Goal: Obtain resource: Download file/media

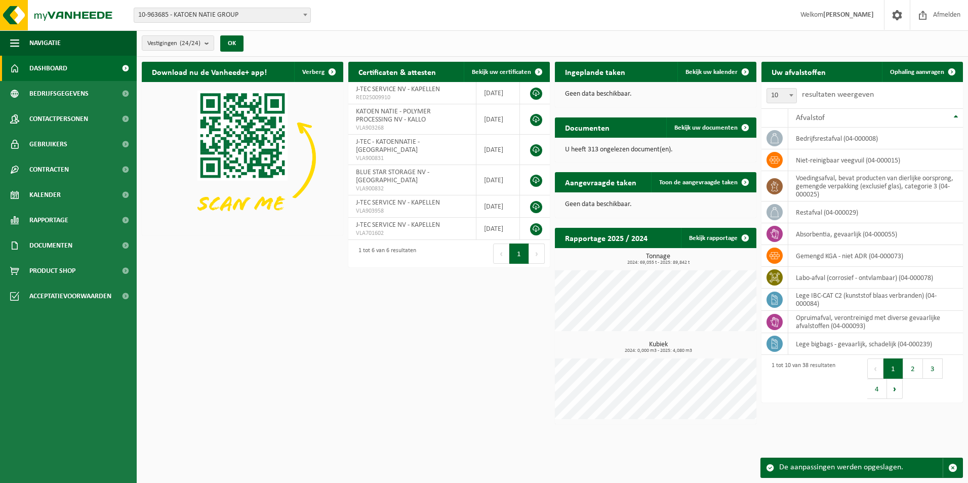
click at [290, 12] on span "10-963685 - KATOEN NATIE GROUP" at bounding box center [222, 15] width 176 height 14
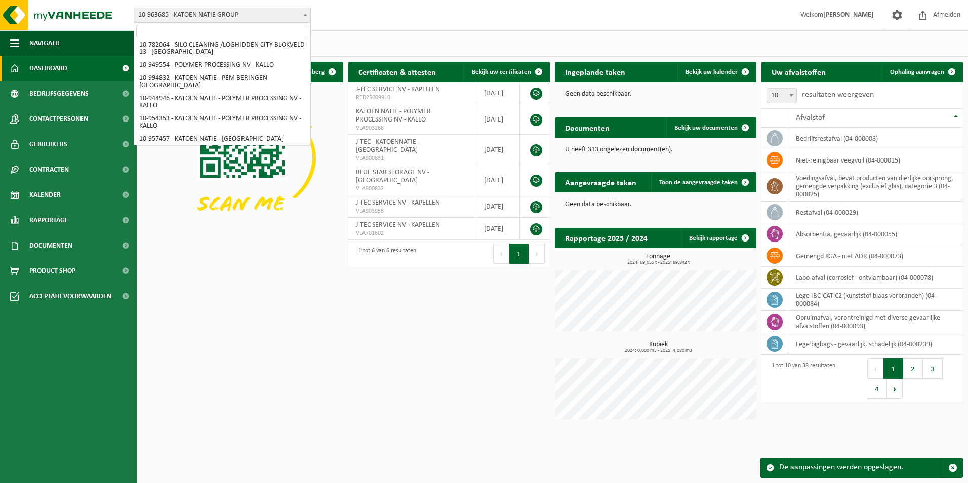
scroll to position [321, 0]
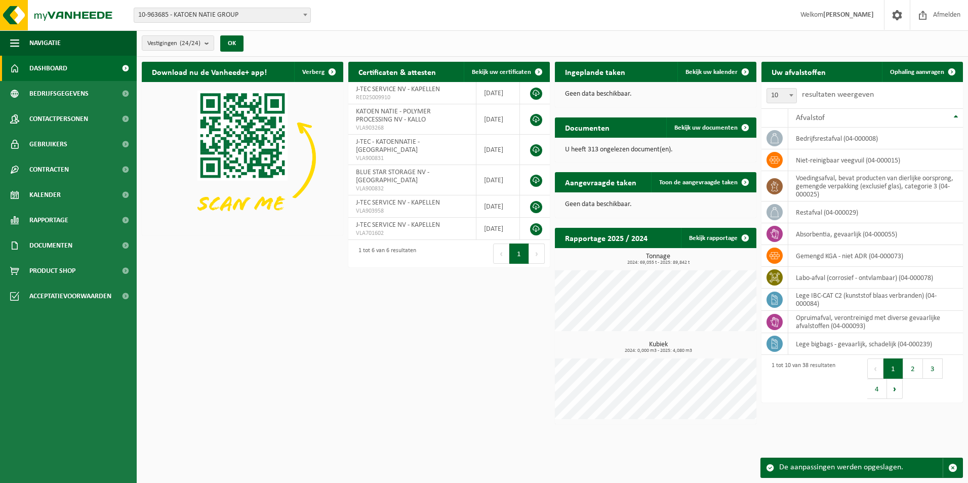
click at [452, 305] on div "Download nu de Vanheede+ app! Verberg Certificaten & attesten Bekijk uw certifi…" at bounding box center [552, 243] width 827 height 373
click at [297, 12] on span "10-963685 - KATOEN NATIE GROUP" at bounding box center [222, 15] width 176 height 14
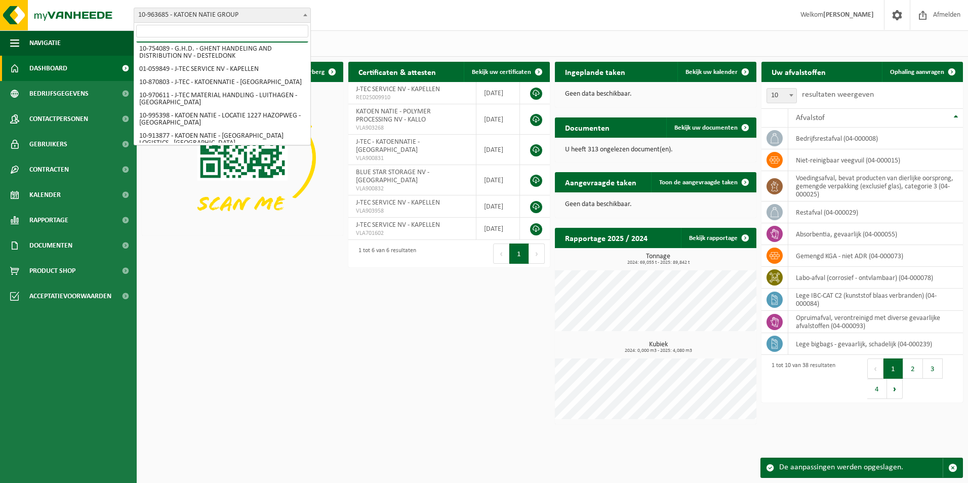
scroll to position [0, 0]
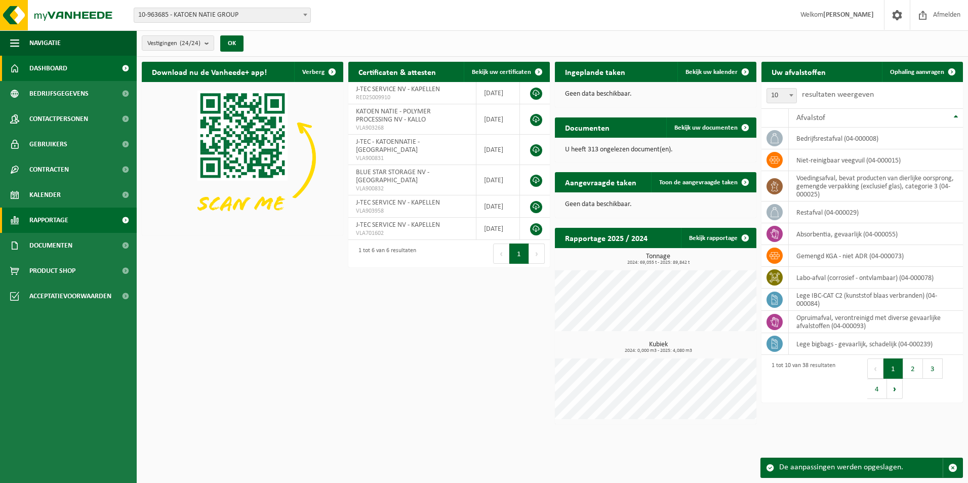
click at [121, 225] on span at bounding box center [125, 220] width 23 height 25
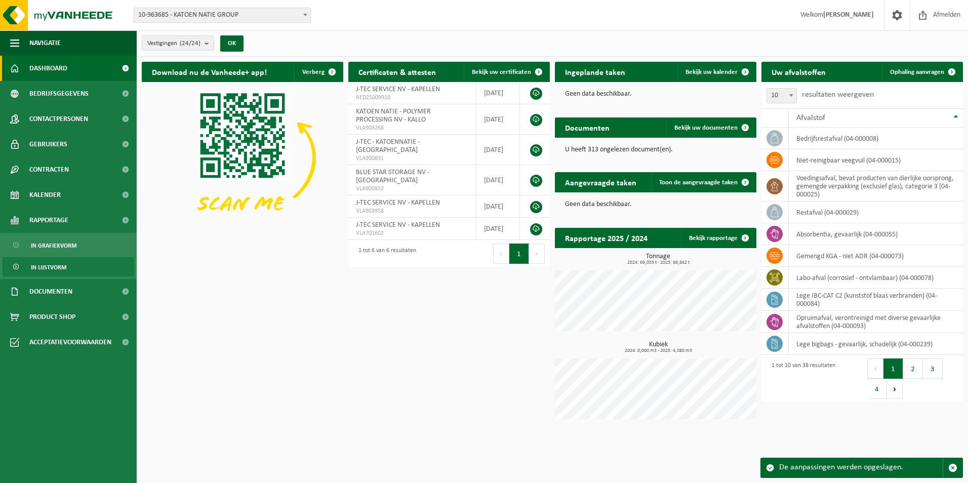
click at [73, 274] on link "In lijstvorm" at bounding box center [69, 266] width 132 height 19
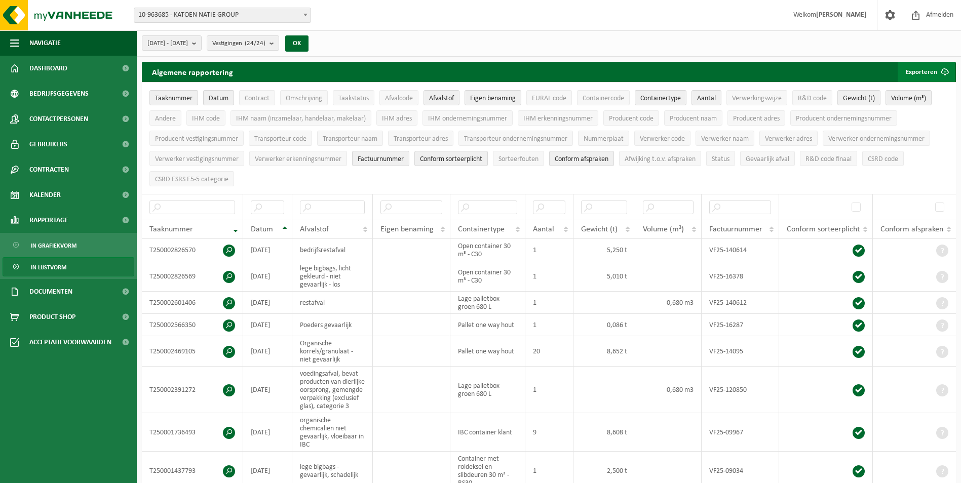
click at [930, 75] on button "Exporteren" at bounding box center [926, 72] width 57 height 20
click at [925, 109] on link "Alle beschikbare kolommen" at bounding box center [909, 112] width 92 height 20
click at [227, 16] on span "10-963685 - KATOEN NATIE GROUP" at bounding box center [222, 15] width 176 height 14
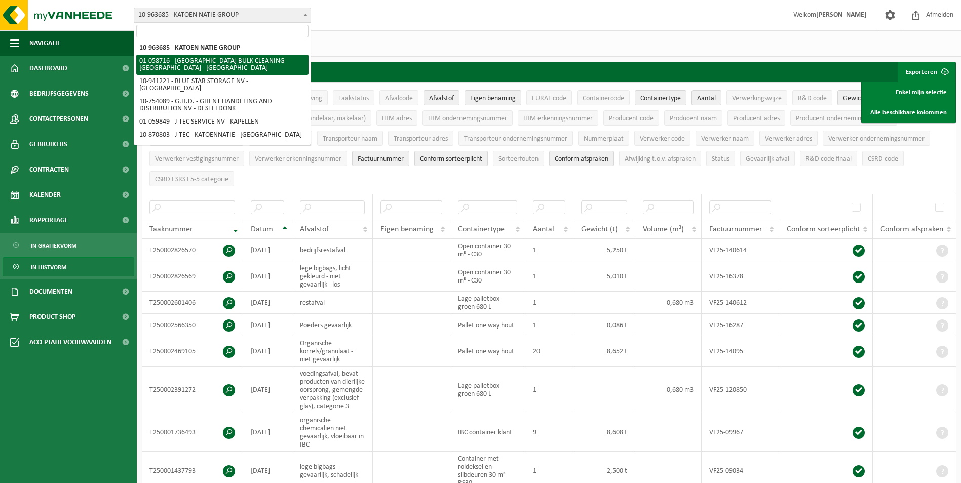
select select "144256"
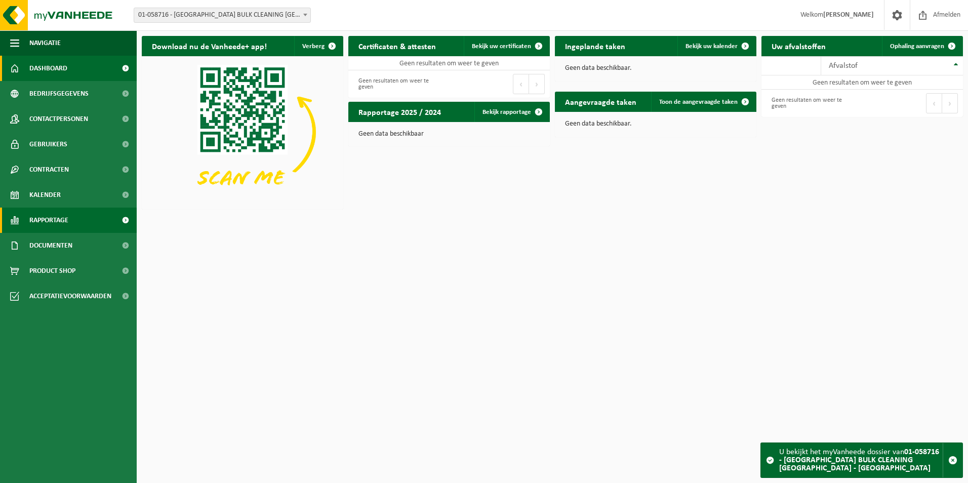
click at [127, 216] on span at bounding box center [125, 220] width 23 height 25
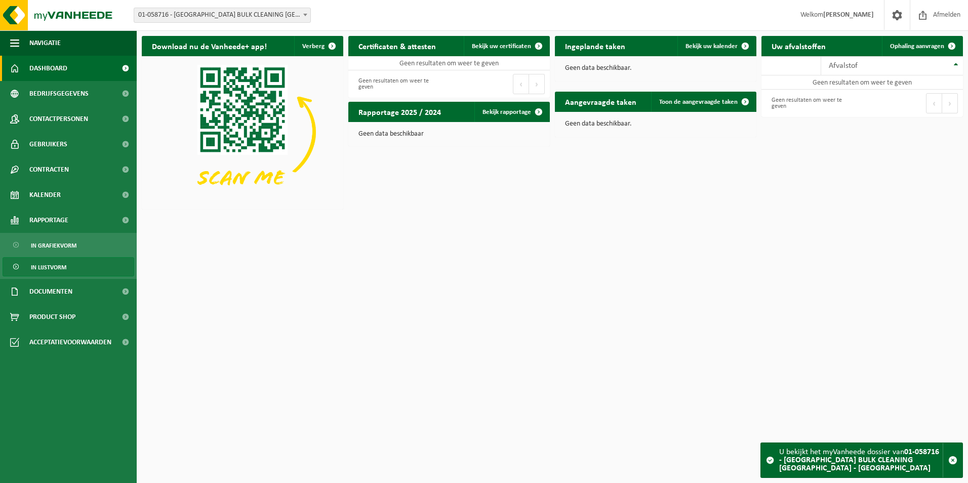
click at [70, 265] on link "In lijstvorm" at bounding box center [69, 266] width 132 height 19
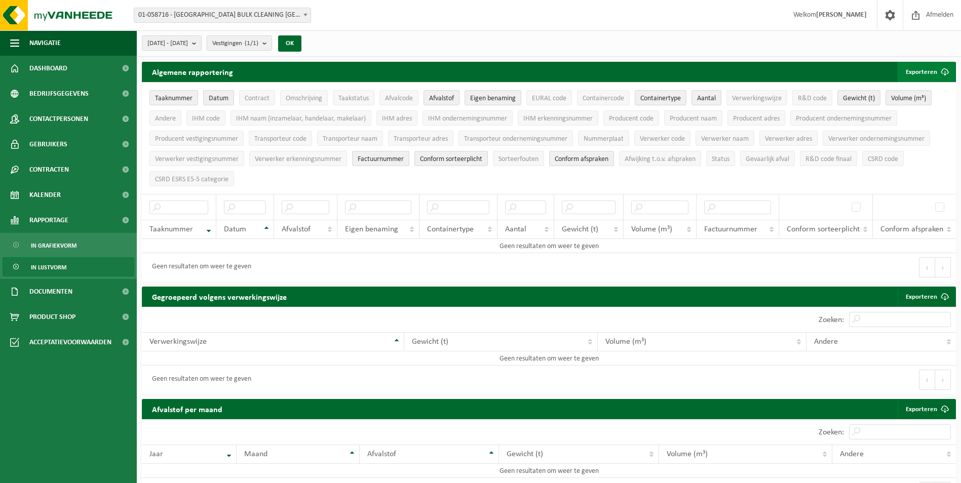
click at [932, 73] on button "Exporteren" at bounding box center [926, 72] width 57 height 20
click at [911, 115] on link "Alle beschikbare kolommen" at bounding box center [909, 112] width 92 height 20
click at [224, 16] on span "01-058716 - [GEOGRAPHIC_DATA] BULK CLEANING [GEOGRAPHIC_DATA] - [GEOGRAPHIC_DAT…" at bounding box center [222, 15] width 176 height 14
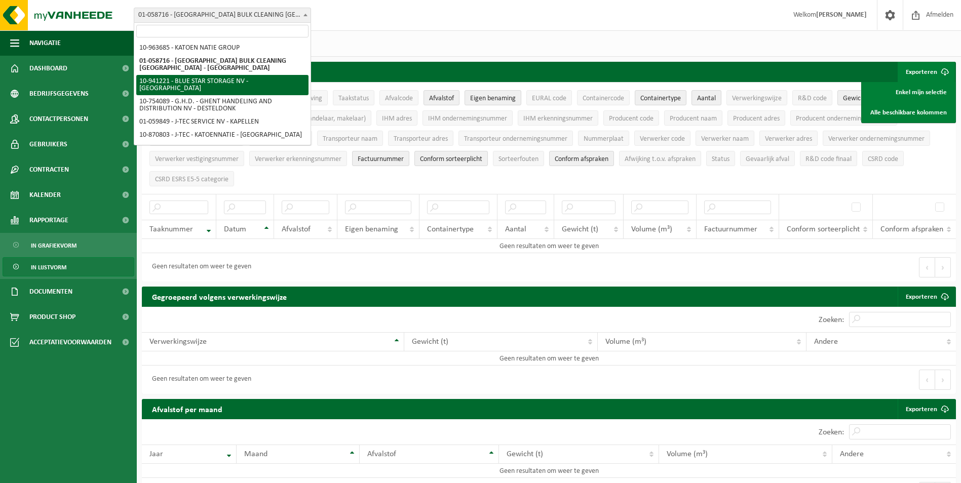
select select "139230"
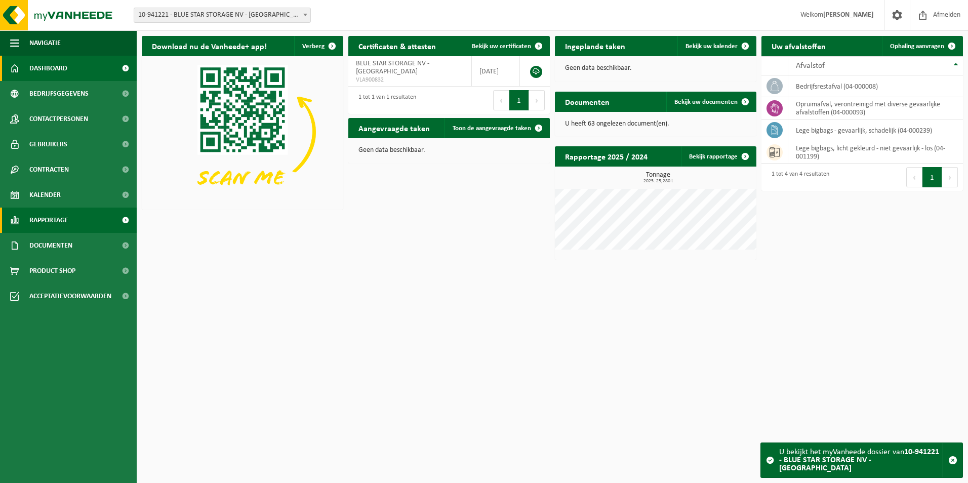
click at [81, 221] on link "Rapportage" at bounding box center [68, 220] width 137 height 25
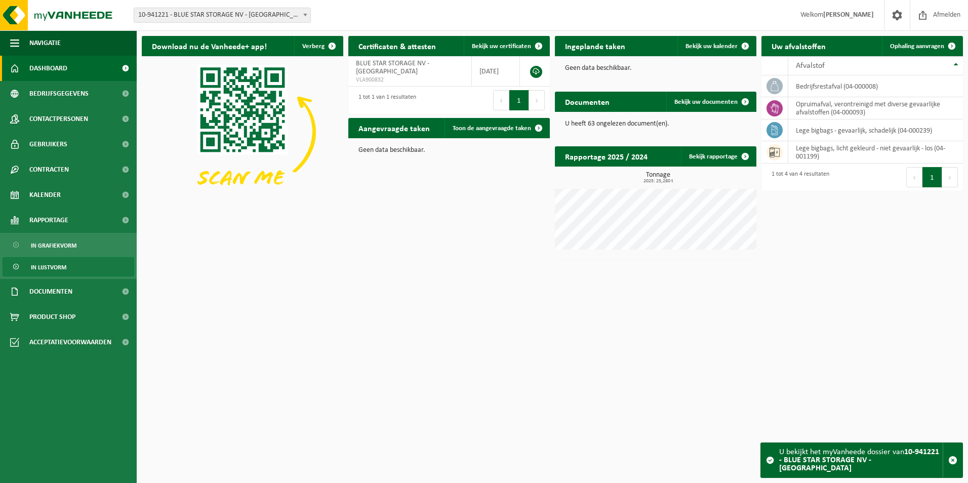
click at [76, 268] on link "In lijstvorm" at bounding box center [69, 266] width 132 height 19
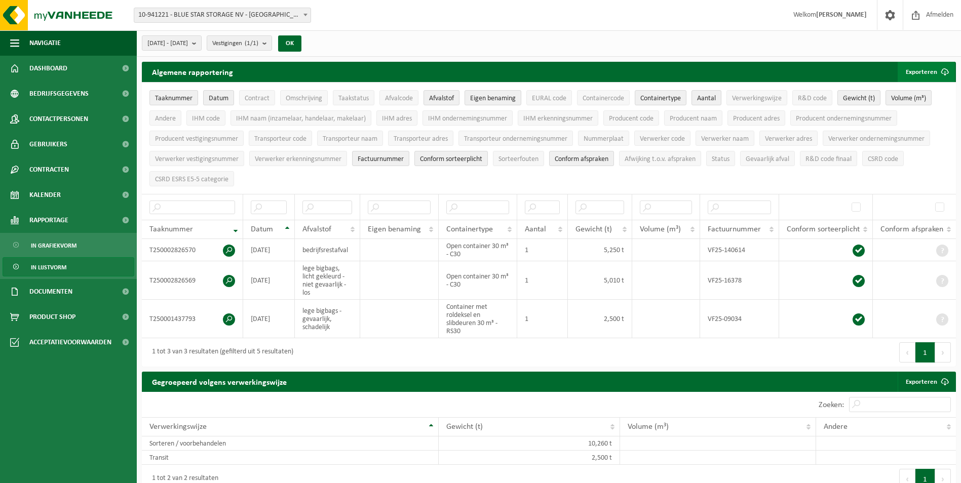
click at [932, 74] on button "Exporteren" at bounding box center [926, 72] width 57 height 20
click at [914, 114] on link "Alle beschikbare kolommen" at bounding box center [909, 112] width 92 height 20
click at [212, 15] on span "10-941221 - BLUE STAR STORAGE NV - [GEOGRAPHIC_DATA]" at bounding box center [222, 15] width 176 height 14
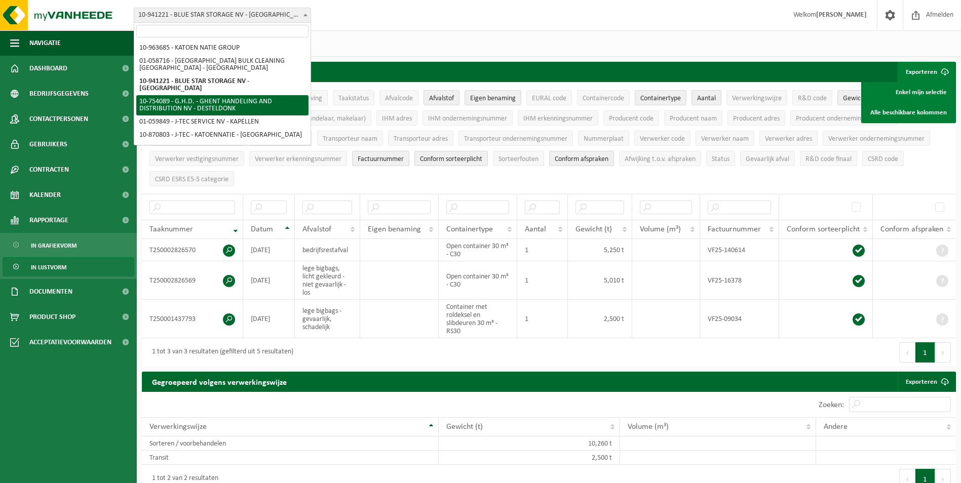
select select "12755"
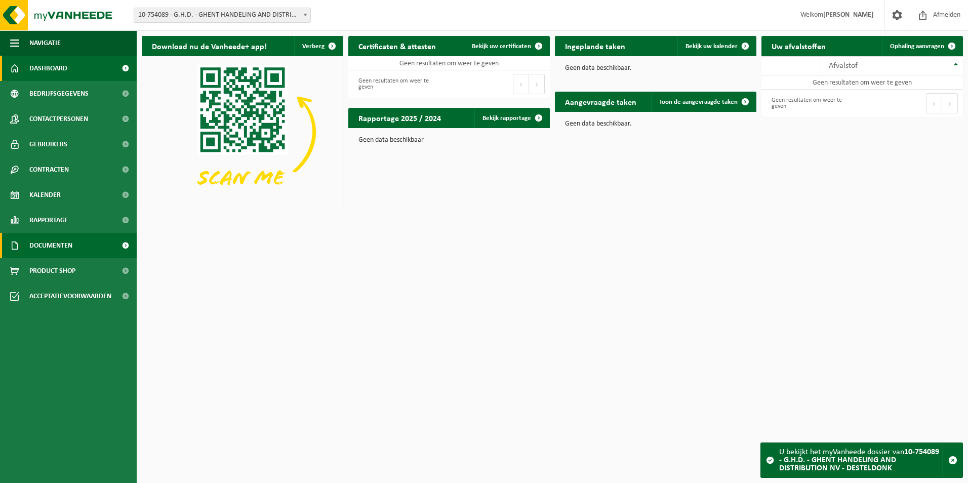
click at [125, 248] on span at bounding box center [125, 245] width 23 height 25
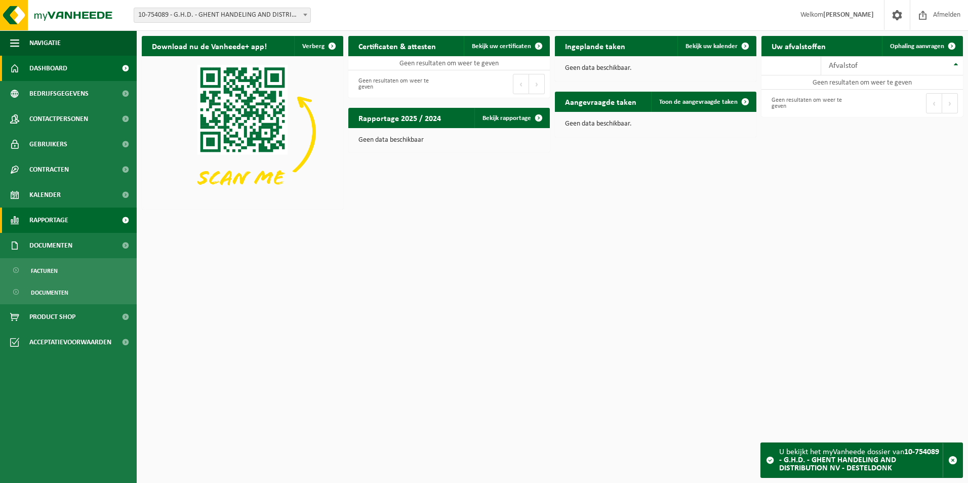
click at [129, 218] on span at bounding box center [125, 220] width 23 height 25
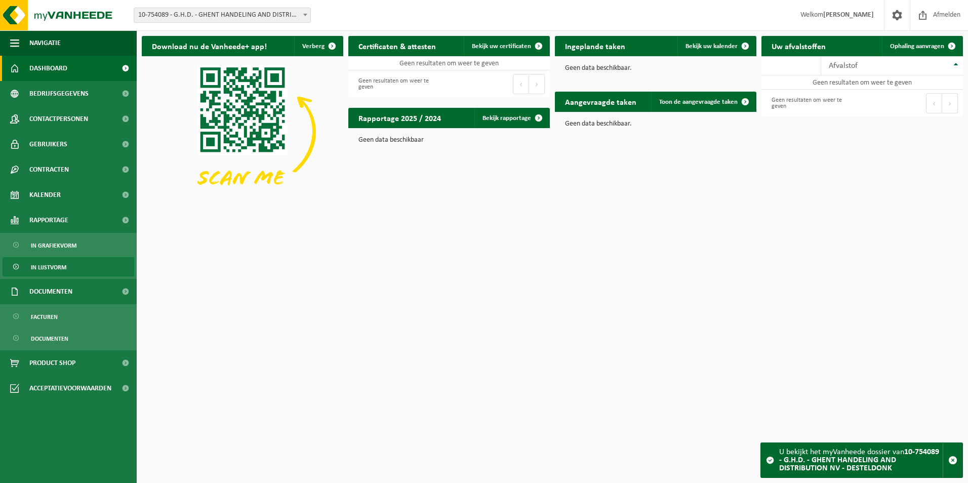
click at [66, 268] on span "In lijstvorm" at bounding box center [48, 267] width 35 height 19
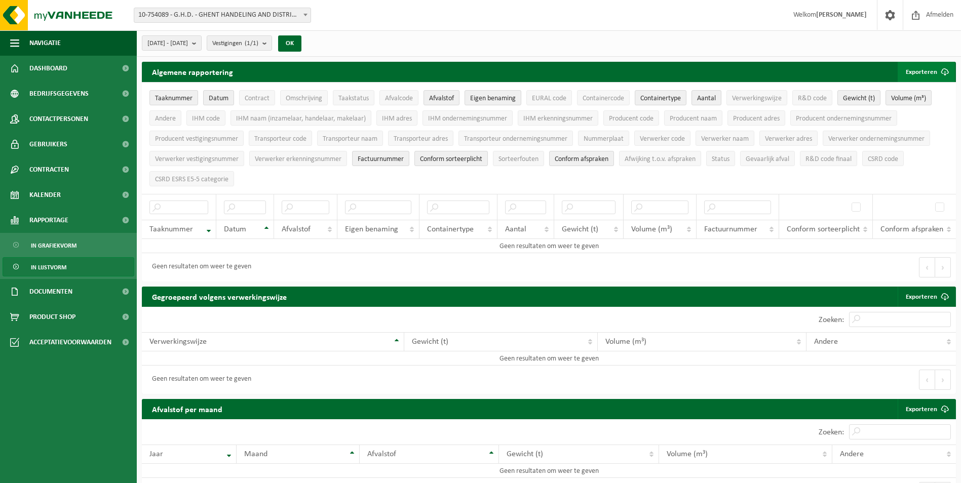
click at [944, 76] on span "submit" at bounding box center [945, 72] width 20 height 20
click at [905, 111] on link "Alle beschikbare kolommen" at bounding box center [909, 112] width 92 height 20
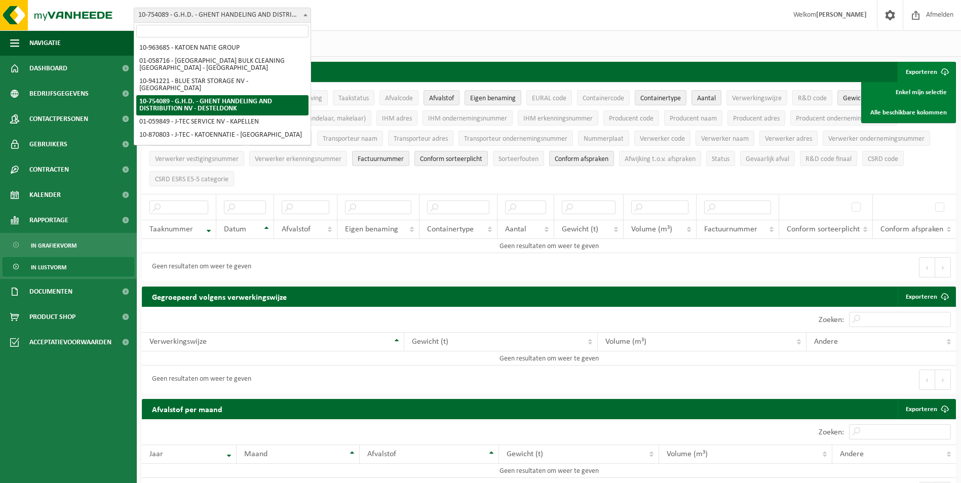
click at [307, 16] on span at bounding box center [305, 14] width 10 height 13
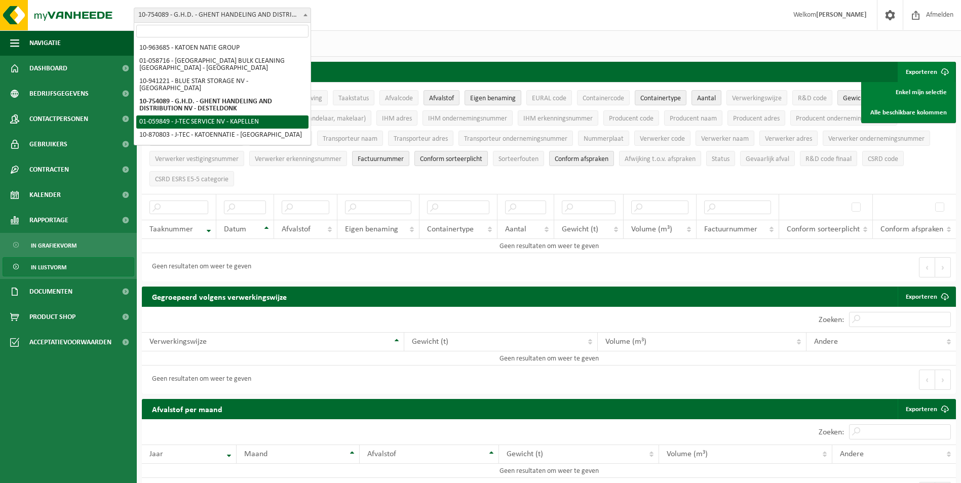
select select "11258"
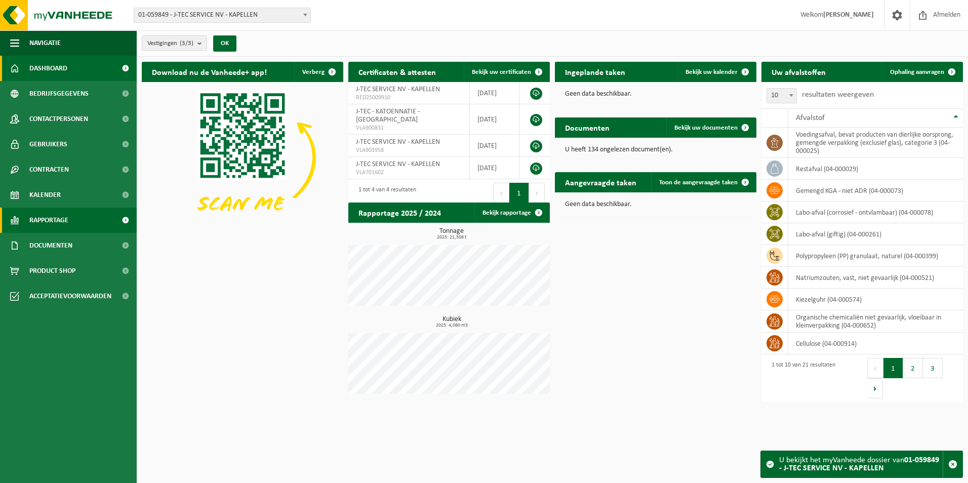
click at [122, 221] on span at bounding box center [125, 220] width 23 height 25
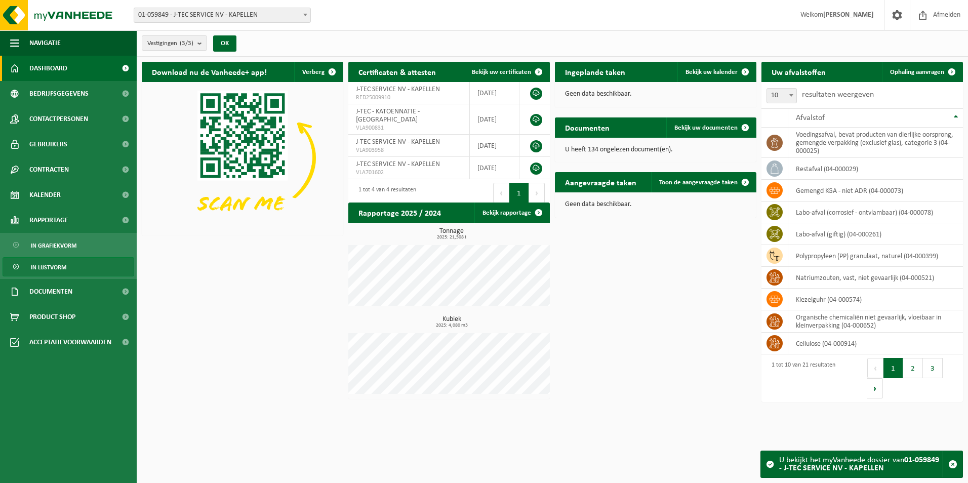
click at [55, 273] on span "In lijstvorm" at bounding box center [48, 267] width 35 height 19
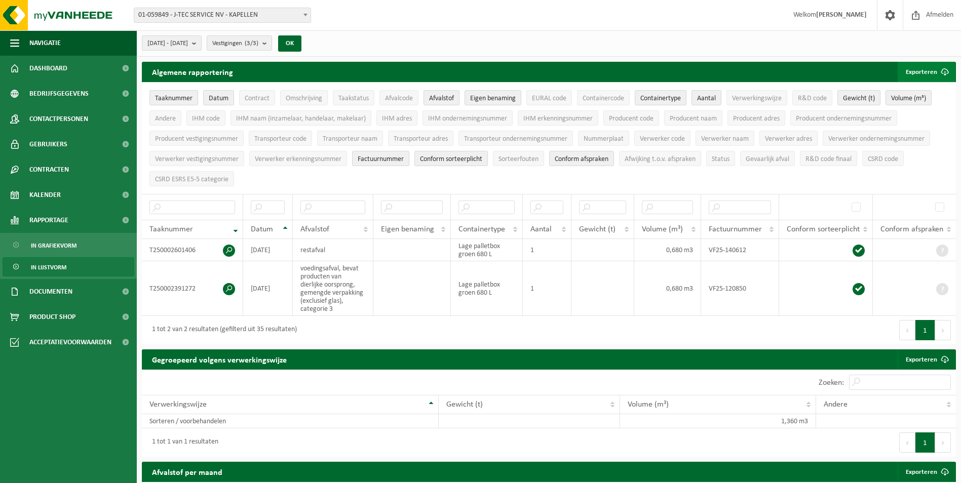
click at [937, 73] on span "submit" at bounding box center [945, 72] width 20 height 20
click at [914, 110] on link "Alle beschikbare kolommen" at bounding box center [909, 112] width 92 height 20
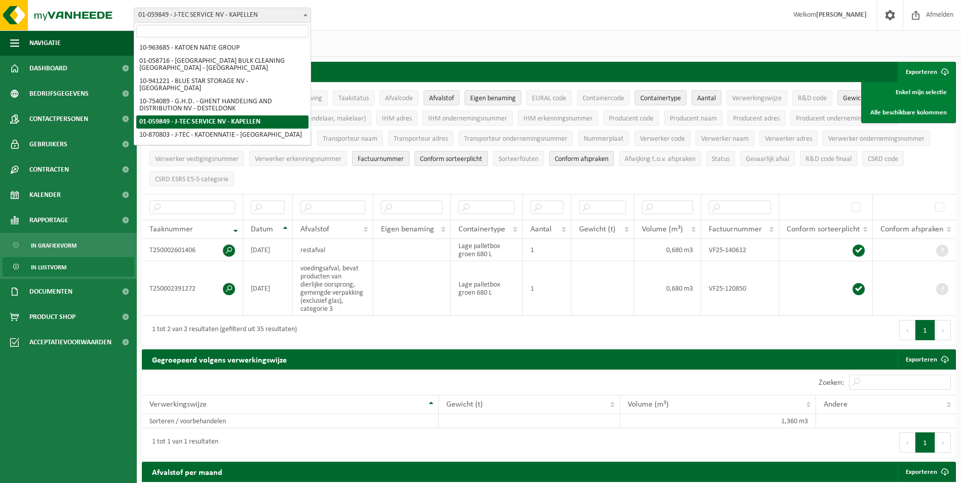
click at [289, 16] on span "01-059849 - J-TEC SERVICE NV - KAPELLEN" at bounding box center [222, 15] width 176 height 14
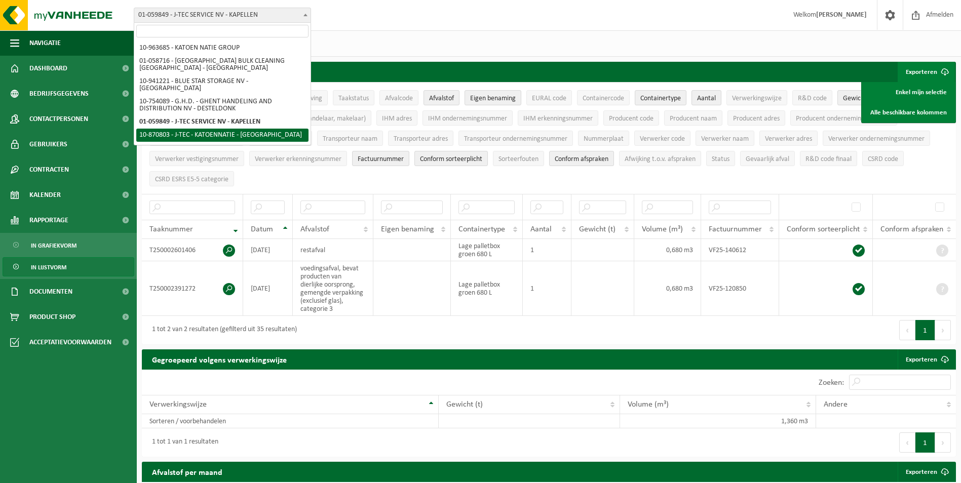
select select "104876"
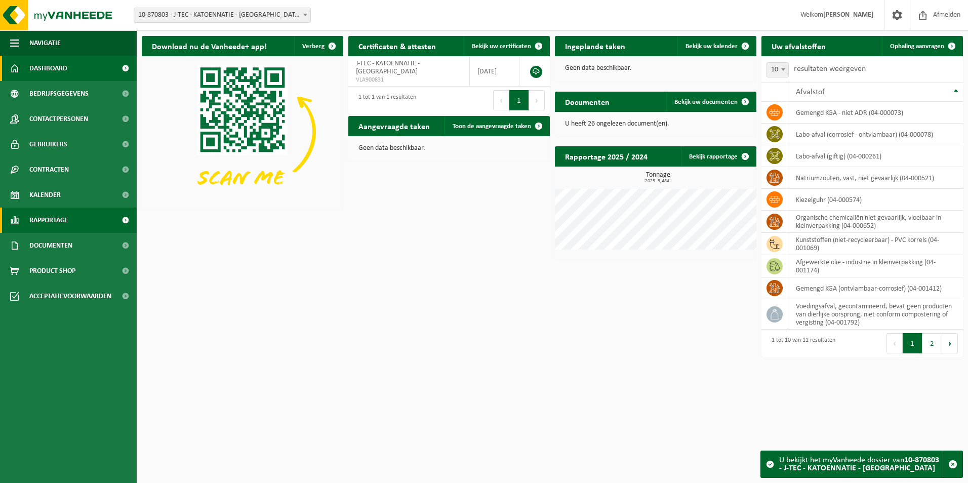
click at [125, 220] on span at bounding box center [125, 220] width 23 height 25
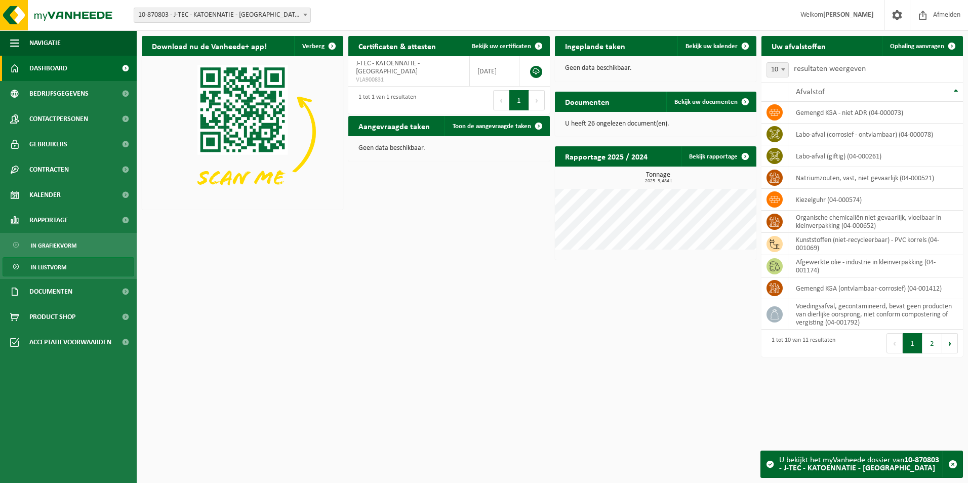
click at [58, 270] on span "In lijstvorm" at bounding box center [48, 267] width 35 height 19
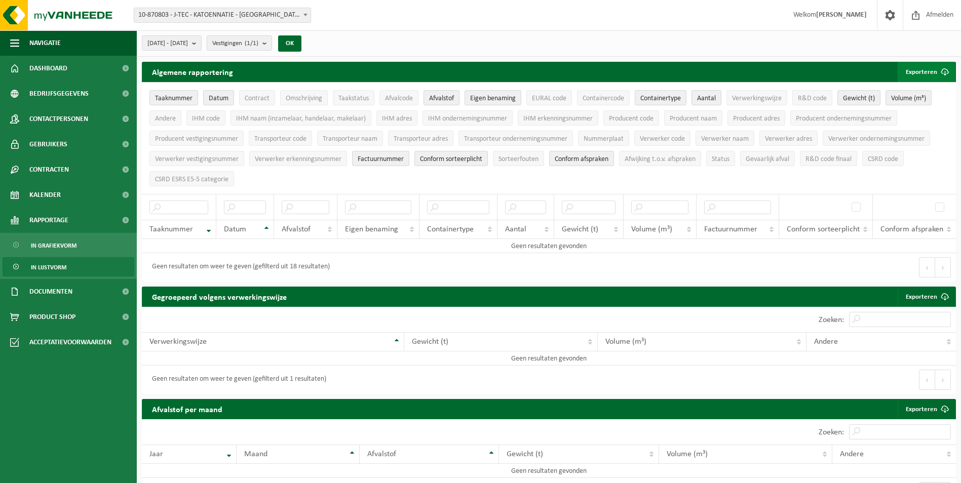
click at [929, 75] on button "Exporteren" at bounding box center [926, 72] width 57 height 20
click at [928, 115] on link "Alle beschikbare kolommen" at bounding box center [909, 112] width 92 height 20
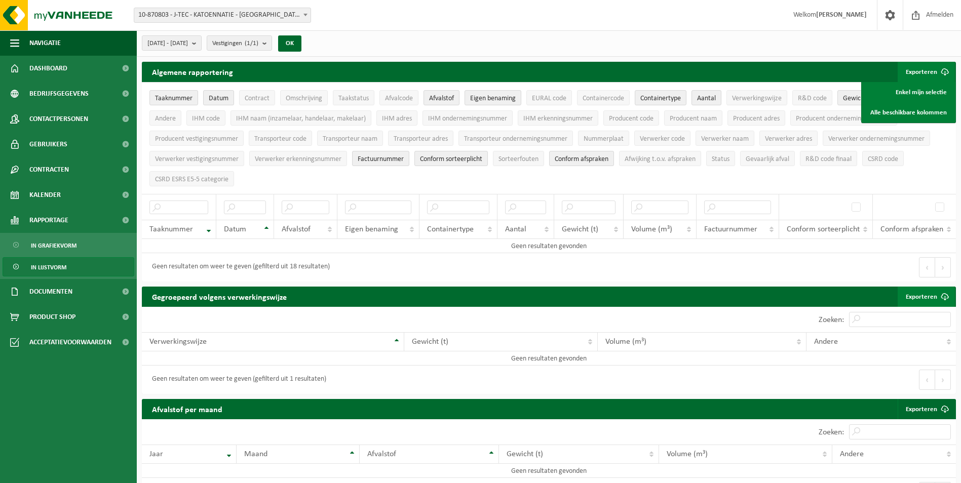
click at [942, 292] on span at bounding box center [945, 297] width 20 height 20
drag, startPoint x: 375, startPoint y: 22, endPoint x: 357, endPoint y: 22, distance: 18.7
click at [375, 22] on div "Vestiging: 10-963685 - KATOEN NATIE GROUP 01-058716 - ANTWERP BULK CLEANING NV …" at bounding box center [480, 15] width 961 height 31
click at [297, 18] on span "10-870803 - J-TEC - KATOENNATIE - [GEOGRAPHIC_DATA]" at bounding box center [222, 15] width 176 height 14
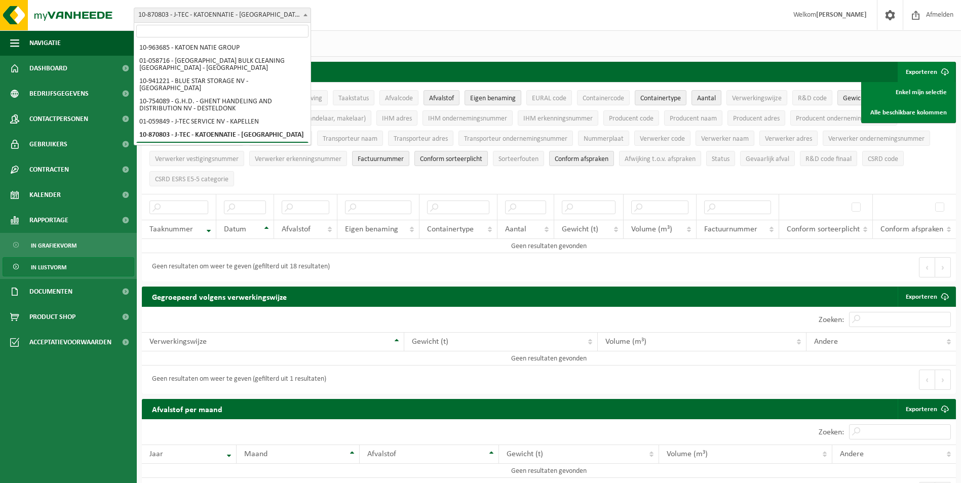
select select "154937"
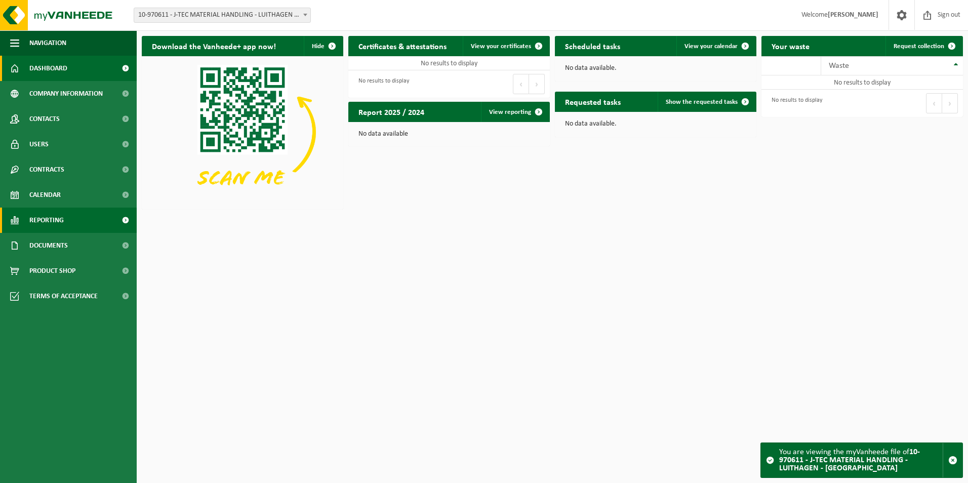
click at [114, 221] on span at bounding box center [125, 220] width 23 height 25
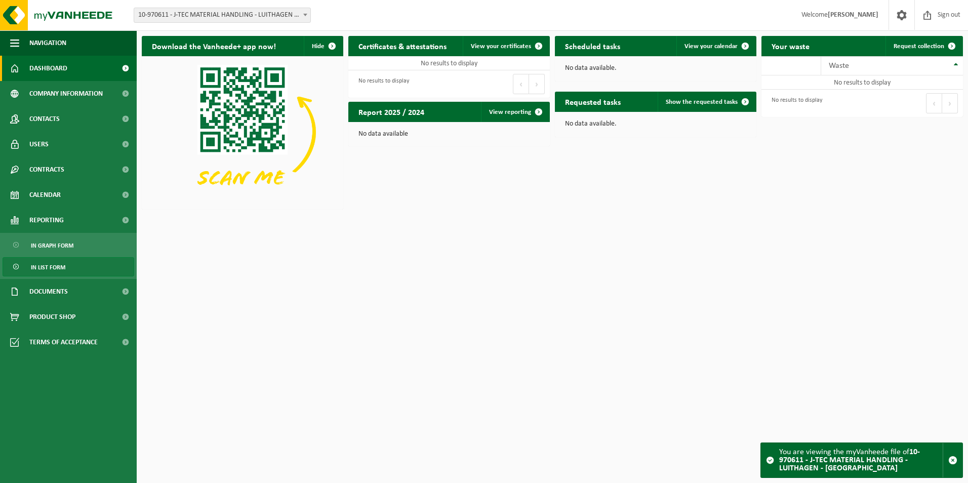
click at [71, 266] on link "In list form" at bounding box center [69, 266] width 132 height 19
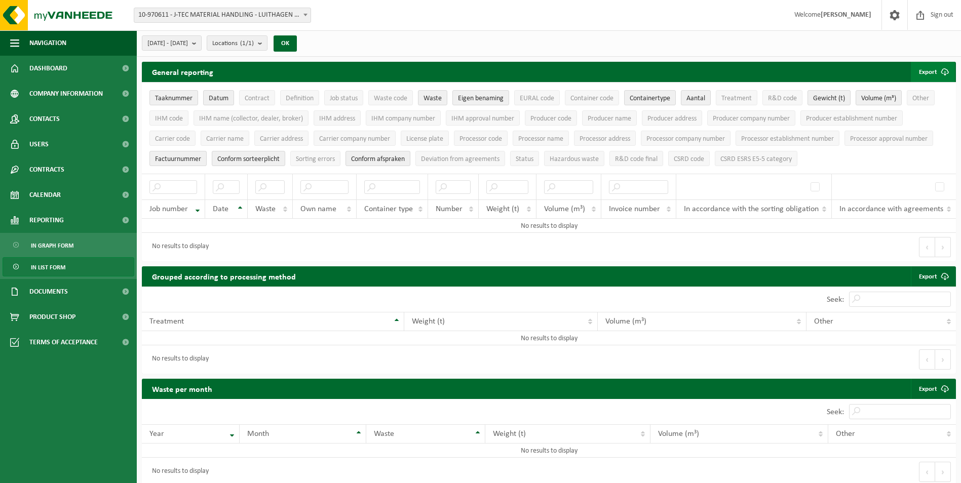
click at [939, 71] on span "submit" at bounding box center [945, 72] width 20 height 20
click at [916, 113] on link "All available columns" at bounding box center [918, 112] width 72 height 20
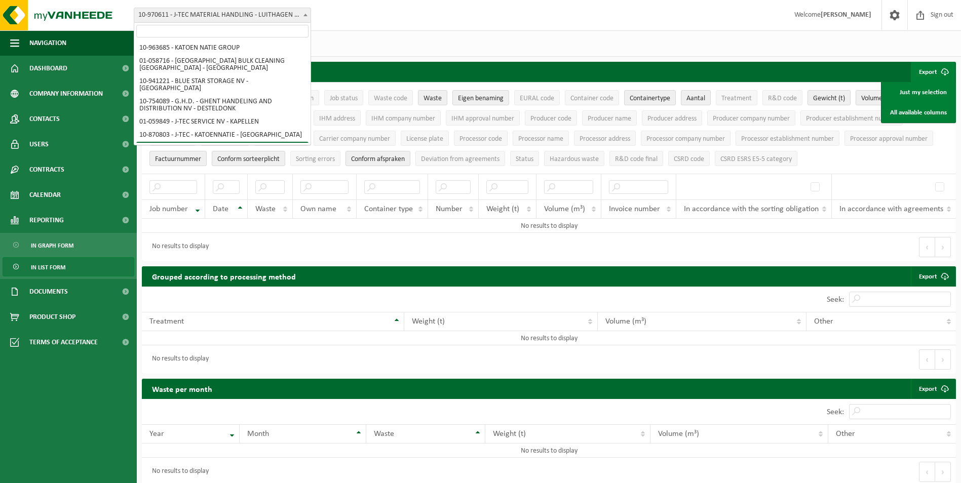
click at [303, 18] on span at bounding box center [305, 14] width 10 height 13
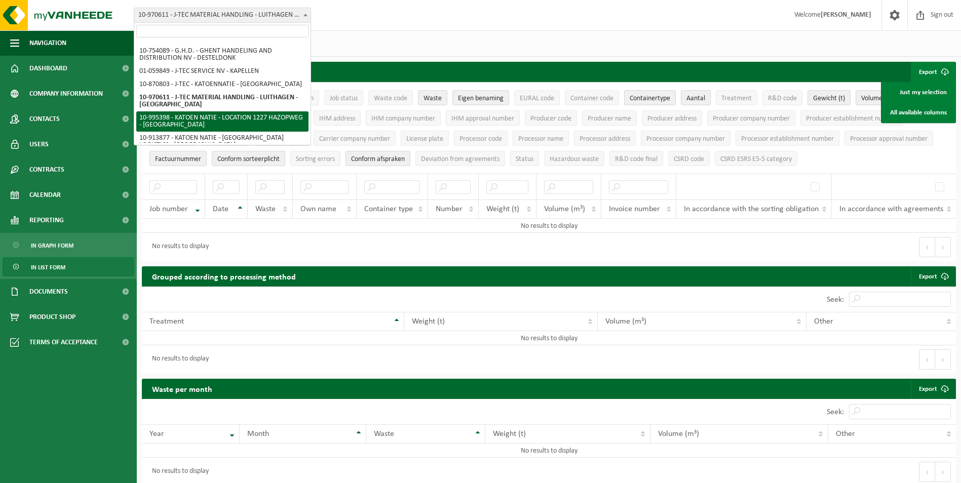
select select "172159"
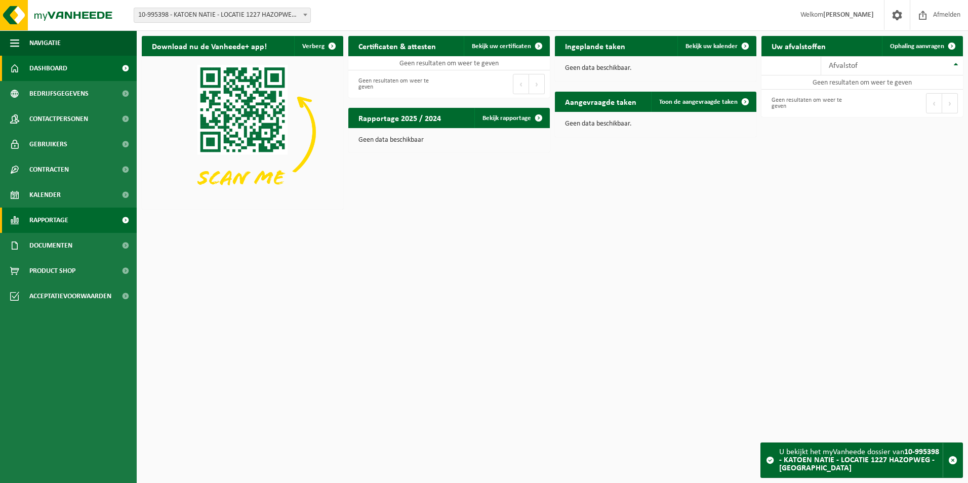
click at [129, 226] on span at bounding box center [125, 220] width 23 height 25
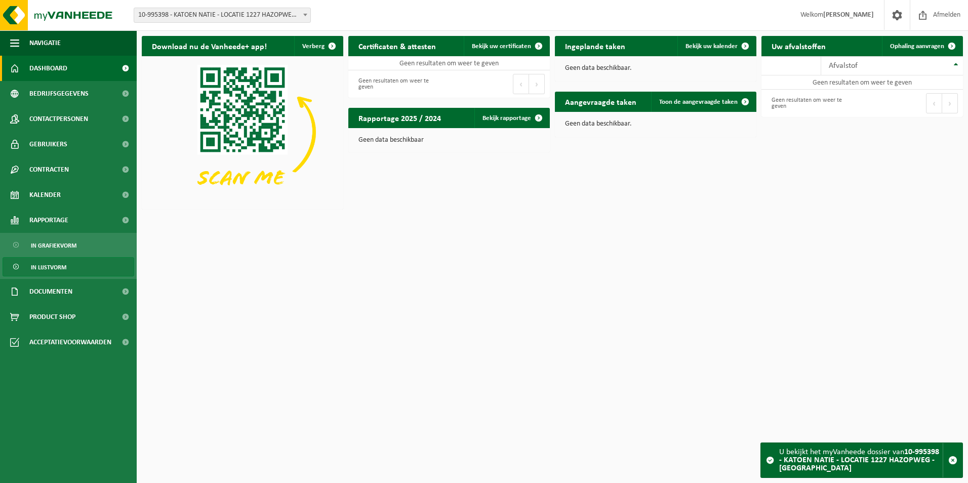
click at [86, 270] on link "In lijstvorm" at bounding box center [69, 266] width 132 height 19
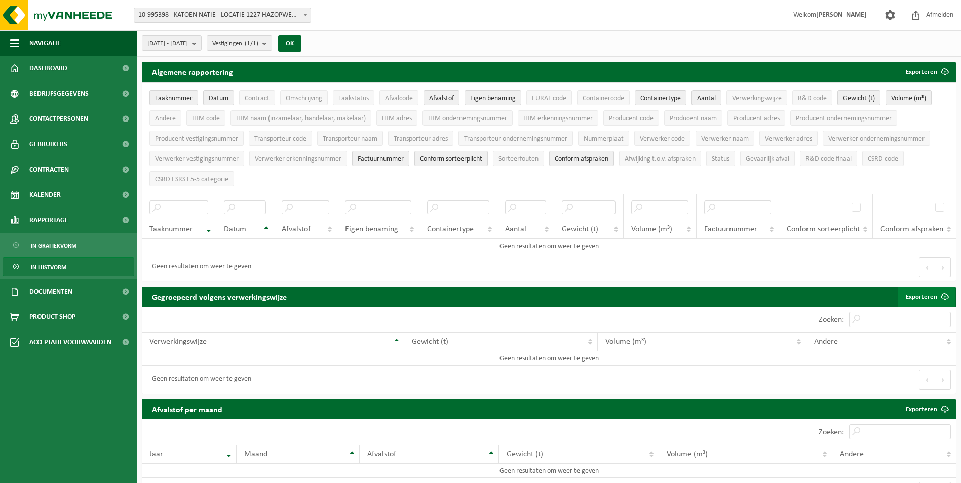
click at [940, 293] on span at bounding box center [945, 297] width 20 height 20
click at [667, 270] on div "Eerste Vorige Volgende Laatste" at bounding box center [752, 267] width 407 height 28
click at [946, 70] on span "submit" at bounding box center [945, 72] width 20 height 20
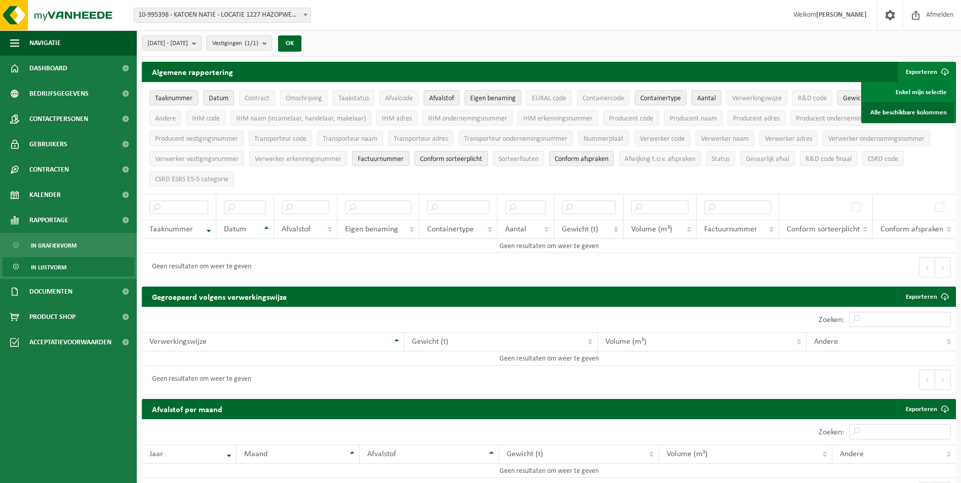
click at [906, 110] on link "Alle beschikbare kolommen" at bounding box center [909, 112] width 92 height 20
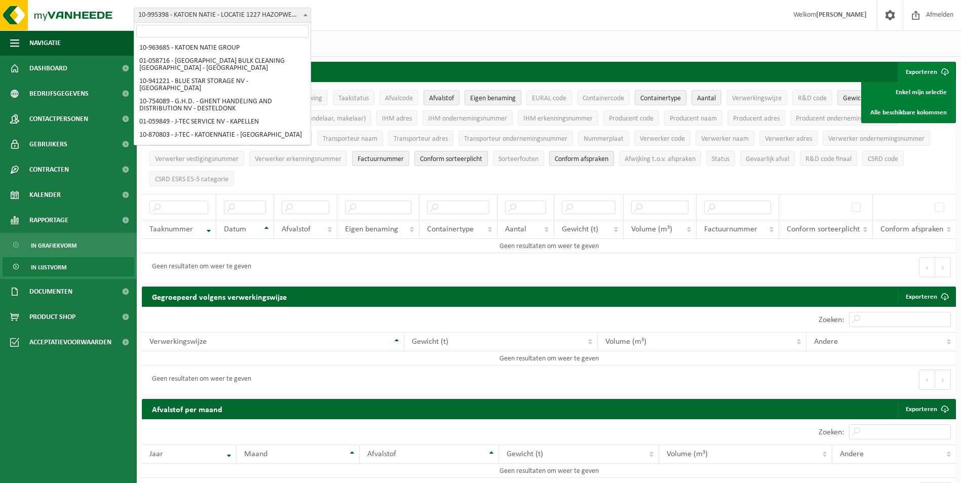
click at [305, 16] on span at bounding box center [305, 14] width 10 height 13
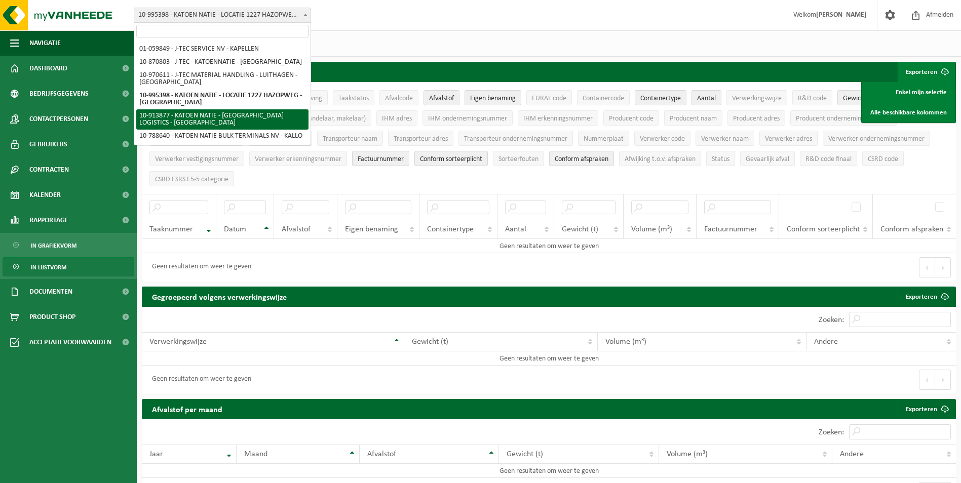
select select "142515"
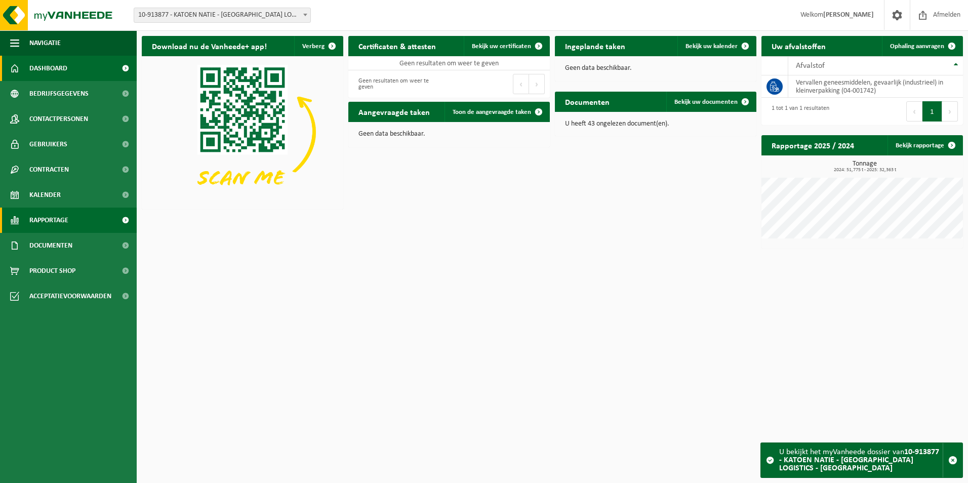
click at [121, 218] on span at bounding box center [125, 220] width 23 height 25
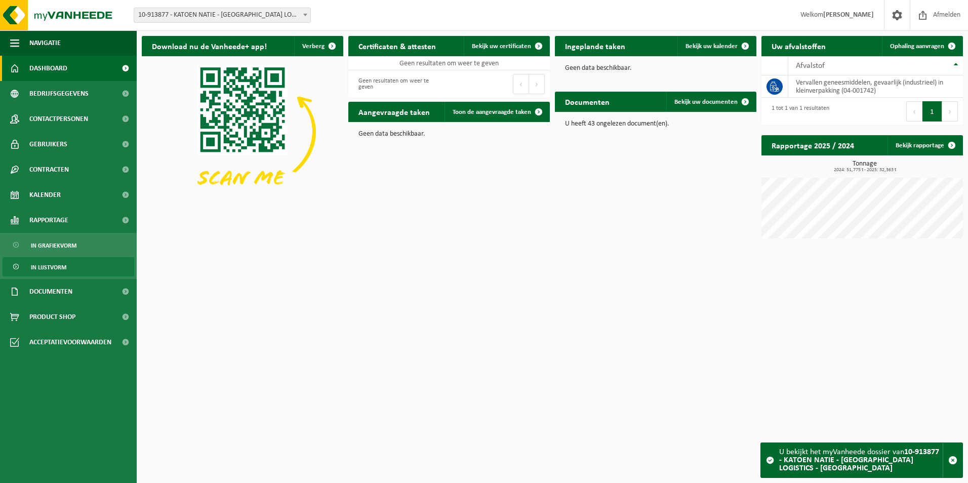
click at [64, 270] on span "In lijstvorm" at bounding box center [48, 267] width 35 height 19
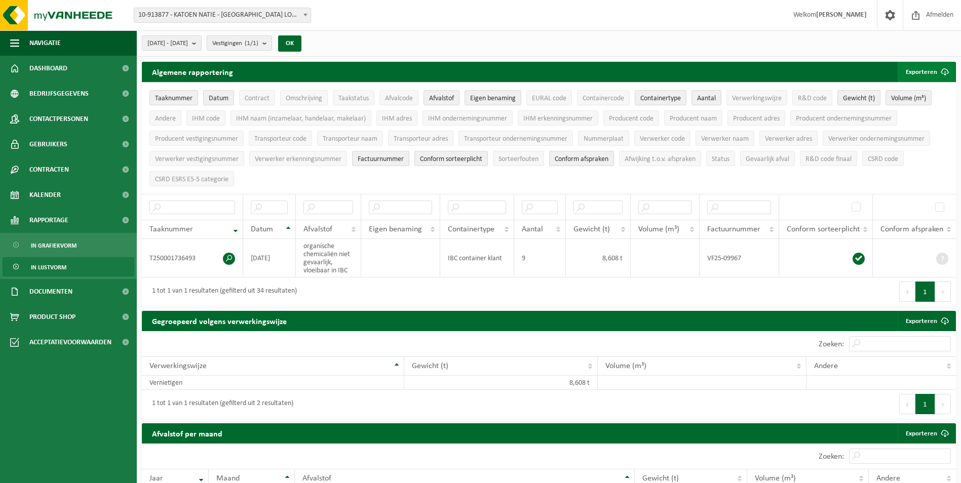
click at [942, 71] on span "submit" at bounding box center [945, 72] width 20 height 20
click at [918, 111] on link "Alle beschikbare kolommen" at bounding box center [909, 112] width 92 height 20
click at [302, 13] on span at bounding box center [305, 14] width 10 height 13
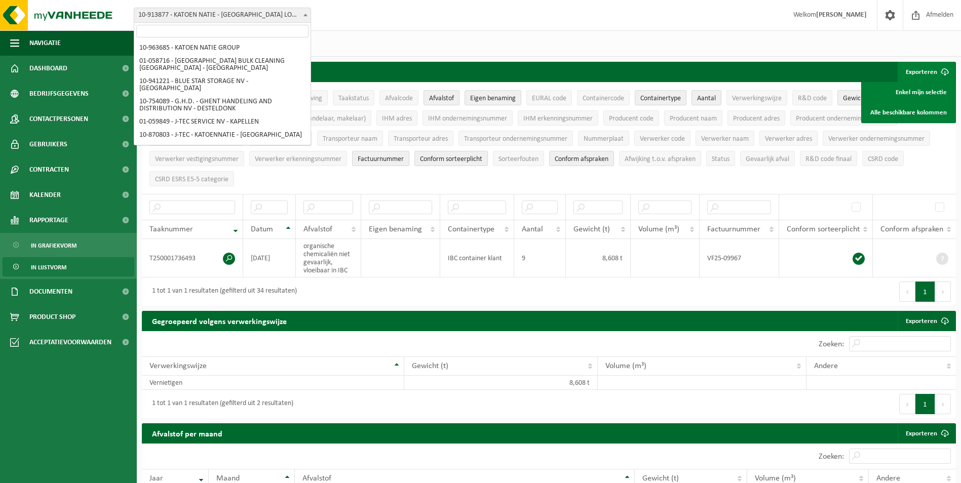
scroll to position [107, 0]
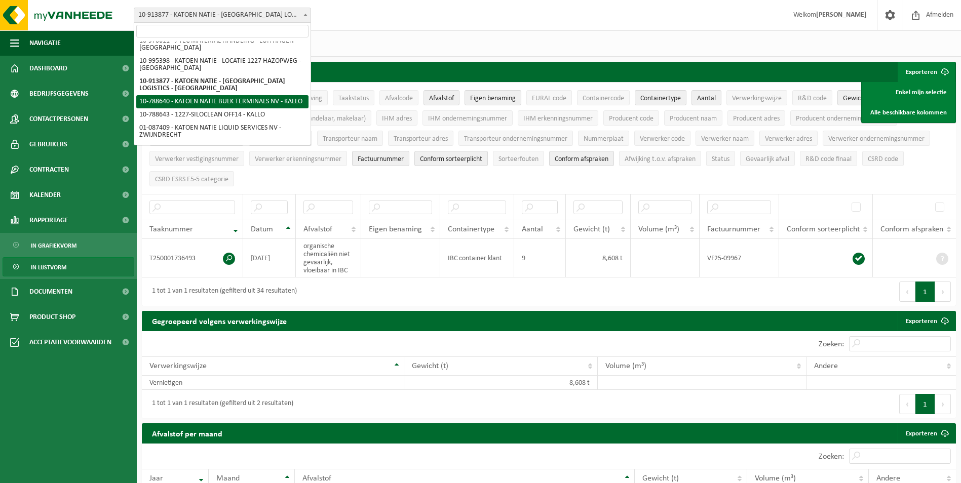
select select "29881"
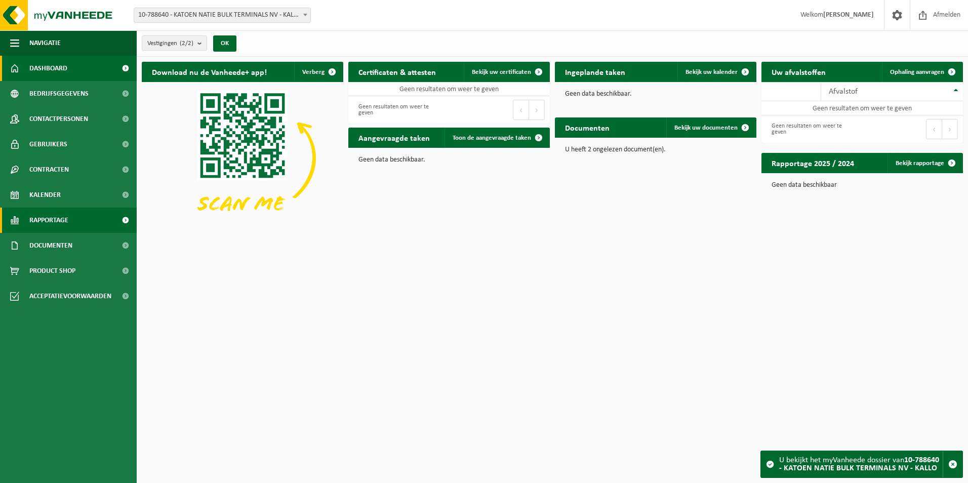
drag, startPoint x: 80, startPoint y: 219, endPoint x: 87, endPoint y: 219, distance: 6.6
click at [80, 219] on link "Rapportage" at bounding box center [68, 220] width 137 height 25
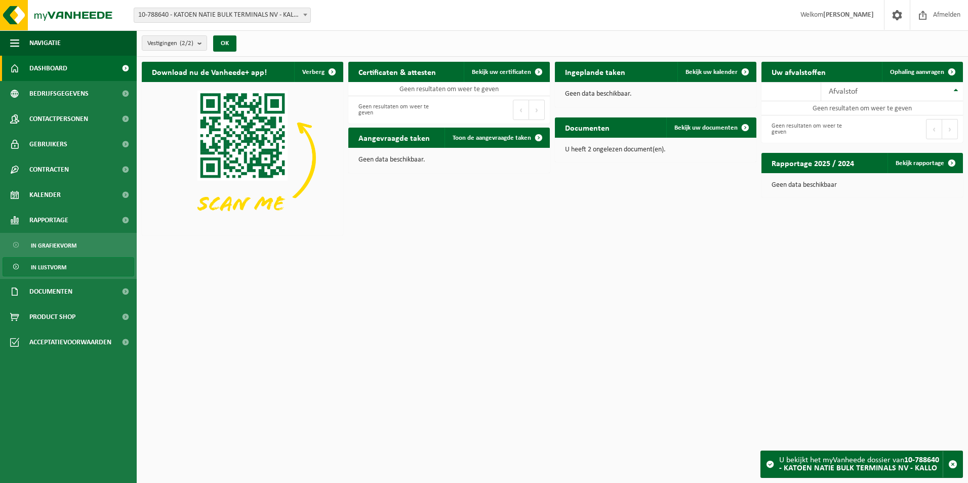
click at [76, 268] on link "In lijstvorm" at bounding box center [69, 266] width 132 height 19
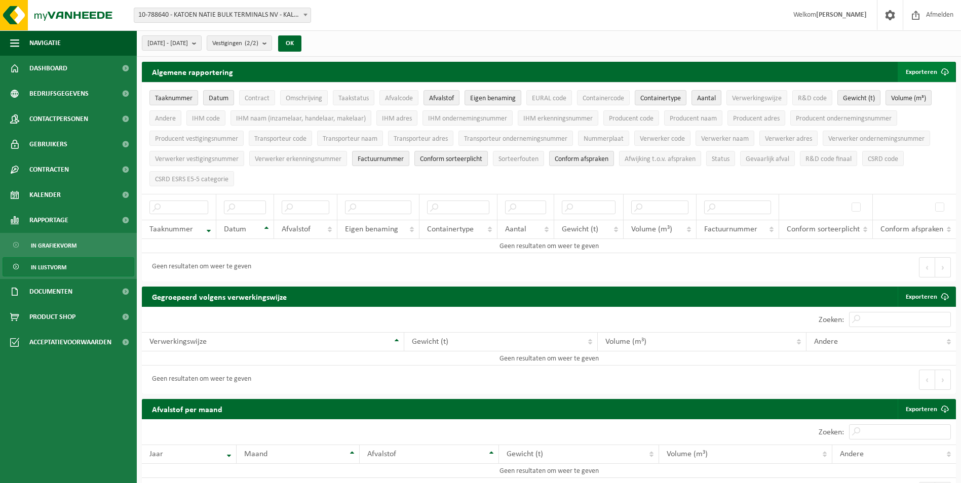
click at [924, 71] on button "Exporteren" at bounding box center [926, 72] width 57 height 20
click at [912, 114] on link "Alle beschikbare kolommen" at bounding box center [909, 112] width 92 height 20
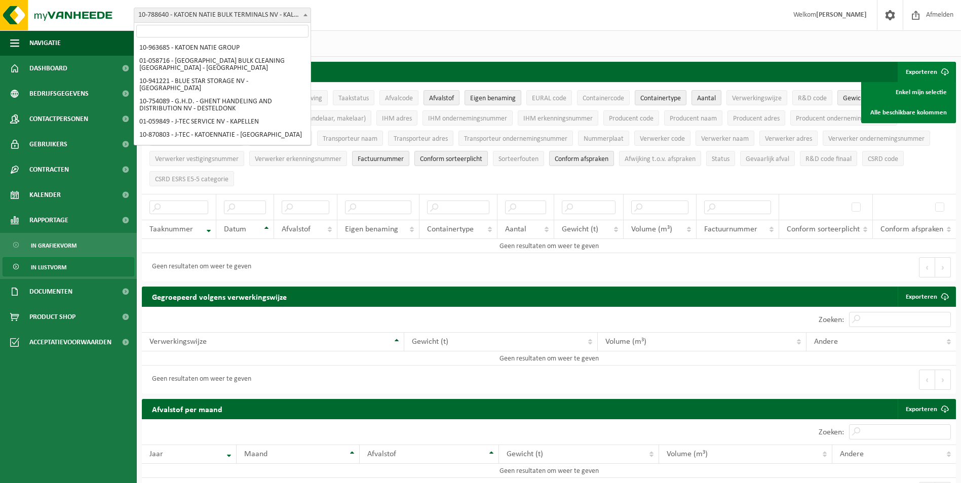
click at [302, 12] on span at bounding box center [305, 14] width 10 height 13
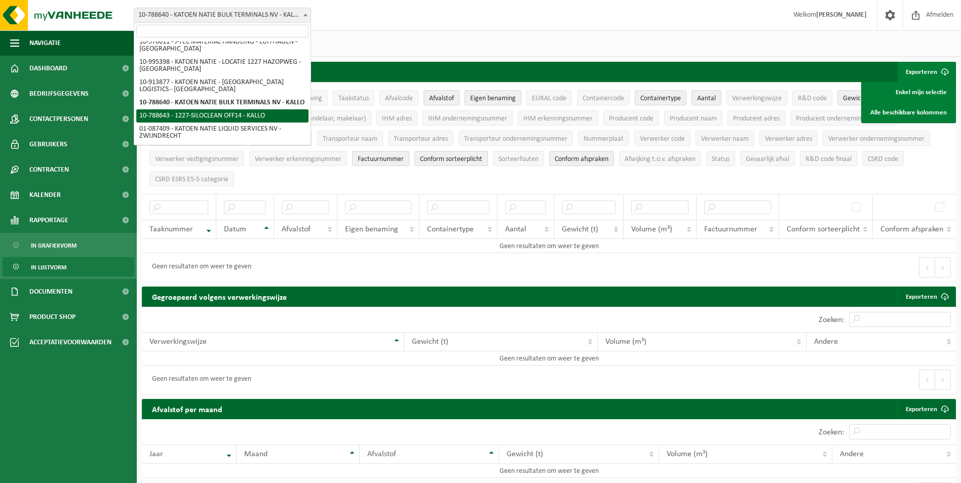
select select "29882"
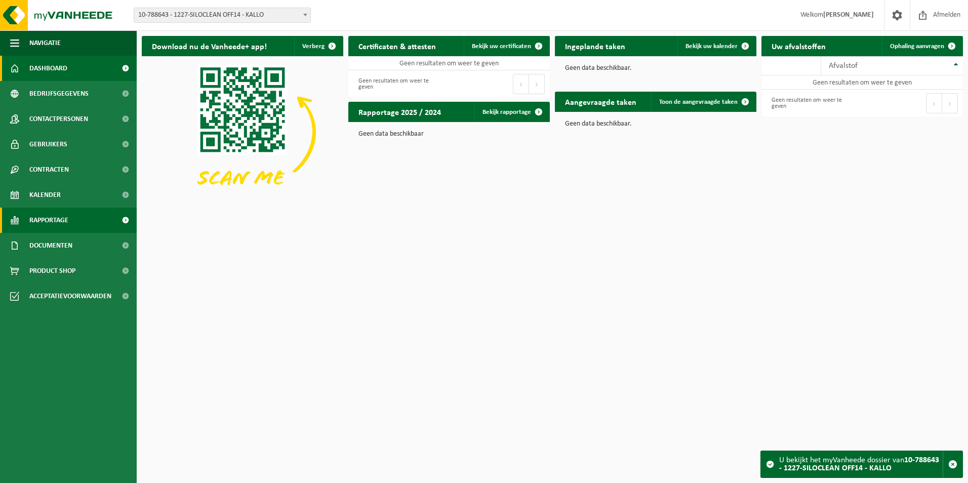
click at [130, 221] on span at bounding box center [125, 220] width 23 height 25
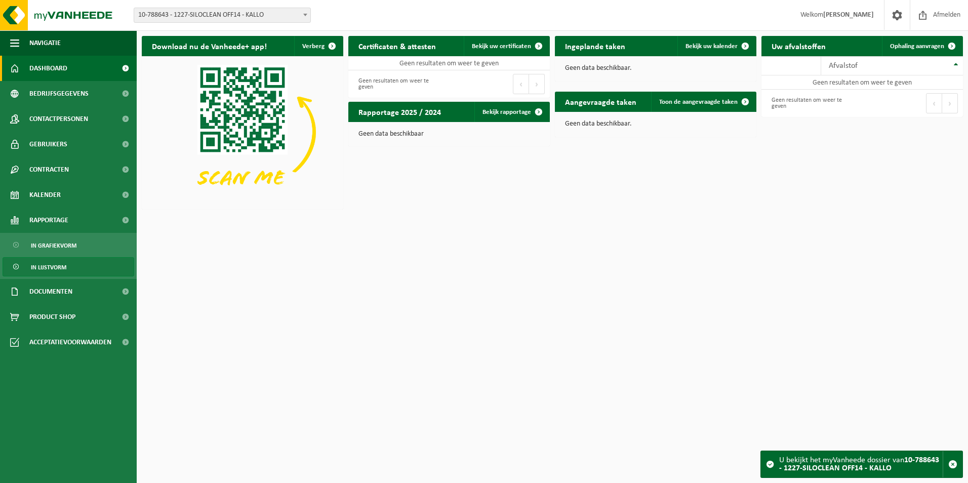
click at [79, 265] on link "In lijstvorm" at bounding box center [69, 266] width 132 height 19
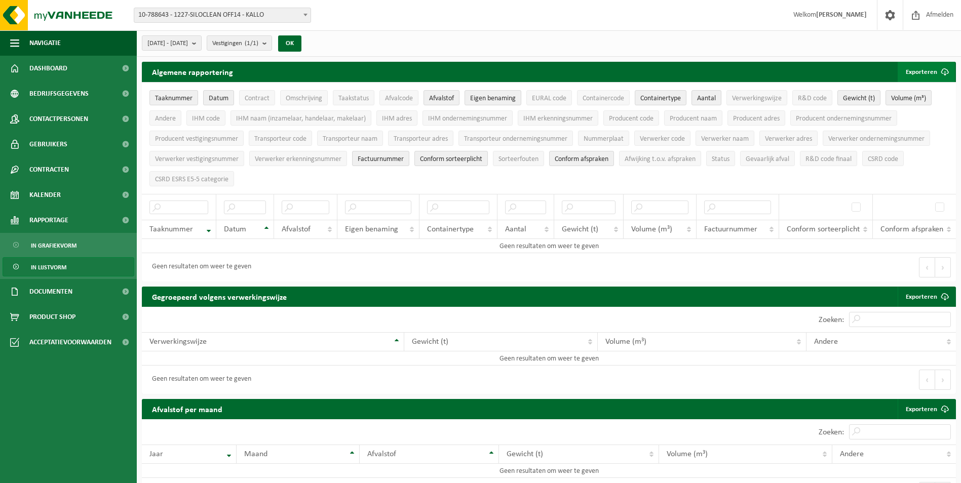
click at [922, 71] on button "Exporteren" at bounding box center [926, 72] width 57 height 20
click at [918, 113] on link "Alle beschikbare kolommen" at bounding box center [909, 112] width 92 height 20
click at [298, 17] on span "10-788643 - 1227-SILOCLEAN OFF14 - KALLO" at bounding box center [222, 15] width 176 height 14
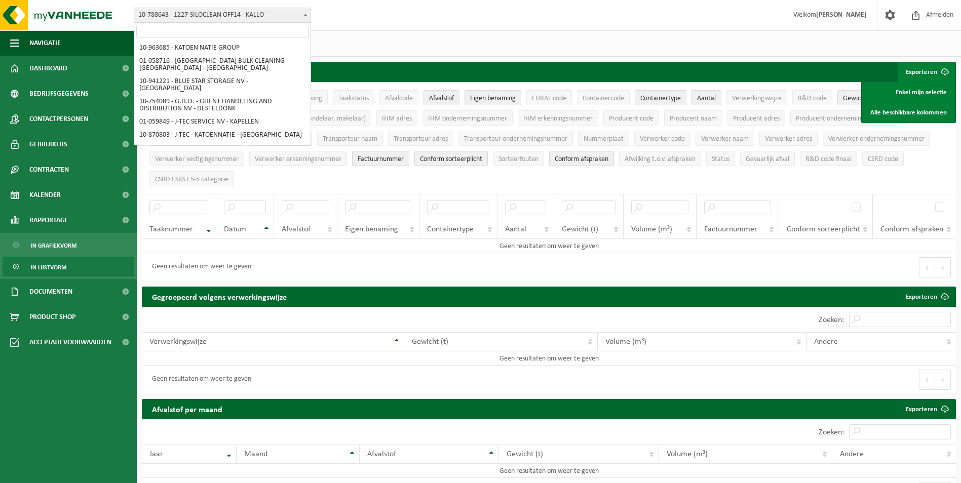
scroll to position [141, 0]
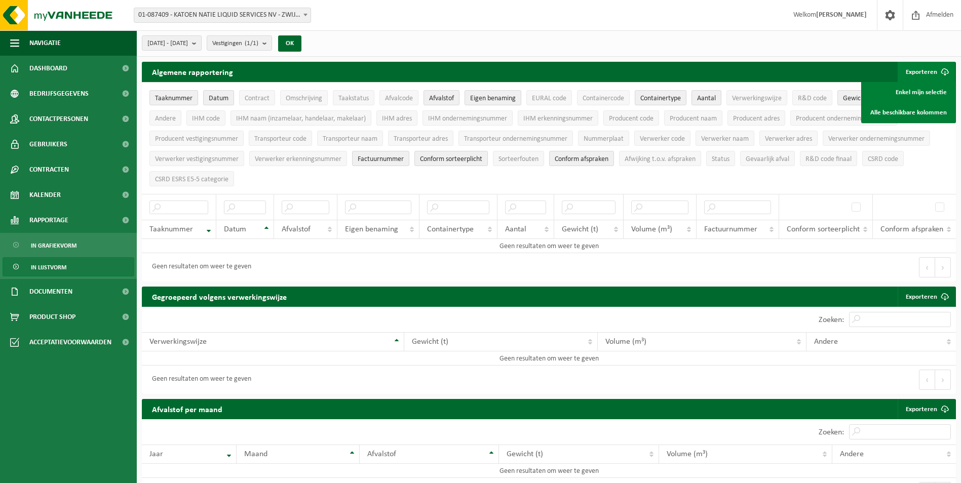
select select "11277"
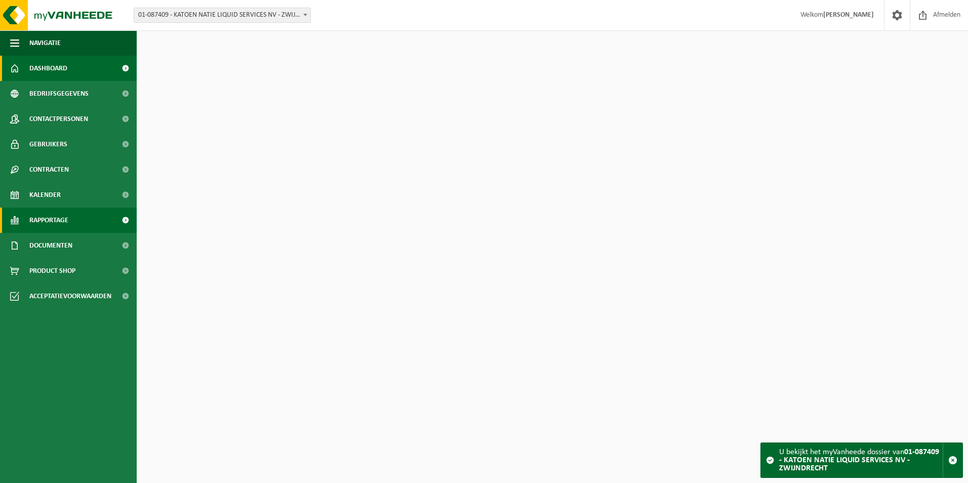
click at [120, 221] on span at bounding box center [125, 220] width 23 height 25
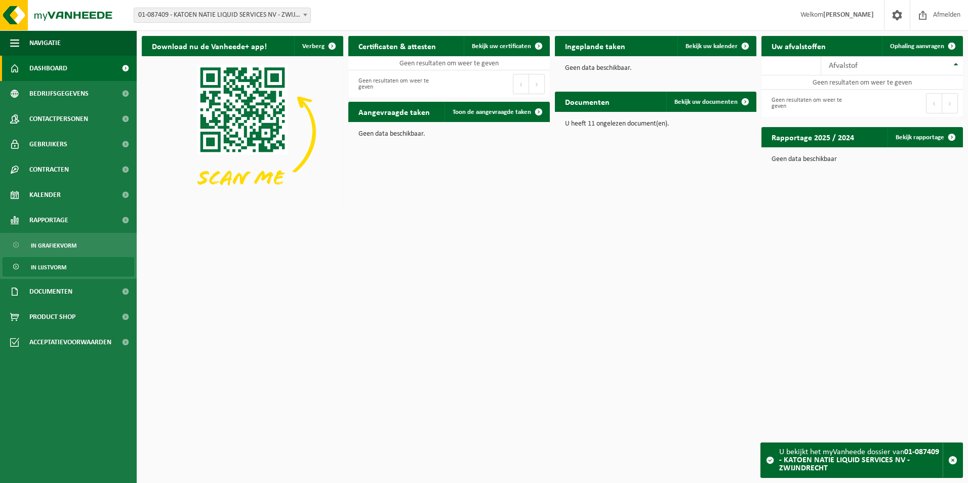
click at [95, 267] on link "In lijstvorm" at bounding box center [69, 266] width 132 height 19
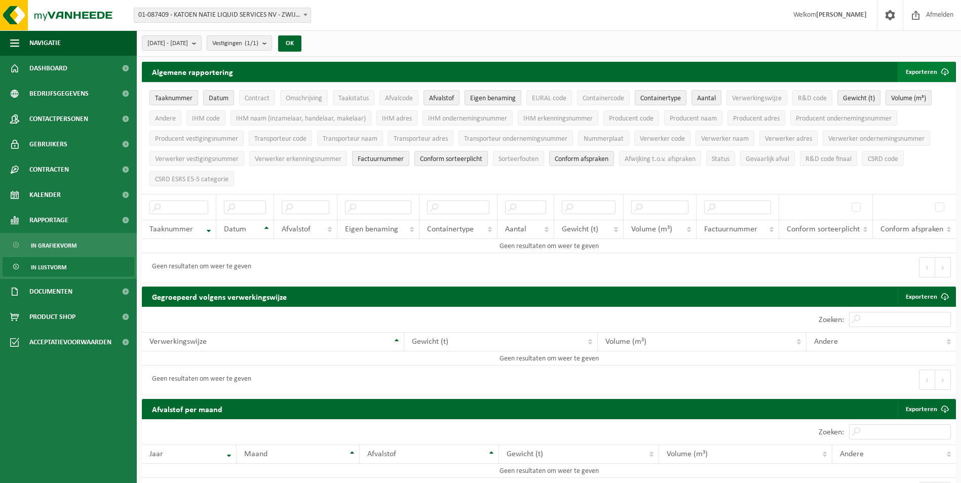
click at [937, 72] on span "submit" at bounding box center [945, 72] width 20 height 20
click at [910, 113] on link "Alle beschikbare kolommen" at bounding box center [909, 112] width 92 height 20
click at [307, 18] on span at bounding box center [305, 14] width 10 height 13
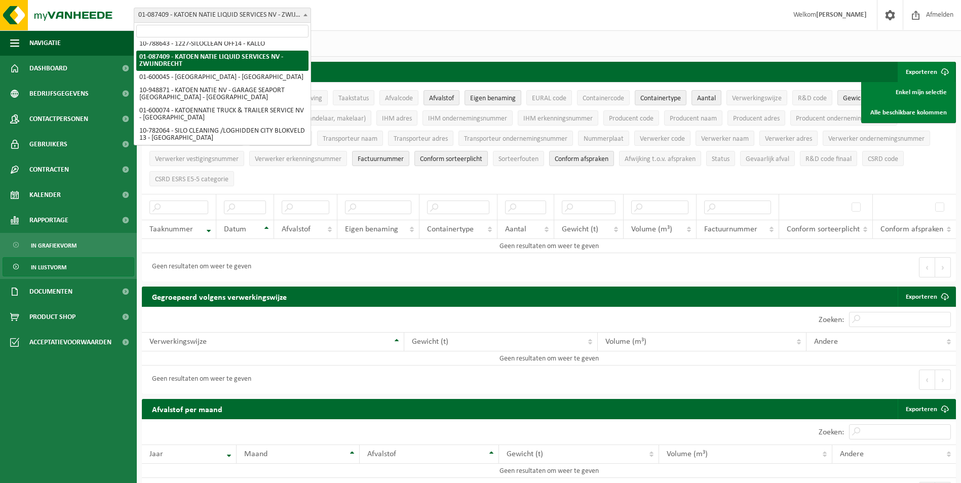
scroll to position [167, 0]
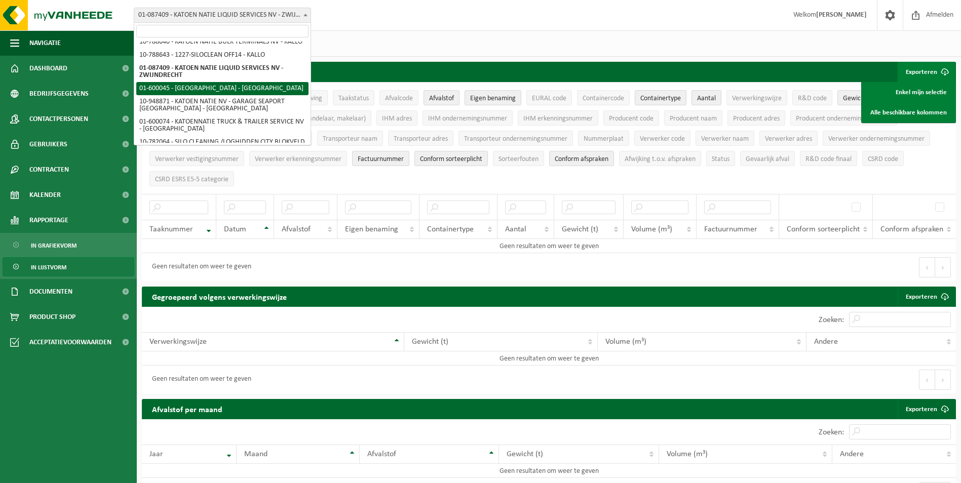
select select "151210"
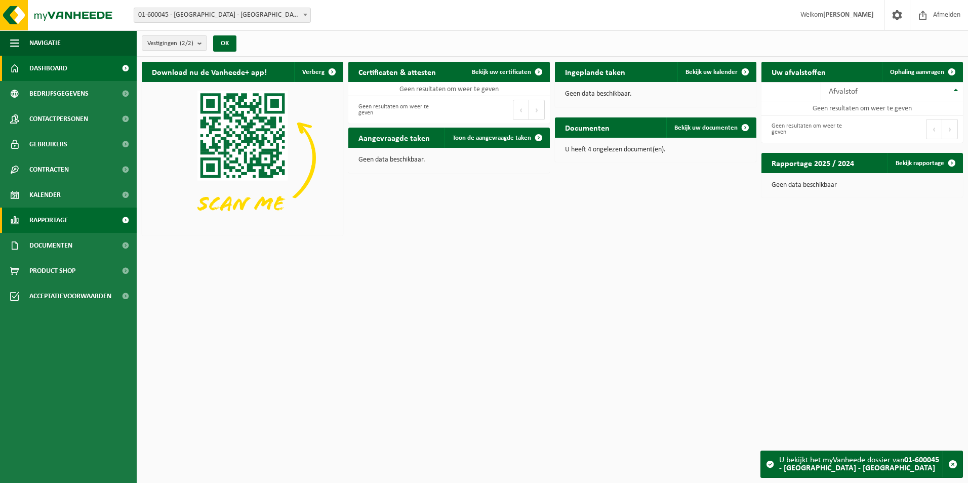
click at [89, 228] on link "Rapportage" at bounding box center [68, 220] width 137 height 25
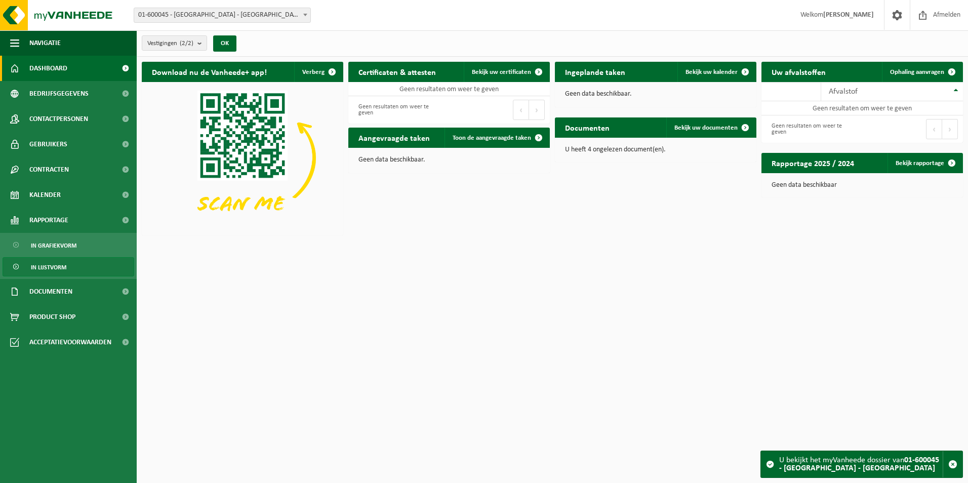
click at [63, 268] on span "In lijstvorm" at bounding box center [48, 267] width 35 height 19
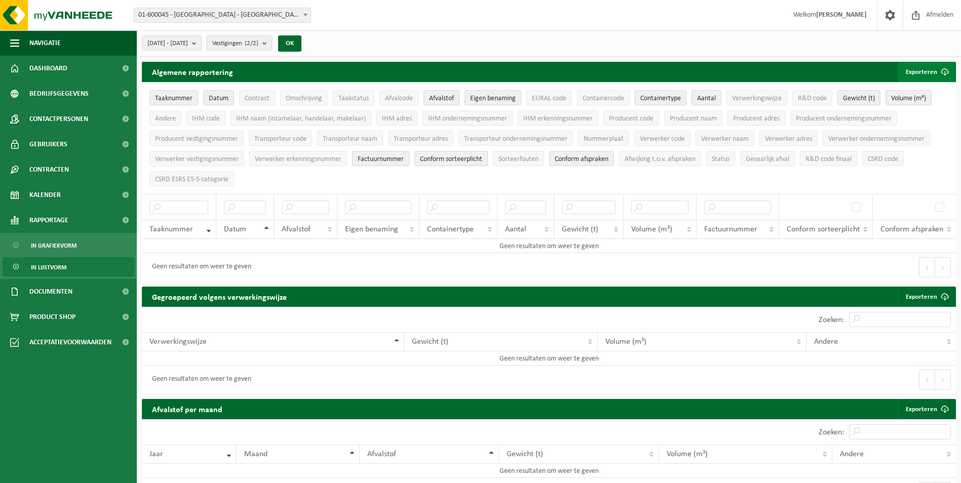
click at [930, 74] on button "Exporteren" at bounding box center [926, 72] width 57 height 20
click at [903, 114] on link "Alle beschikbare kolommen" at bounding box center [909, 112] width 92 height 20
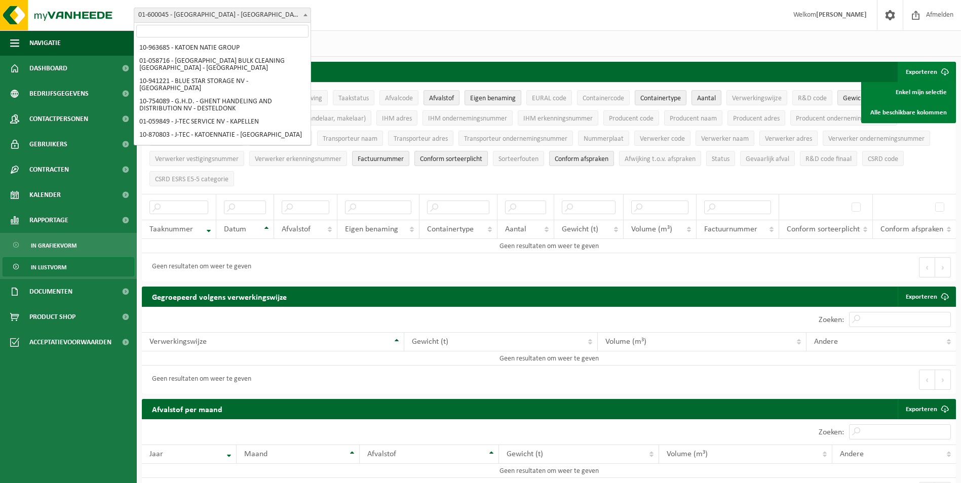
click at [303, 18] on span at bounding box center [305, 14] width 10 height 13
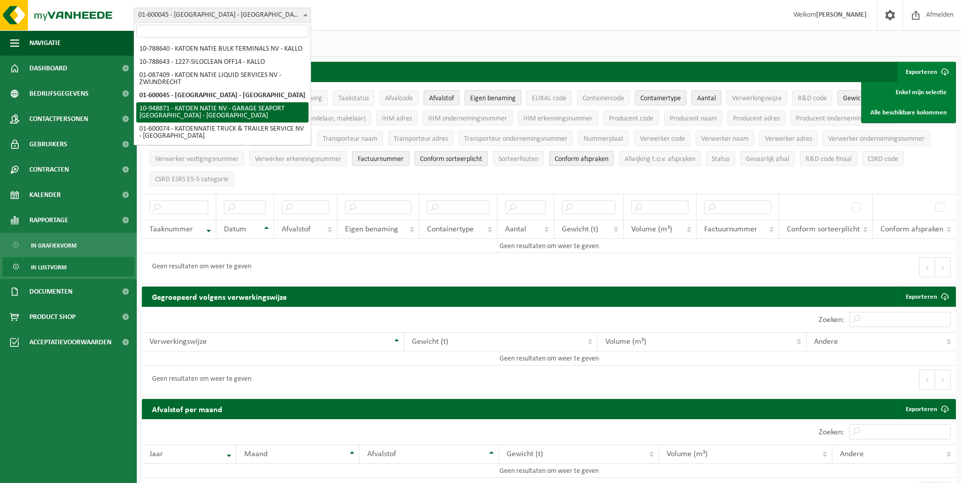
select select "151215"
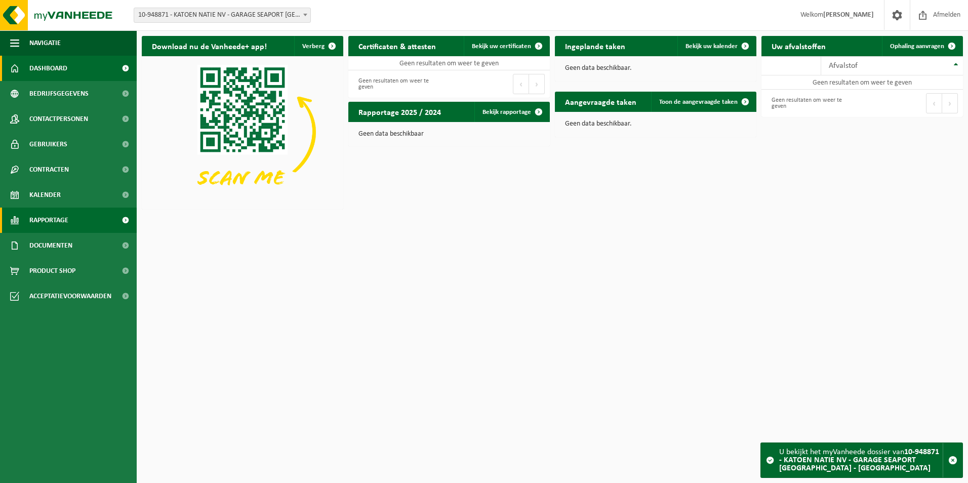
click at [98, 218] on link "Rapportage" at bounding box center [68, 220] width 137 height 25
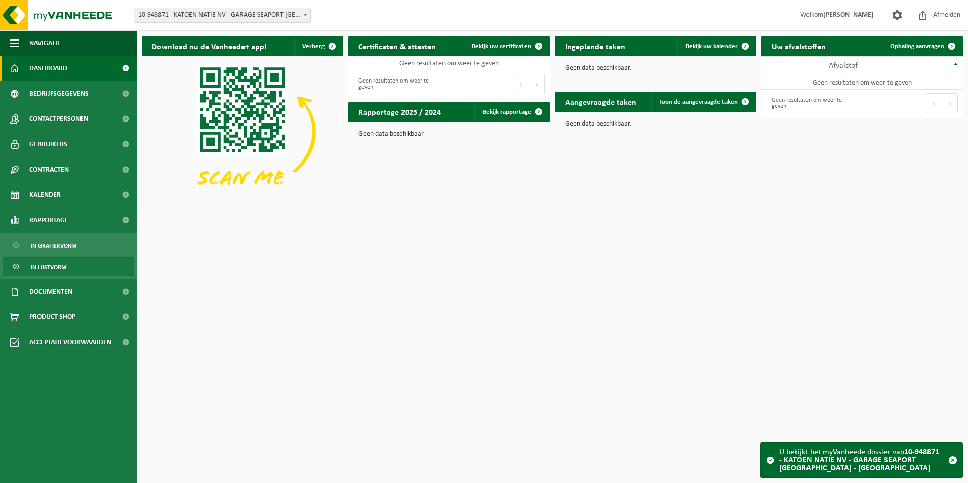
click at [49, 265] on span "In lijstvorm" at bounding box center [48, 267] width 35 height 19
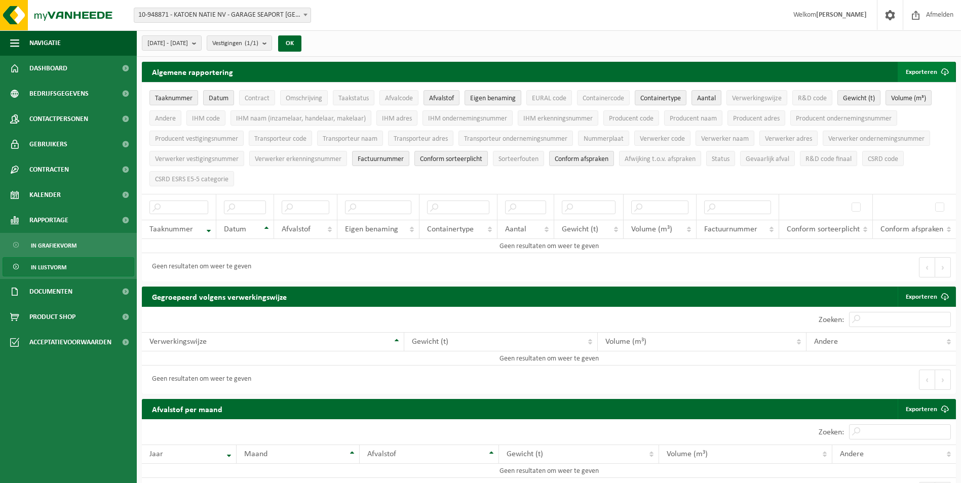
click at [940, 74] on span "submit" at bounding box center [945, 72] width 20 height 20
click at [906, 106] on link "Alle beschikbare kolommen" at bounding box center [909, 112] width 92 height 20
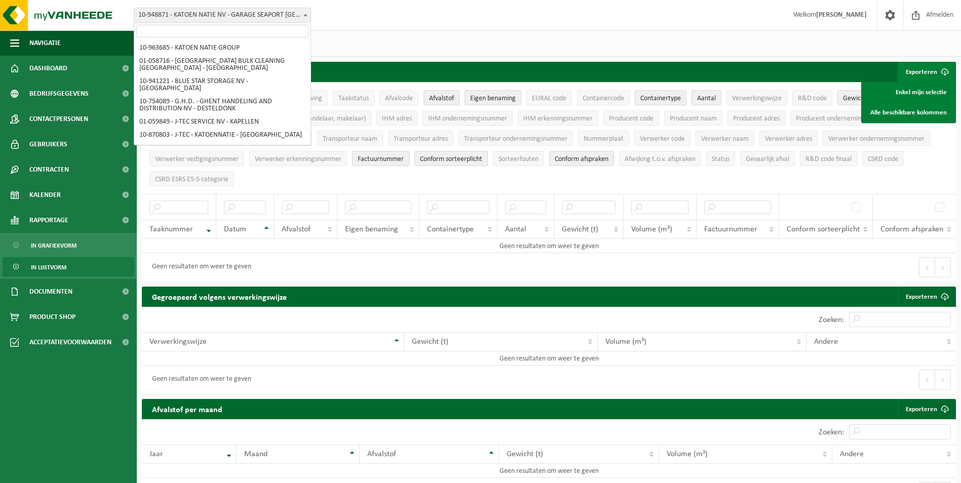
click at [304, 15] on b at bounding box center [305, 15] width 4 height 3
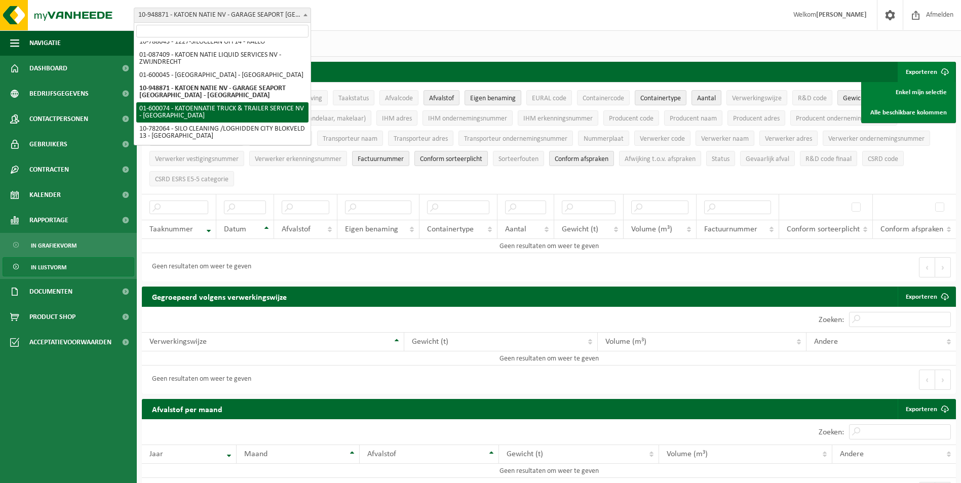
select select "26297"
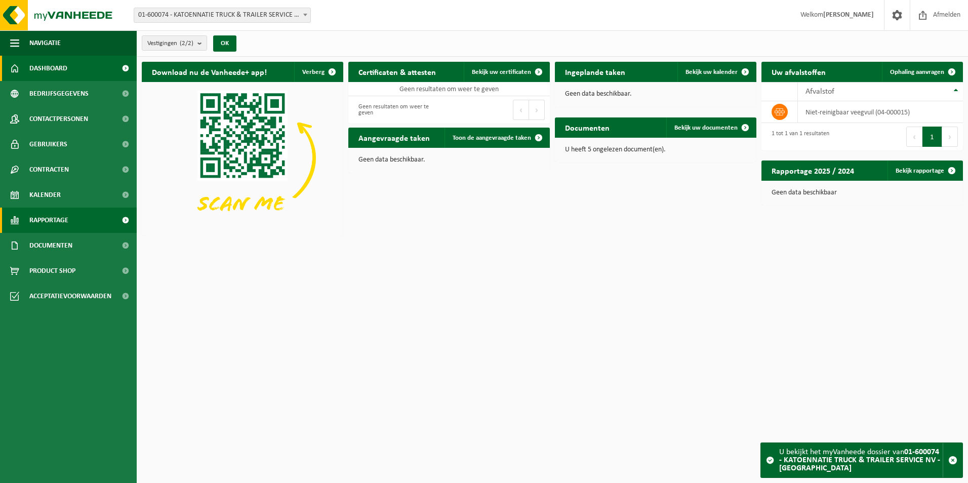
click at [105, 222] on link "Rapportage" at bounding box center [68, 220] width 137 height 25
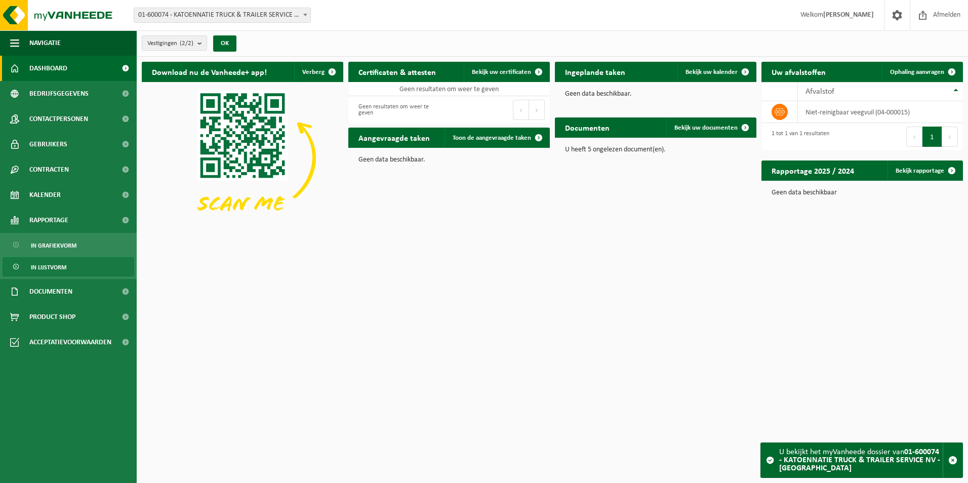
click at [59, 265] on span "In lijstvorm" at bounding box center [48, 267] width 35 height 19
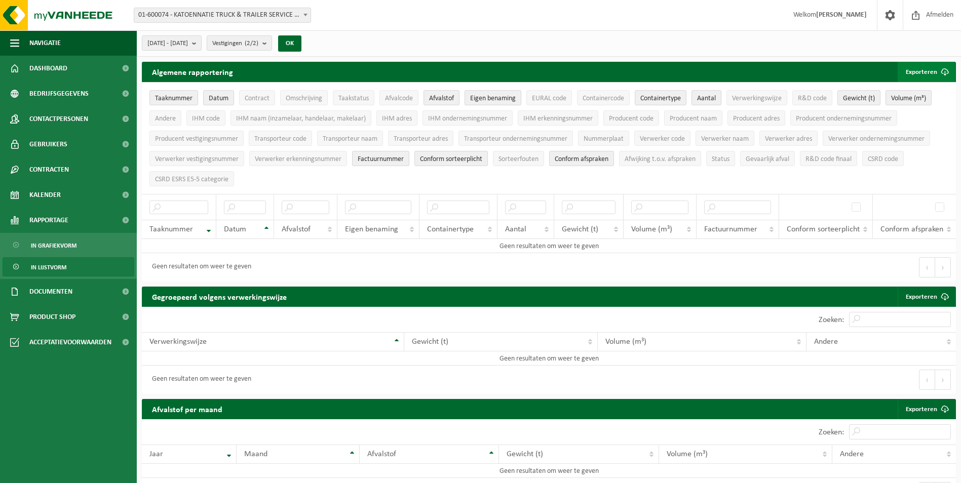
click at [930, 72] on button "Exporteren" at bounding box center [926, 72] width 57 height 20
click at [905, 112] on link "Alle beschikbare kolommen" at bounding box center [909, 112] width 92 height 20
click at [889, 113] on link "Alle beschikbare kolommen" at bounding box center [909, 112] width 92 height 20
click at [306, 17] on span at bounding box center [305, 14] width 10 height 13
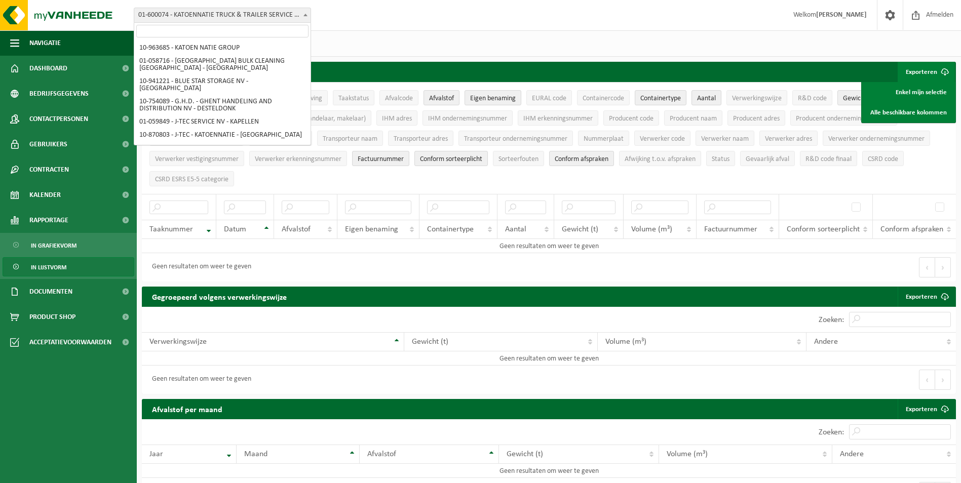
scroll to position [201, 0]
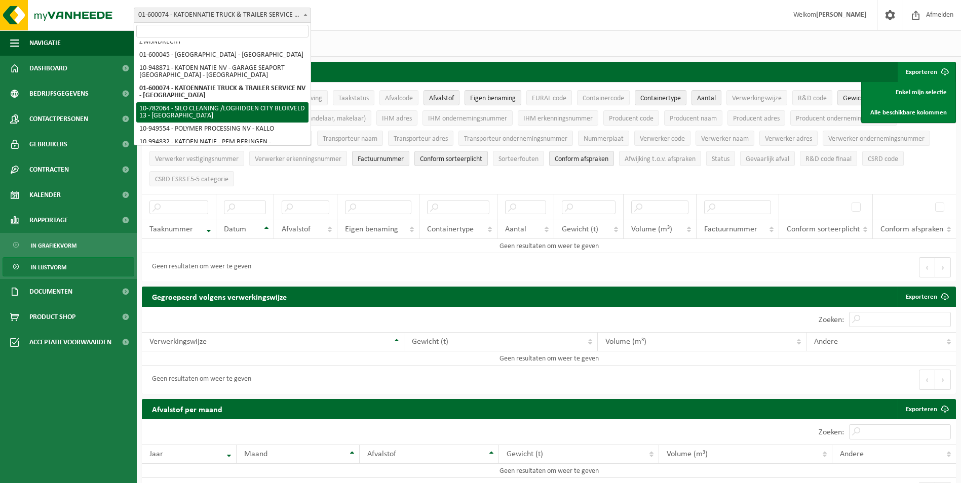
select select "26875"
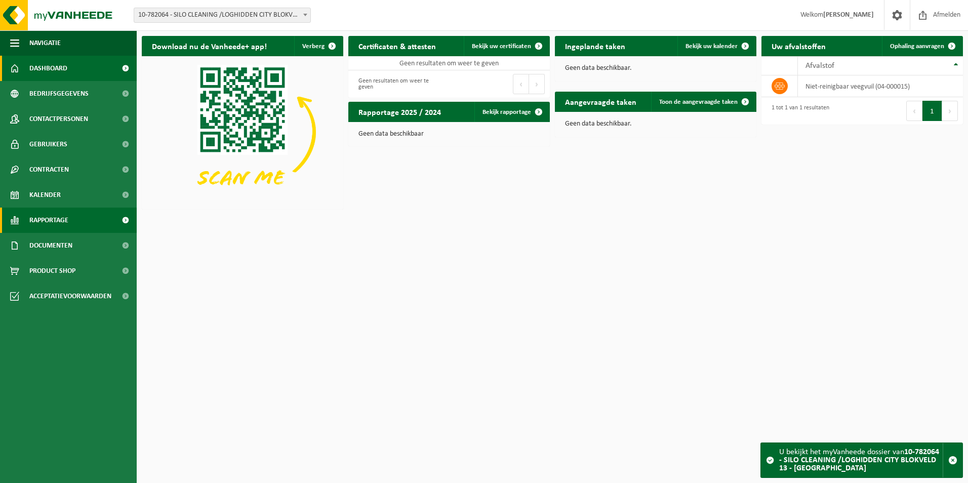
click at [89, 219] on link "Rapportage" at bounding box center [68, 220] width 137 height 25
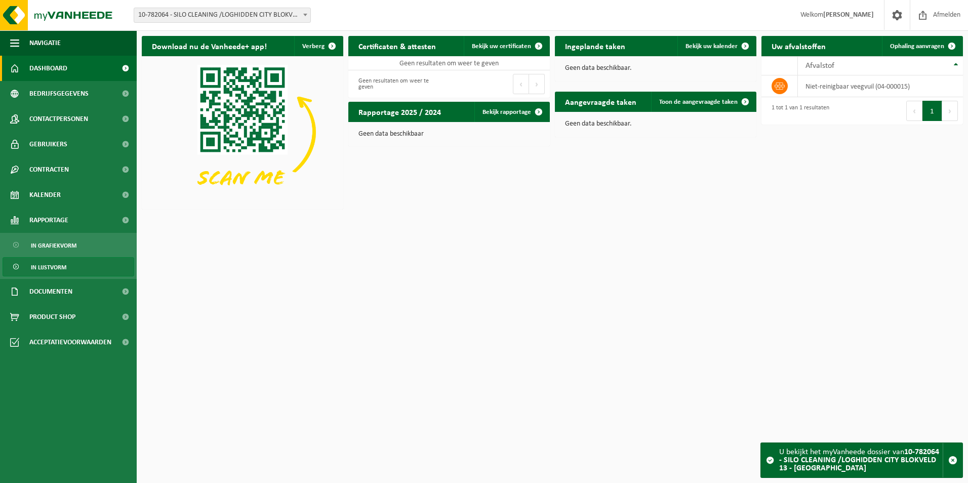
click at [59, 268] on span "In lijstvorm" at bounding box center [48, 267] width 35 height 19
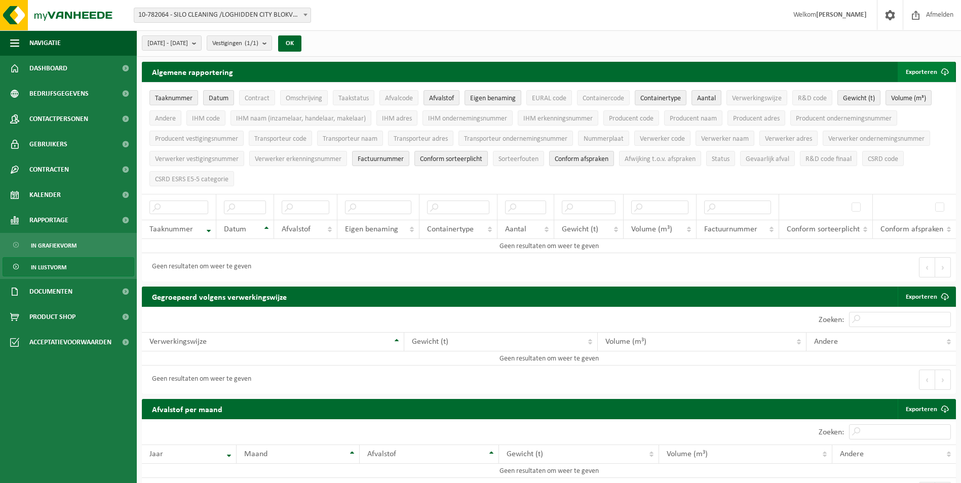
click at [927, 73] on button "Exporteren" at bounding box center [926, 72] width 57 height 20
click at [900, 113] on link "Alle beschikbare kolommen" at bounding box center [909, 112] width 92 height 20
click at [300, 15] on span at bounding box center [305, 14] width 10 height 13
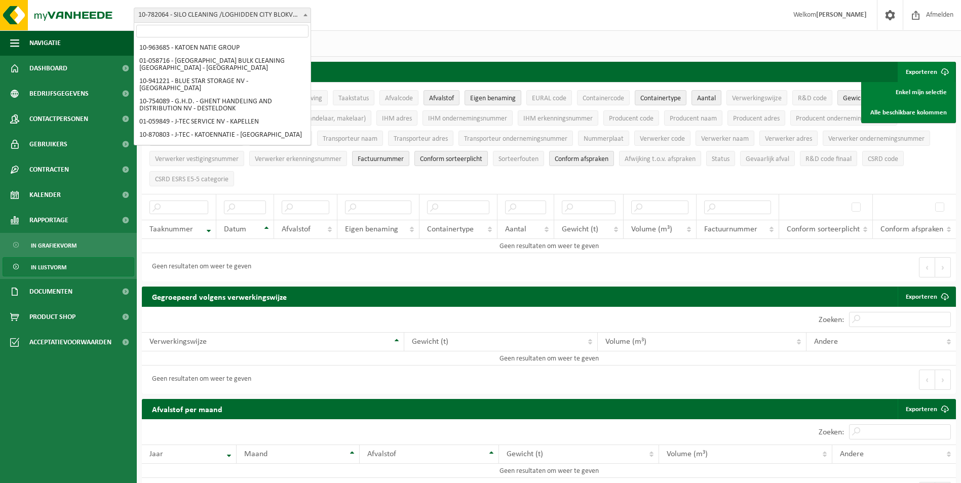
scroll to position [221, 0]
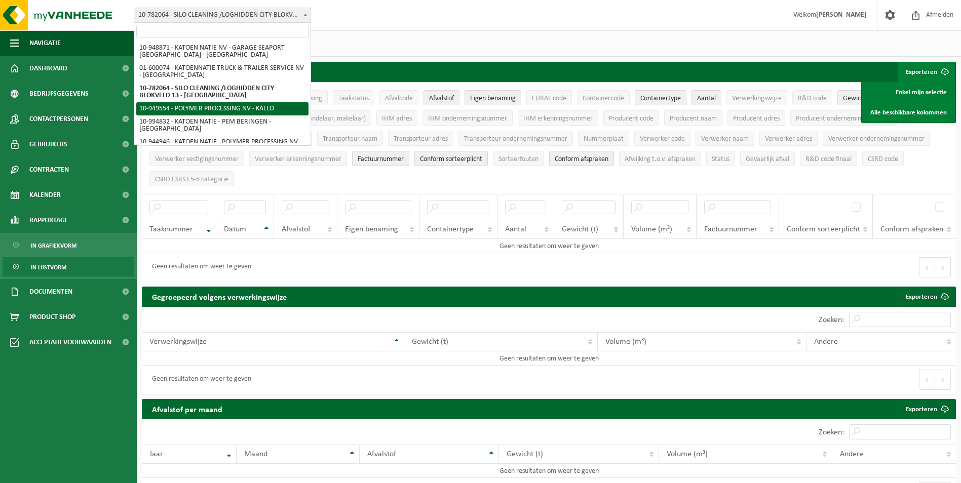
select select "143201"
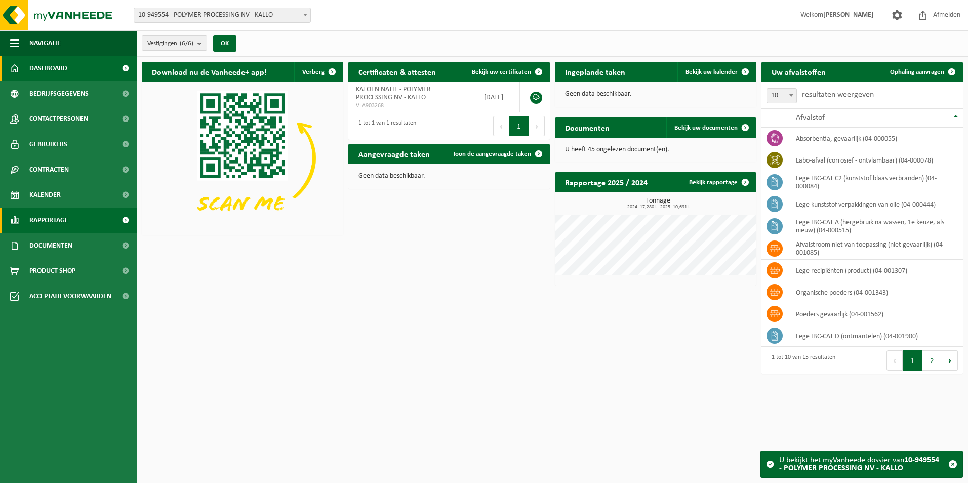
click at [95, 219] on link "Rapportage" at bounding box center [68, 220] width 137 height 25
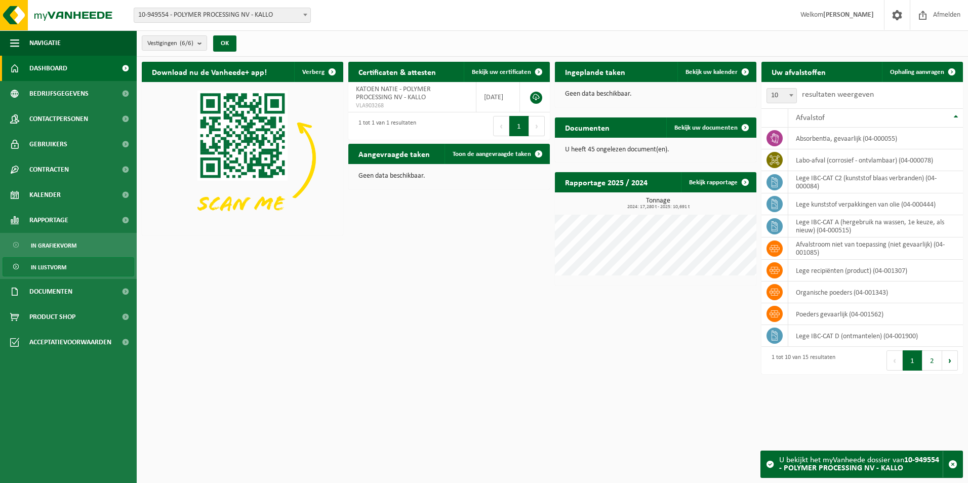
click at [62, 265] on span "In lijstvorm" at bounding box center [48, 267] width 35 height 19
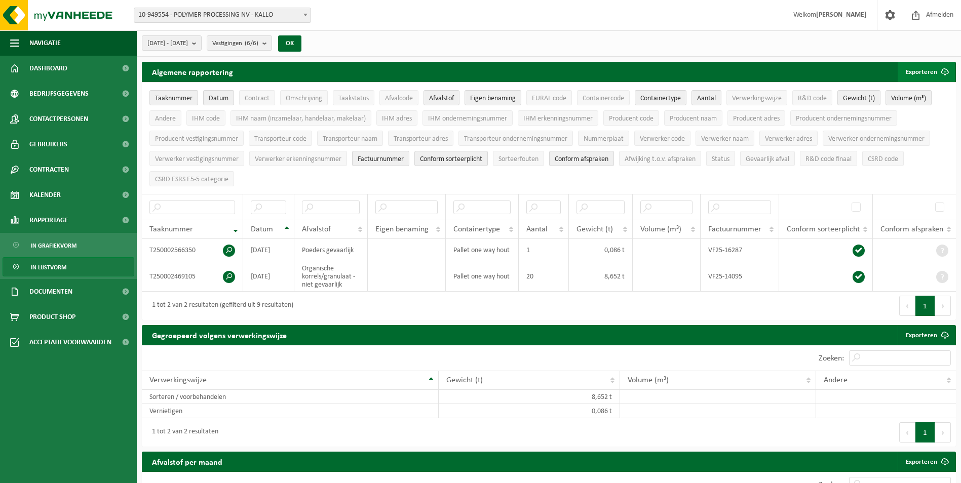
click at [929, 73] on button "Exporteren" at bounding box center [926, 72] width 57 height 20
click at [888, 111] on link "Alle beschikbare kolommen" at bounding box center [909, 112] width 92 height 20
click at [303, 19] on span at bounding box center [305, 14] width 10 height 13
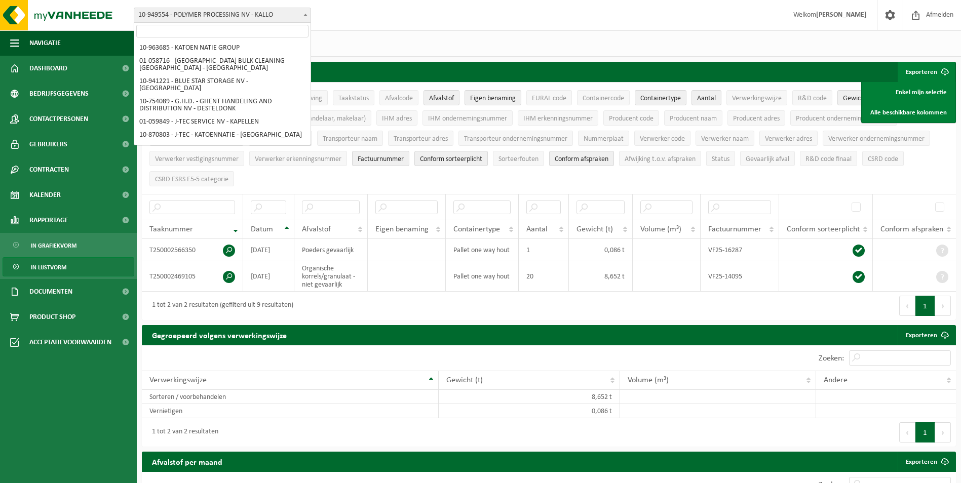
scroll to position [255, 0]
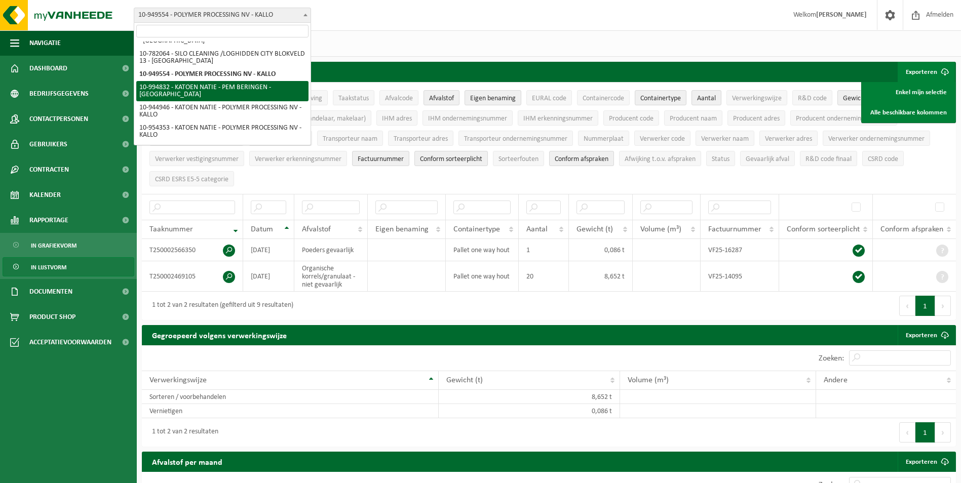
select select "171820"
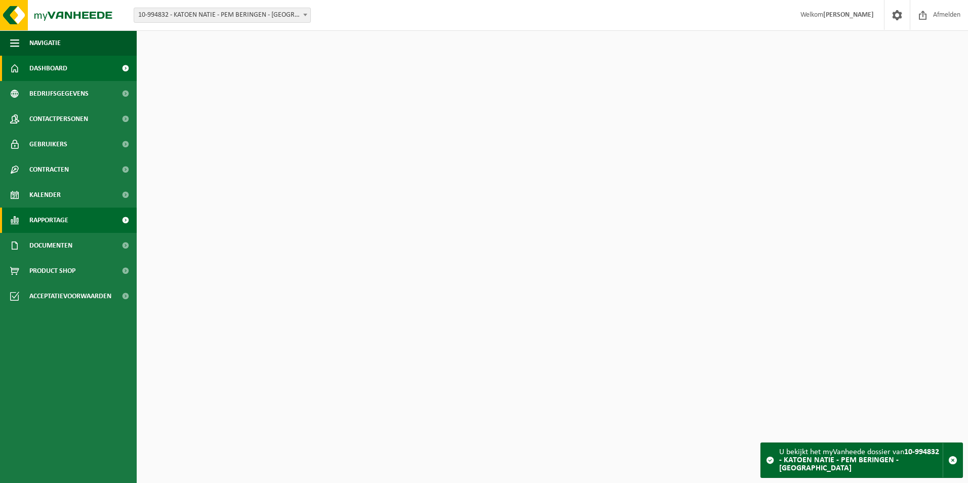
click at [68, 223] on span "Rapportage" at bounding box center [48, 220] width 39 height 25
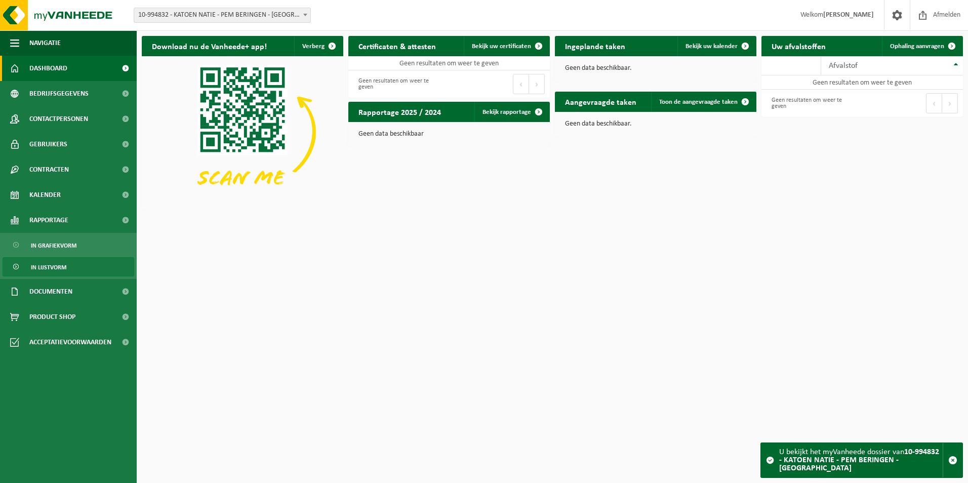
click at [75, 264] on link "In lijstvorm" at bounding box center [69, 266] width 132 height 19
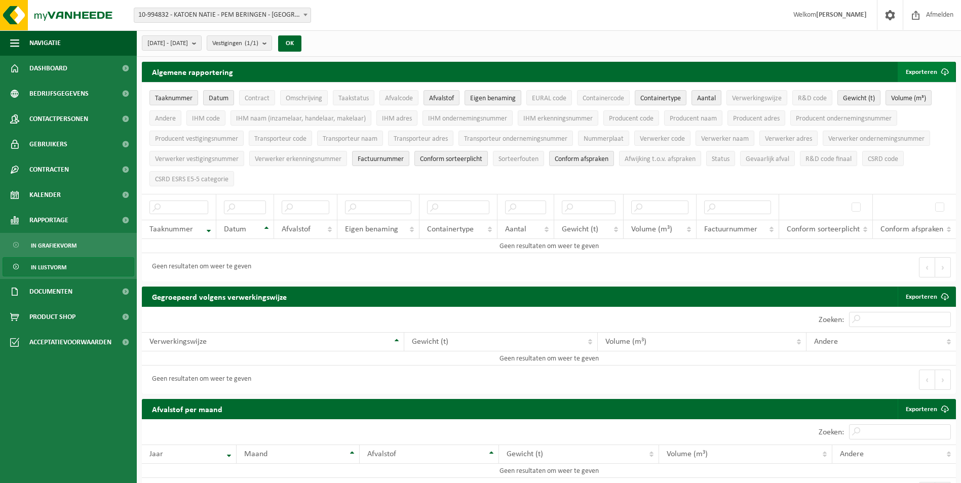
click at [936, 76] on span "submit" at bounding box center [945, 72] width 20 height 20
click at [890, 114] on link "Alle beschikbare kolommen" at bounding box center [909, 112] width 92 height 20
click at [295, 15] on span "10-994832 - KATOEN NATIE - PEM BERINGEN - [GEOGRAPHIC_DATA]" at bounding box center [222, 15] width 176 height 14
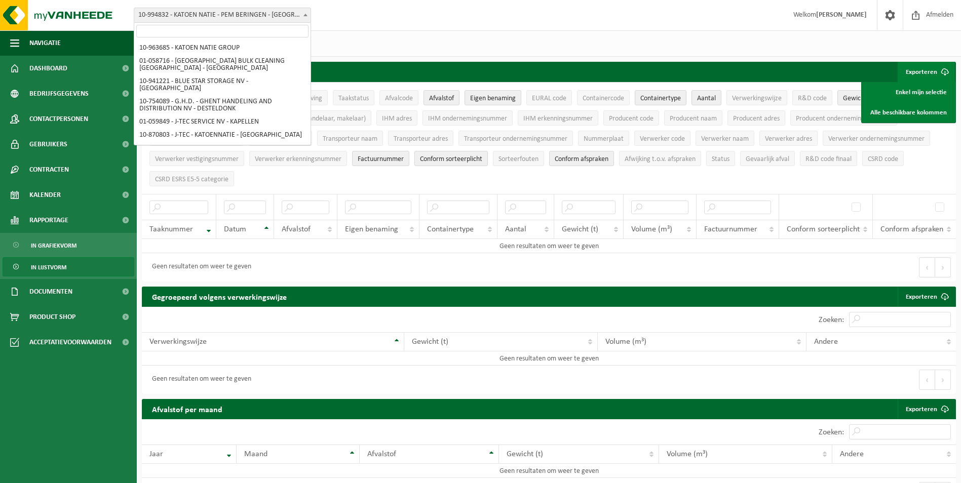
scroll to position [254, 0]
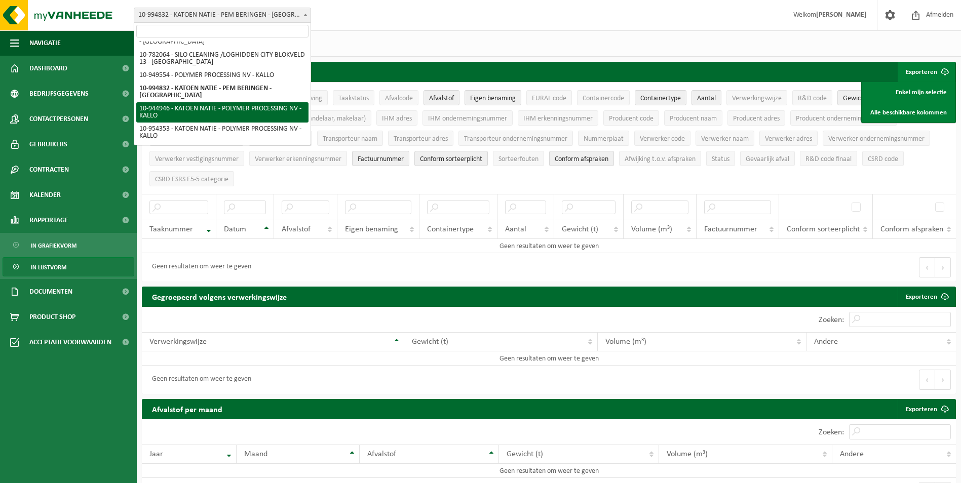
select select "143192"
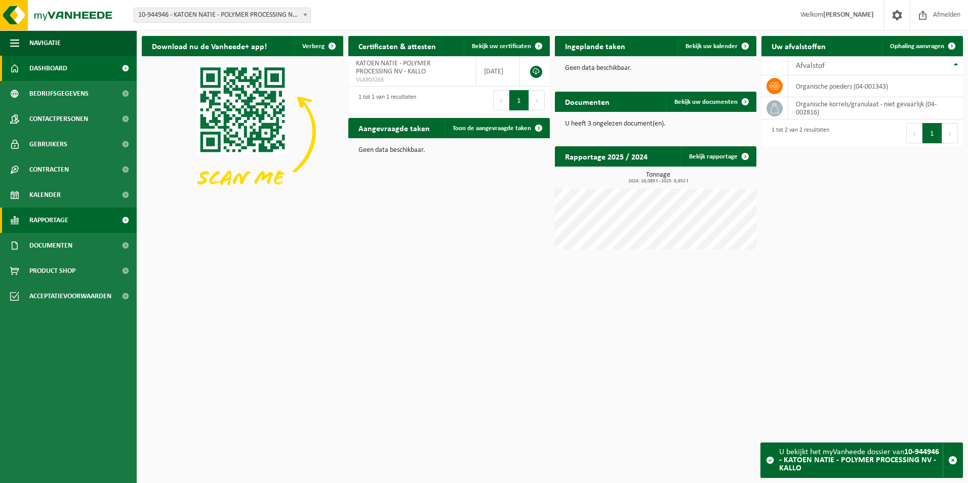
click at [131, 223] on span at bounding box center [125, 220] width 23 height 25
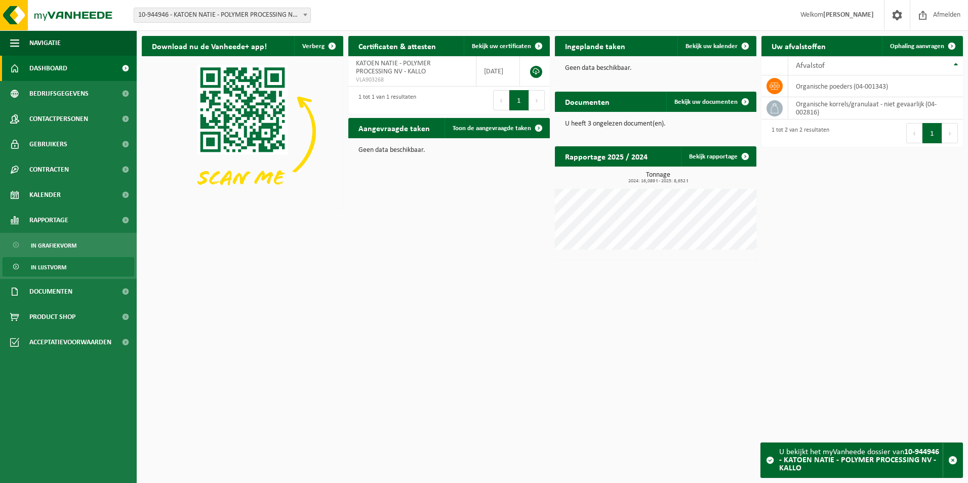
click at [77, 273] on link "In lijstvorm" at bounding box center [69, 266] width 132 height 19
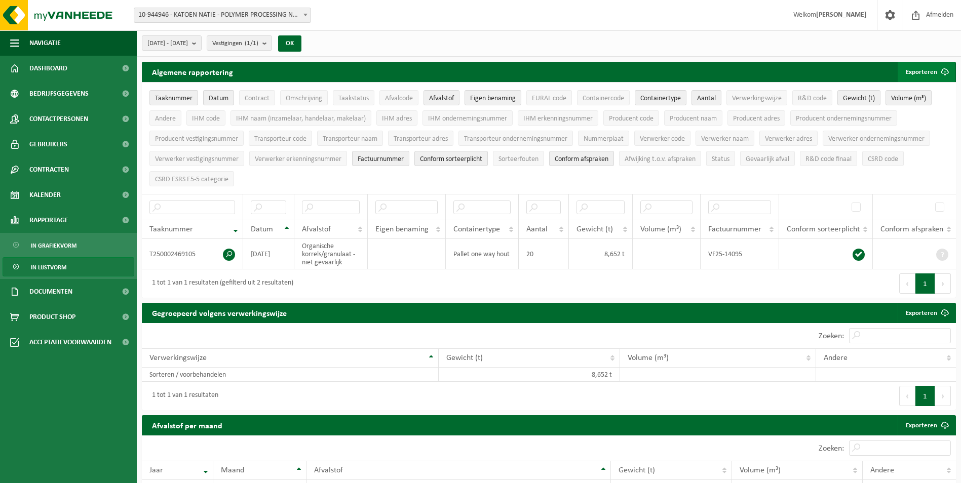
click at [926, 73] on button "Exporteren" at bounding box center [926, 72] width 57 height 20
click at [897, 113] on link "Alle beschikbare kolommen" at bounding box center [909, 112] width 92 height 20
click at [303, 13] on span at bounding box center [305, 14] width 10 height 13
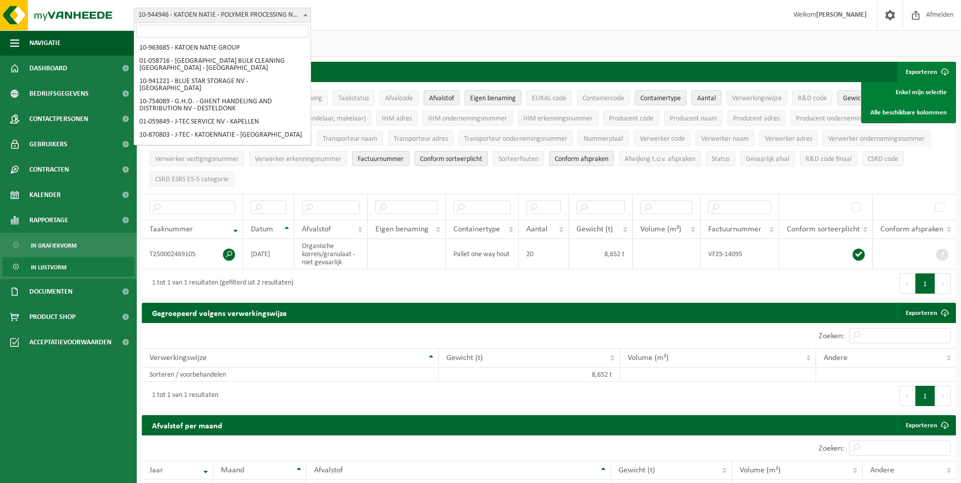
scroll to position [275, 0]
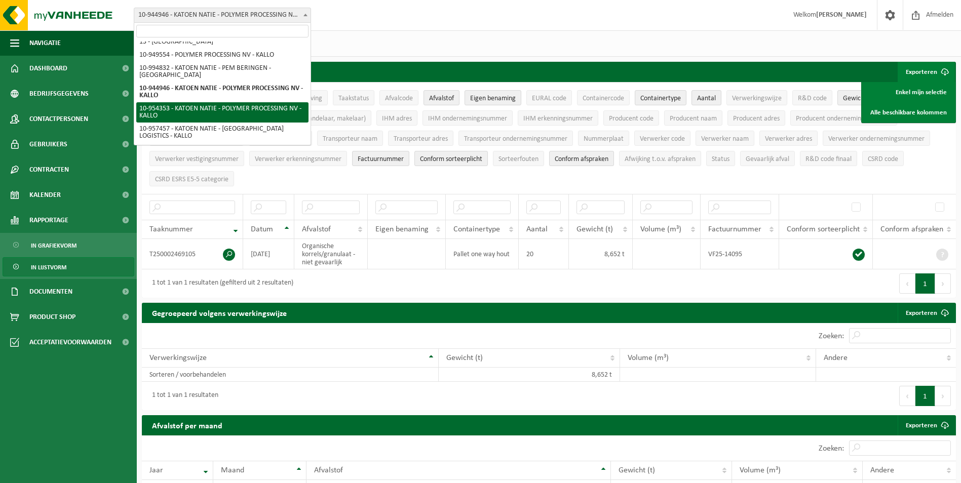
select select "143760"
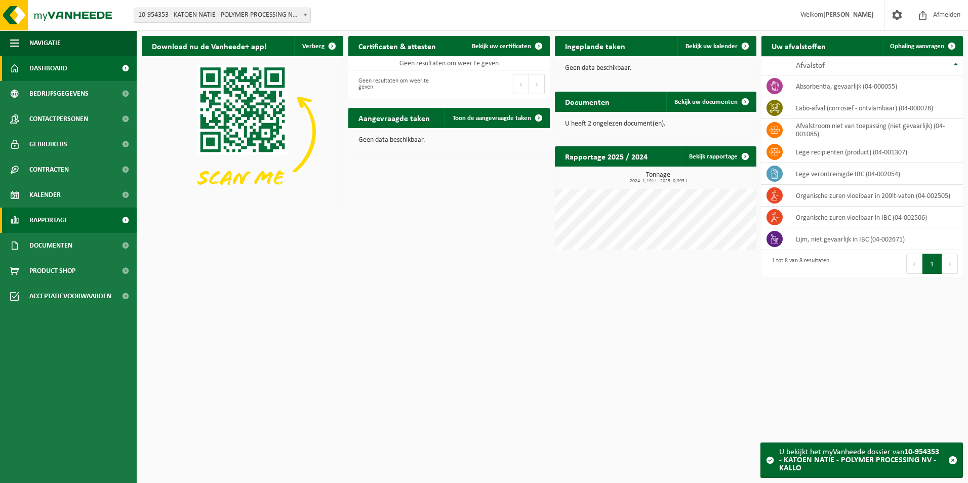
click at [131, 220] on span at bounding box center [125, 220] width 23 height 25
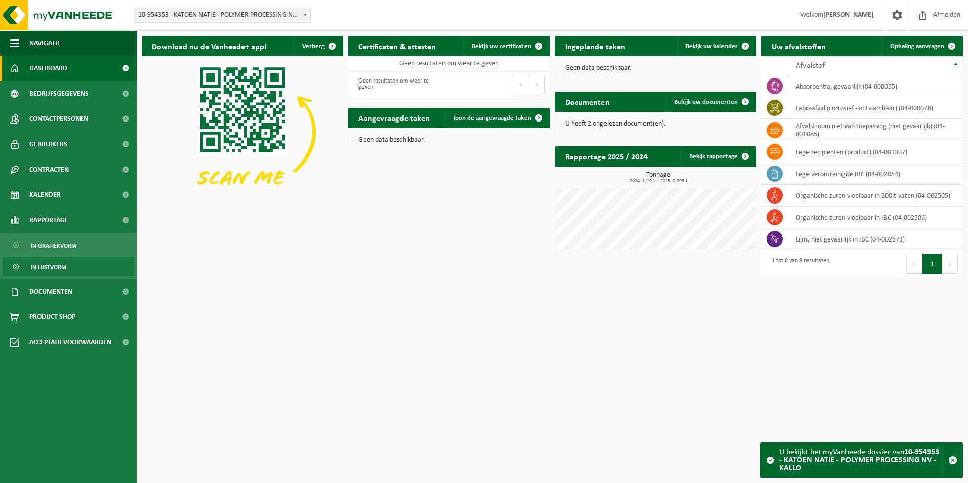
click at [98, 268] on link "In lijstvorm" at bounding box center [69, 266] width 132 height 19
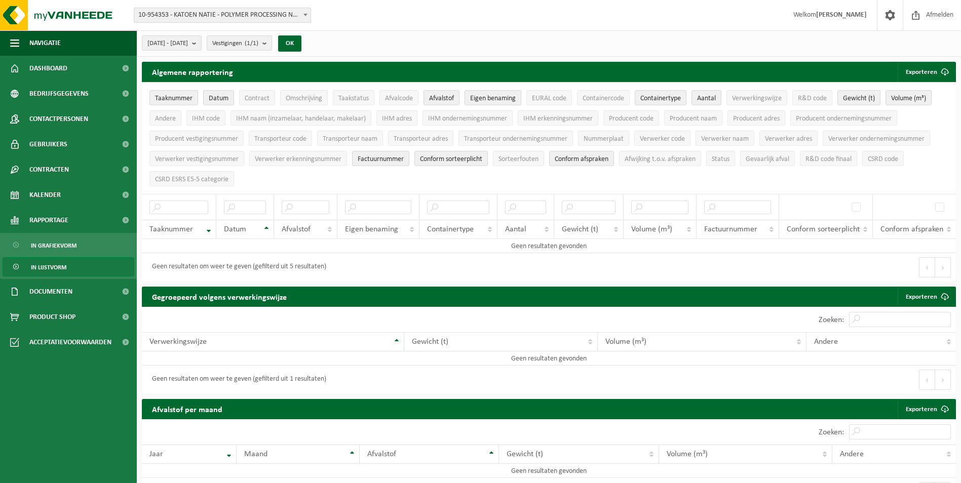
click at [305, 10] on span at bounding box center [305, 14] width 10 height 13
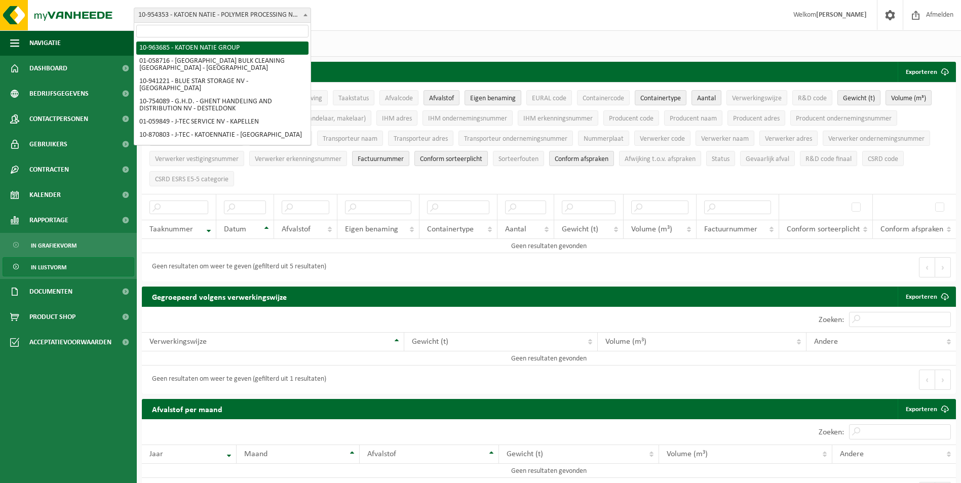
select select "151253"
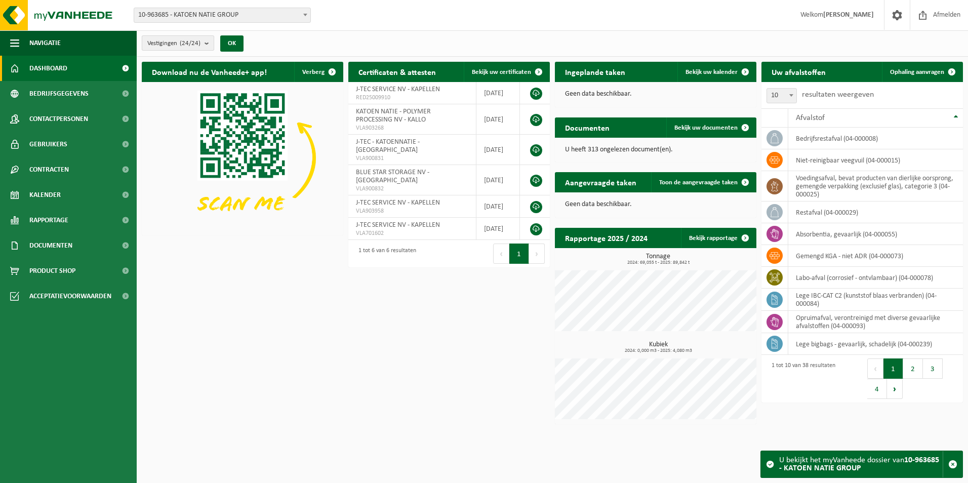
click at [204, 44] on button "Vestigingen (24/24)" at bounding box center [178, 42] width 72 height 15
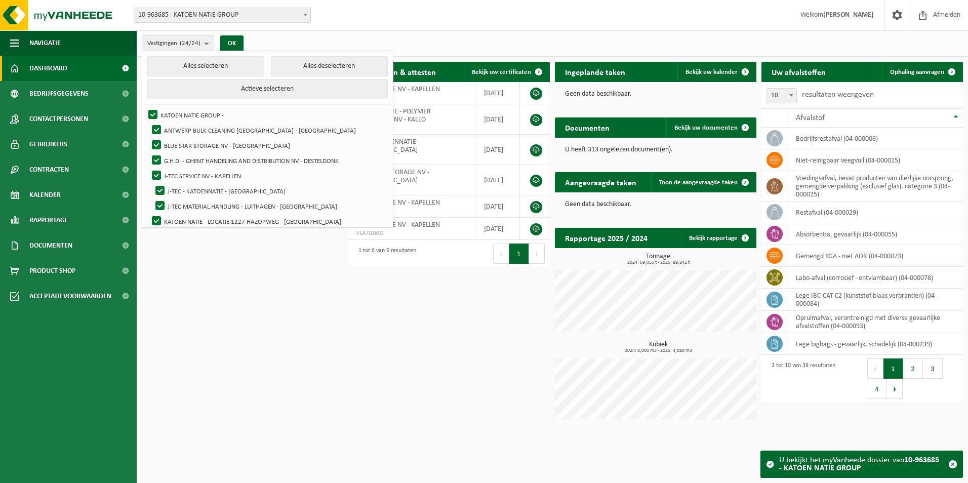
click at [206, 43] on b "submit" at bounding box center [209, 43] width 9 height 15
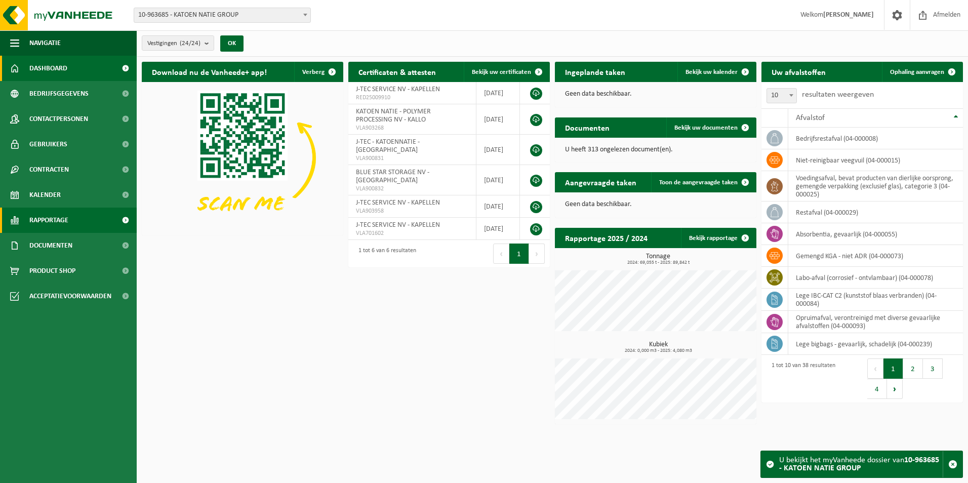
click at [128, 222] on span at bounding box center [125, 220] width 23 height 25
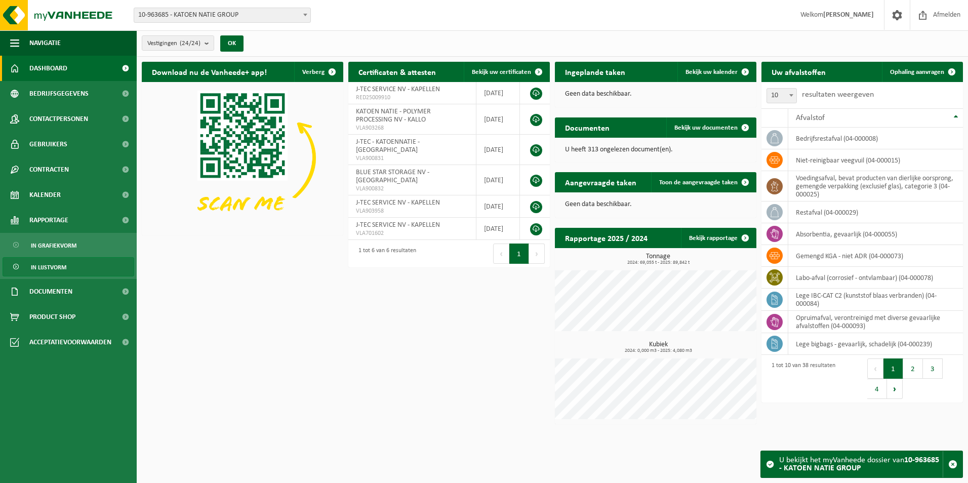
click at [74, 266] on link "In lijstvorm" at bounding box center [69, 266] width 132 height 19
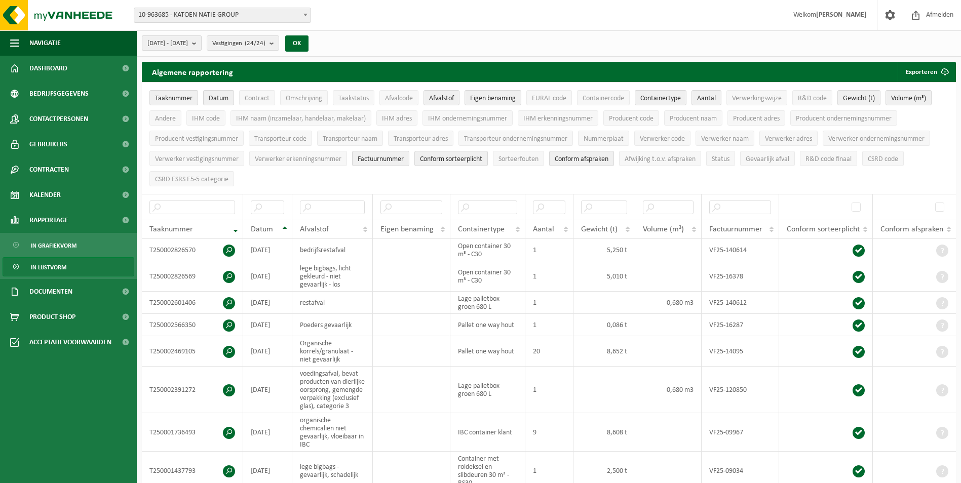
click at [201, 43] on b "submit" at bounding box center [196, 43] width 9 height 14
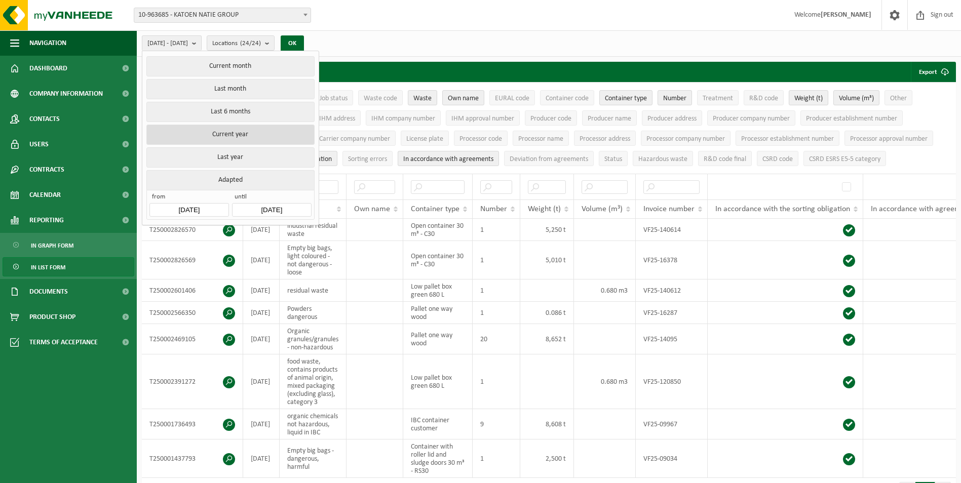
click at [251, 131] on button "Current year" at bounding box center [230, 135] width 168 height 20
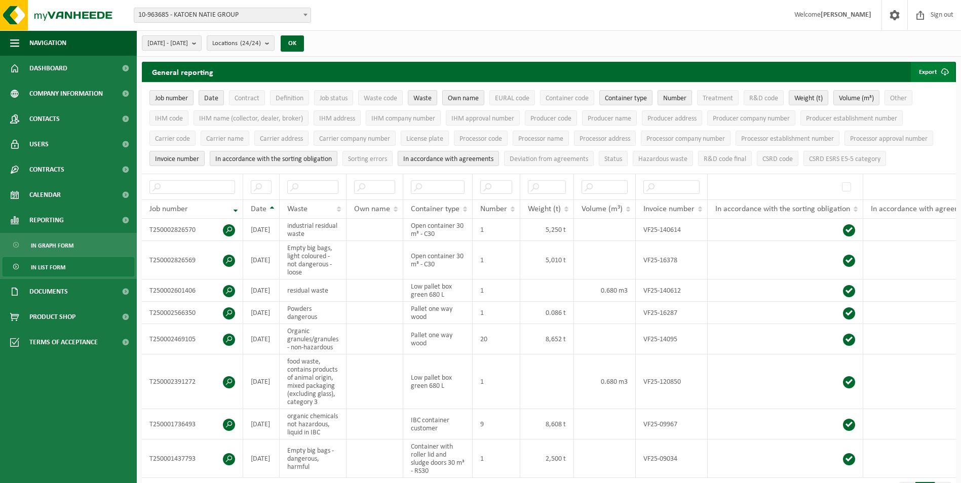
click at [936, 70] on span "submit" at bounding box center [945, 72] width 20 height 20
click at [926, 110] on link "All available columns" at bounding box center [918, 112] width 72 height 20
click at [214, 16] on span "10-963685 - KATOEN NATIE GROUP" at bounding box center [222, 15] width 176 height 14
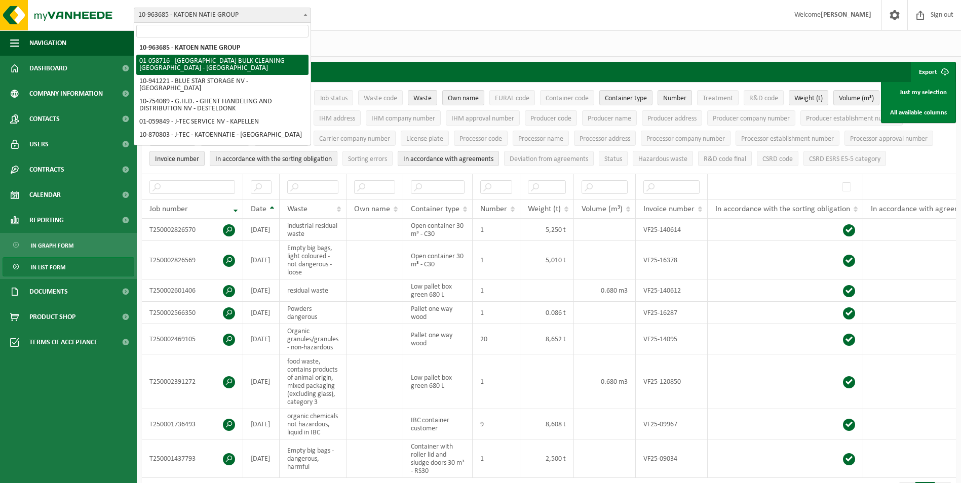
select select "144256"
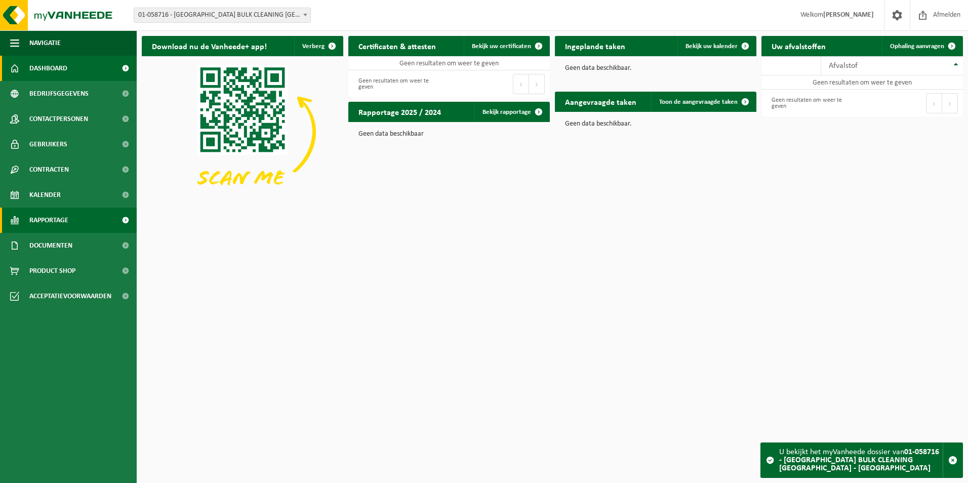
click at [116, 220] on span at bounding box center [125, 220] width 23 height 25
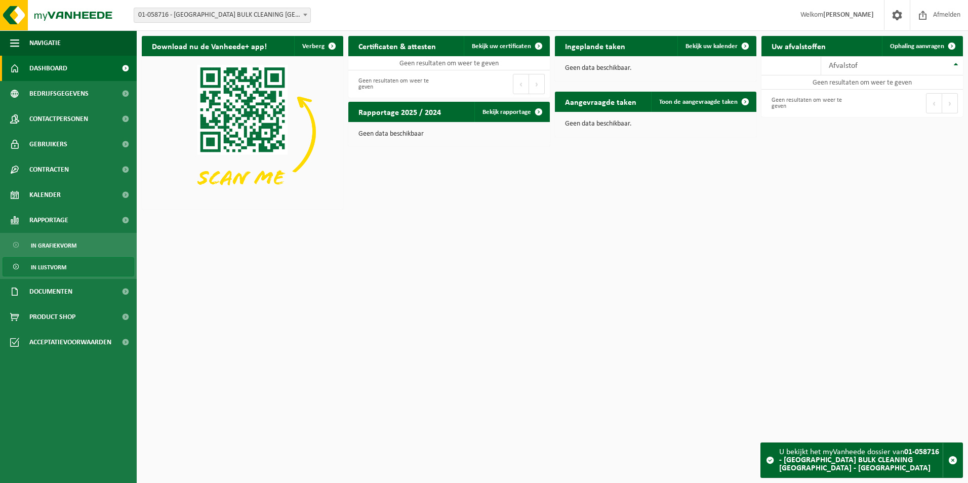
click at [68, 264] on link "In lijstvorm" at bounding box center [69, 266] width 132 height 19
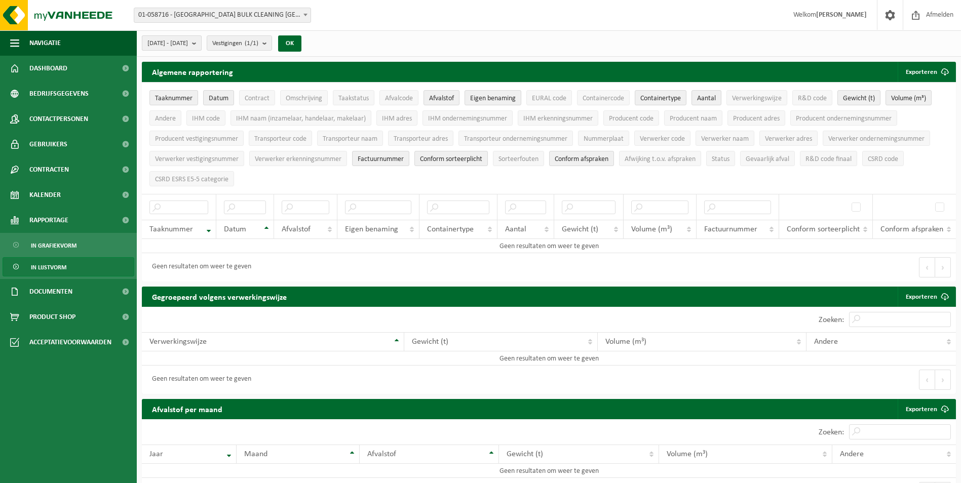
click at [188, 43] on span "[DATE] - [DATE]" at bounding box center [167, 43] width 41 height 15
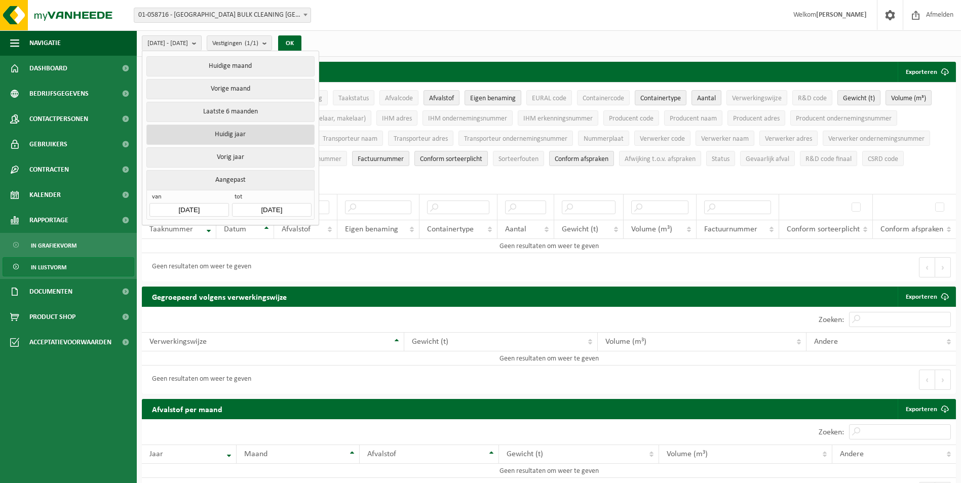
click at [215, 133] on button "Huidig jaar" at bounding box center [230, 135] width 168 height 20
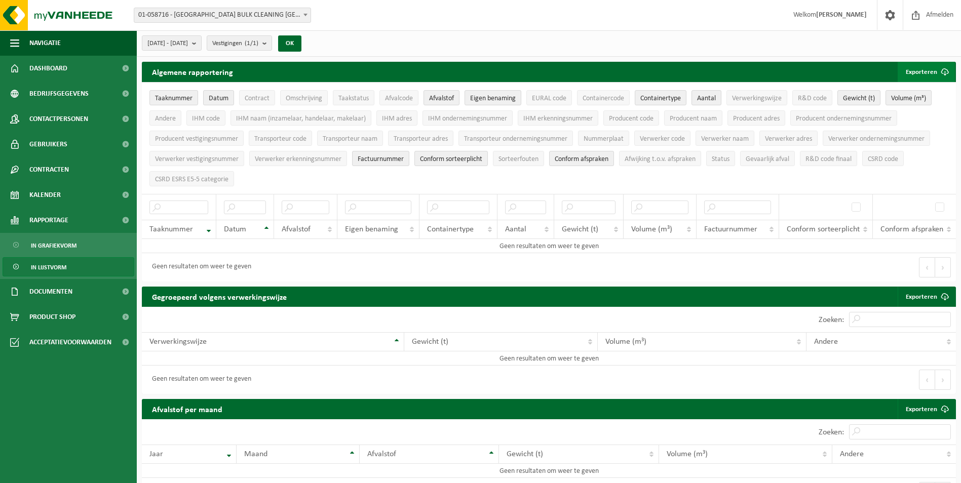
click at [930, 71] on button "Exporteren" at bounding box center [926, 72] width 57 height 20
click at [909, 114] on link "Alle beschikbare kolommen" at bounding box center [909, 112] width 92 height 20
click at [304, 12] on span at bounding box center [305, 14] width 10 height 13
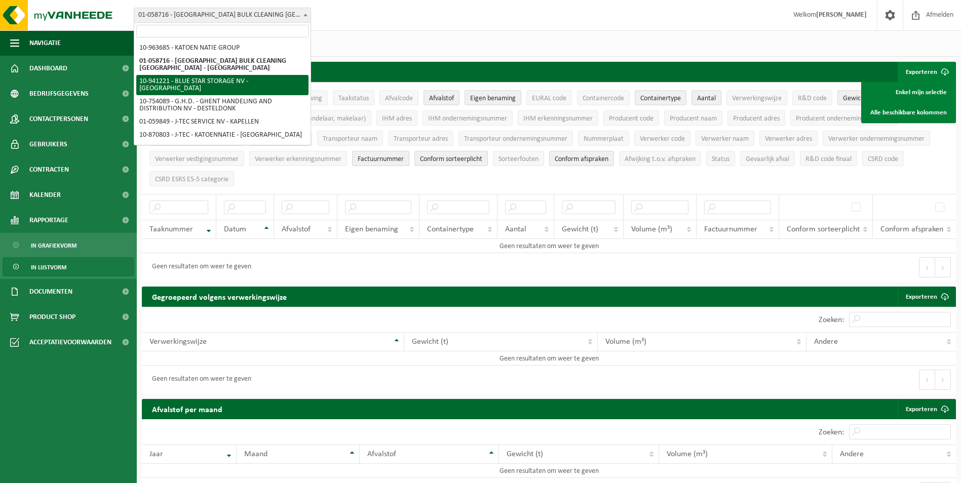
select select "139230"
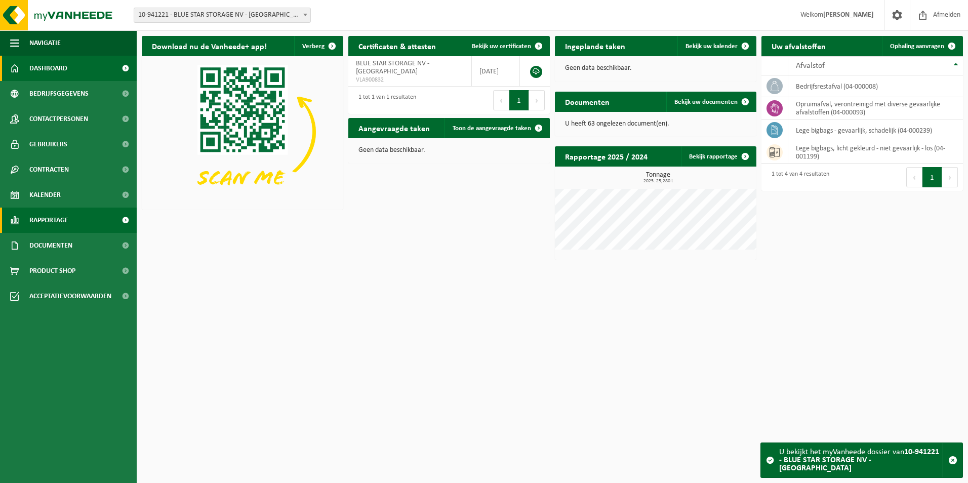
click at [122, 220] on span at bounding box center [125, 220] width 23 height 25
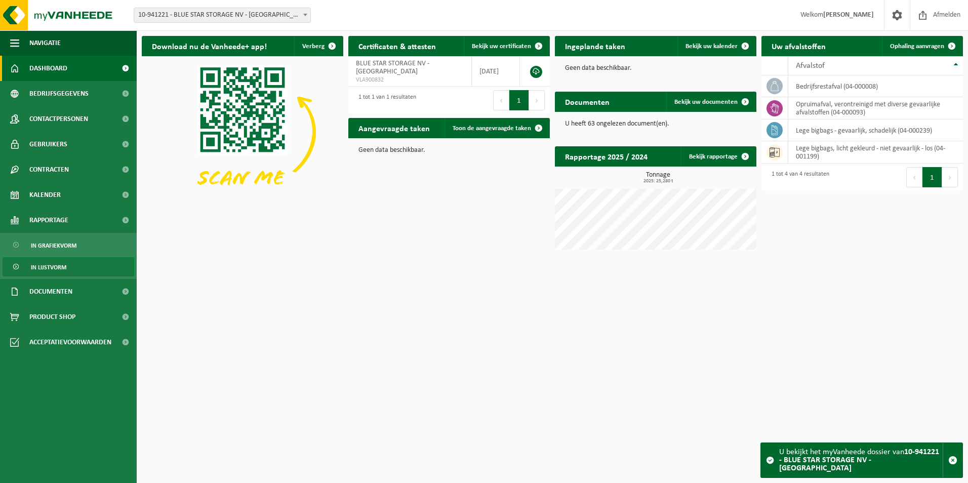
click at [58, 263] on span "In lijstvorm" at bounding box center [48, 267] width 35 height 19
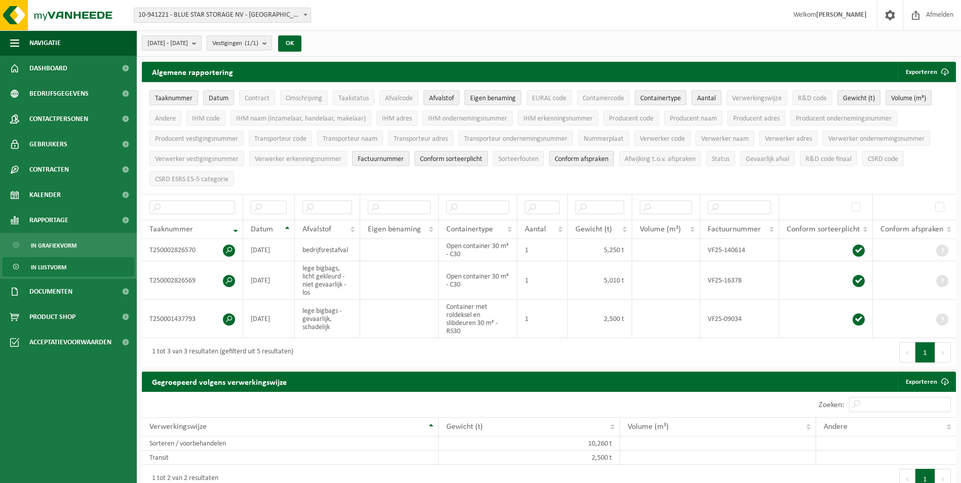
click at [202, 48] on button "[DATE] - [DATE]" at bounding box center [172, 42] width 60 height 15
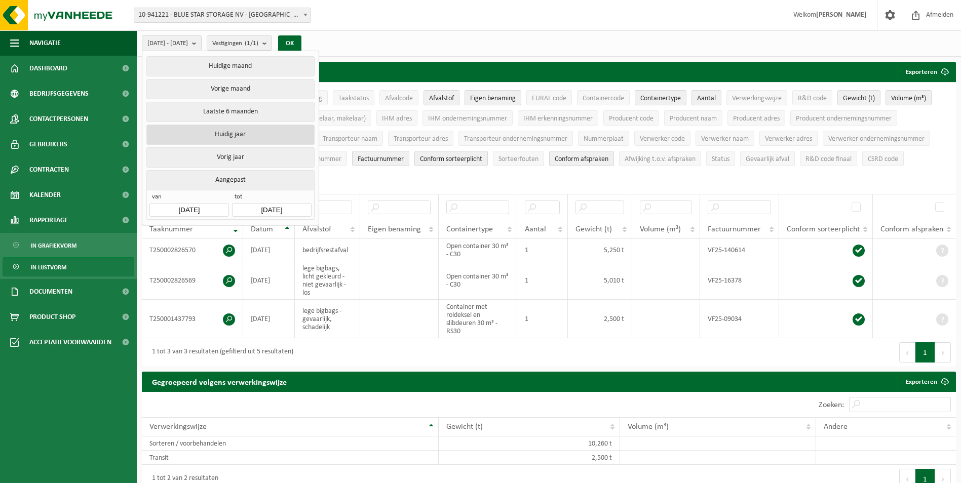
click at [207, 130] on button "Huidig jaar" at bounding box center [230, 135] width 168 height 20
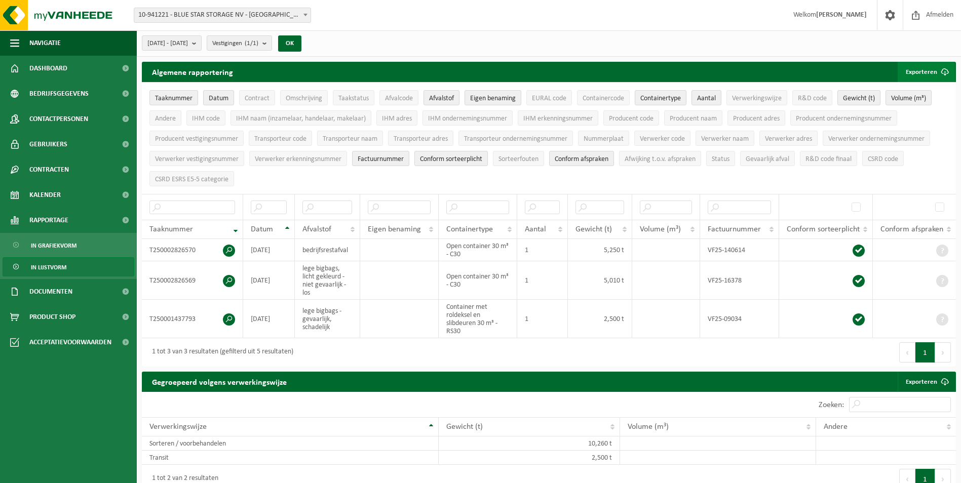
click at [937, 70] on span "submit" at bounding box center [945, 72] width 20 height 20
click at [907, 113] on link "Alle beschikbare kolommen" at bounding box center [909, 112] width 92 height 20
click at [201, 44] on b "submit" at bounding box center [196, 43] width 9 height 14
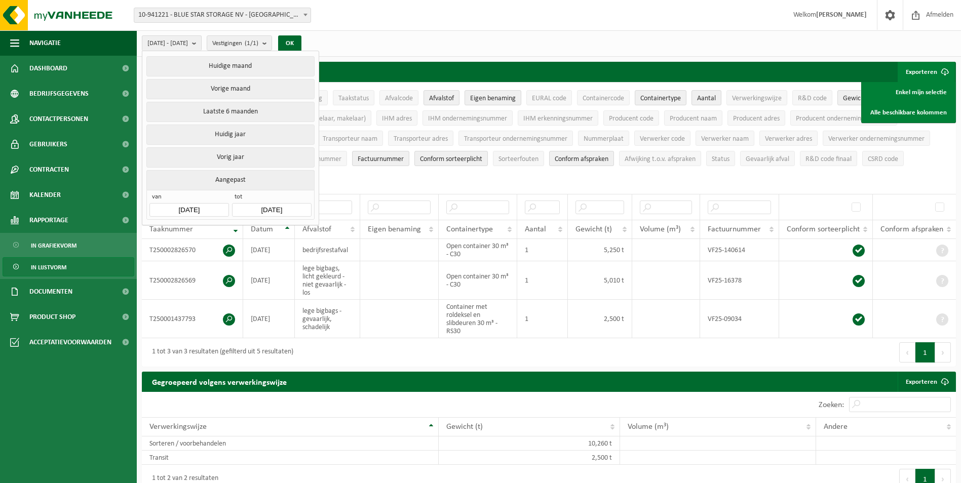
click at [270, 20] on span "10-941221 - BLUE STAR STORAGE NV - [GEOGRAPHIC_DATA]" at bounding box center [222, 15] width 176 height 14
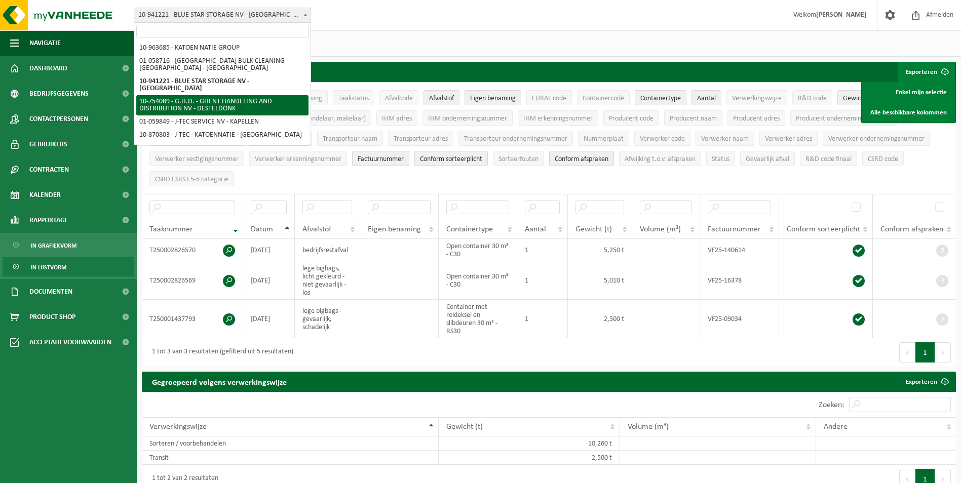
select select "12755"
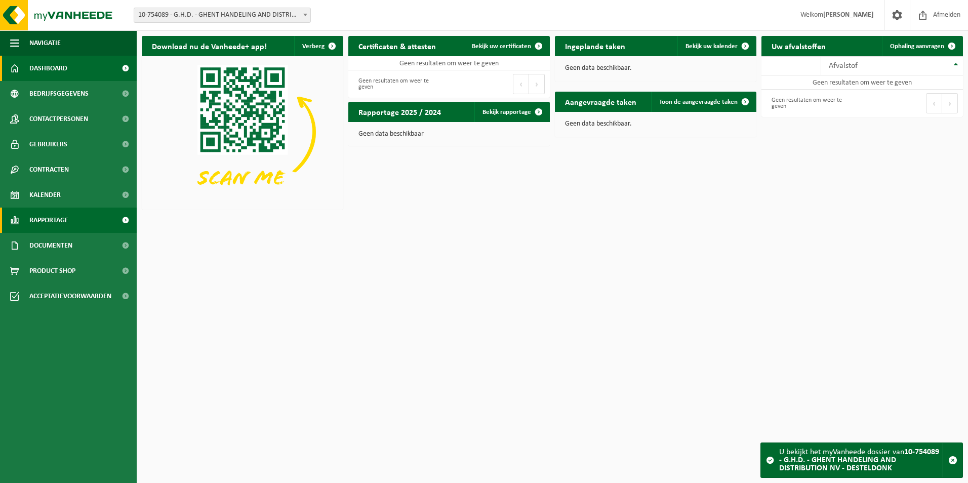
click at [124, 224] on span at bounding box center [125, 220] width 23 height 25
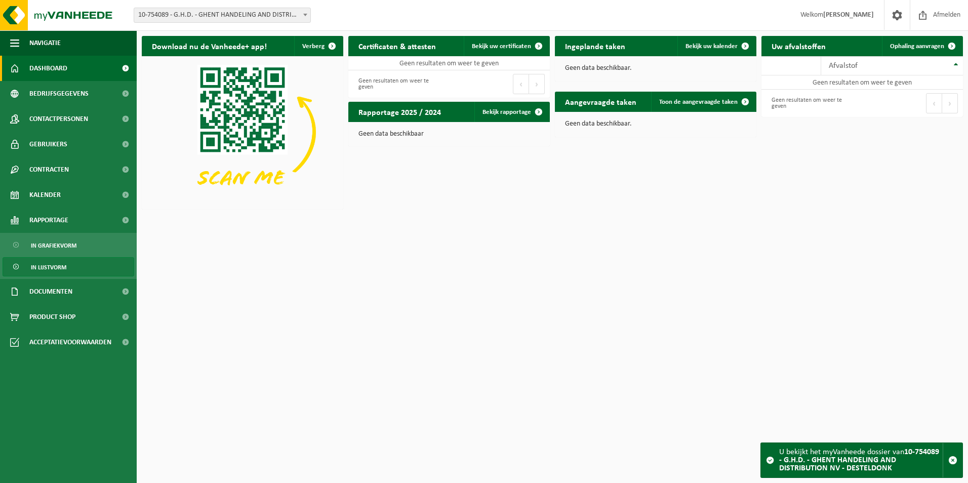
click at [66, 269] on span "In lijstvorm" at bounding box center [48, 267] width 35 height 19
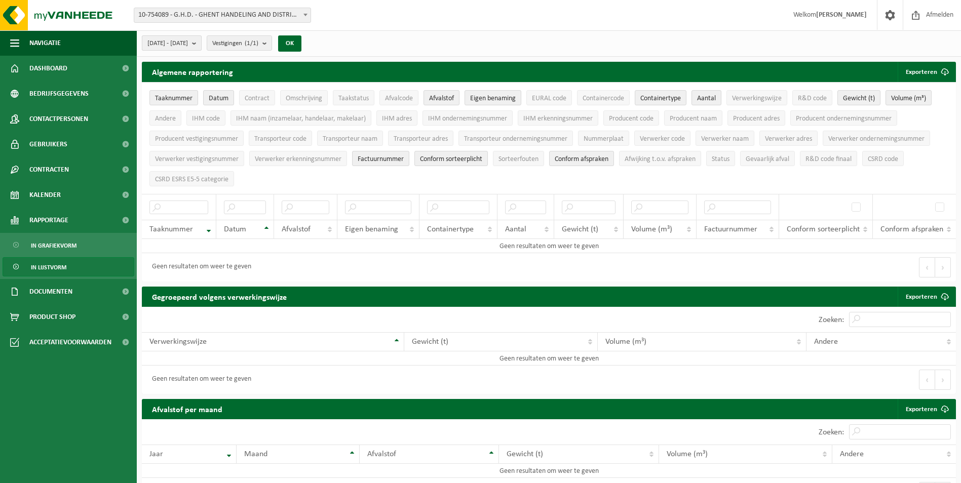
click at [188, 44] on span "[DATE] - [DATE]" at bounding box center [167, 43] width 41 height 15
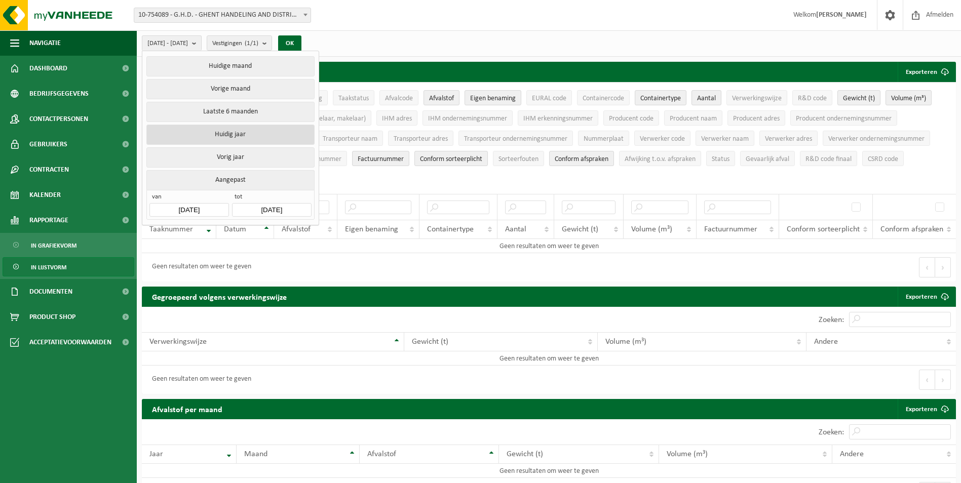
click at [231, 138] on button "Huidig jaar" at bounding box center [230, 135] width 168 height 20
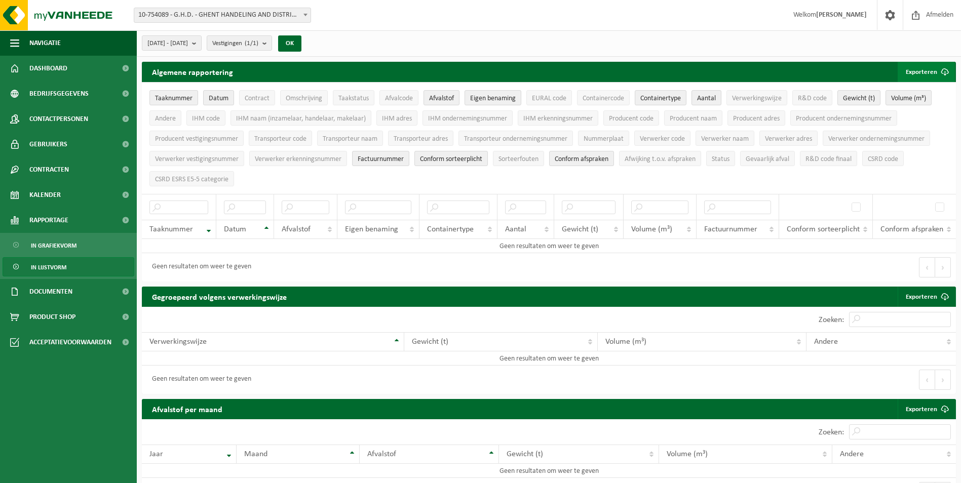
click at [934, 66] on button "Exporteren" at bounding box center [926, 72] width 57 height 20
click at [905, 110] on link "Alle beschikbare kolommen" at bounding box center [909, 112] width 92 height 20
click at [302, 22] on span "10-754089 - G.H.D. - GHENT HANDELING AND DISTRIBUTION NV - DESTELDONK" at bounding box center [222, 15] width 177 height 15
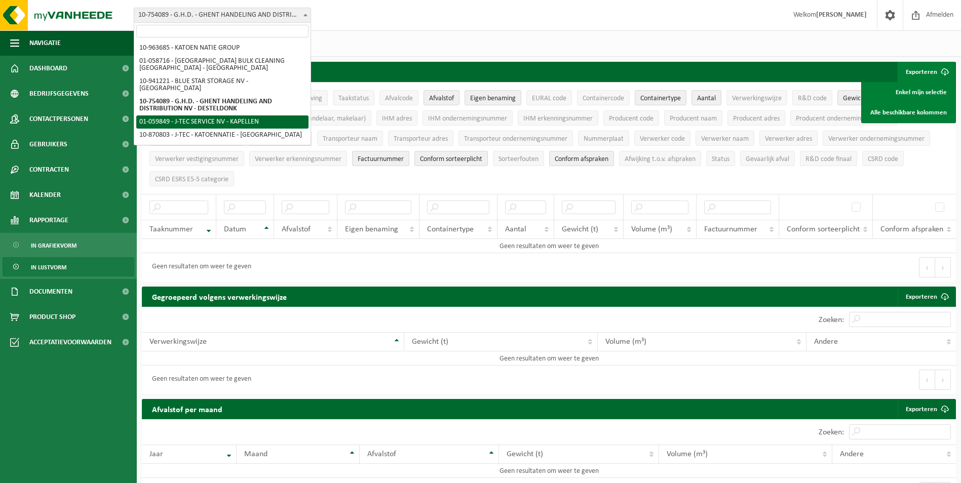
select select "11258"
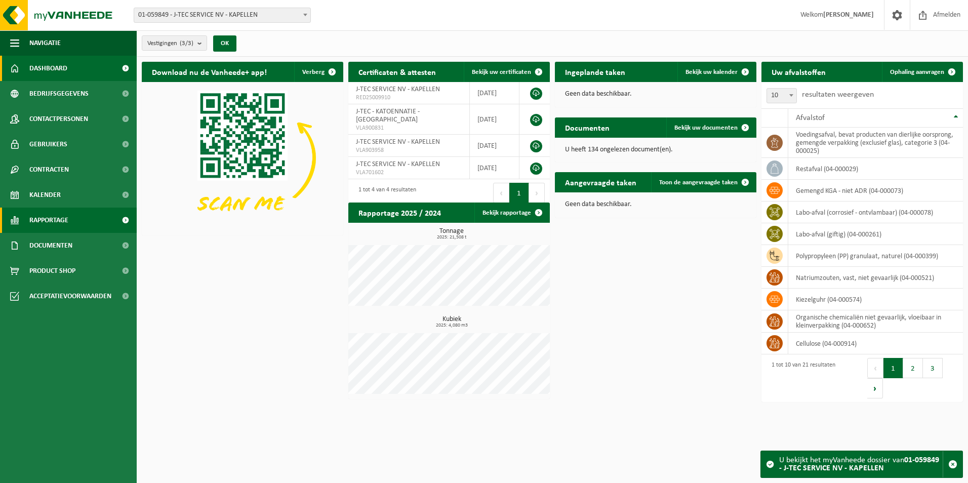
click at [118, 220] on span at bounding box center [125, 220] width 23 height 25
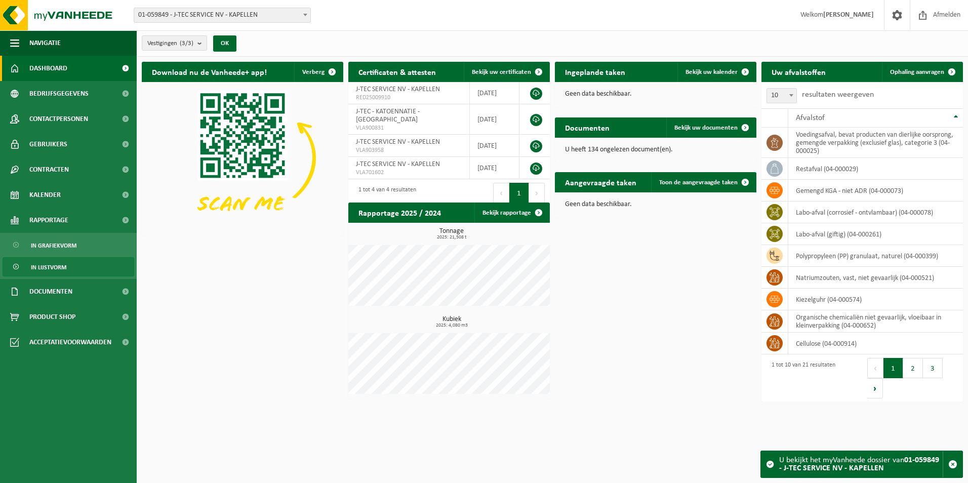
click at [80, 267] on link "In lijstvorm" at bounding box center [69, 266] width 132 height 19
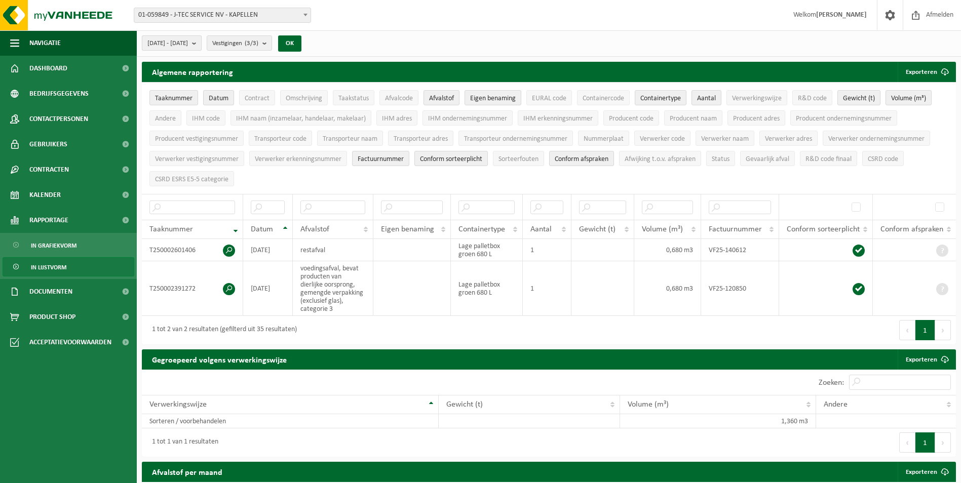
click at [202, 50] on button "[DATE] - [DATE]" at bounding box center [172, 42] width 60 height 15
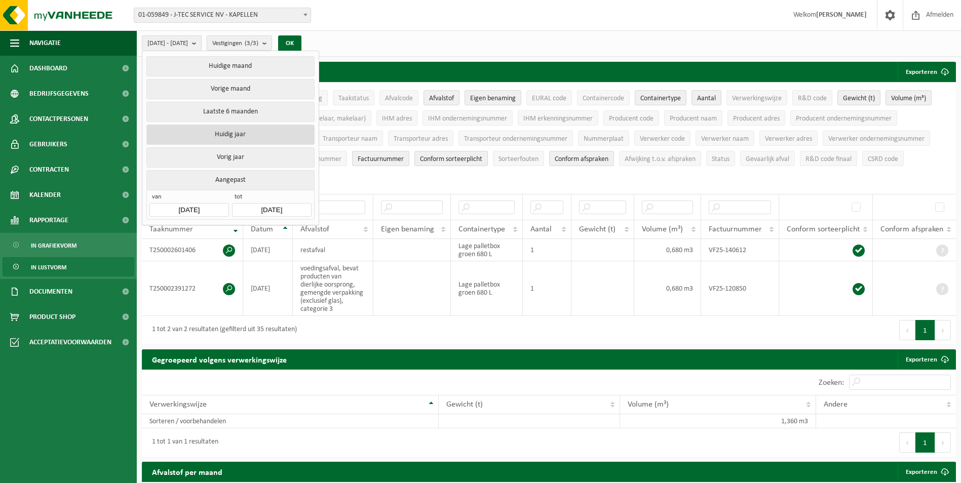
click at [199, 131] on button "Huidig jaar" at bounding box center [230, 135] width 168 height 20
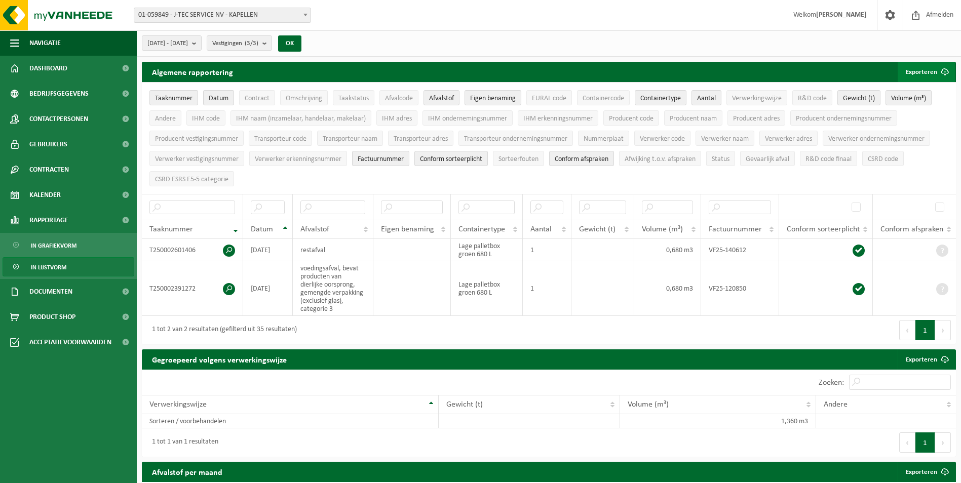
click at [916, 74] on button "Exporteren" at bounding box center [926, 72] width 57 height 20
click at [899, 114] on link "Alle beschikbare kolommen" at bounding box center [909, 112] width 92 height 20
click at [202, 46] on button "[DATE] - [DATE]" at bounding box center [172, 42] width 60 height 15
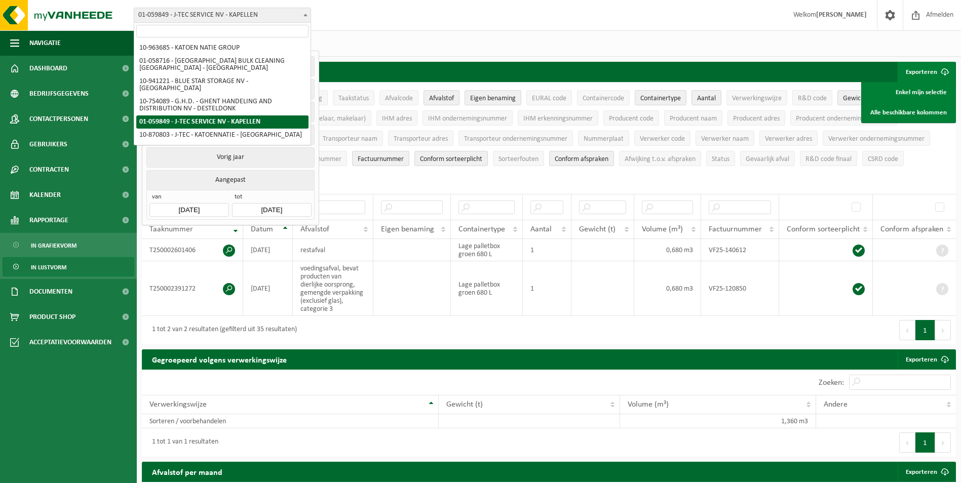
click at [239, 18] on span "01-059849 - J-TEC SERVICE NV - KAPELLEN" at bounding box center [222, 15] width 176 height 14
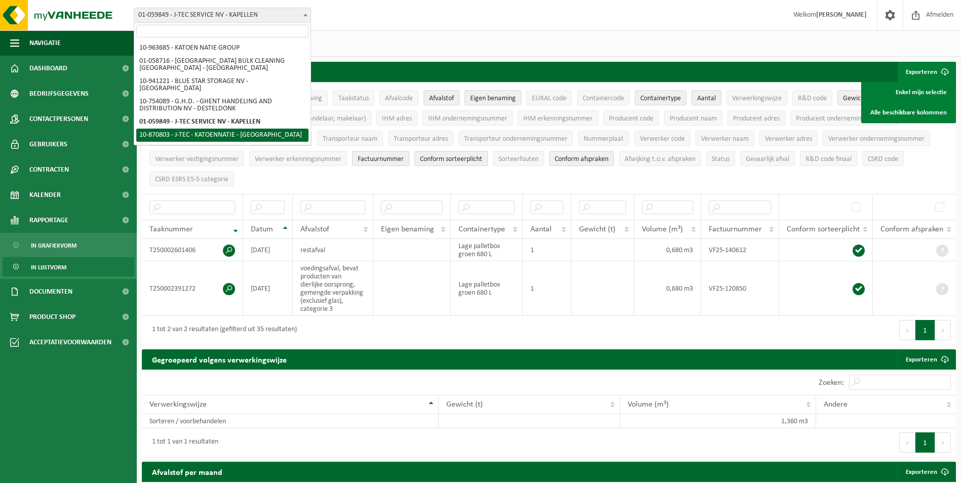
select select "104876"
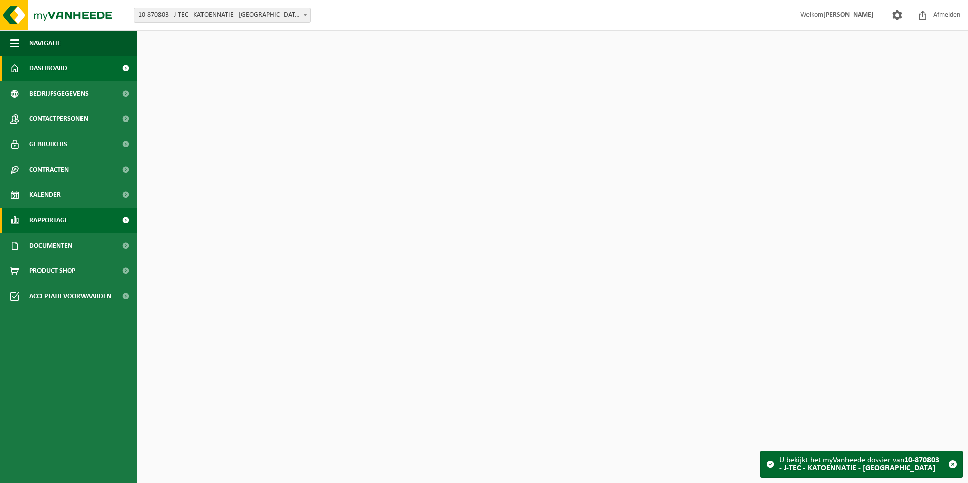
click at [126, 217] on span at bounding box center [125, 220] width 23 height 25
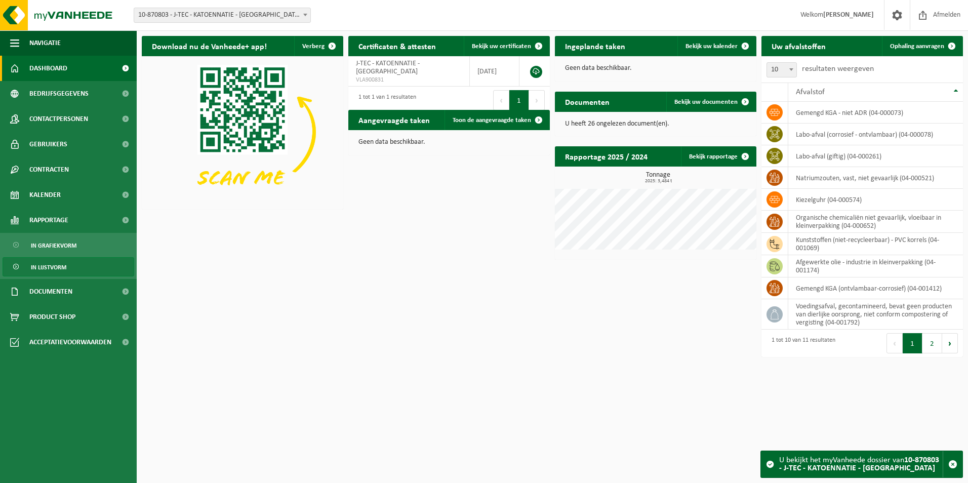
click at [80, 267] on link "In lijstvorm" at bounding box center [69, 266] width 132 height 19
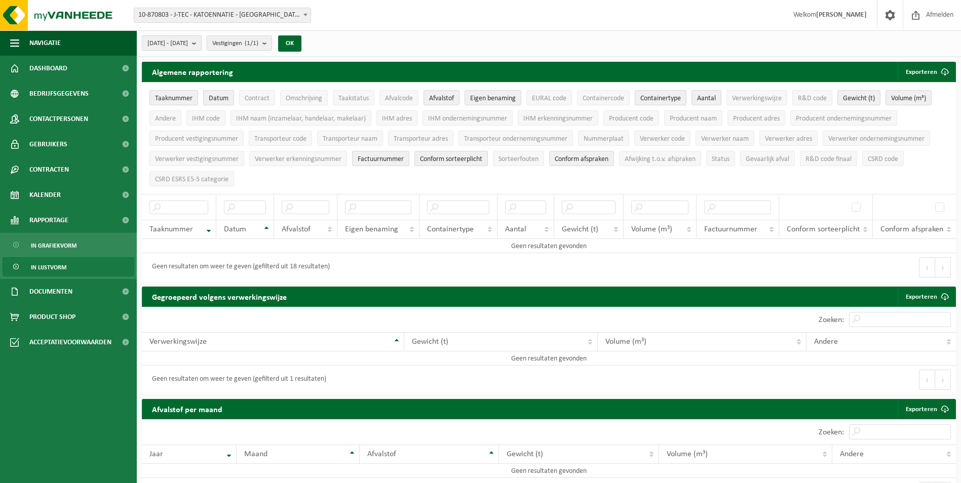
click at [201, 47] on b "submit" at bounding box center [196, 43] width 9 height 14
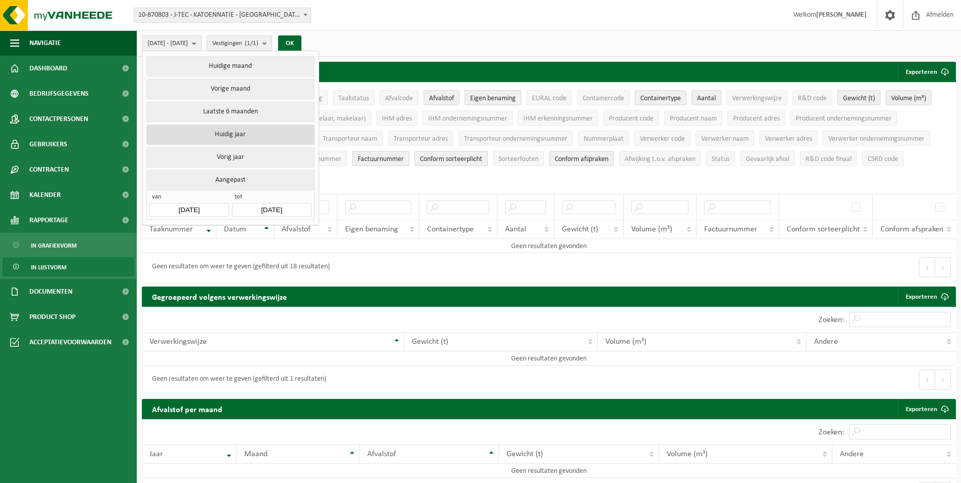
click at [219, 133] on button "Huidig jaar" at bounding box center [230, 135] width 168 height 20
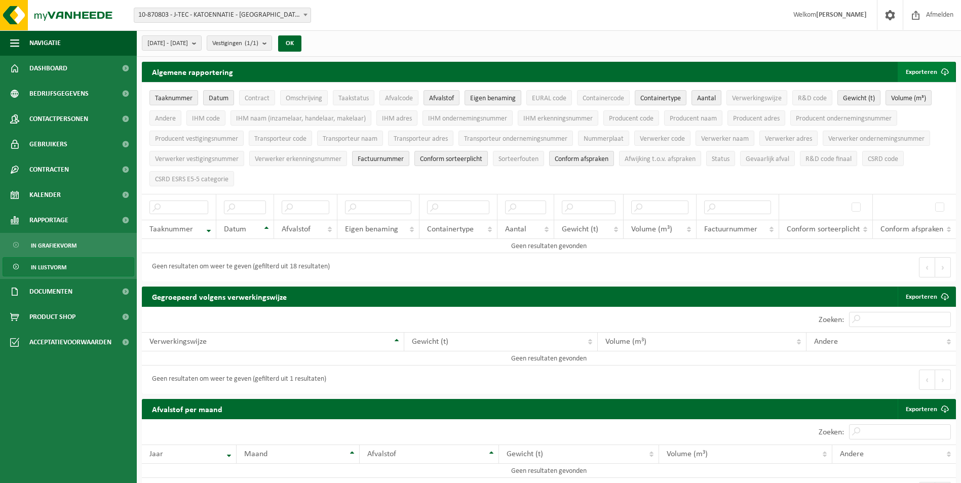
click at [941, 73] on span "submit" at bounding box center [945, 72] width 20 height 20
click at [905, 111] on link "Alle beschikbare kolommen" at bounding box center [909, 112] width 92 height 20
click at [262, 19] on span "10-870803 - J-TEC - KATOENNATIE - [GEOGRAPHIC_DATA]" at bounding box center [222, 15] width 176 height 14
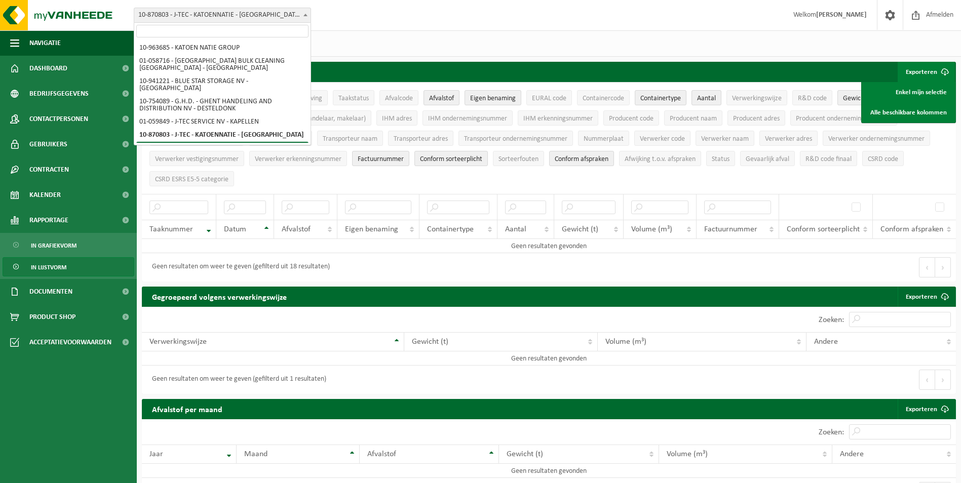
select select "154937"
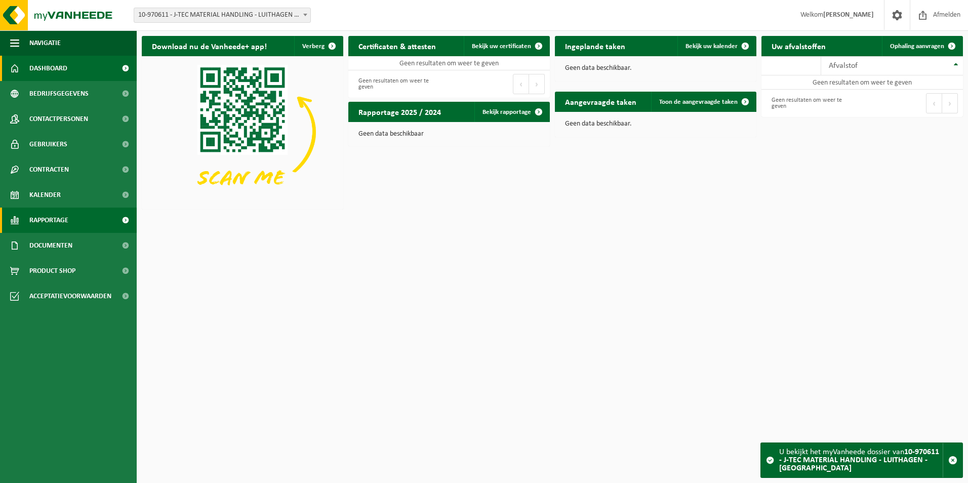
click at [113, 221] on link "Rapportage" at bounding box center [68, 220] width 137 height 25
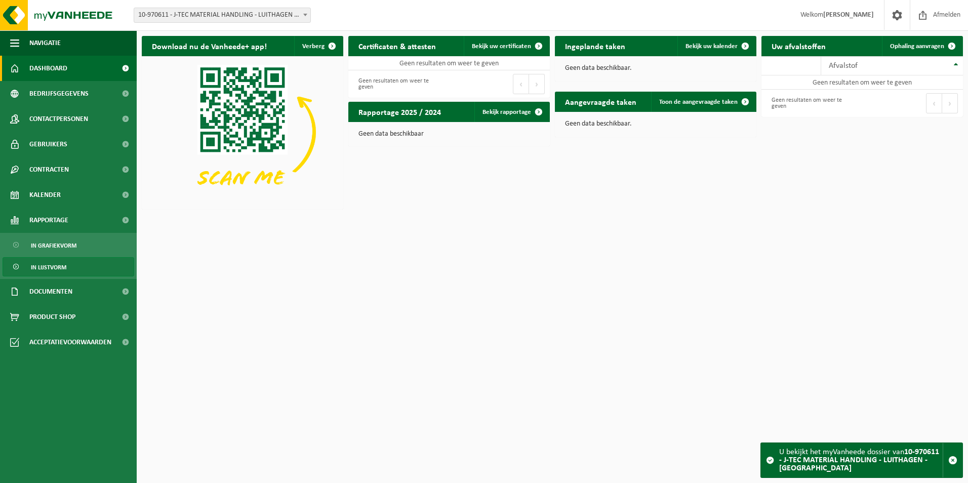
click at [74, 263] on link "In lijstvorm" at bounding box center [69, 266] width 132 height 19
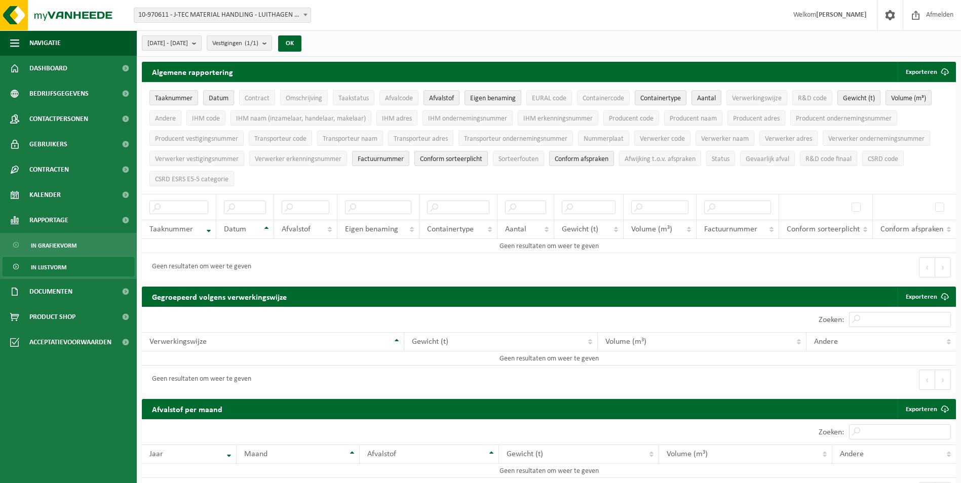
click at [201, 40] on b "submit" at bounding box center [196, 43] width 9 height 14
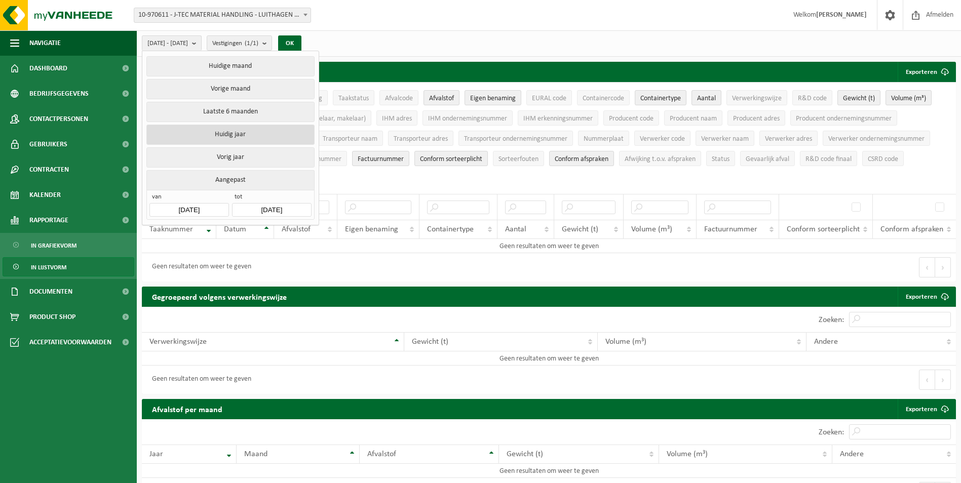
click at [218, 138] on button "Huidig jaar" at bounding box center [230, 135] width 168 height 20
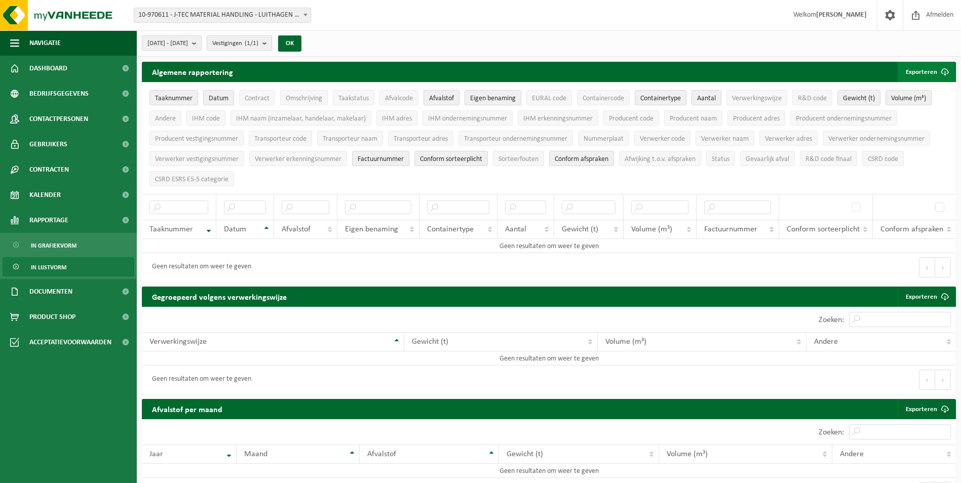
click at [927, 79] on button "Exporteren" at bounding box center [926, 72] width 57 height 20
click at [904, 109] on link "Alle beschikbare kolommen" at bounding box center [909, 112] width 92 height 20
click at [303, 14] on span at bounding box center [305, 14] width 10 height 13
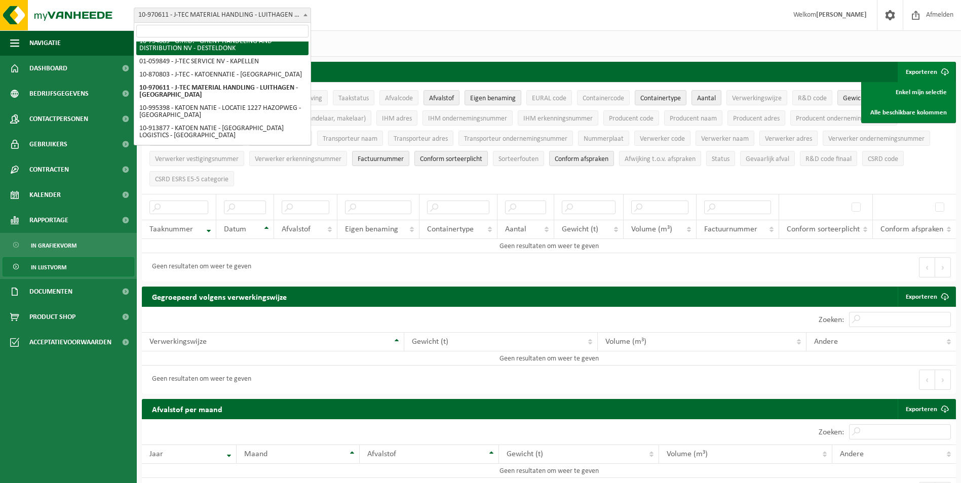
scroll to position [85, 0]
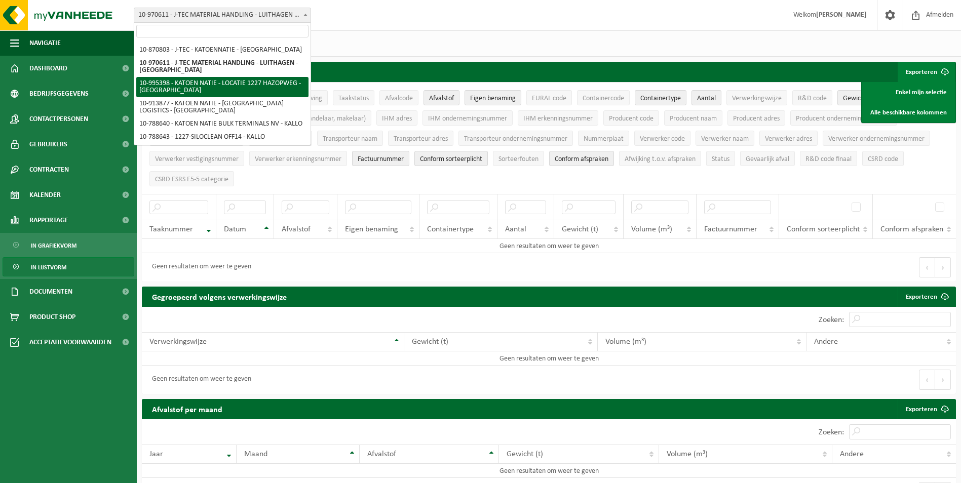
select select "172159"
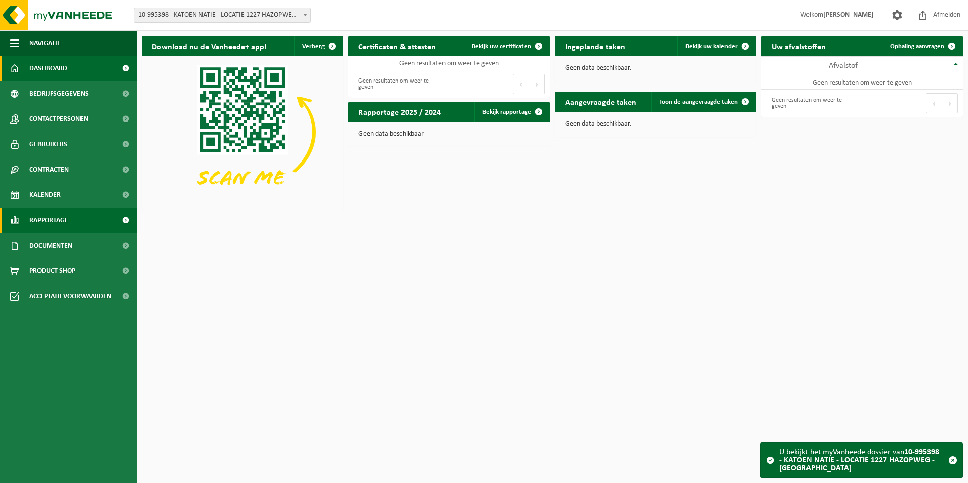
click at [134, 217] on span at bounding box center [125, 220] width 23 height 25
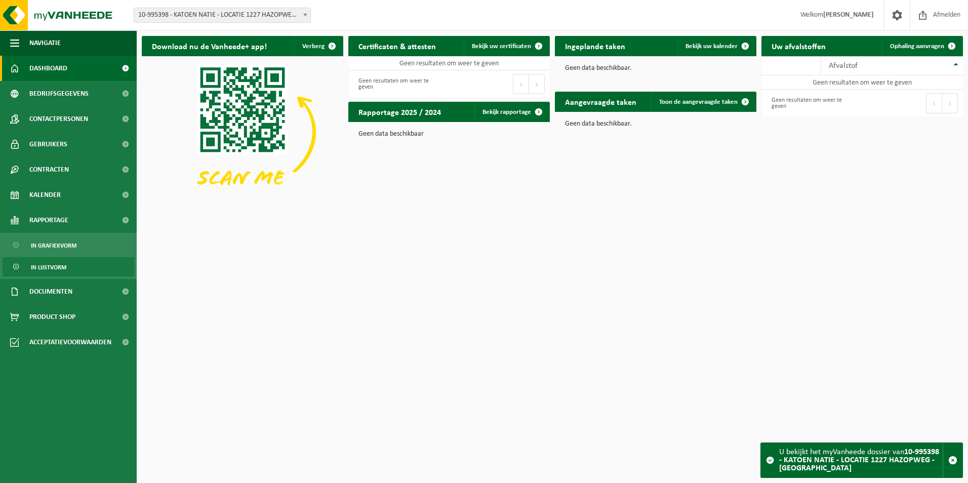
click at [59, 268] on span "In lijstvorm" at bounding box center [48, 267] width 35 height 19
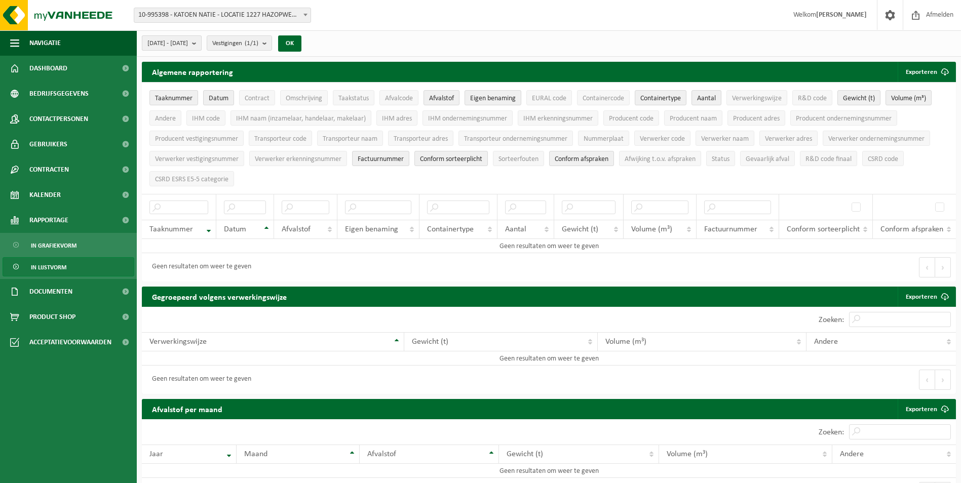
click at [188, 43] on span "[DATE] - [DATE]" at bounding box center [167, 43] width 41 height 15
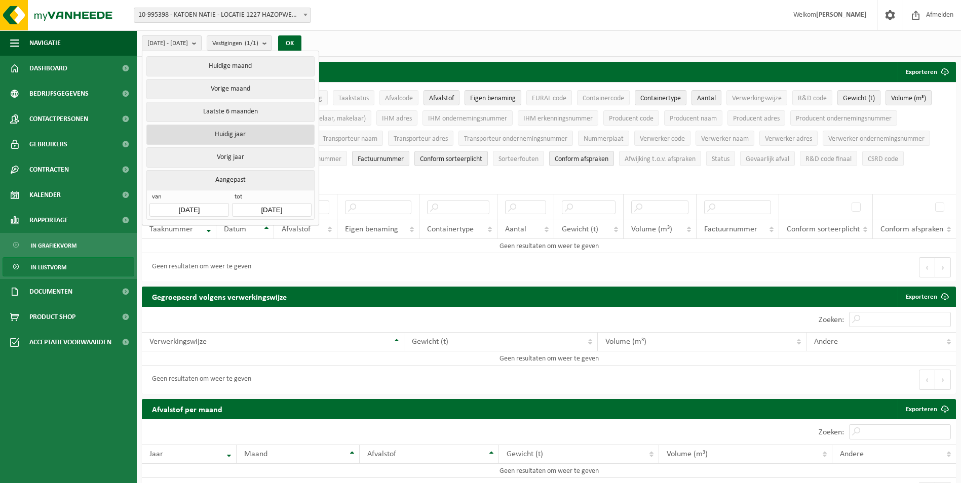
click at [241, 126] on button "Huidig jaar" at bounding box center [230, 135] width 168 height 20
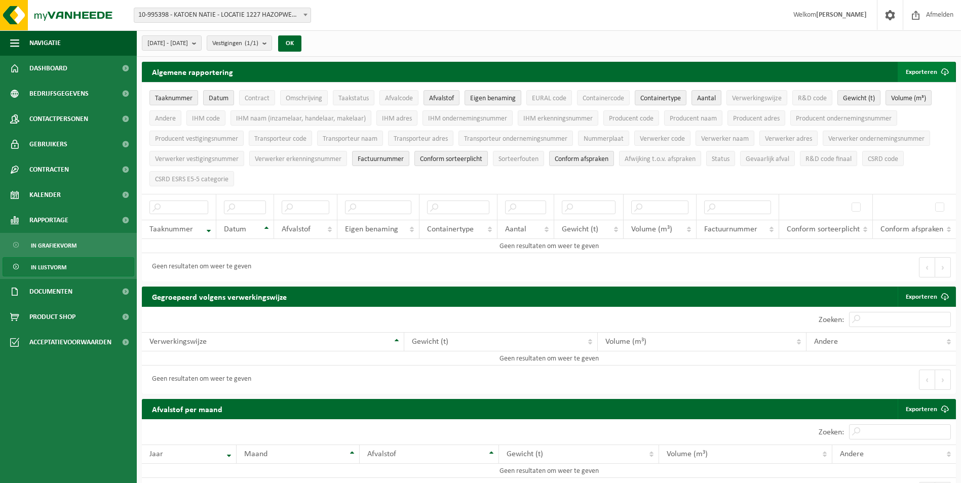
click at [920, 69] on button "Exporteren" at bounding box center [926, 72] width 57 height 20
click at [915, 111] on link "Alle beschikbare kolommen" at bounding box center [909, 112] width 92 height 20
click at [231, 15] on span "10-995398 - KATOEN NATIE - LOCATIE 1227 HAZOPWEG - [GEOGRAPHIC_DATA]" at bounding box center [222, 15] width 176 height 14
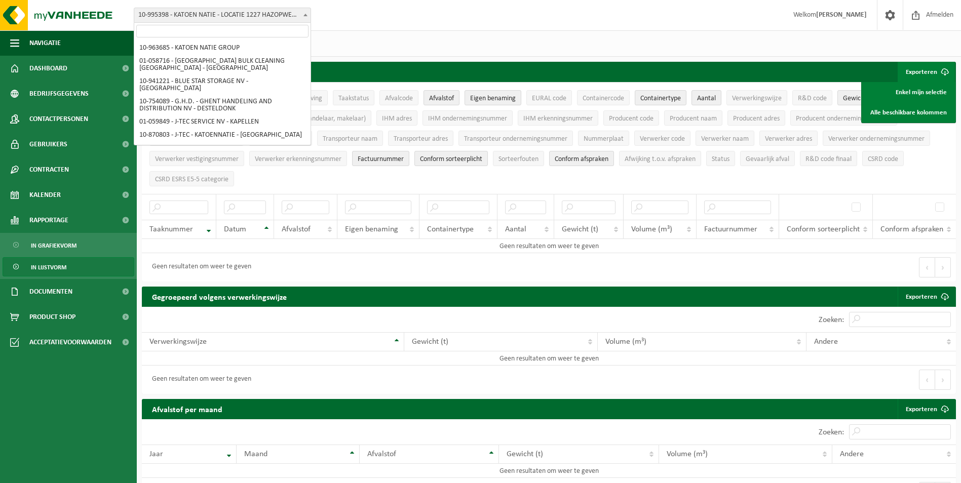
scroll to position [73, 0]
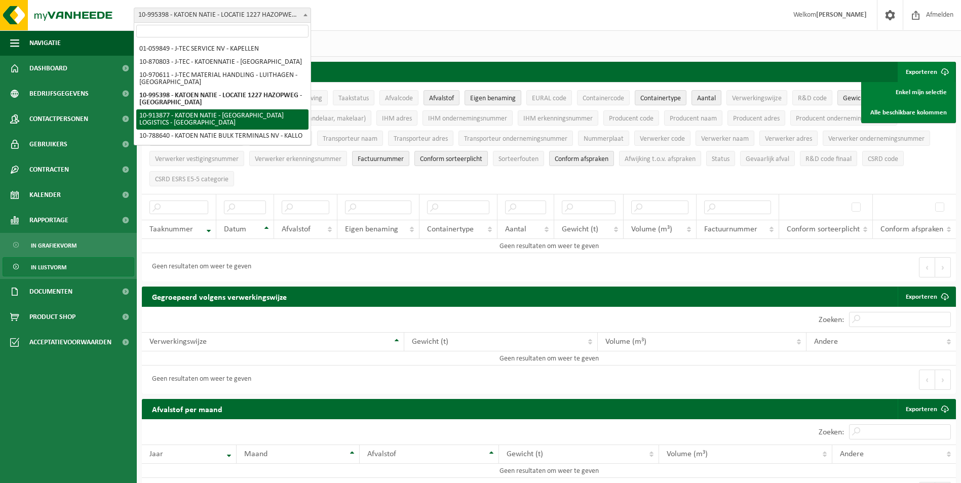
select select "142515"
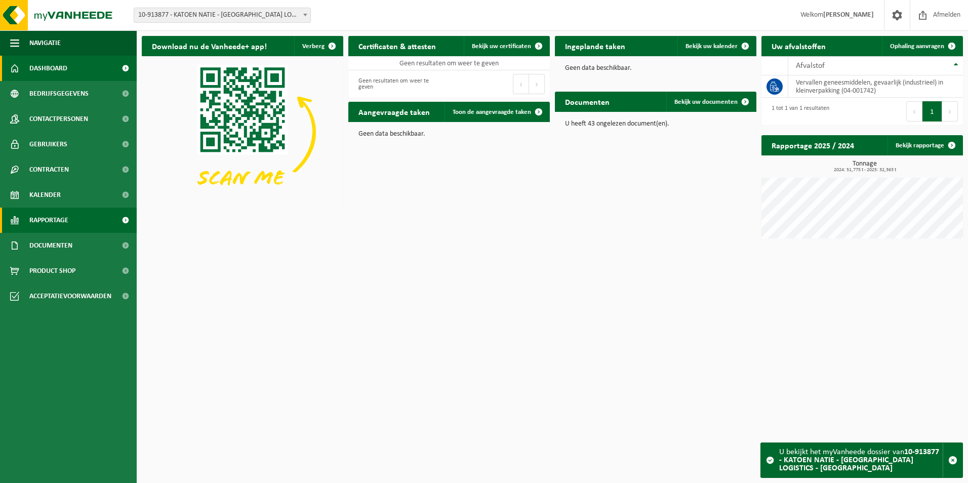
click at [124, 219] on span at bounding box center [125, 220] width 23 height 25
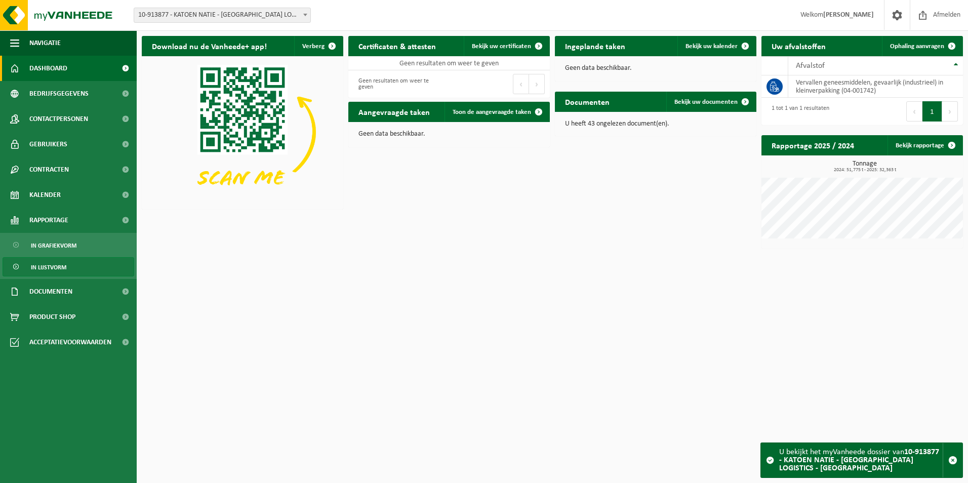
click at [85, 265] on link "In lijstvorm" at bounding box center [69, 266] width 132 height 19
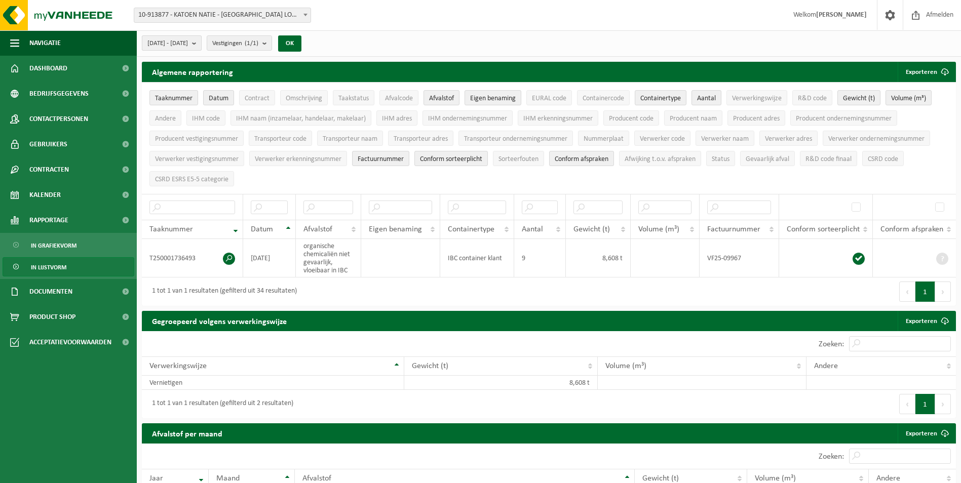
click at [202, 46] on button "[DATE] - [DATE]" at bounding box center [172, 42] width 60 height 15
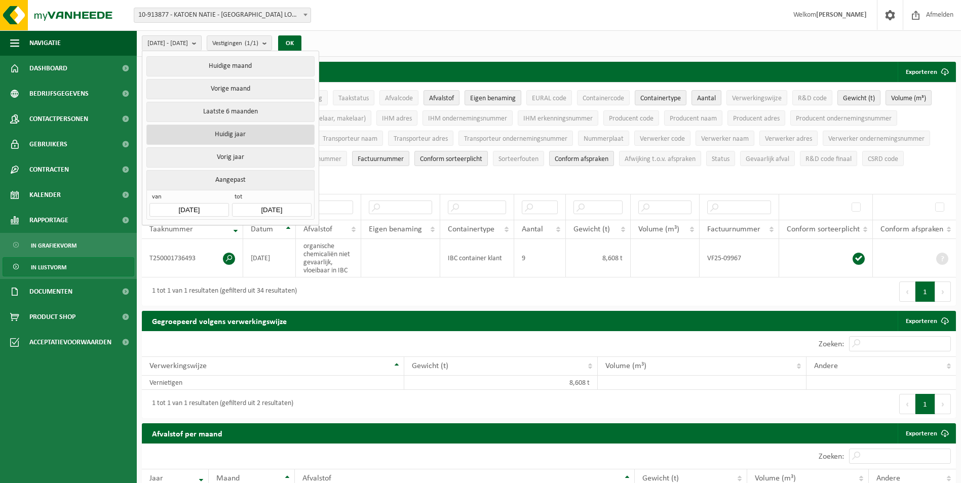
click at [210, 129] on button "Huidig jaar" at bounding box center [230, 135] width 168 height 20
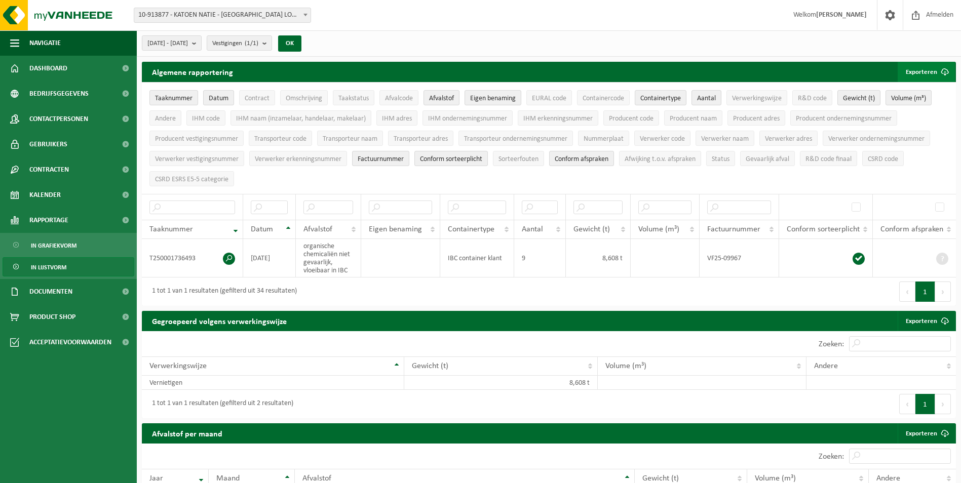
click at [936, 72] on span "submit" at bounding box center [945, 72] width 20 height 20
click at [910, 110] on link "Alle beschikbare kolommen" at bounding box center [909, 112] width 92 height 20
click at [242, 17] on span "10-913877 - KATOEN NATIE - [GEOGRAPHIC_DATA] LOGISTICS - [GEOGRAPHIC_DATA]" at bounding box center [222, 15] width 176 height 14
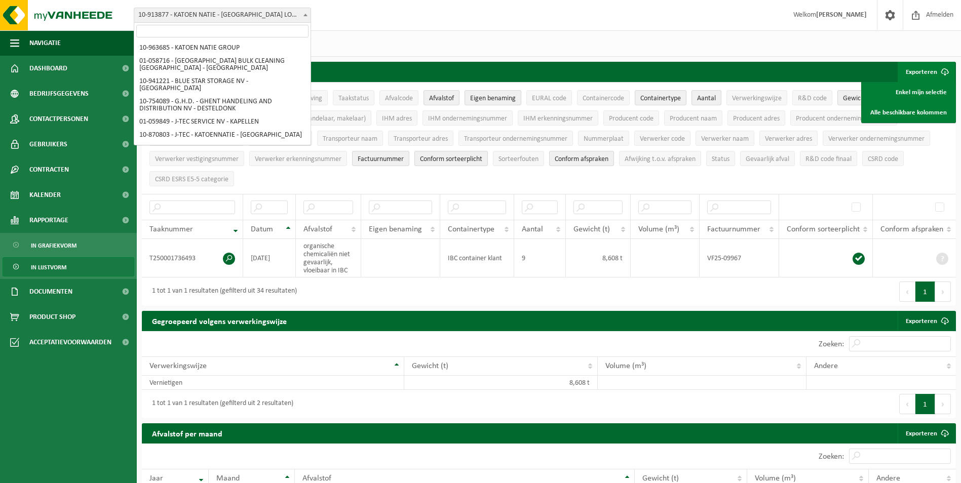
scroll to position [107, 0]
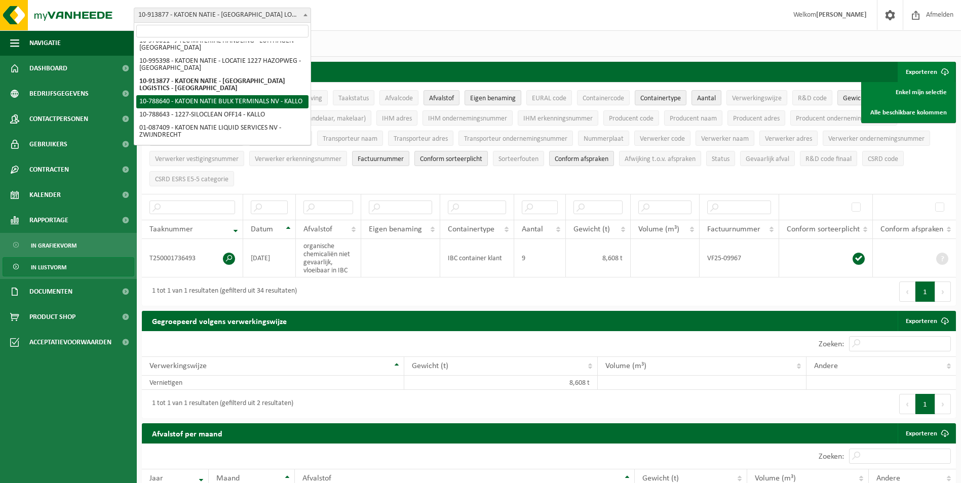
select select "29881"
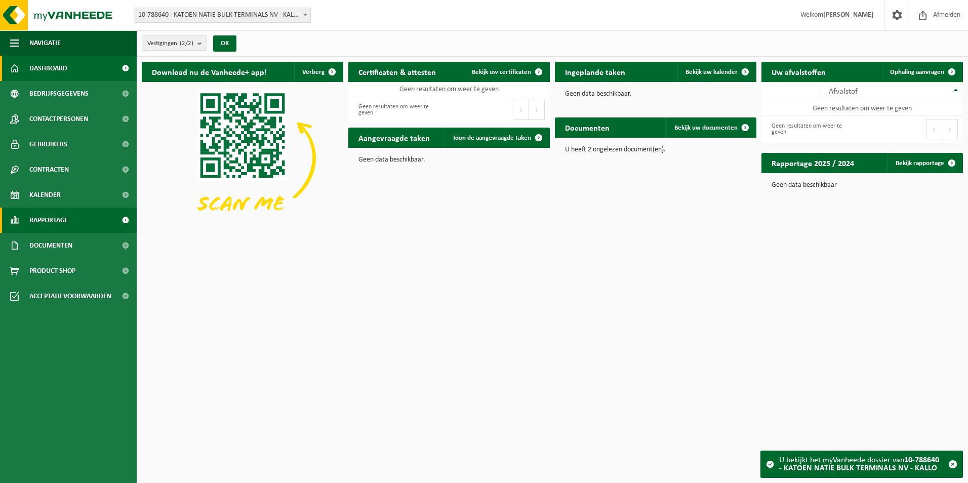
click at [127, 217] on span at bounding box center [125, 220] width 23 height 25
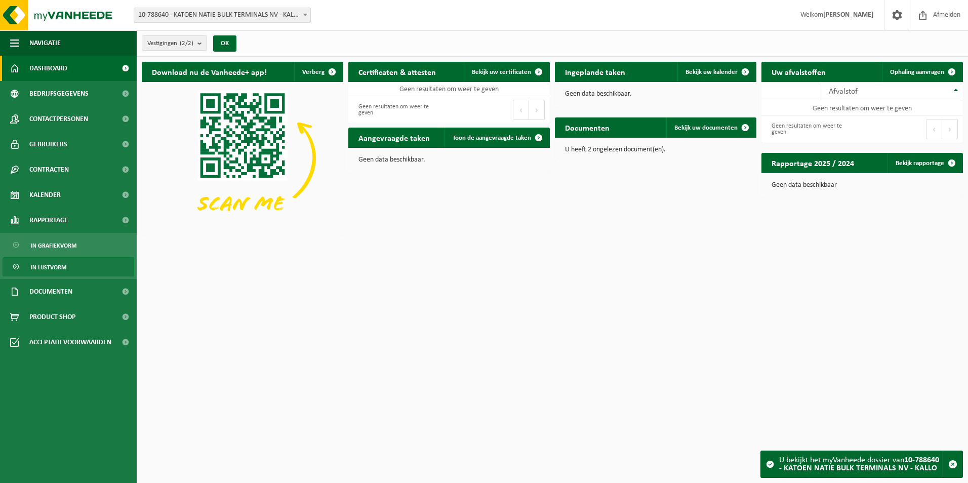
click at [77, 263] on link "In lijstvorm" at bounding box center [69, 266] width 132 height 19
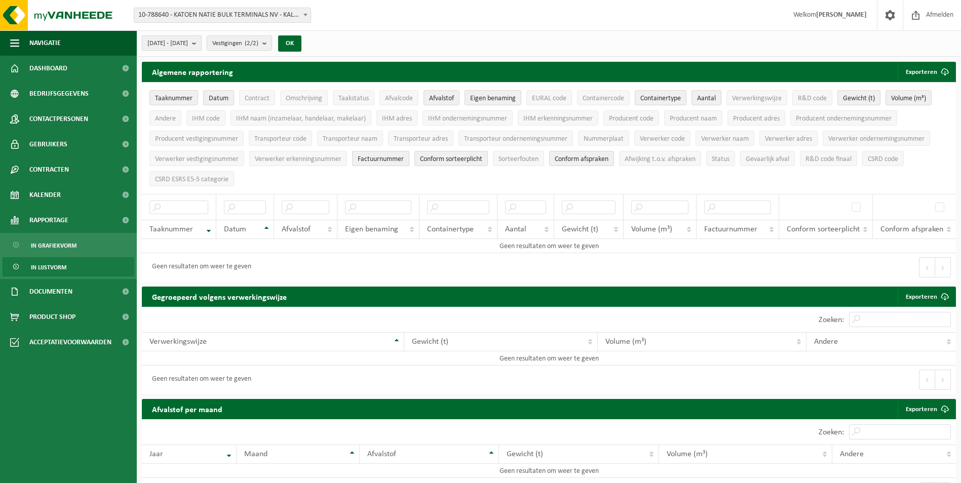
click at [188, 45] on span "[DATE] - [DATE]" at bounding box center [167, 43] width 41 height 15
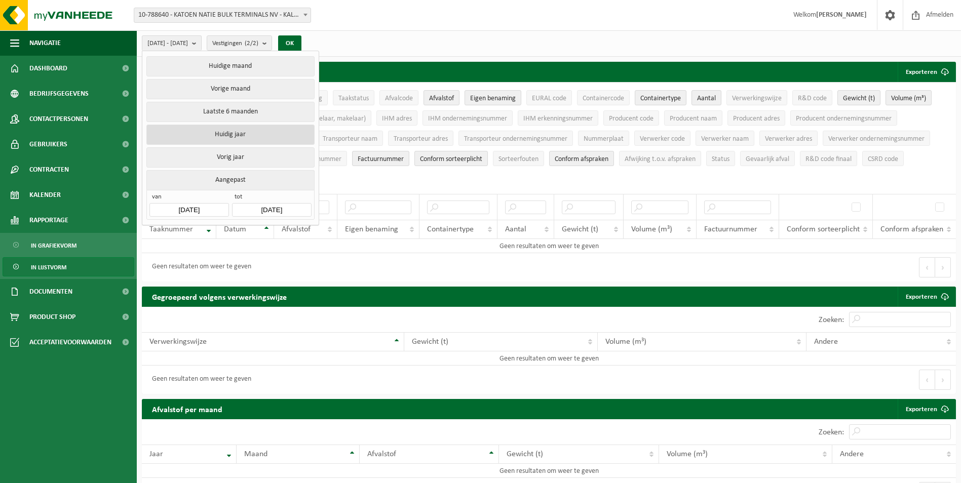
click at [214, 131] on button "Huidig jaar" at bounding box center [230, 135] width 168 height 20
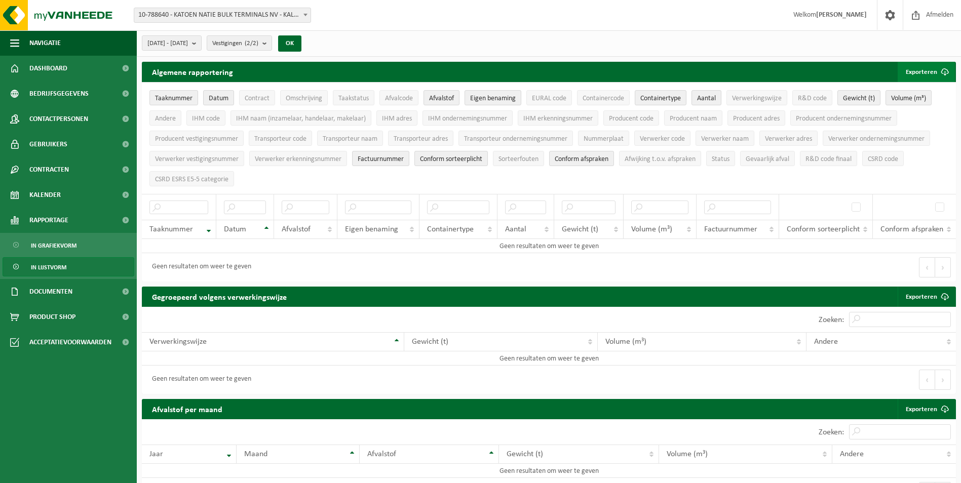
click at [926, 73] on button "Exporteren" at bounding box center [926, 72] width 57 height 20
click at [907, 111] on link "Alle beschikbare kolommen" at bounding box center [909, 112] width 92 height 20
click at [247, 17] on span "10-788640 - KATOEN NATIE BULK TERMINALS NV - KALLO" at bounding box center [222, 15] width 176 height 14
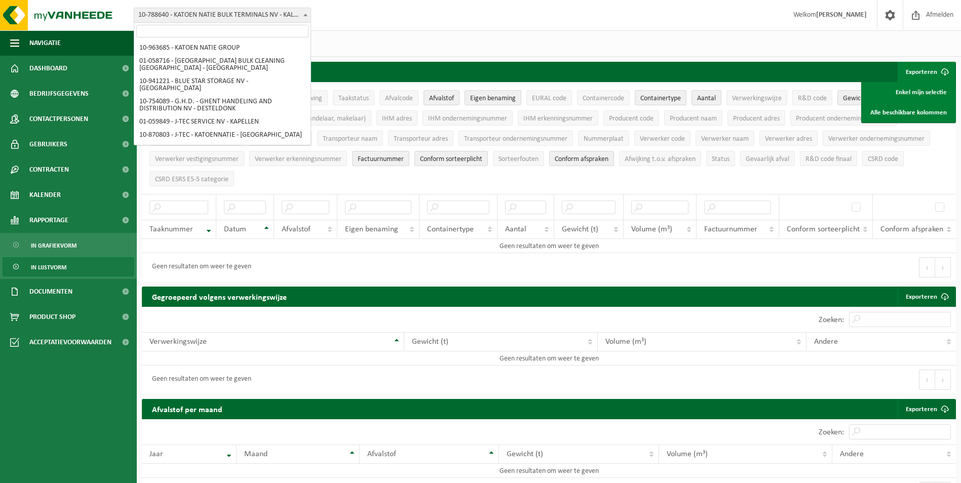
scroll to position [106, 0]
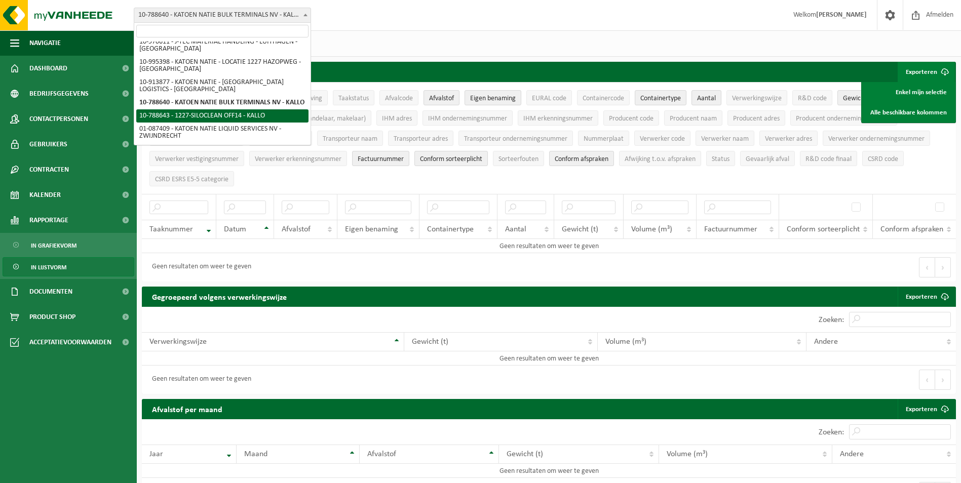
select select "29882"
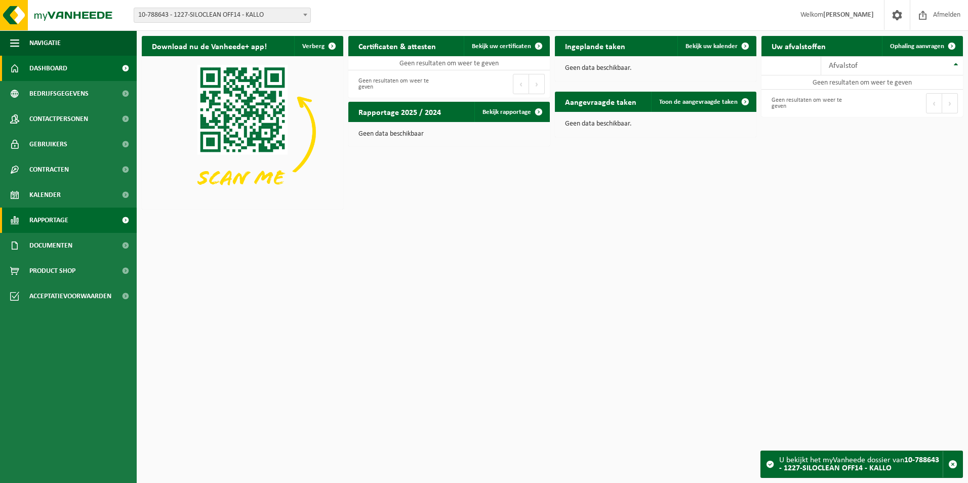
click at [125, 222] on span at bounding box center [125, 220] width 23 height 25
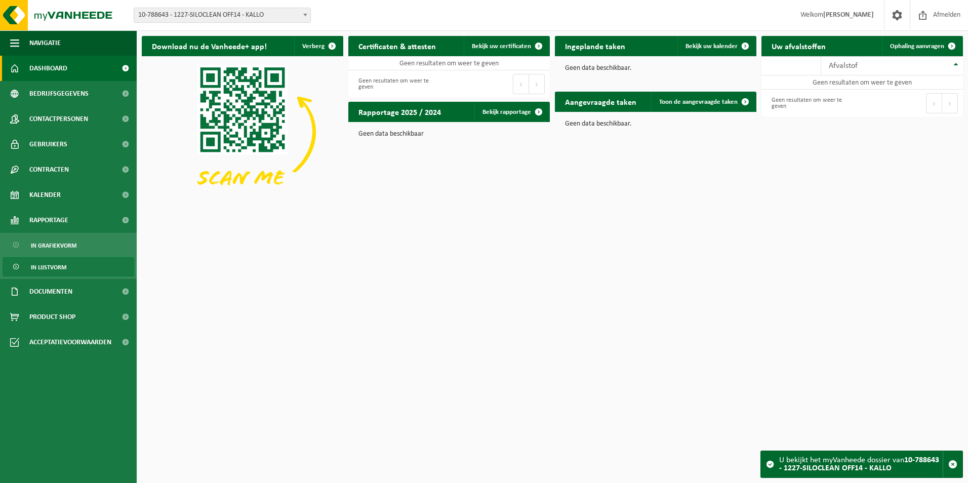
click at [65, 265] on span "In lijstvorm" at bounding box center [48, 267] width 35 height 19
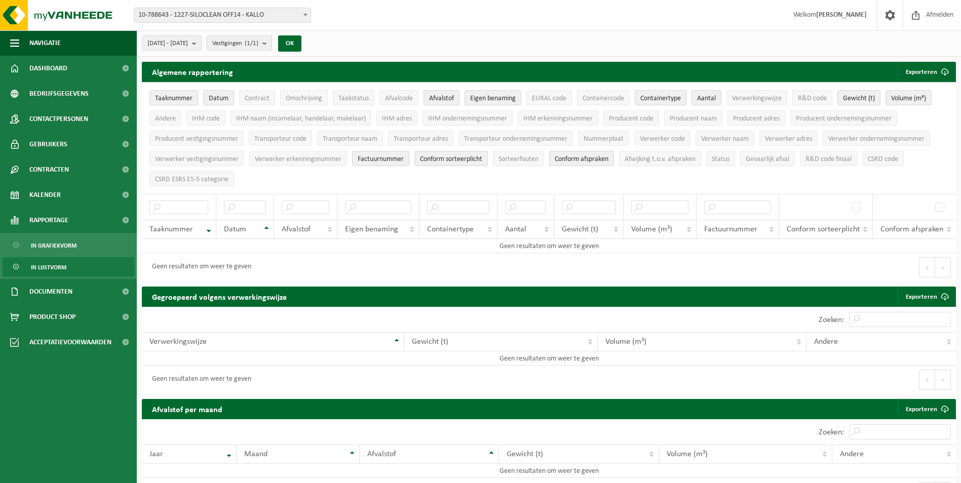
click at [188, 47] on span "2025-05-01 - 2025-10-08" at bounding box center [167, 43] width 41 height 15
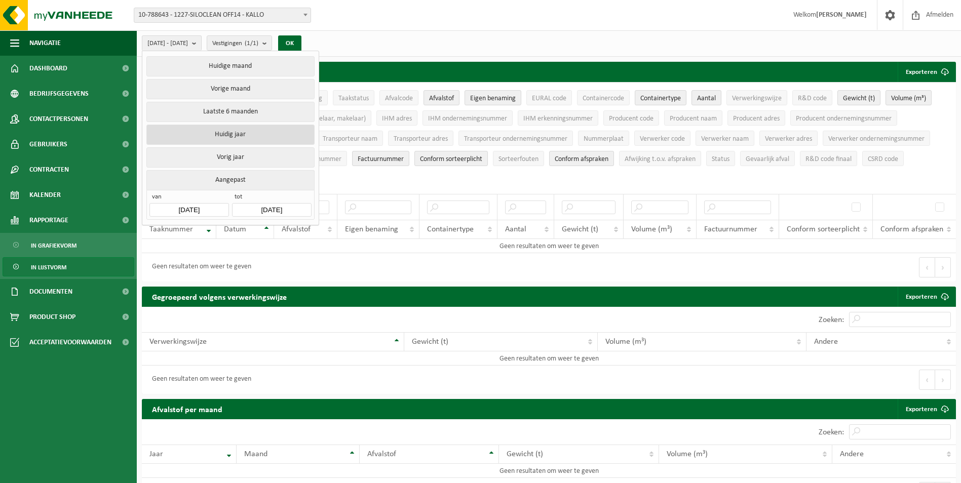
click at [227, 133] on button "Huidig jaar" at bounding box center [230, 135] width 168 height 20
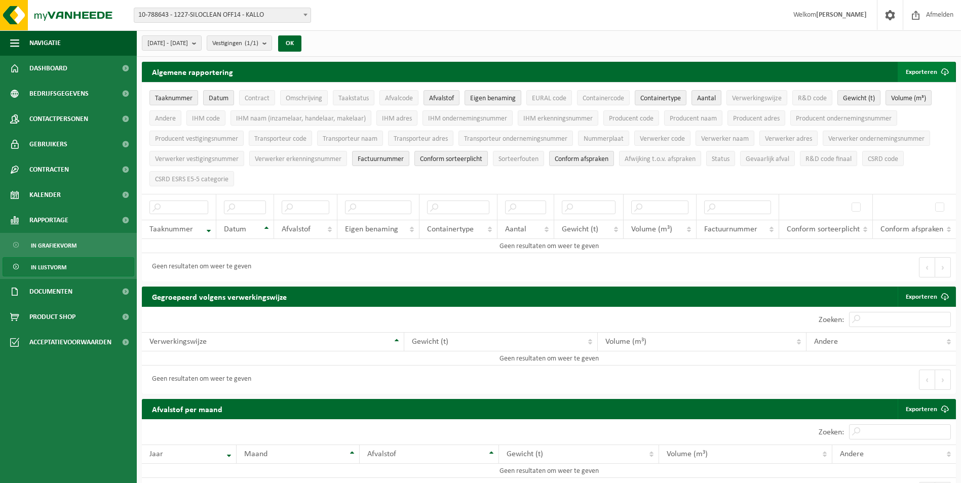
click at [930, 68] on button "Exporteren" at bounding box center [926, 72] width 57 height 20
click at [911, 110] on link "Alle beschikbare kolommen" at bounding box center [909, 112] width 92 height 20
click at [229, 17] on span "10-788643 - 1227-SILOCLEAN OFF14 - KALLO" at bounding box center [222, 15] width 176 height 14
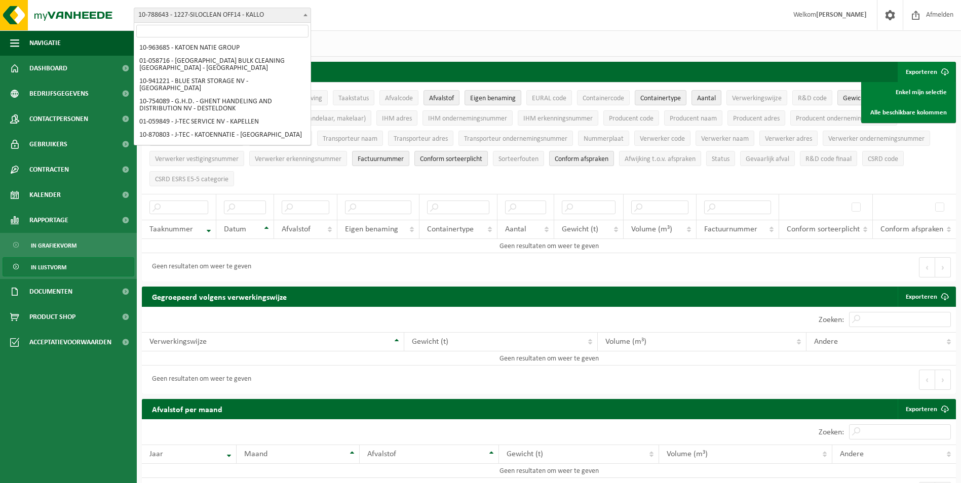
scroll to position [141, 0]
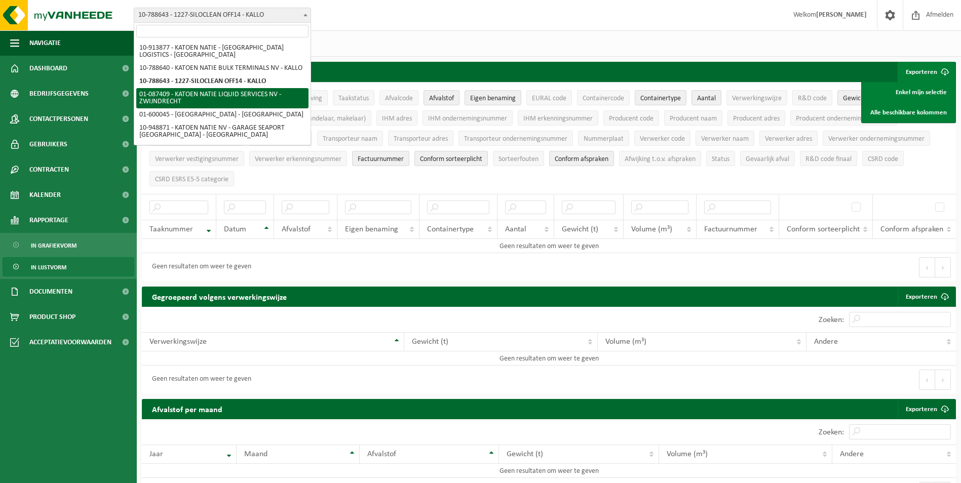
select select "11277"
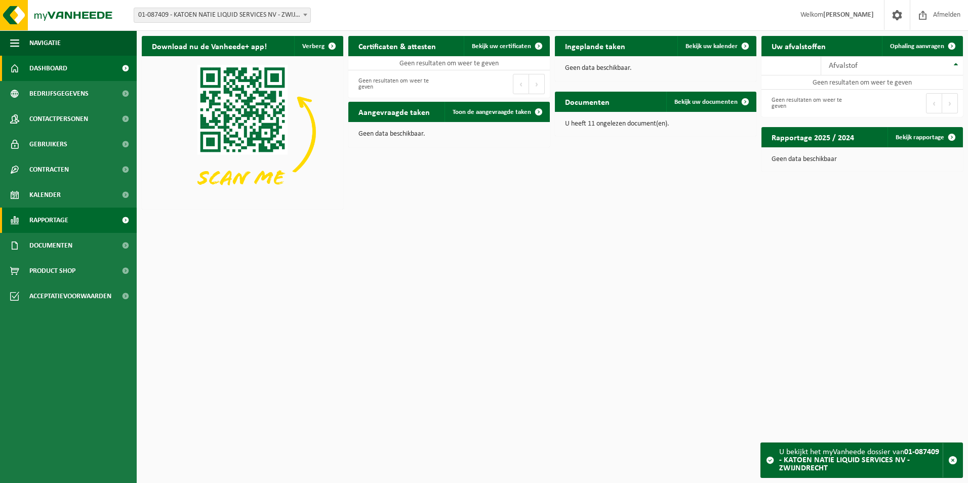
click at [128, 224] on span at bounding box center [125, 220] width 23 height 25
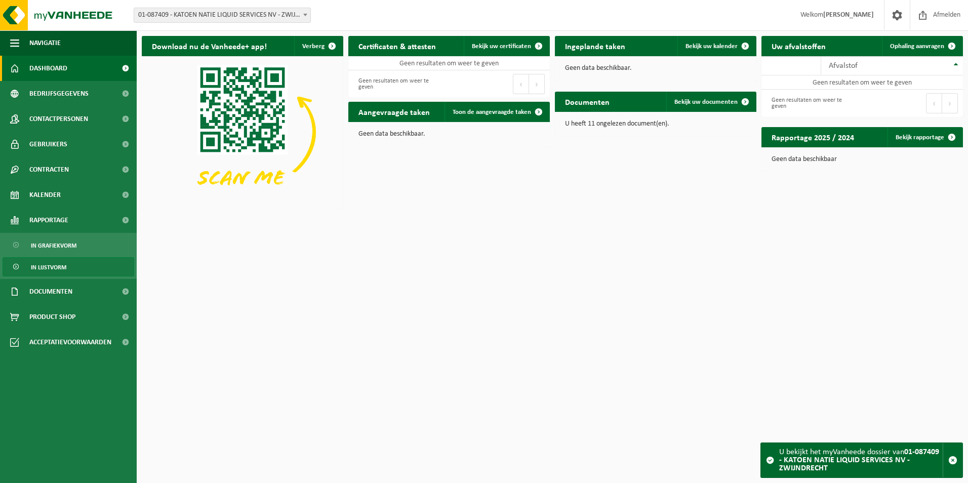
click at [55, 269] on span "In lijstvorm" at bounding box center [48, 267] width 35 height 19
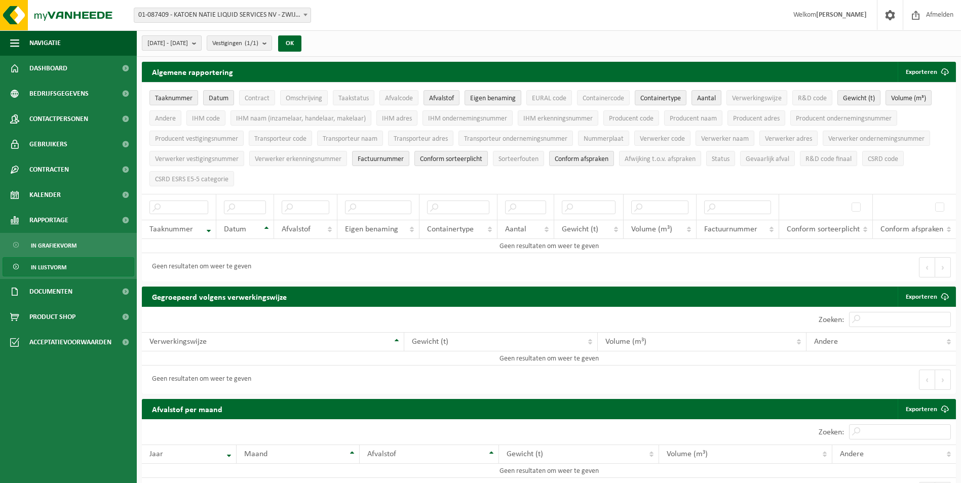
click at [201, 45] on b "submit" at bounding box center [196, 43] width 9 height 14
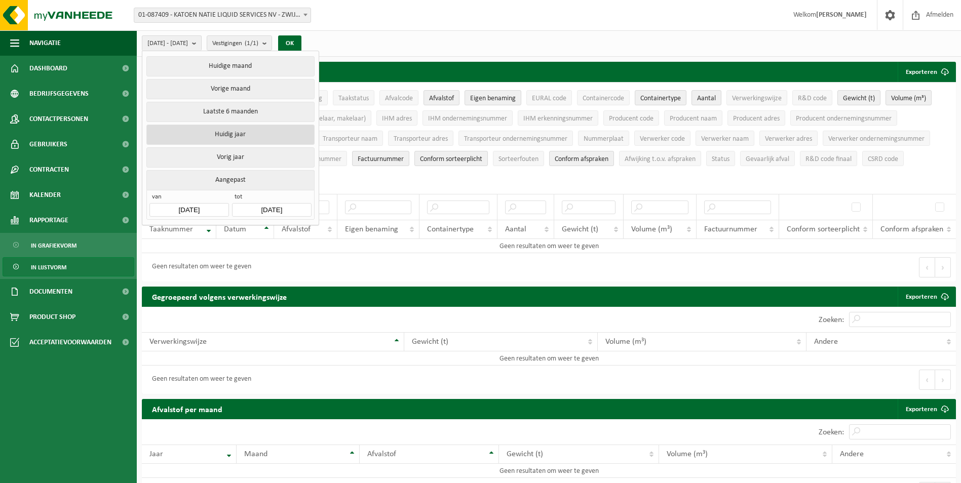
click at [231, 132] on button "Huidig jaar" at bounding box center [230, 135] width 168 height 20
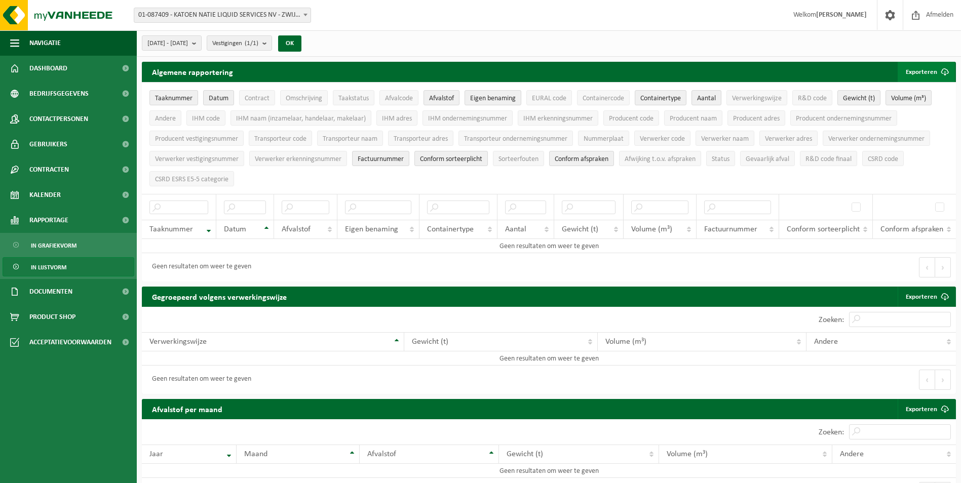
click at [932, 72] on button "Exporteren" at bounding box center [926, 72] width 57 height 20
click at [891, 113] on link "Alle beschikbare kolommen" at bounding box center [909, 112] width 92 height 20
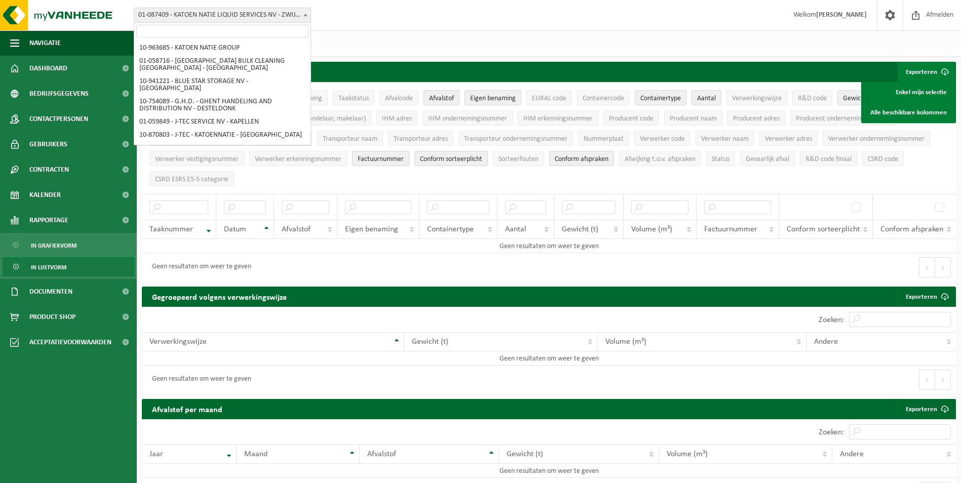
click at [300, 16] on span "01-087409 - KATOEN NATIE LIQUID SERVICES NV - ZWIJNDRECHT" at bounding box center [222, 15] width 176 height 14
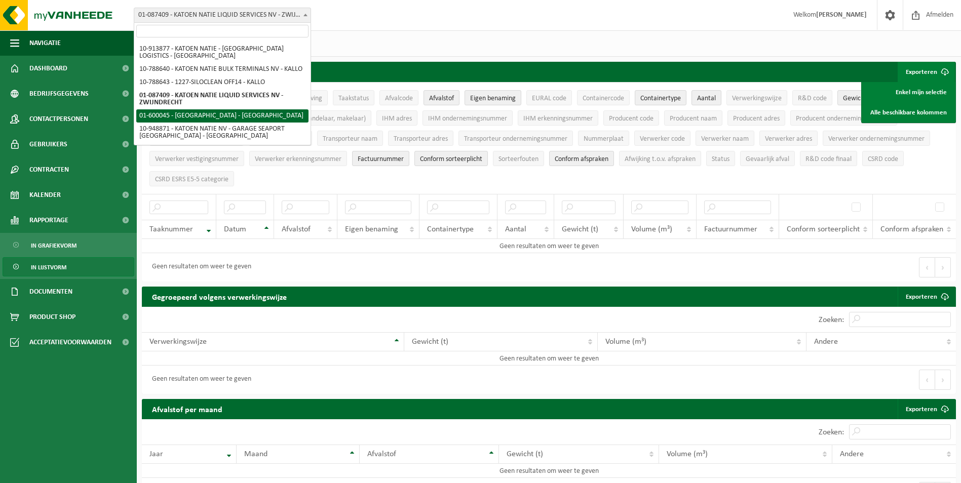
select select "151210"
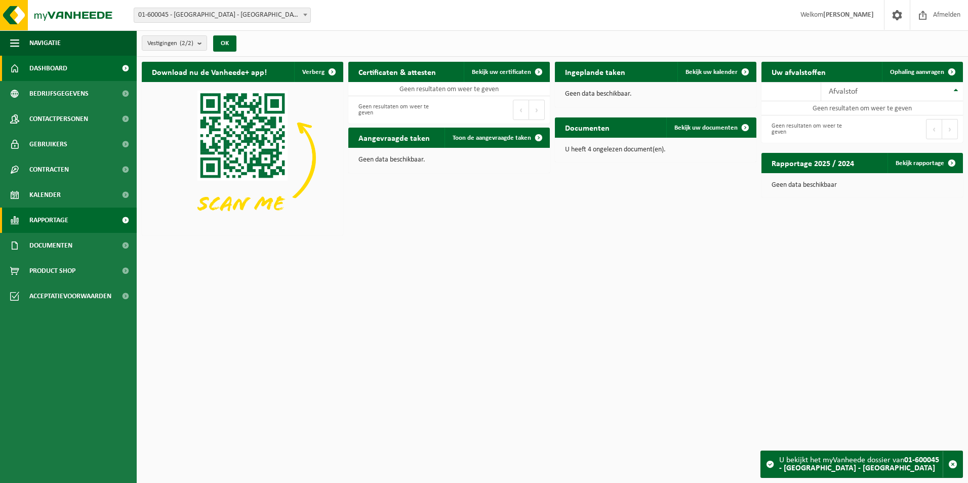
click at [127, 224] on span at bounding box center [125, 220] width 23 height 25
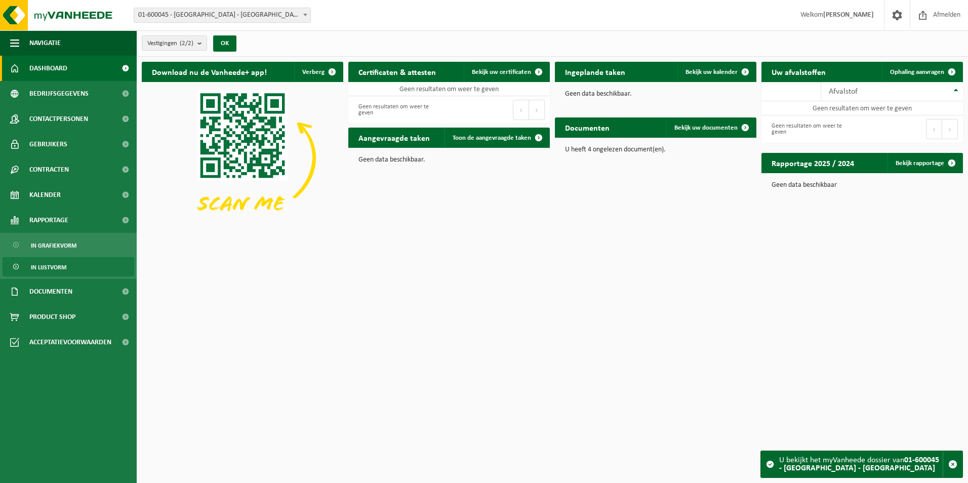
click at [92, 266] on link "In lijstvorm" at bounding box center [69, 266] width 132 height 19
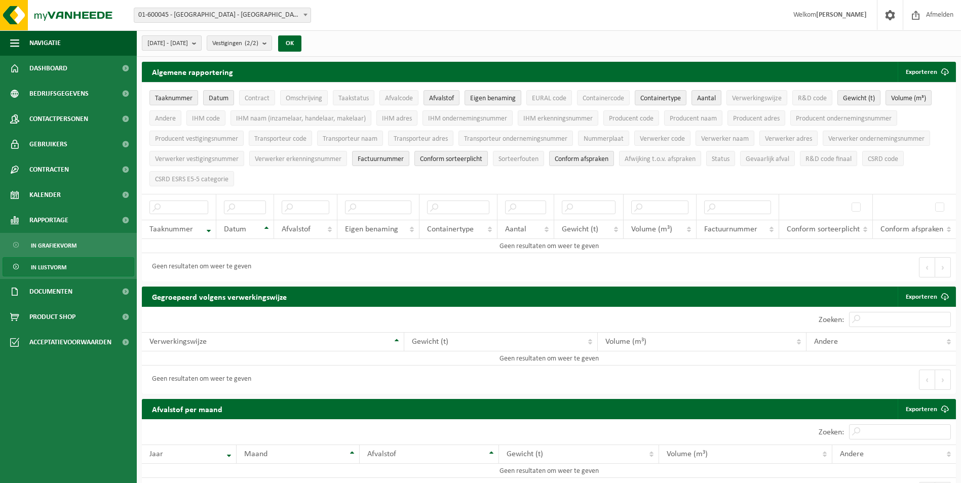
click at [182, 43] on span "[DATE] - [DATE]" at bounding box center [167, 43] width 41 height 15
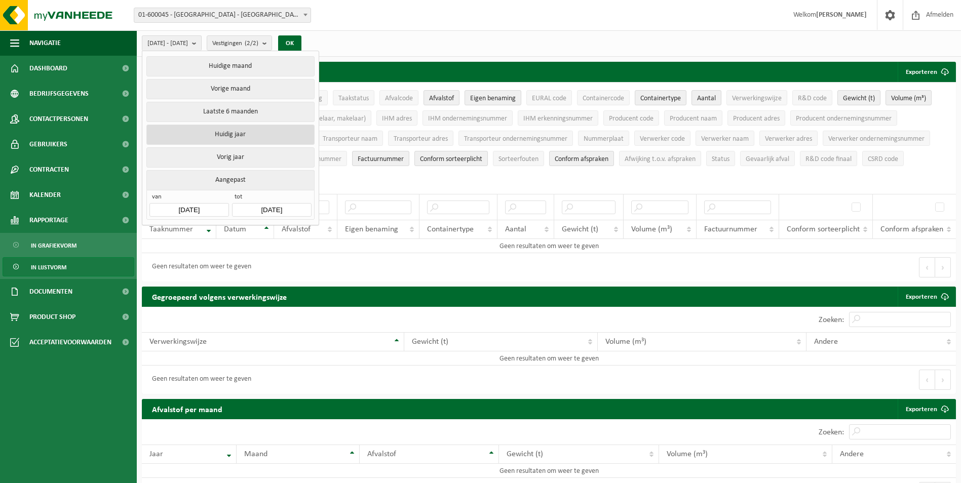
click at [215, 130] on button "Huidig jaar" at bounding box center [230, 135] width 168 height 20
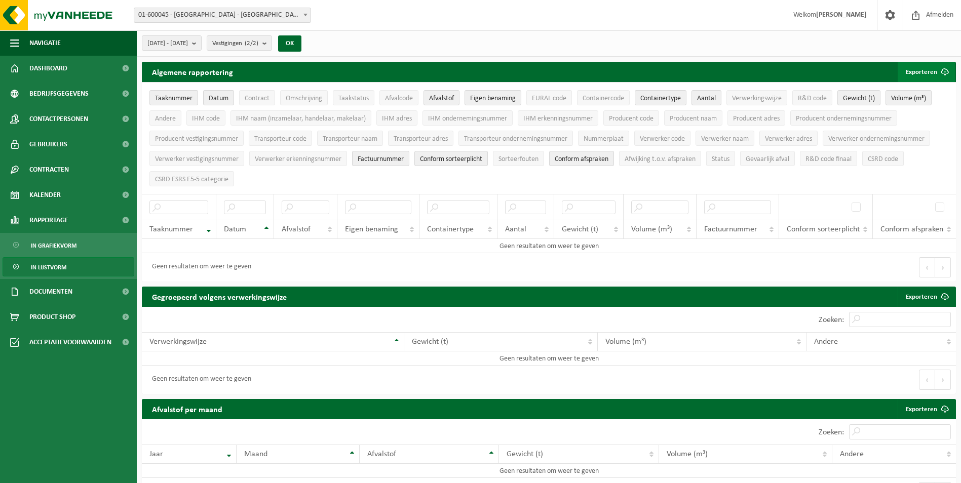
click at [937, 75] on span "submit" at bounding box center [945, 72] width 20 height 20
click at [914, 111] on link "Alle beschikbare kolommen" at bounding box center [909, 112] width 92 height 20
click at [276, 19] on span "01-600045 - [GEOGRAPHIC_DATA] - [GEOGRAPHIC_DATA]" at bounding box center [222, 15] width 176 height 14
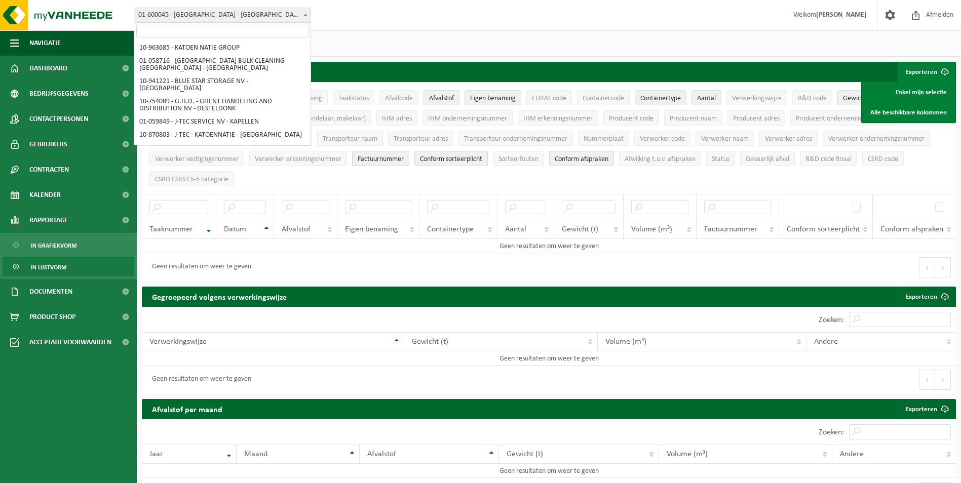
scroll to position [160, 0]
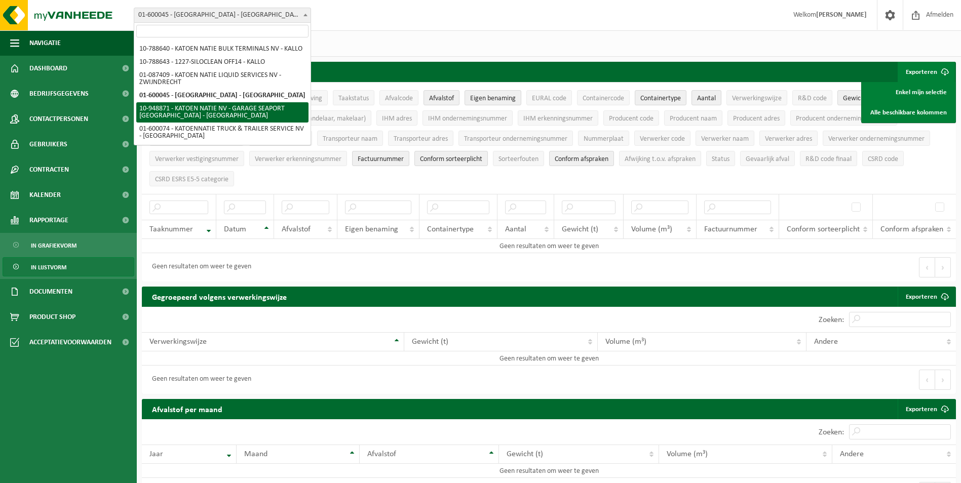
select select "151215"
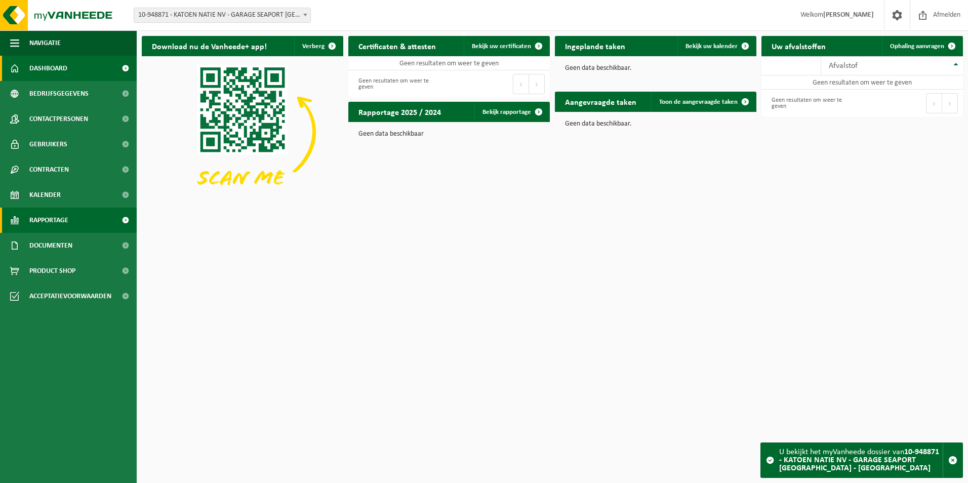
click at [118, 223] on span at bounding box center [125, 220] width 23 height 25
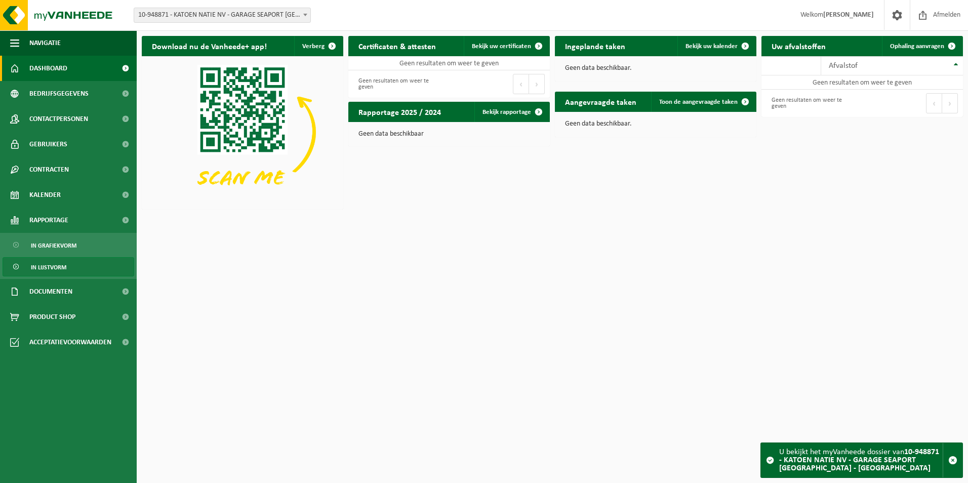
click at [103, 268] on link "In lijstvorm" at bounding box center [69, 266] width 132 height 19
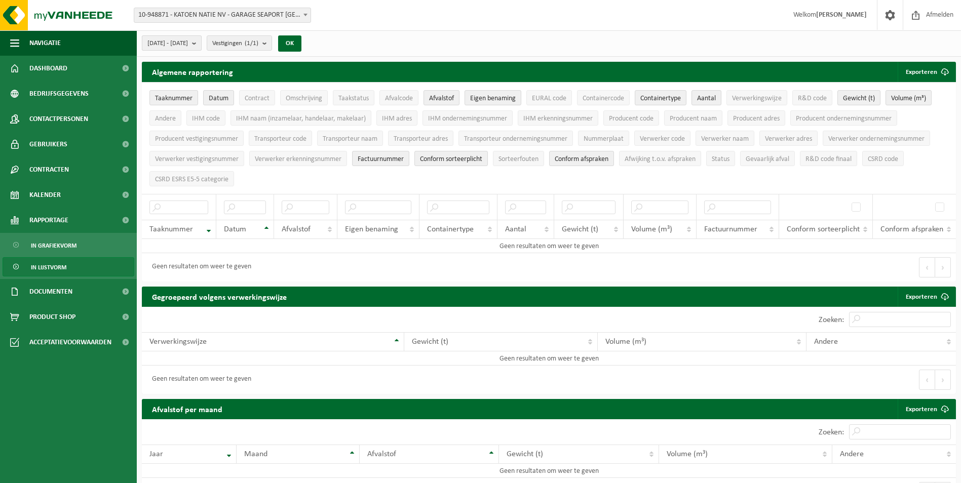
click at [202, 47] on button "2025-05-01 - 2025-10-08" at bounding box center [172, 42] width 60 height 15
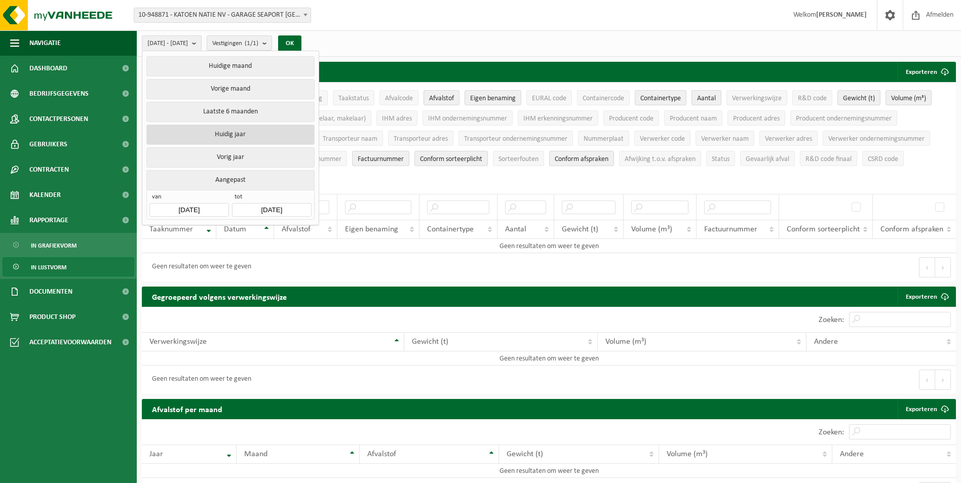
click at [208, 131] on button "Huidig jaar" at bounding box center [230, 135] width 168 height 20
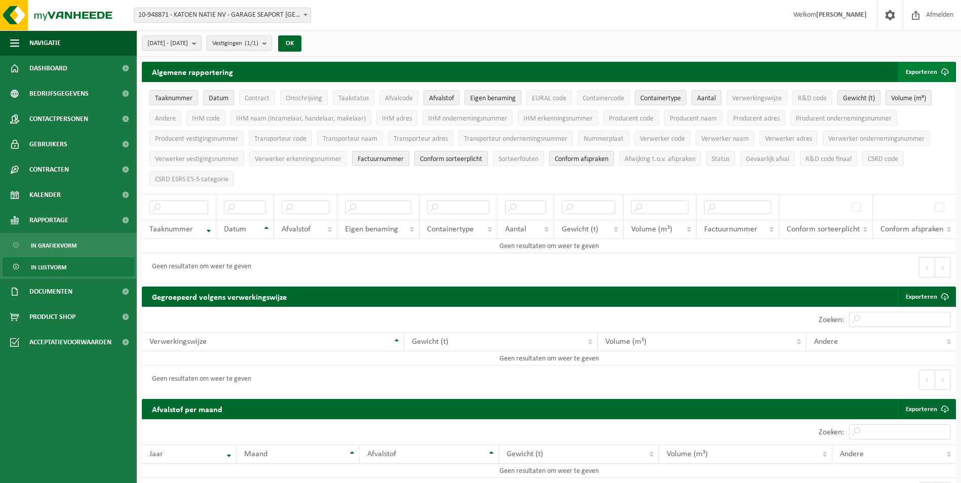
click at [930, 71] on button "Exporteren" at bounding box center [926, 72] width 57 height 20
click at [921, 112] on link "Alle beschikbare kolommen" at bounding box center [909, 112] width 92 height 20
click at [258, 19] on span "10-948871 - KATOEN NATIE NV - GARAGE SEAPORT [GEOGRAPHIC_DATA] - [GEOGRAPHIC_DA…" at bounding box center [222, 15] width 176 height 14
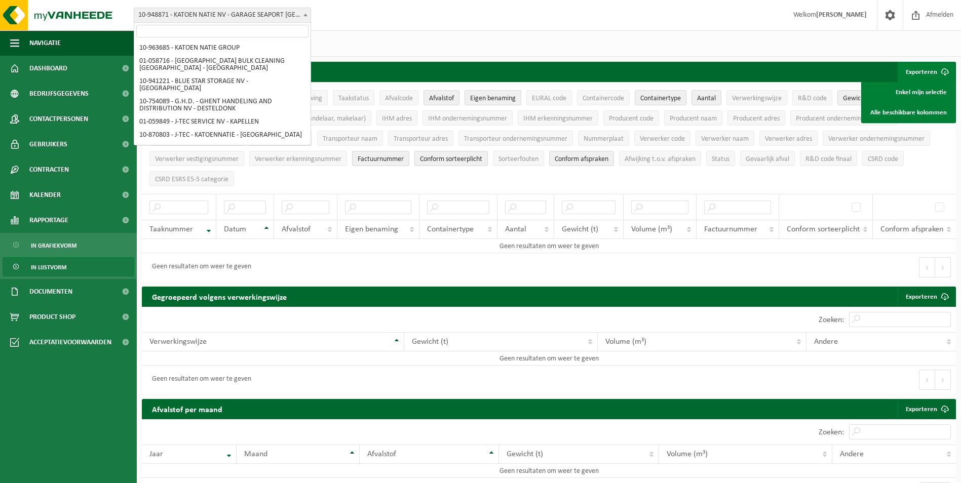
scroll to position [180, 0]
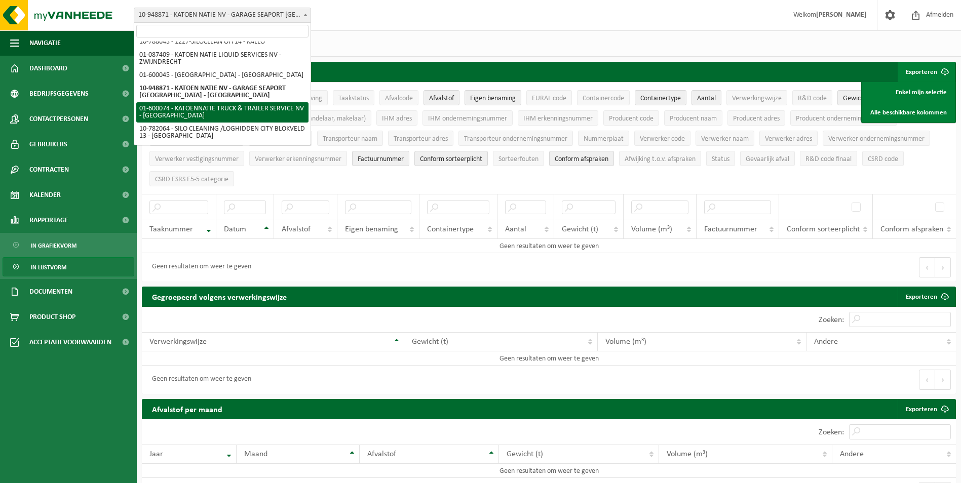
select select "26297"
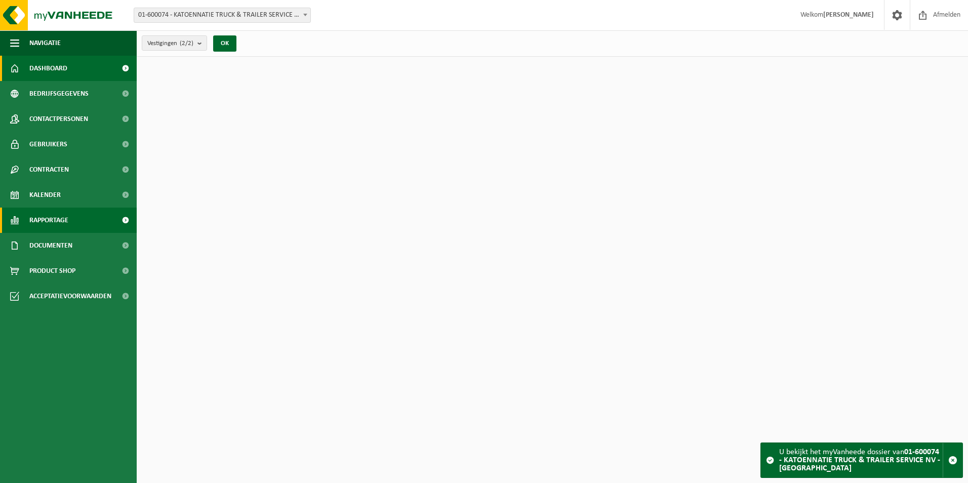
click at [105, 216] on link "Rapportage" at bounding box center [68, 220] width 137 height 25
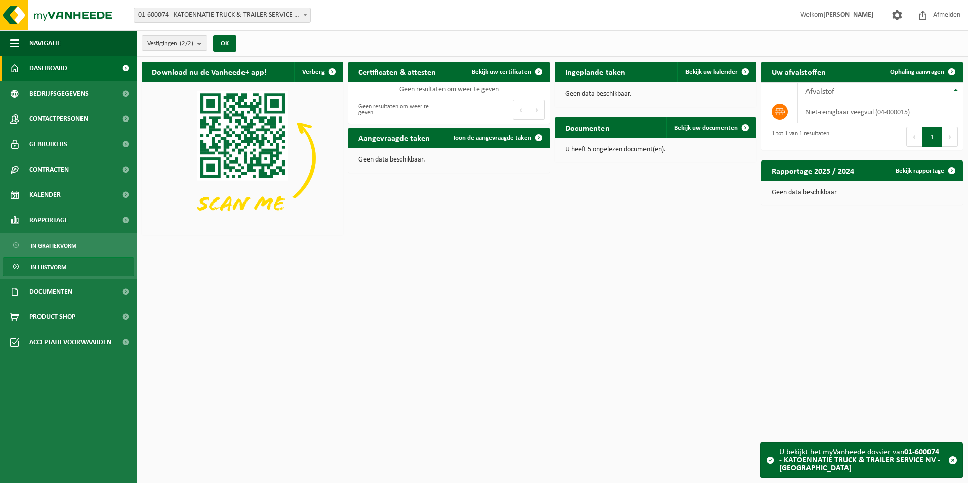
click at [81, 267] on link "In lijstvorm" at bounding box center [69, 266] width 132 height 19
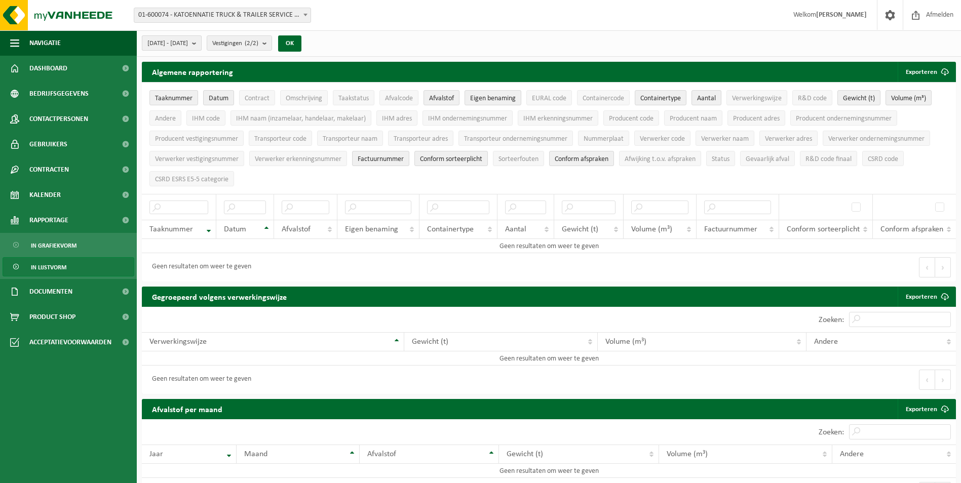
click at [201, 46] on b "submit" at bounding box center [196, 43] width 9 height 14
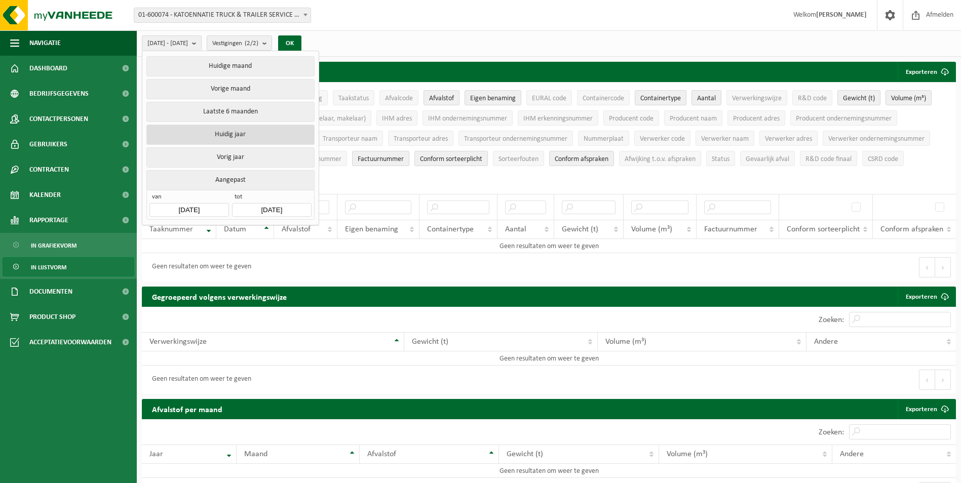
click at [210, 132] on button "Huidig jaar" at bounding box center [230, 135] width 168 height 20
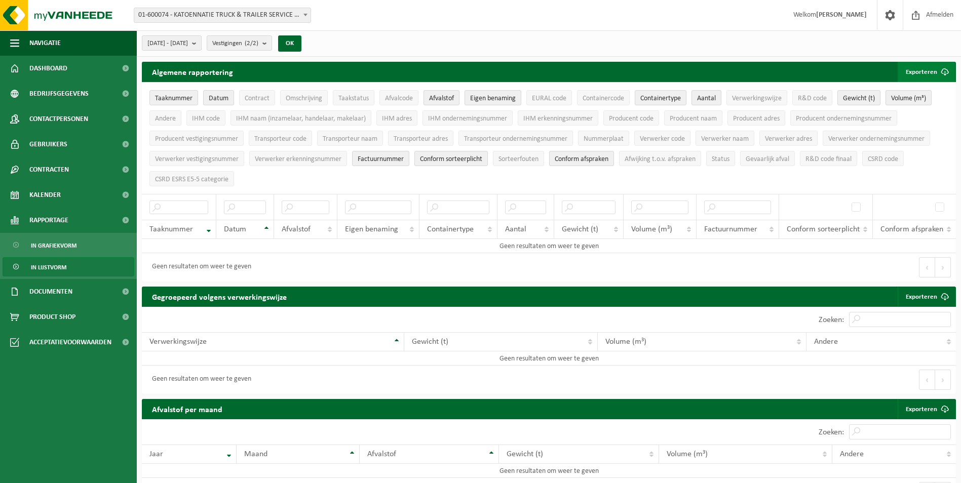
click at [906, 70] on button "Exporteren" at bounding box center [926, 72] width 57 height 20
click at [916, 110] on link "Alle beschikbare kolommen" at bounding box center [909, 112] width 92 height 20
click at [229, 17] on span "01-600074 - KATOENNATIE TRUCK & TRAILER SERVICE NV - [GEOGRAPHIC_DATA]" at bounding box center [222, 15] width 176 height 14
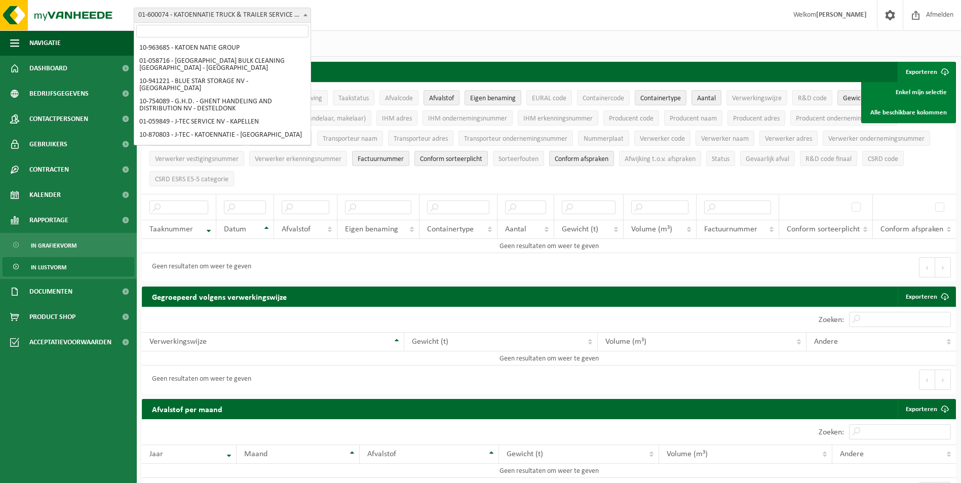
scroll to position [201, 0]
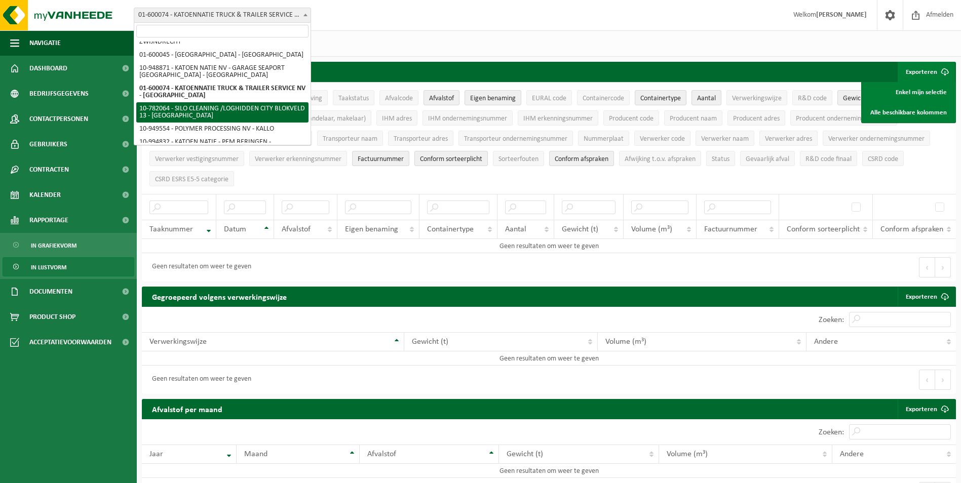
select select "26875"
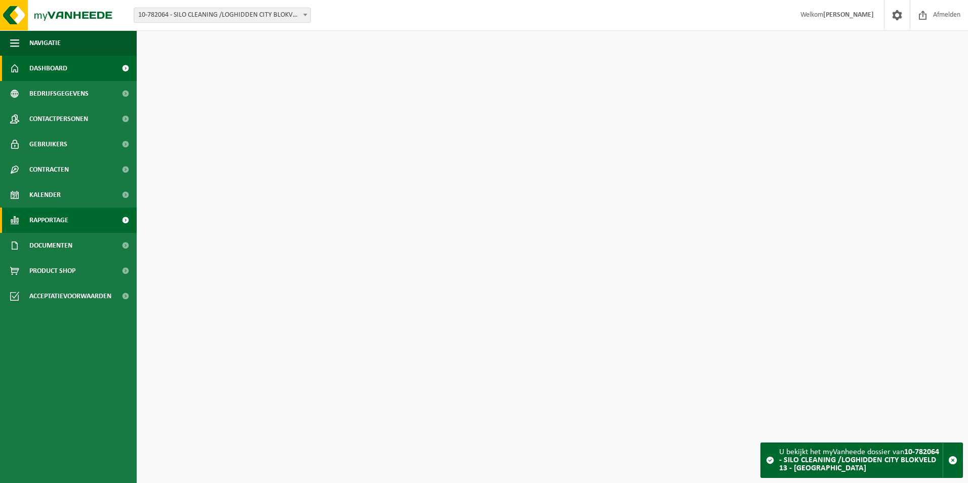
click at [49, 226] on span "Rapportage" at bounding box center [48, 220] width 39 height 25
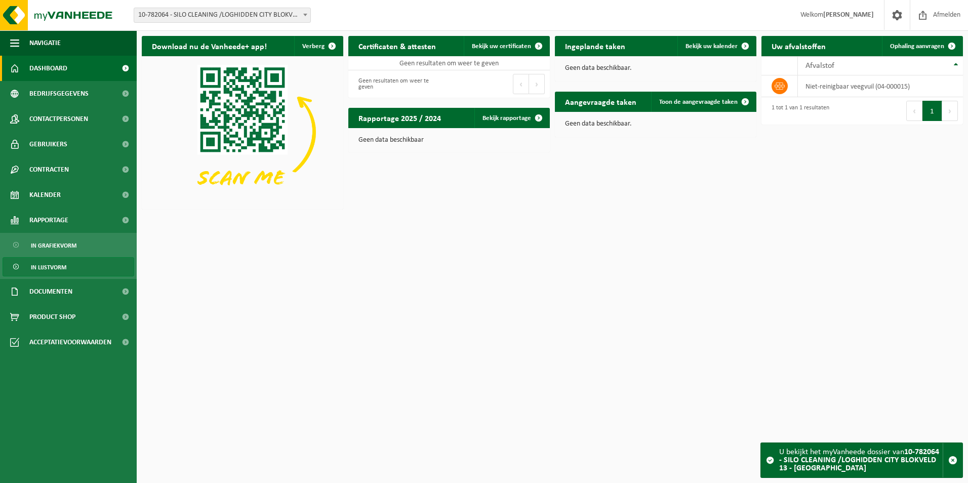
click at [52, 269] on span "In lijstvorm" at bounding box center [48, 267] width 35 height 19
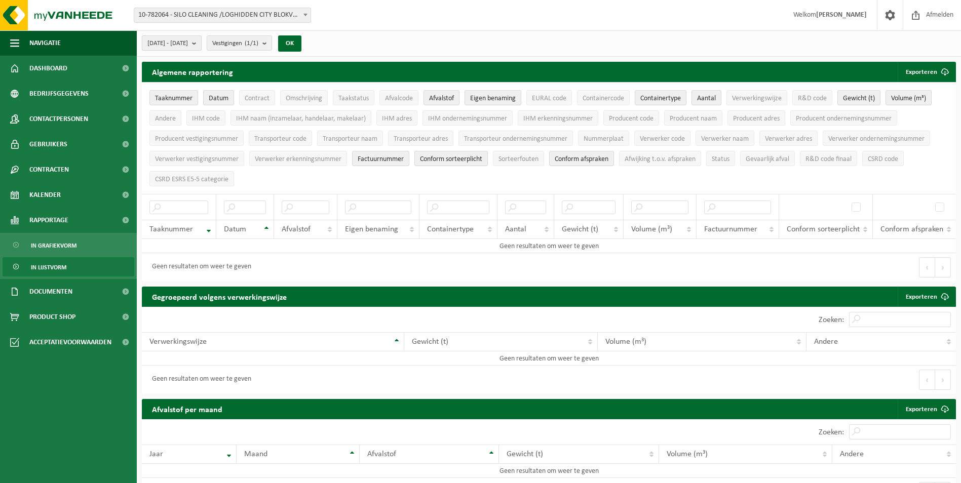
click at [201, 43] on b "submit" at bounding box center [196, 43] width 9 height 14
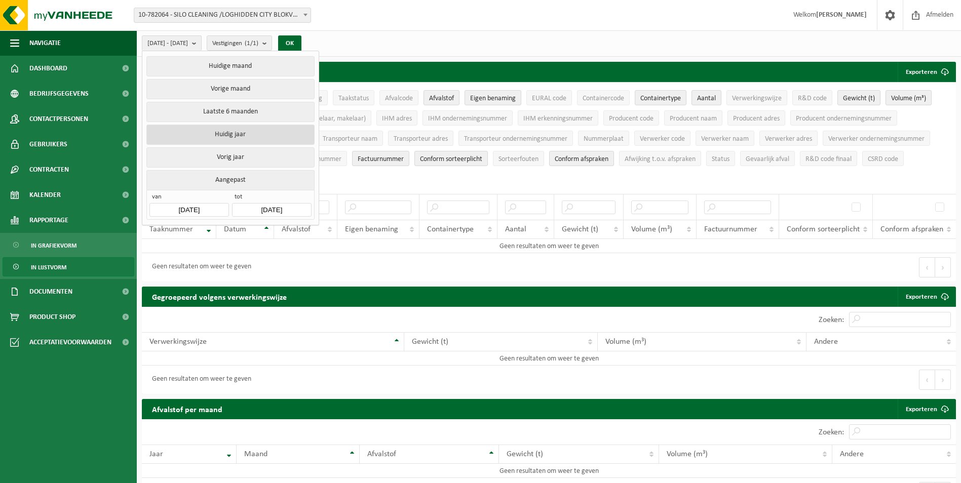
click at [224, 133] on button "Huidig jaar" at bounding box center [230, 135] width 168 height 20
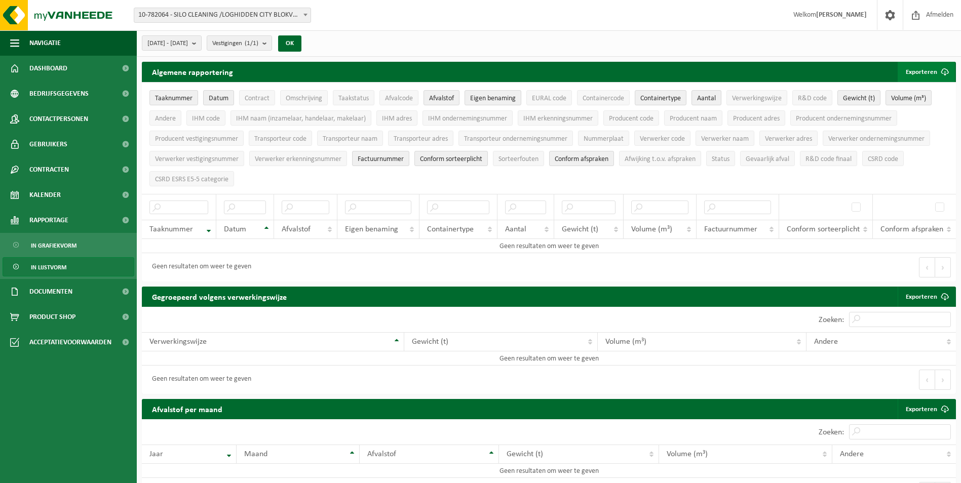
click at [922, 69] on button "Exporteren" at bounding box center [926, 72] width 57 height 20
click at [910, 110] on link "Alle beschikbare kolommen" at bounding box center [909, 112] width 92 height 20
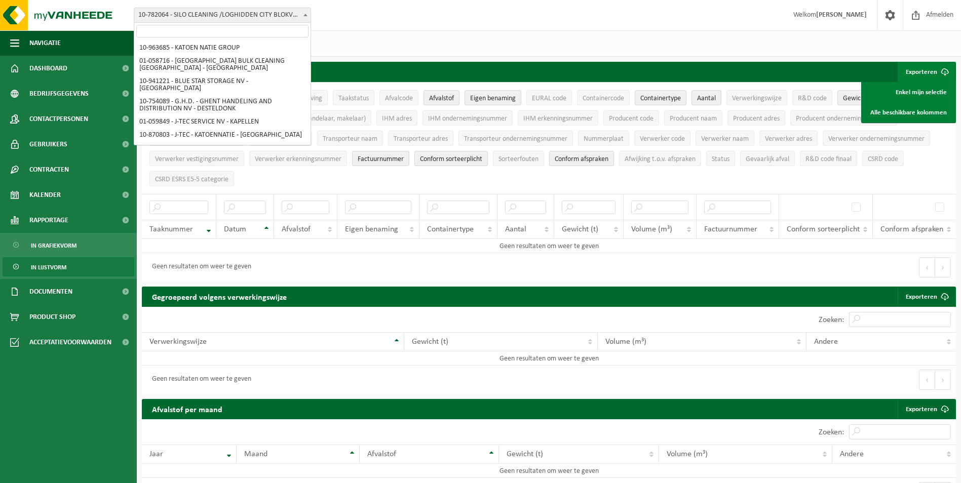
click at [244, 16] on span "10-782064 - SILO CLEANING /LOGHIDDEN CITY BLOKVELD 13 - [GEOGRAPHIC_DATA]" at bounding box center [222, 15] width 176 height 14
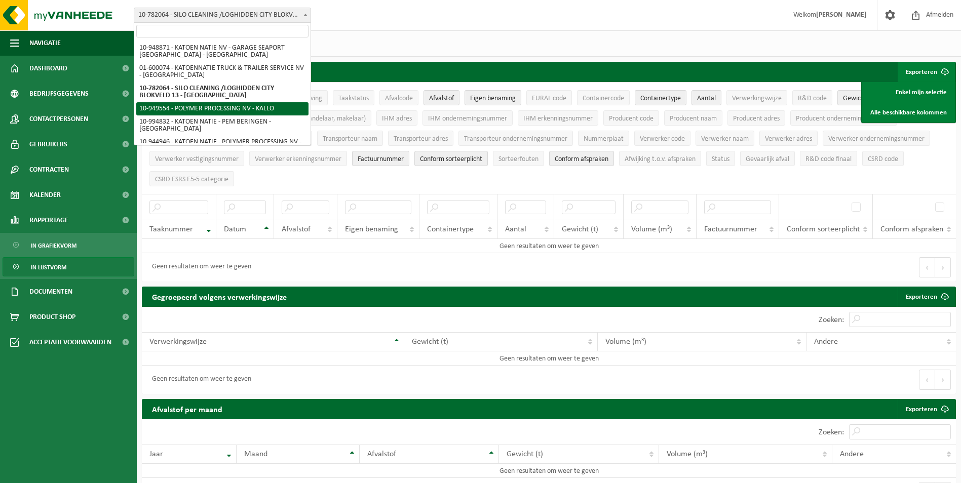
select select "143201"
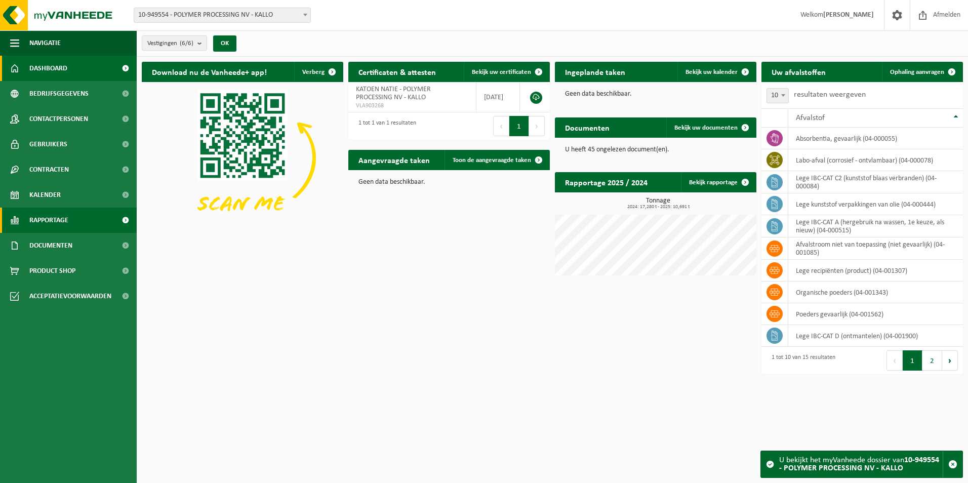
click at [76, 223] on link "Rapportage" at bounding box center [68, 220] width 137 height 25
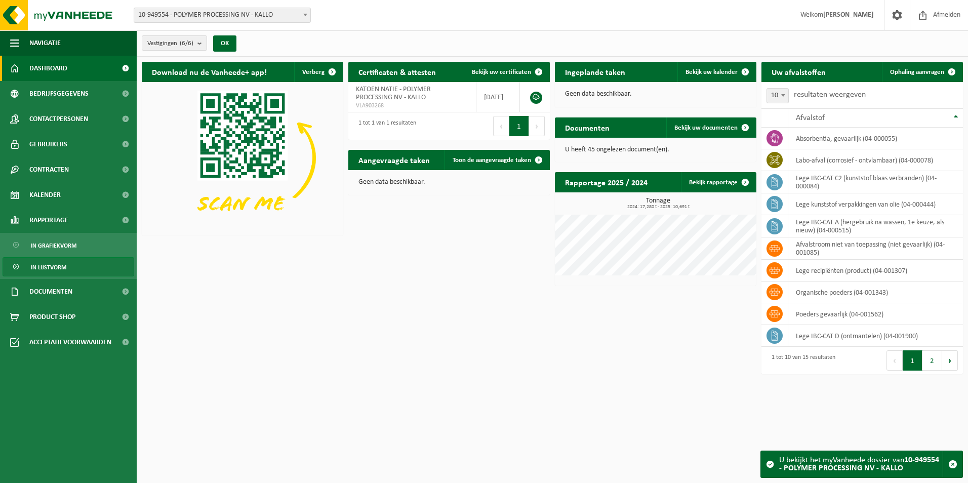
click at [60, 268] on span "In lijstvorm" at bounding box center [48, 267] width 35 height 19
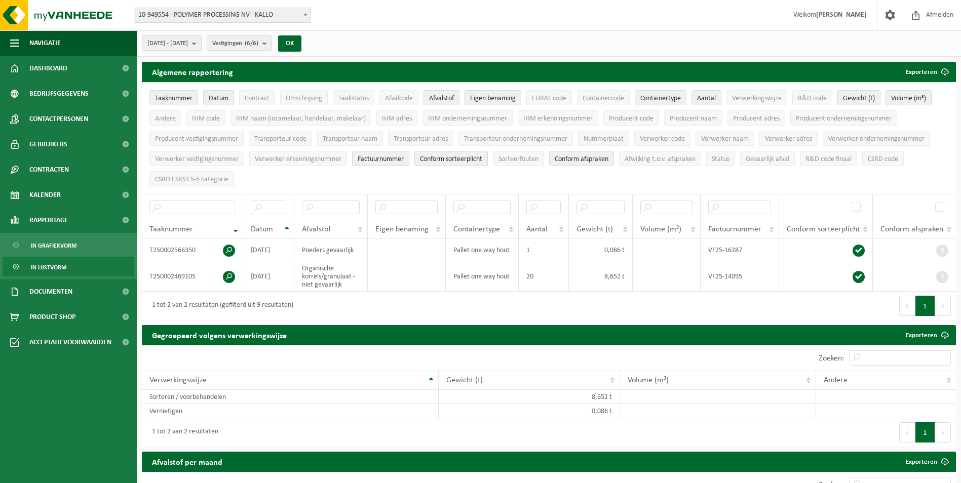
click at [161, 45] on span "2025-05-01 - 2025-10-08" at bounding box center [167, 43] width 41 height 15
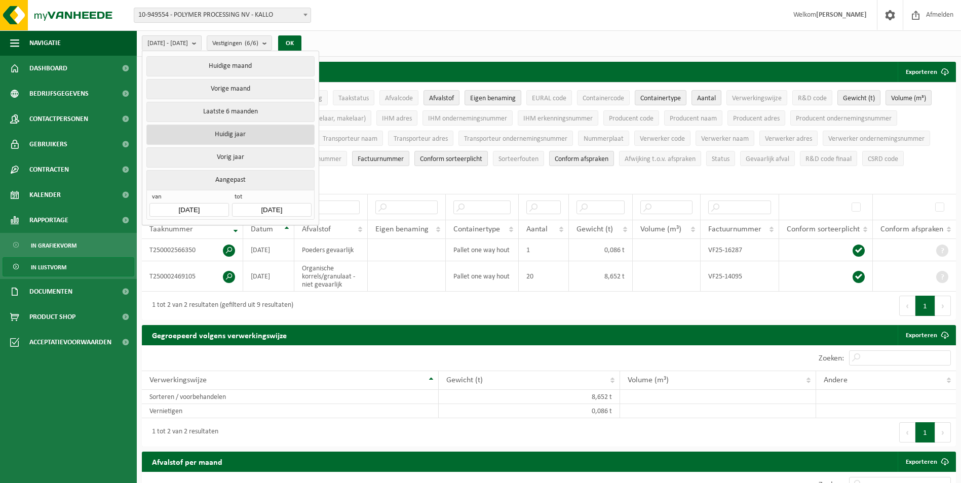
click at [207, 134] on button "Huidig jaar" at bounding box center [230, 135] width 168 height 20
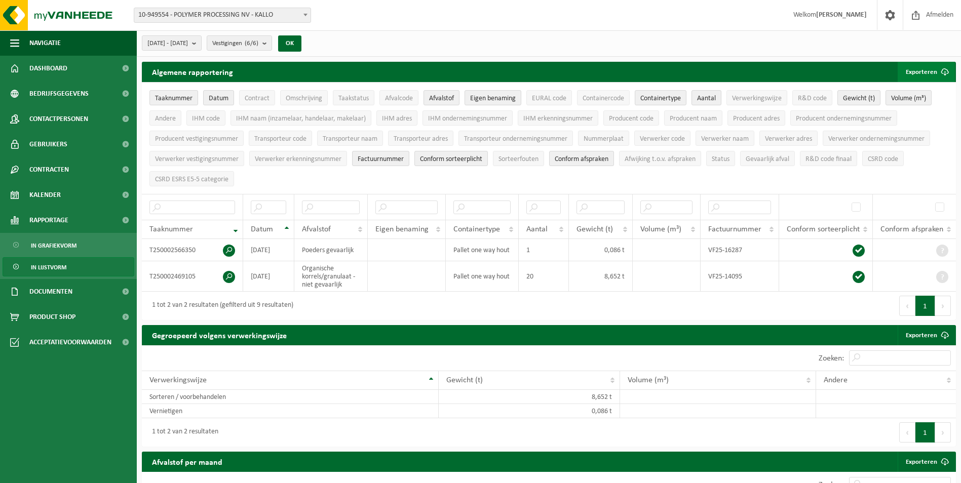
click at [946, 70] on span "submit" at bounding box center [945, 72] width 20 height 20
click at [895, 111] on link "Alle beschikbare kolommen" at bounding box center [909, 112] width 92 height 20
click at [201, 40] on b "submit" at bounding box center [196, 43] width 9 height 14
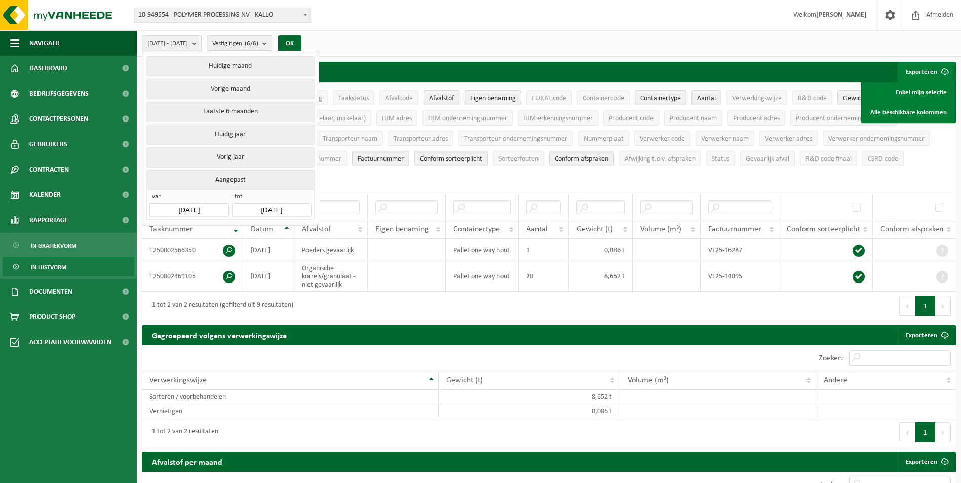
click at [406, 17] on div "Vestiging: 10-963685 - KATOEN NATIE GROUP 01-058716 - ANTWERP BULK CLEANING NV …" at bounding box center [480, 15] width 961 height 31
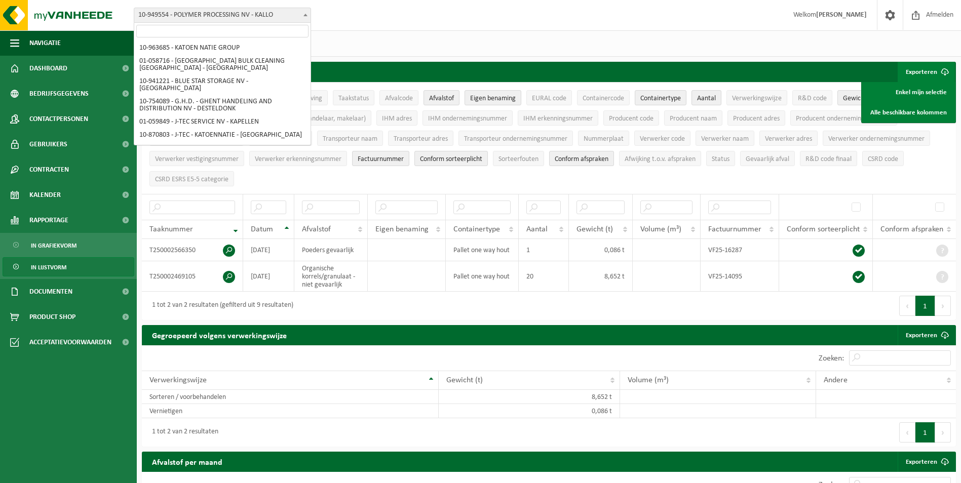
click at [285, 18] on span "10-949554 - POLYMER PROCESSING NV - KALLO" at bounding box center [222, 15] width 176 height 14
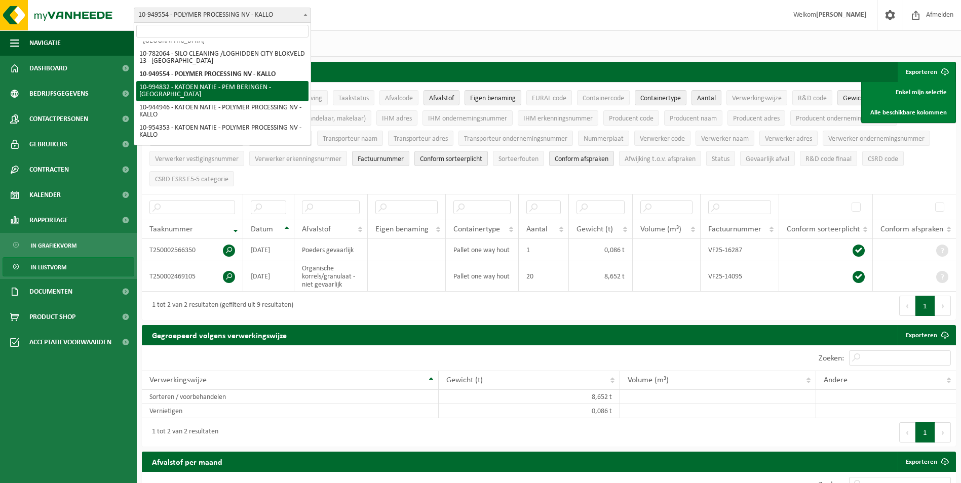
select select "171820"
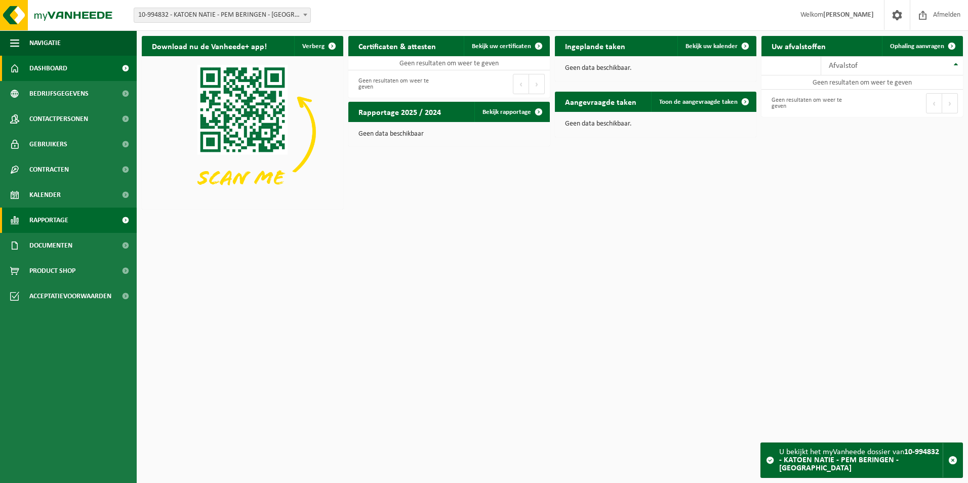
click at [124, 218] on span at bounding box center [125, 220] width 23 height 25
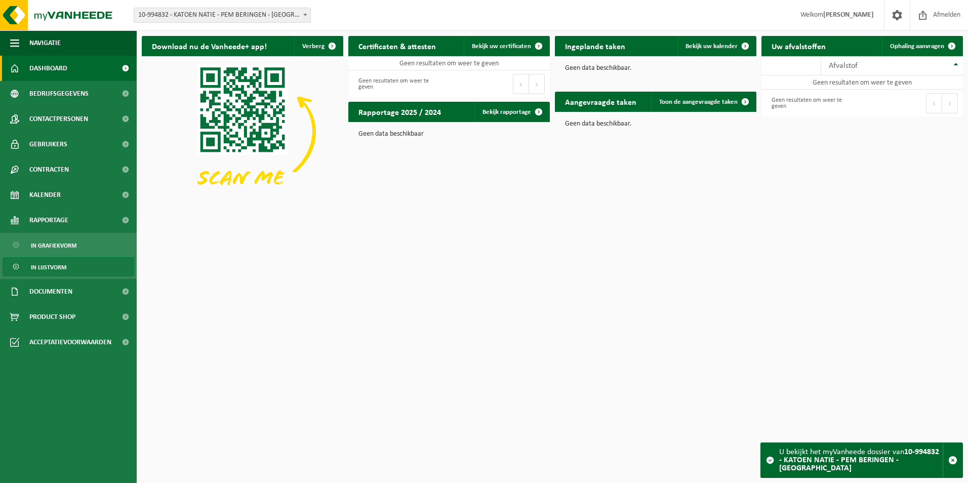
click at [83, 268] on link "In lijstvorm" at bounding box center [69, 266] width 132 height 19
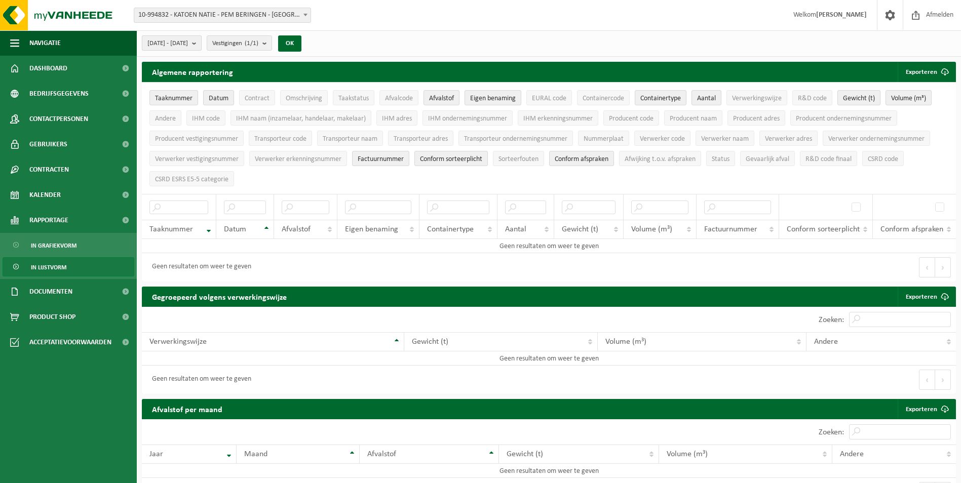
click at [188, 49] on span "[DATE] - [DATE]" at bounding box center [167, 43] width 41 height 15
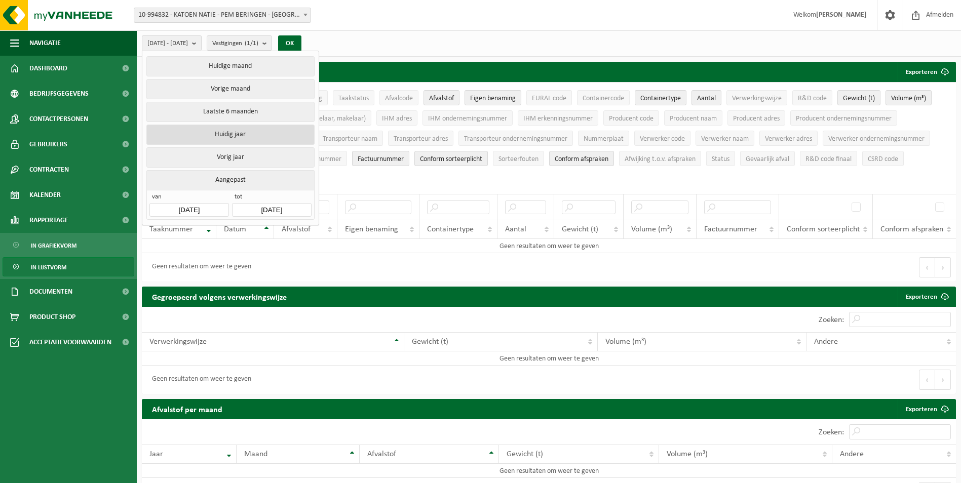
click at [217, 132] on button "Huidig jaar" at bounding box center [230, 135] width 168 height 20
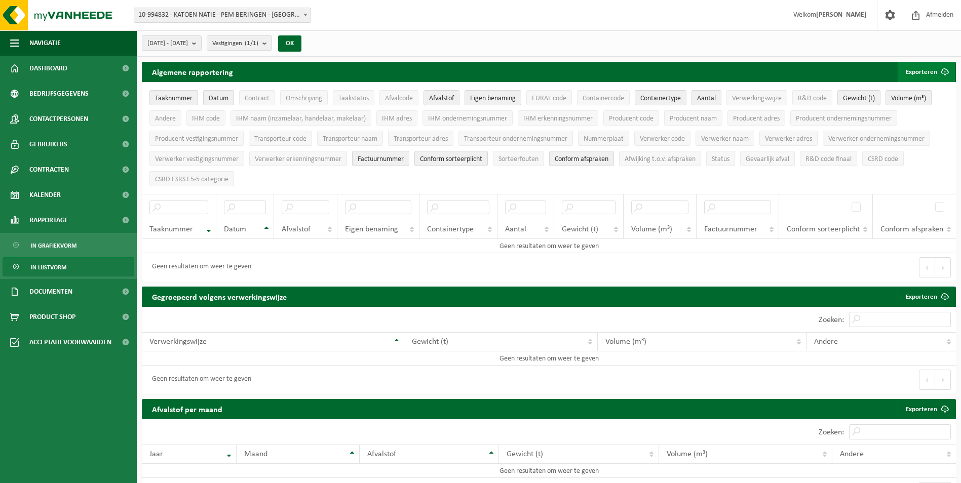
click at [914, 75] on button "Exporteren" at bounding box center [926, 72] width 57 height 20
click at [917, 110] on link "Alle beschikbare kolommen" at bounding box center [909, 112] width 92 height 20
click at [236, 20] on span "10-994832 - KATOEN NATIE - PEM BERINGEN - [GEOGRAPHIC_DATA]" at bounding box center [222, 15] width 176 height 14
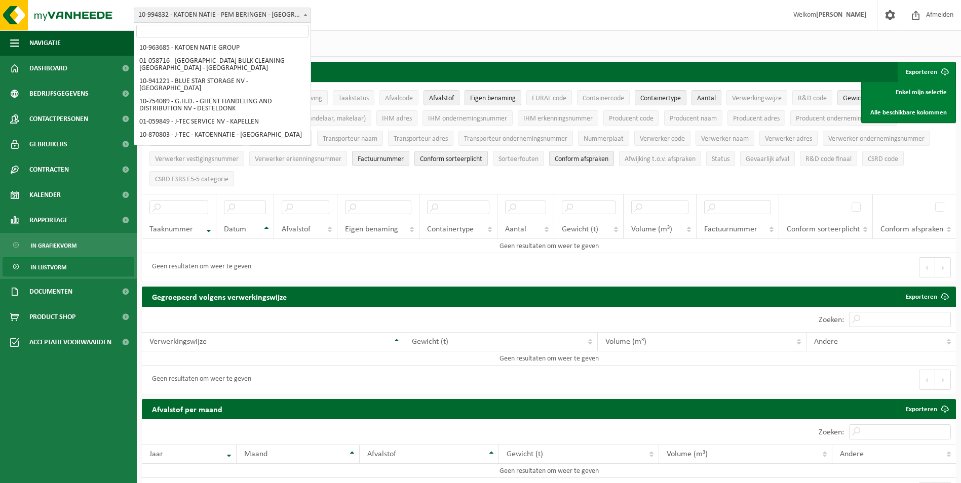
scroll to position [254, 0]
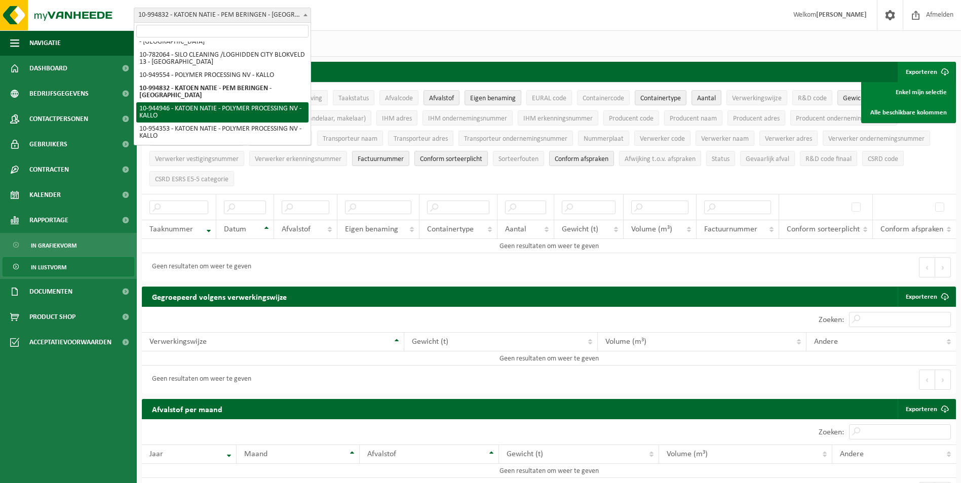
select select "143192"
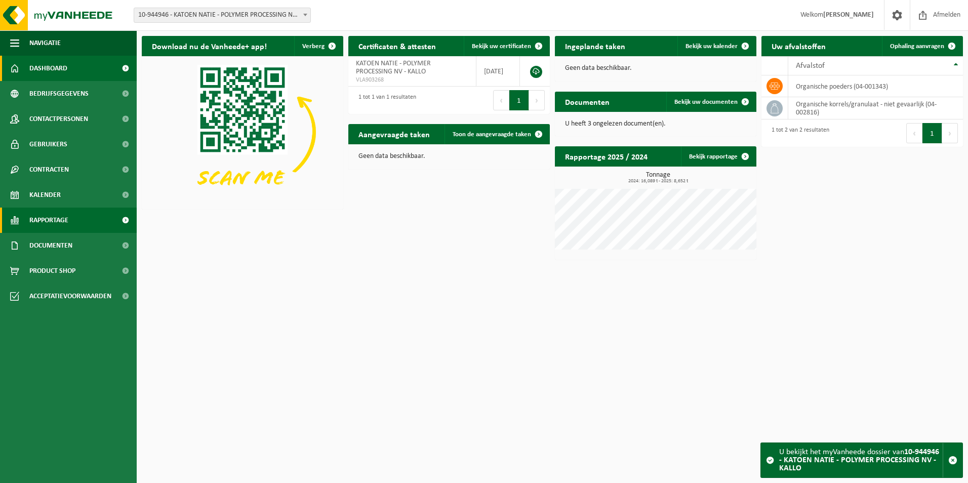
click at [74, 219] on link "Rapportage" at bounding box center [68, 220] width 137 height 25
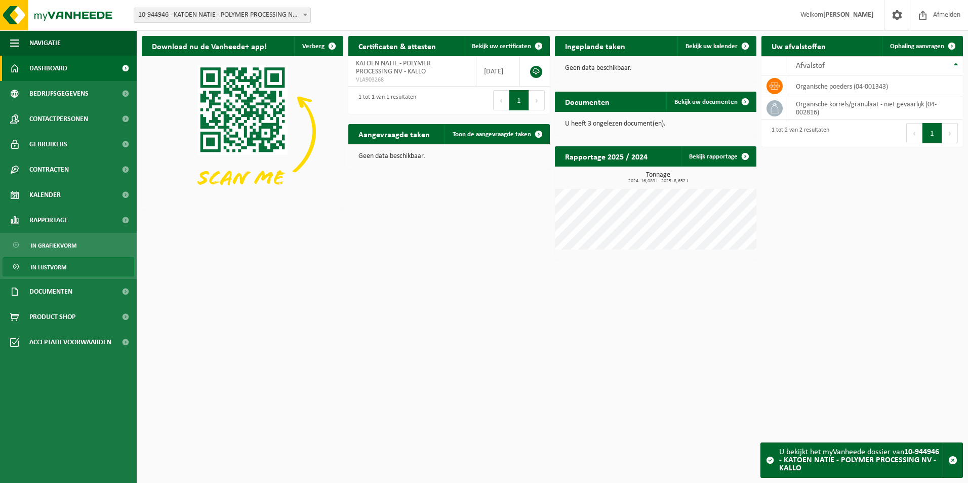
click at [75, 263] on link "In lijstvorm" at bounding box center [69, 266] width 132 height 19
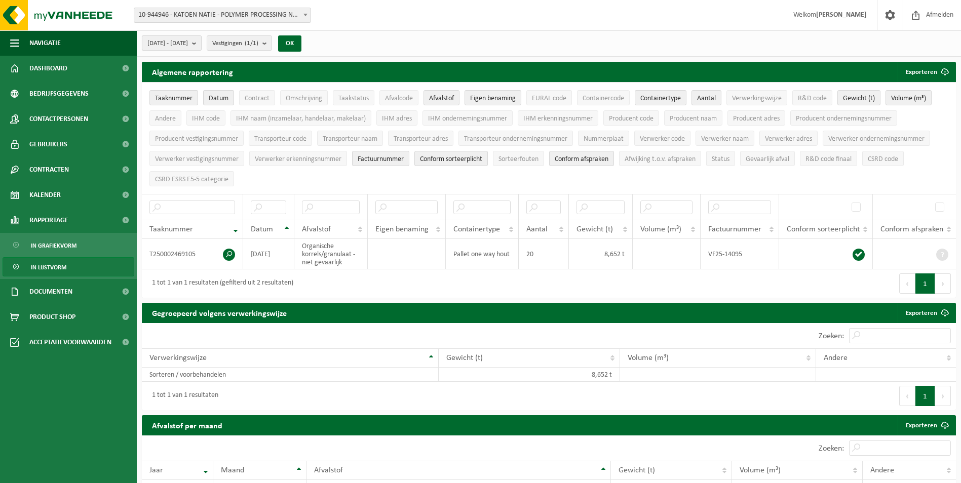
click at [188, 46] on span "[DATE] - [DATE]" at bounding box center [167, 43] width 41 height 15
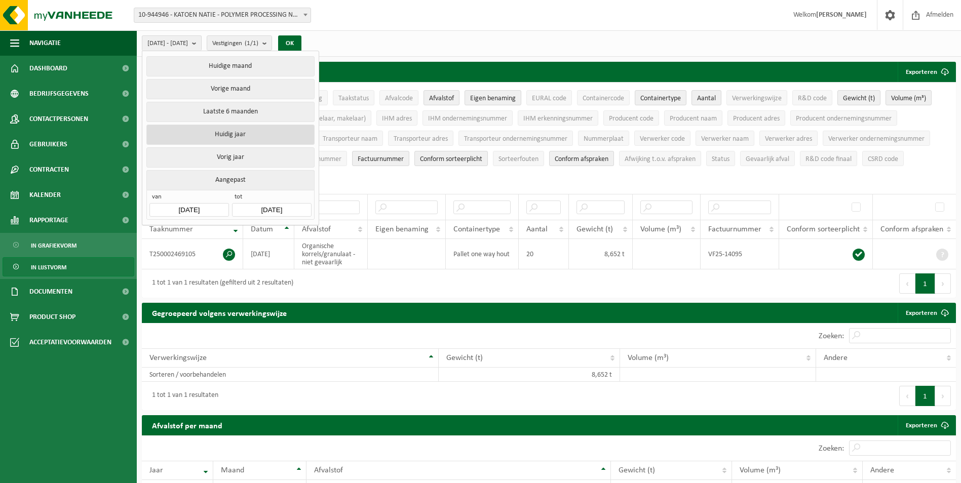
click at [203, 129] on button "Huidig jaar" at bounding box center [230, 135] width 168 height 20
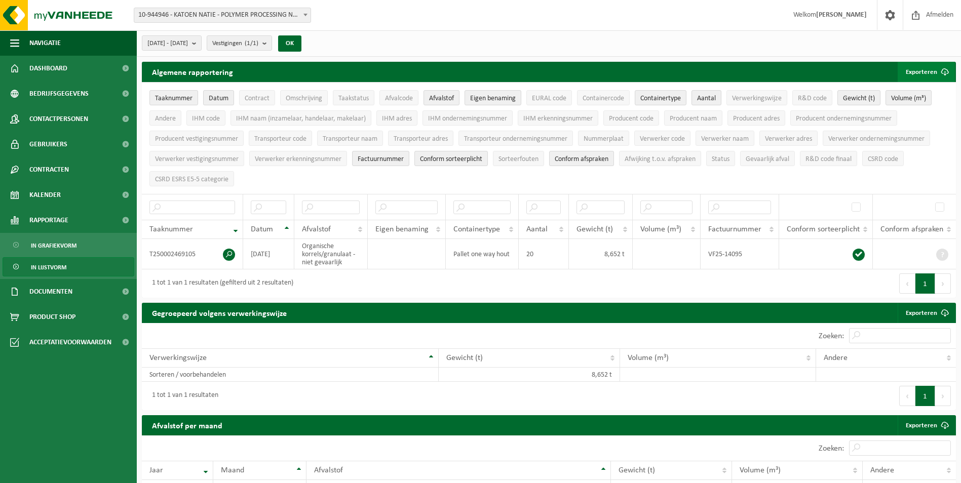
click at [935, 77] on span "submit" at bounding box center [945, 72] width 20 height 20
click at [908, 116] on link "Alle beschikbare kolommen" at bounding box center [909, 112] width 92 height 20
click at [189, 18] on span "10-944946 - KATOEN NATIE - POLYMER PROCESSING NV - KALLO" at bounding box center [222, 15] width 176 height 14
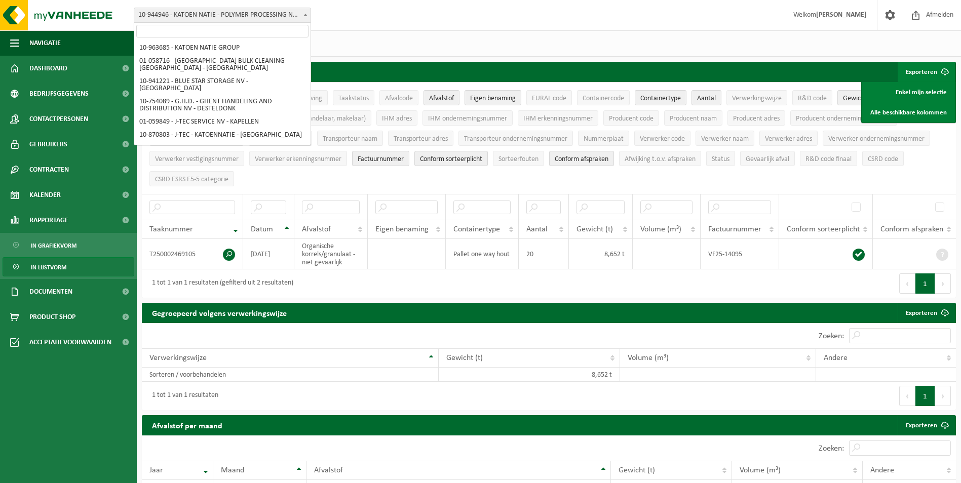
scroll to position [275, 0]
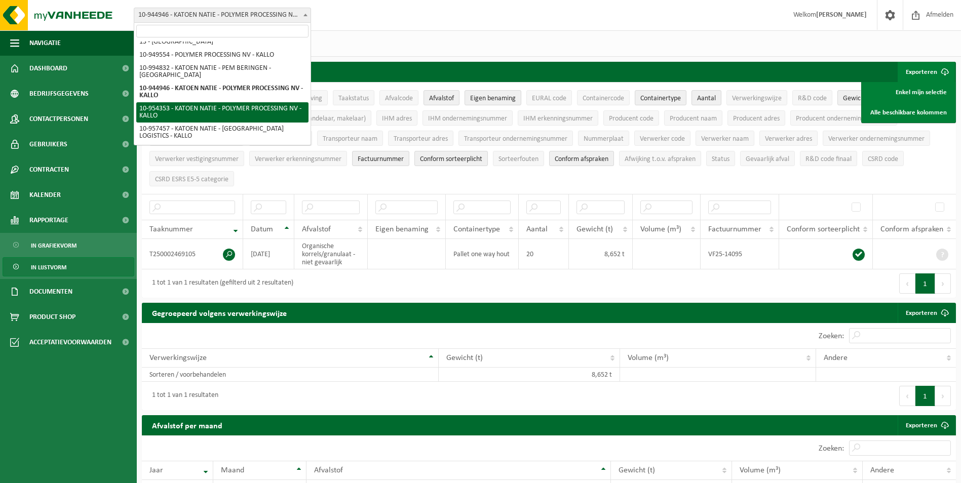
select select "143760"
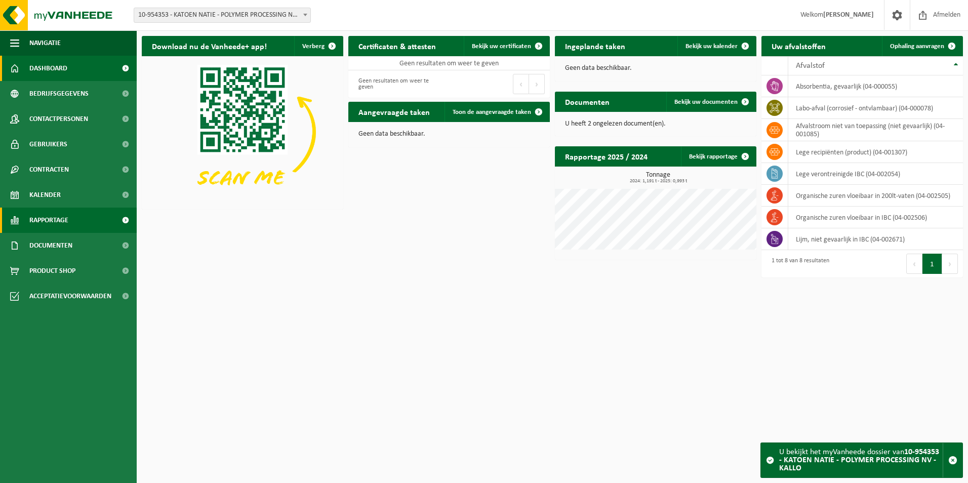
click at [121, 222] on span at bounding box center [125, 220] width 23 height 25
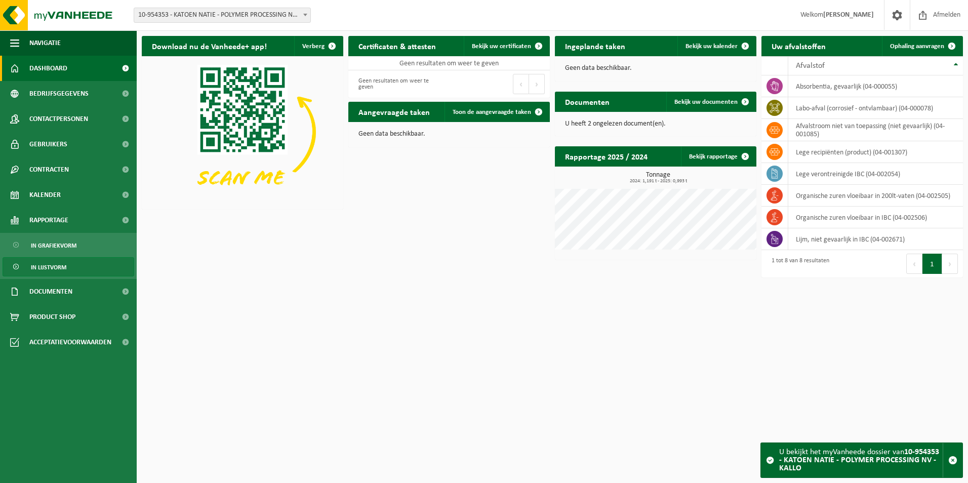
click at [57, 265] on span "In lijstvorm" at bounding box center [48, 267] width 35 height 19
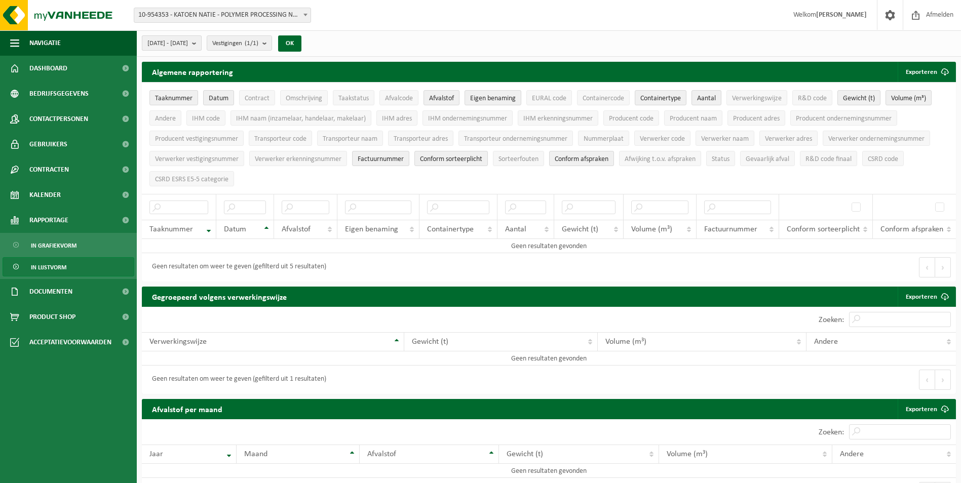
click at [188, 48] on span "[DATE] - [DATE]" at bounding box center [167, 43] width 41 height 15
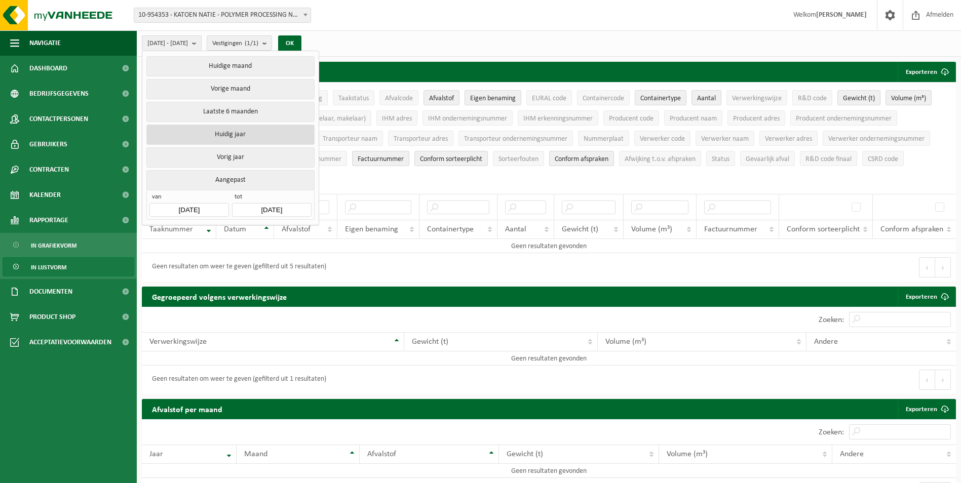
click at [209, 136] on button "Huidig jaar" at bounding box center [230, 135] width 168 height 20
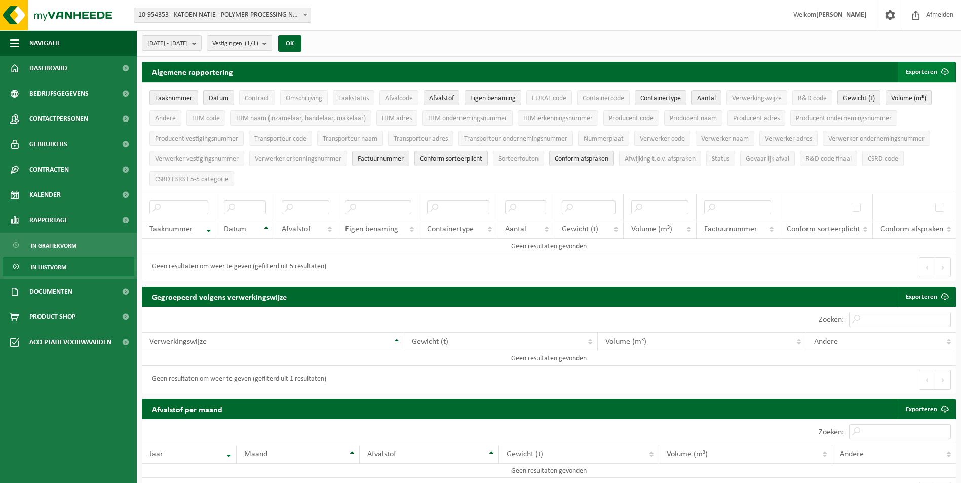
click at [937, 70] on span "submit" at bounding box center [945, 72] width 20 height 20
click at [912, 115] on link "Alle beschikbare kolommen" at bounding box center [909, 112] width 92 height 20
click at [232, 17] on span "10-954353 - KATOEN NATIE - POLYMER PROCESSING NV - KALLO" at bounding box center [222, 15] width 176 height 14
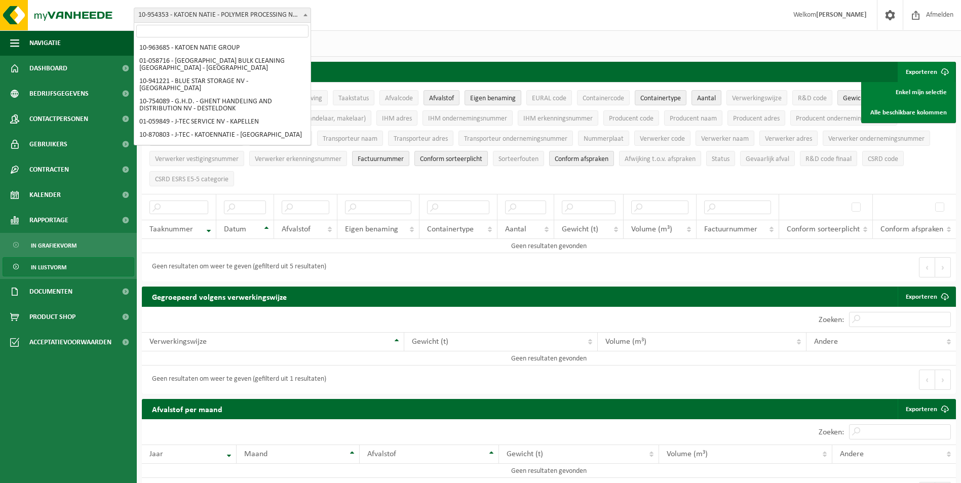
scroll to position [295, 0]
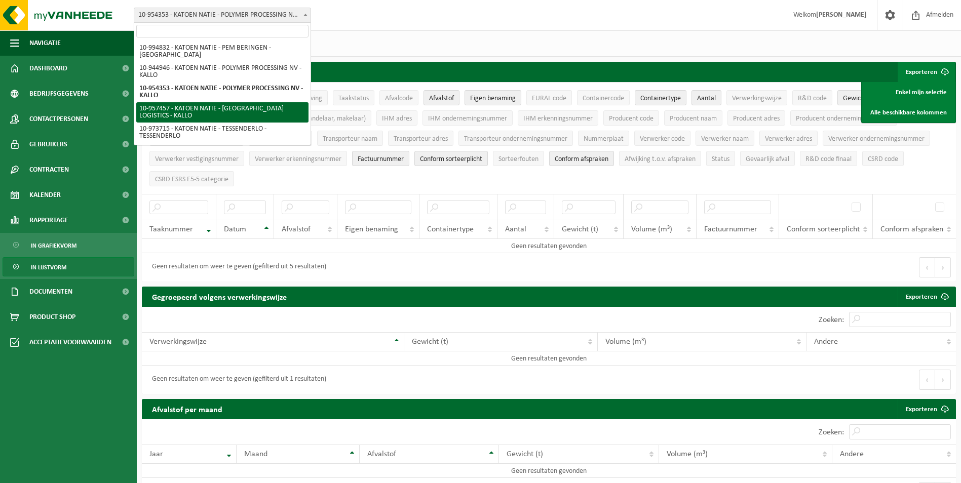
select select "147696"
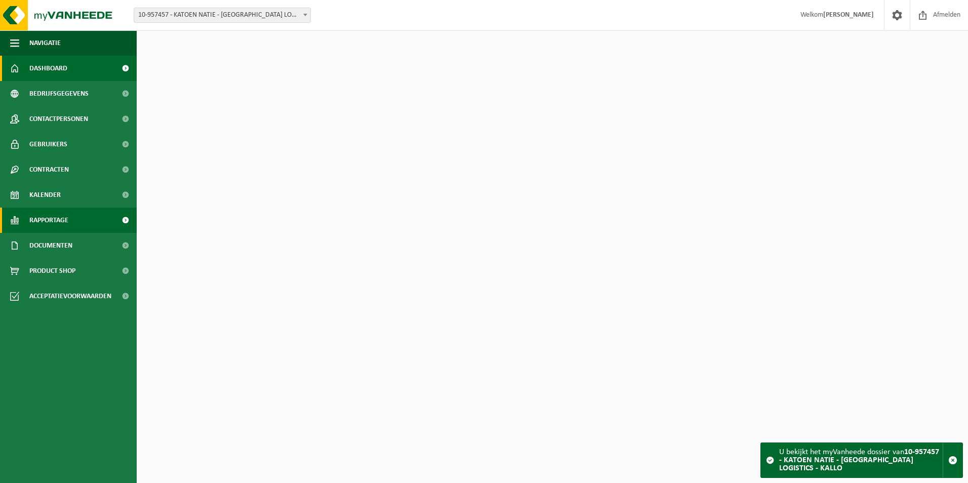
click at [60, 218] on span "Rapportage" at bounding box center [48, 220] width 39 height 25
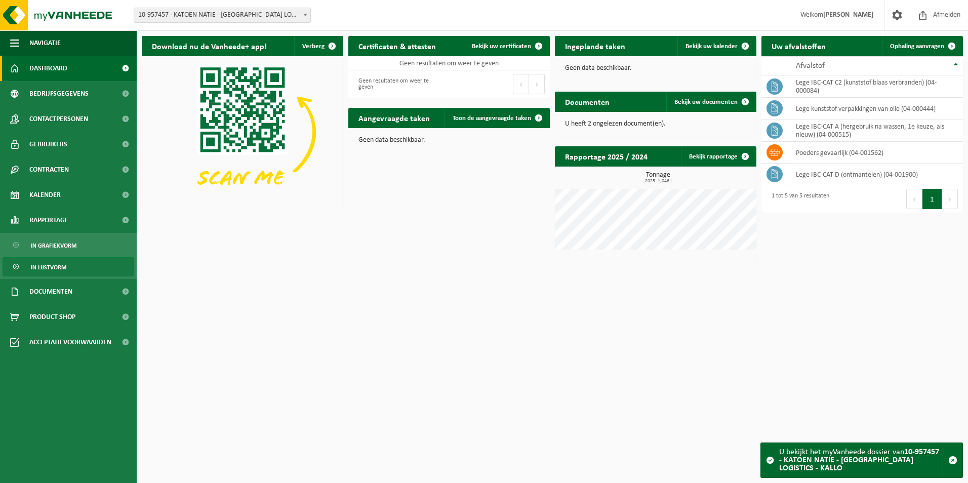
click at [63, 269] on span "In lijstvorm" at bounding box center [48, 267] width 35 height 19
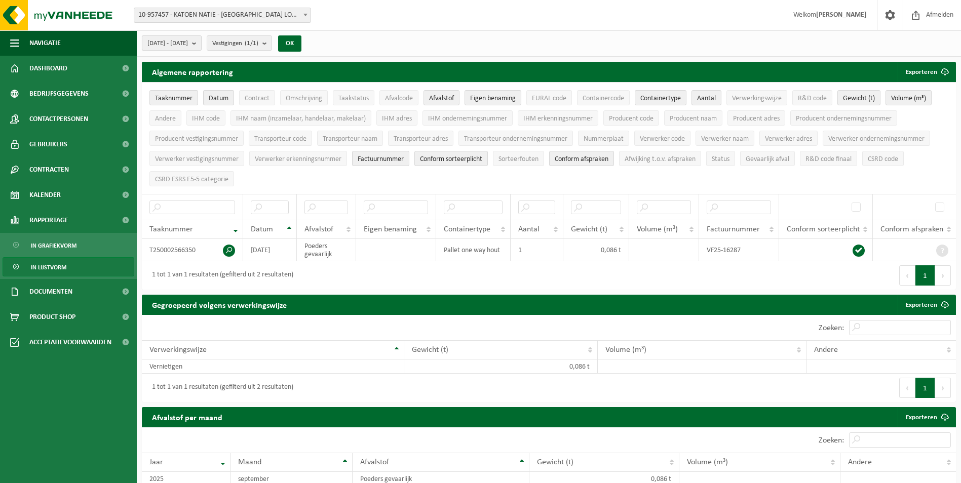
click at [202, 40] on button "[DATE] - [DATE]" at bounding box center [172, 42] width 60 height 15
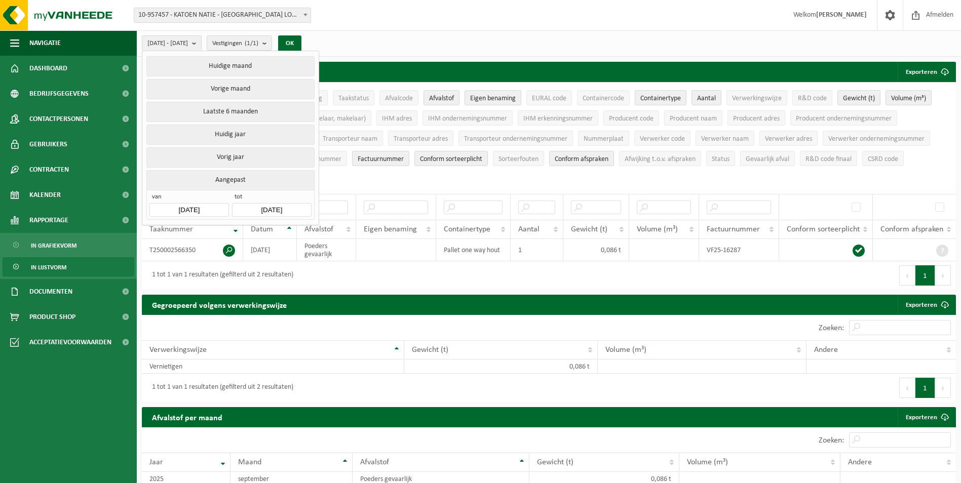
drag, startPoint x: 217, startPoint y: 129, endPoint x: 224, endPoint y: 126, distance: 7.9
click at [216, 130] on button "Huidig jaar" at bounding box center [230, 135] width 168 height 20
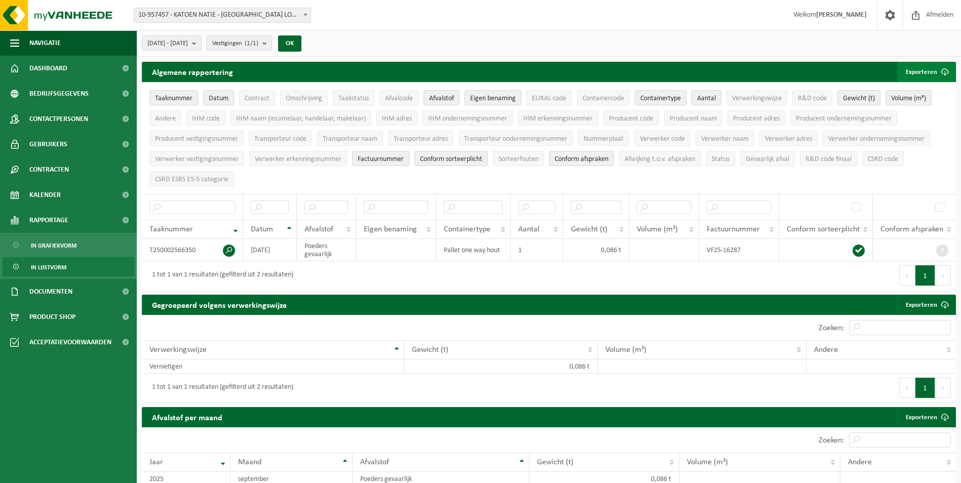
click at [929, 74] on button "Exporteren" at bounding box center [926, 72] width 57 height 20
click at [899, 110] on link "Alle beschikbare kolommen" at bounding box center [909, 112] width 92 height 20
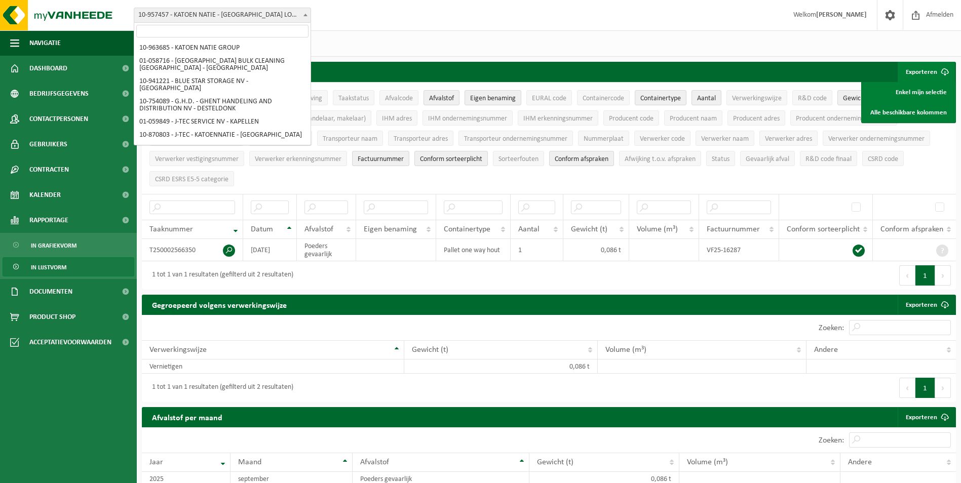
click at [276, 15] on span "10-957457 - KATOEN NATIE - [GEOGRAPHIC_DATA] LOGISTICS - KALLO" at bounding box center [222, 15] width 176 height 14
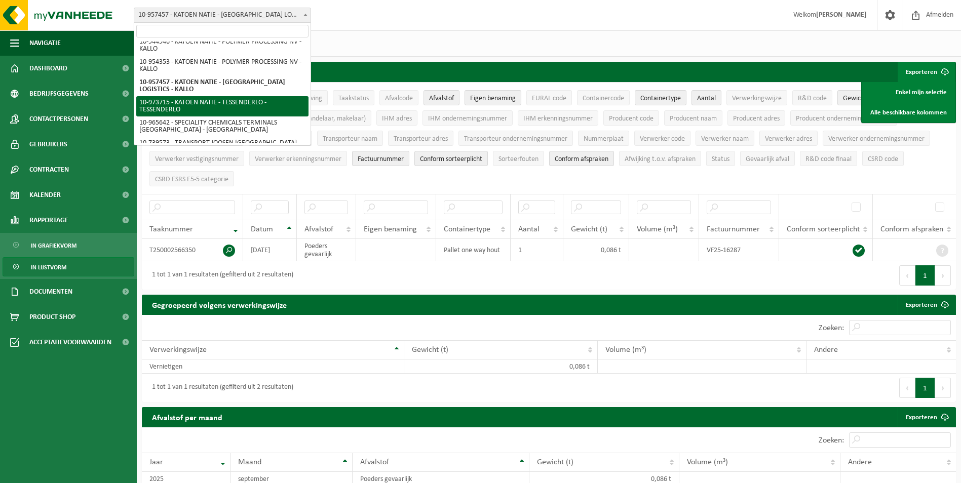
select select "157160"
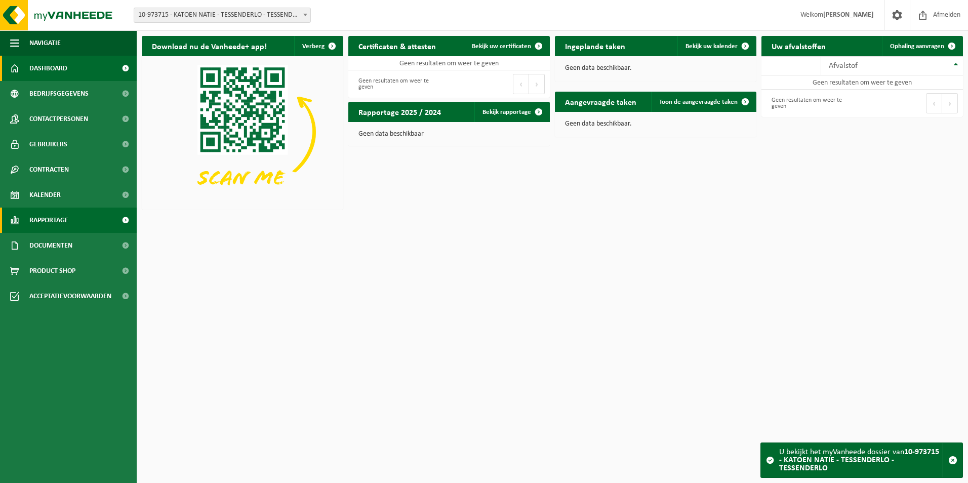
click at [90, 223] on link "Rapportage" at bounding box center [68, 220] width 137 height 25
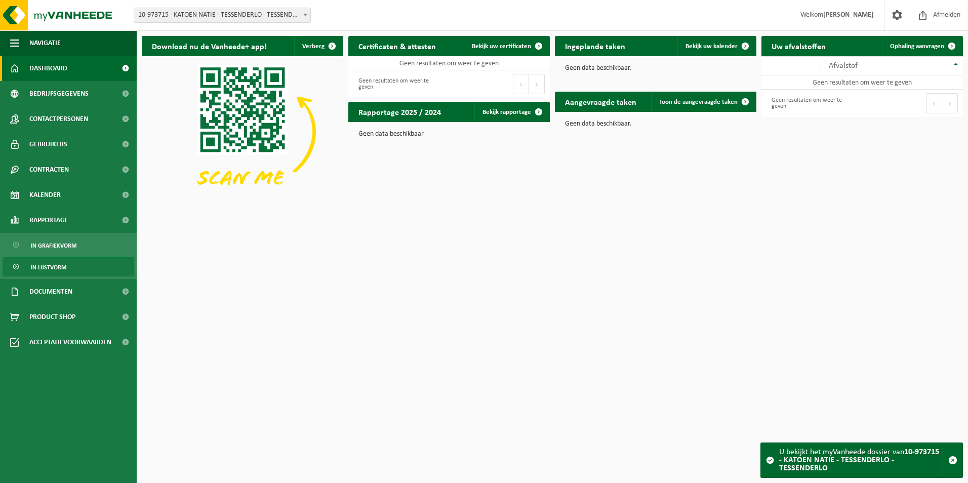
click at [65, 273] on span "In lijstvorm" at bounding box center [48, 267] width 35 height 19
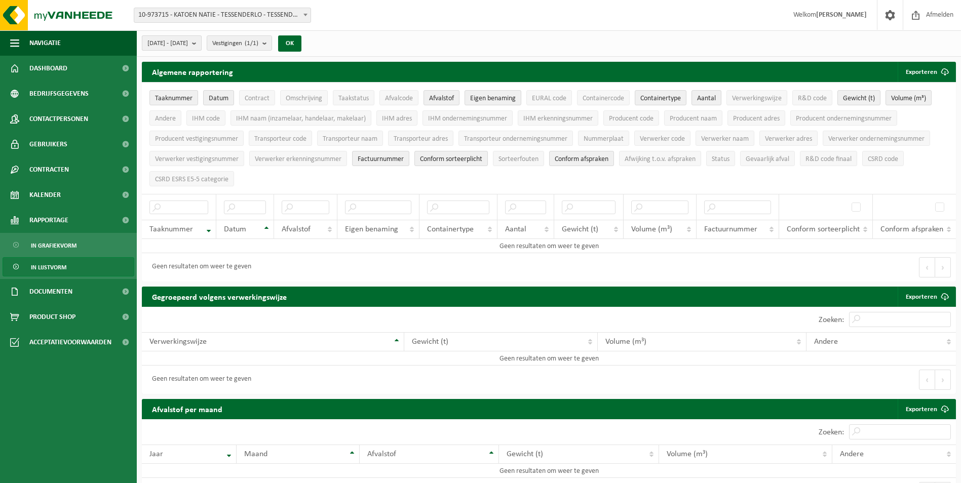
click at [188, 46] on span "[DATE] - [DATE]" at bounding box center [167, 43] width 41 height 15
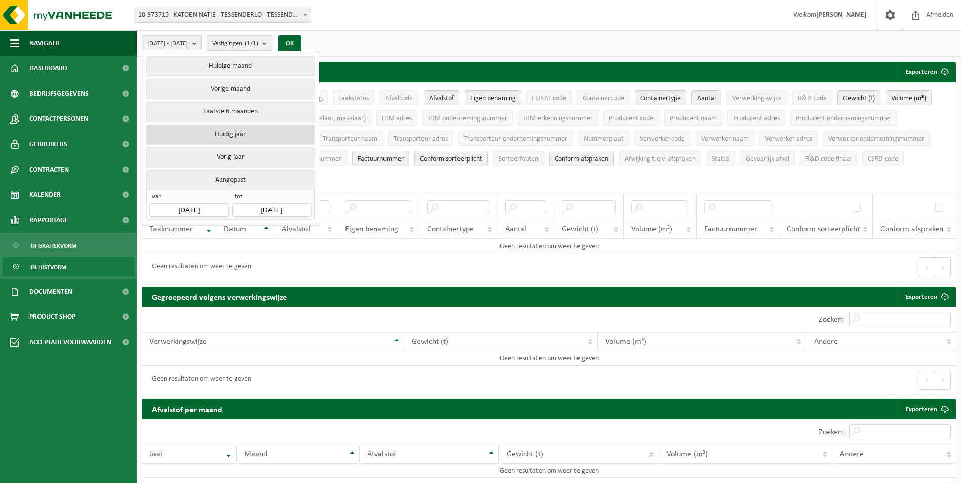
click at [185, 132] on button "Huidig jaar" at bounding box center [230, 135] width 168 height 20
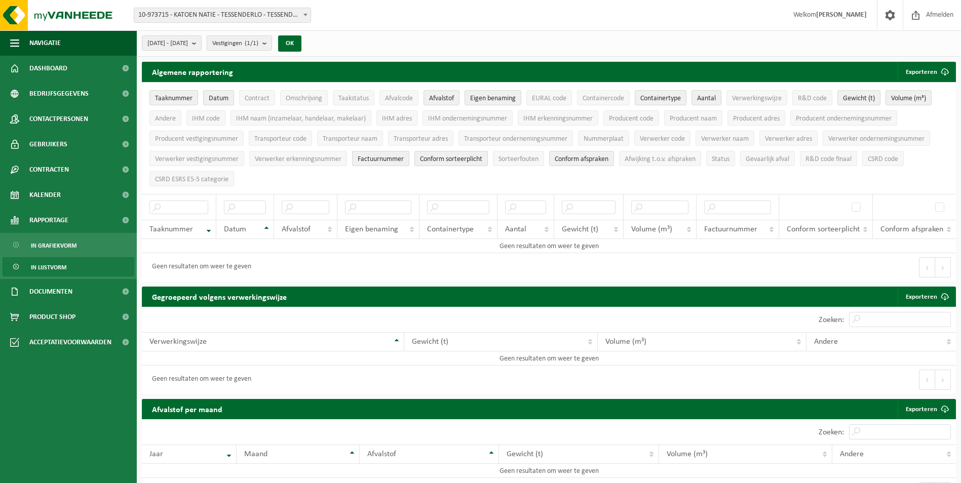
click at [956, 73] on div "Algemene rapportering Exporteren Enkel mijn selectie Alle beschikbare kolommen …" at bounding box center [549, 174] width 824 height 225
click at [941, 74] on span "submit" at bounding box center [945, 72] width 20 height 20
click at [913, 116] on link "Alle beschikbare kolommen" at bounding box center [909, 112] width 92 height 20
click at [202, 43] on button "[DATE] - [DATE]" at bounding box center [172, 42] width 60 height 15
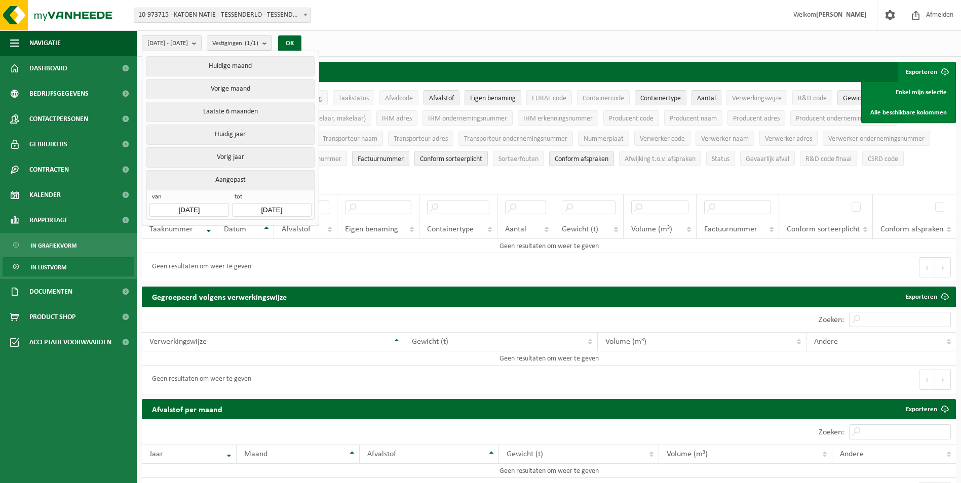
click at [346, 29] on div "Vestiging: 10-963685 - KATOEN NATIE GROUP 01-058716 - ANTWERP BULK CLEANING NV …" at bounding box center [480, 15] width 961 height 31
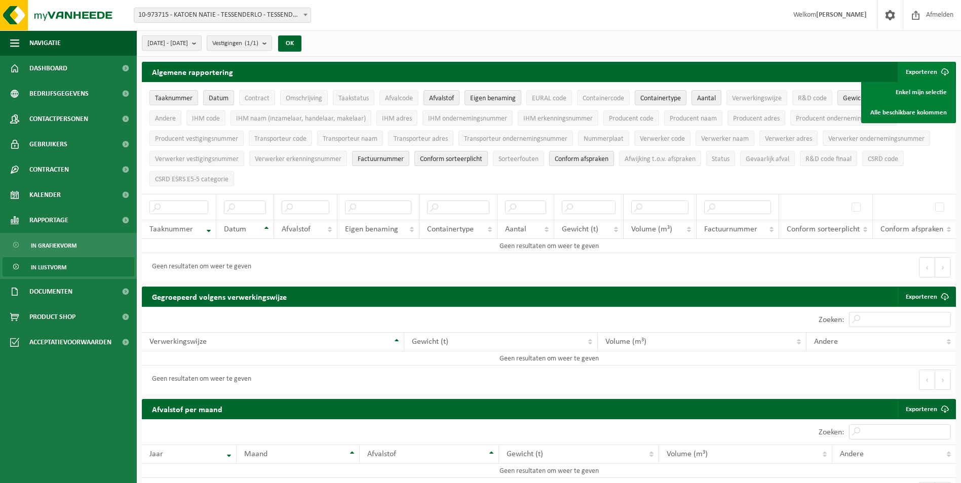
click at [298, 18] on span "10-973715 - KATOEN NATIE - TESSENDERLO - TESSENDERLO" at bounding box center [222, 15] width 176 height 14
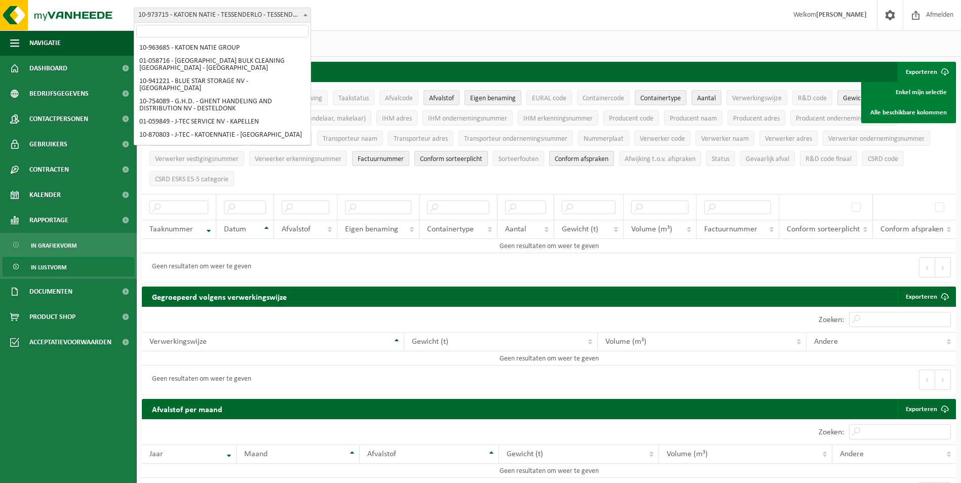
scroll to position [321, 0]
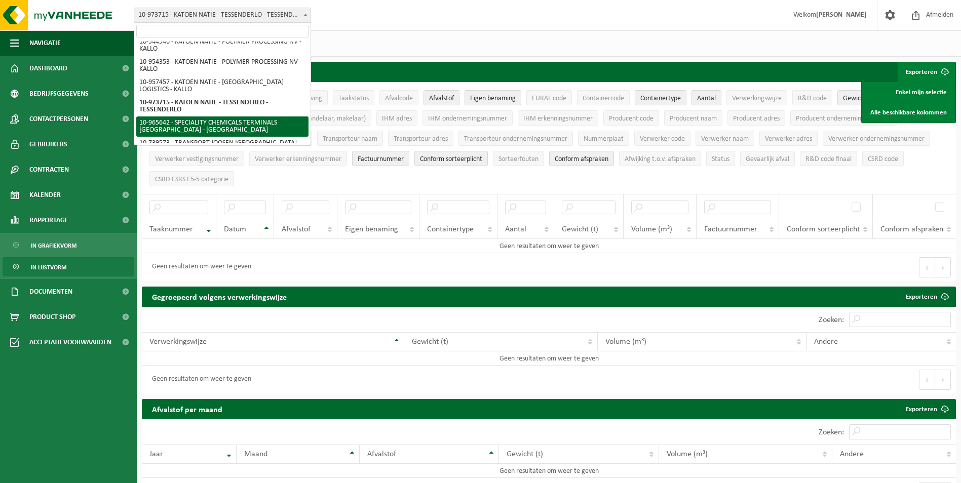
select select "152466"
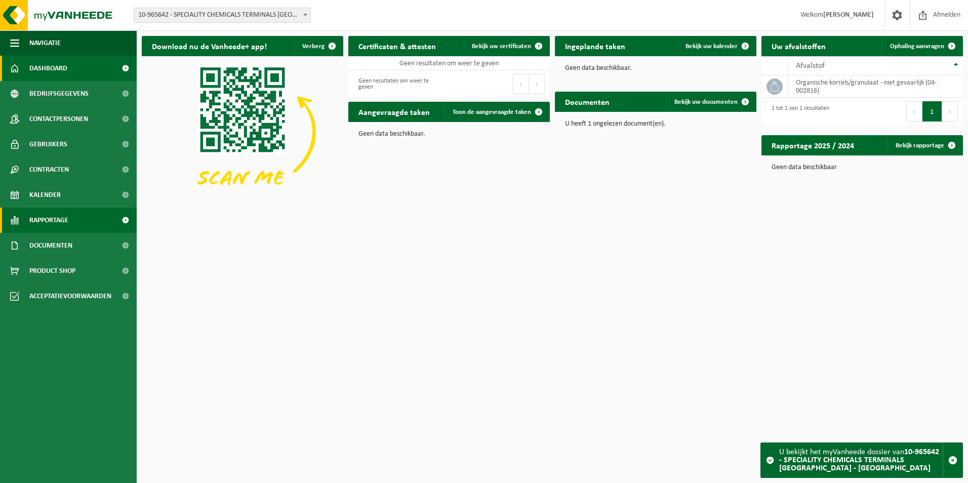
click at [113, 214] on link "Rapportage" at bounding box center [68, 220] width 137 height 25
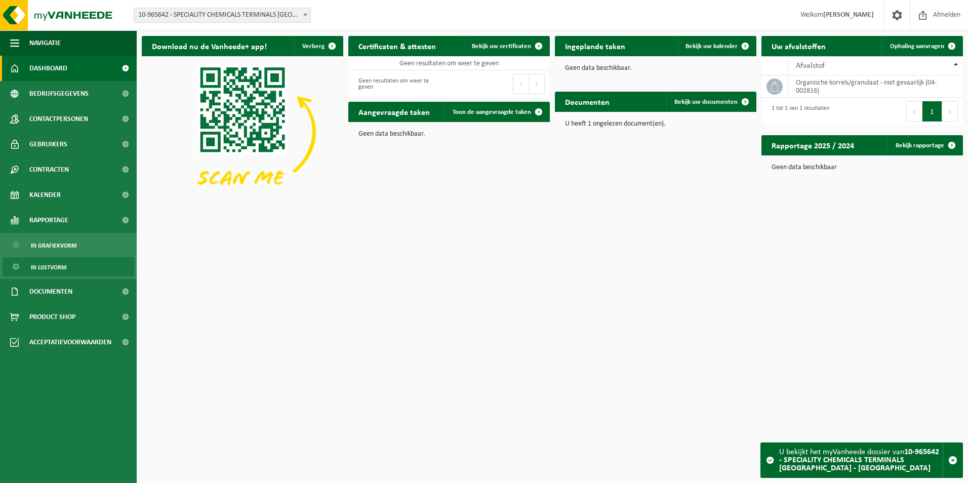
click at [70, 265] on link "In lijstvorm" at bounding box center [69, 266] width 132 height 19
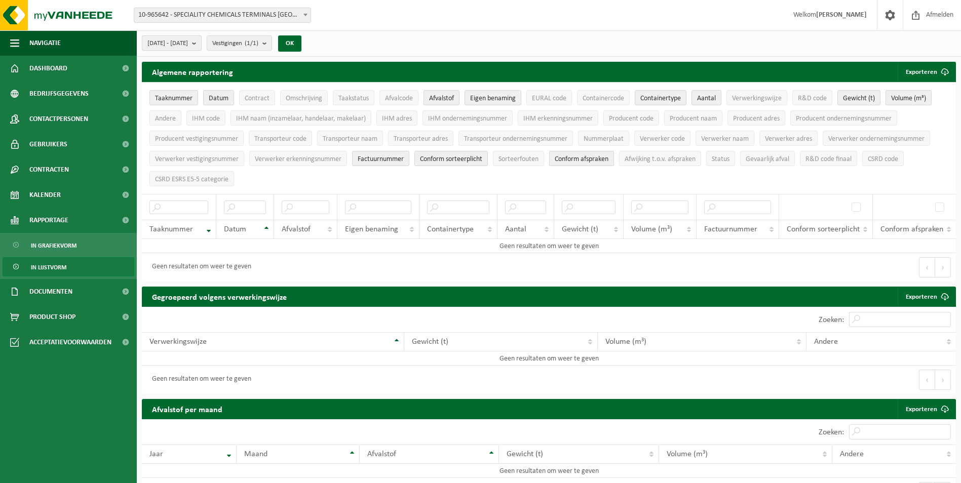
click at [182, 48] on span "[DATE] - [DATE]" at bounding box center [167, 43] width 41 height 15
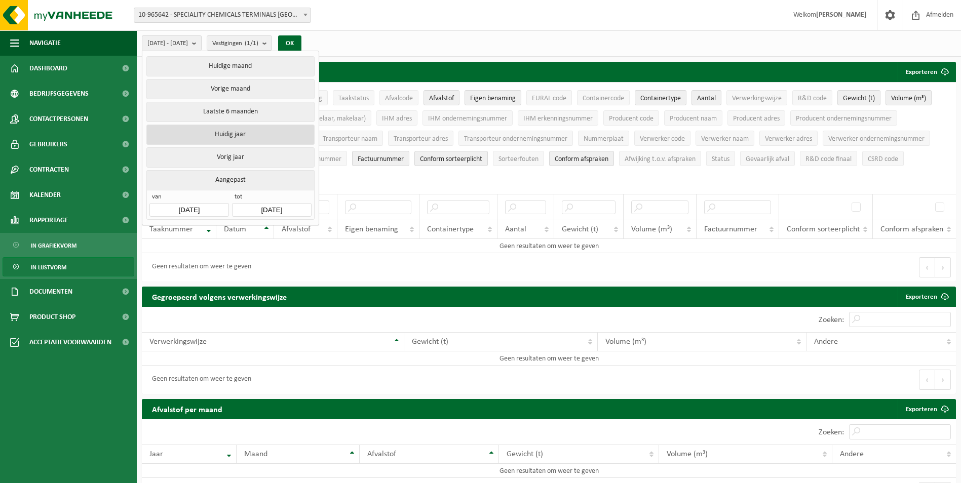
click at [210, 130] on button "Huidig jaar" at bounding box center [230, 135] width 168 height 20
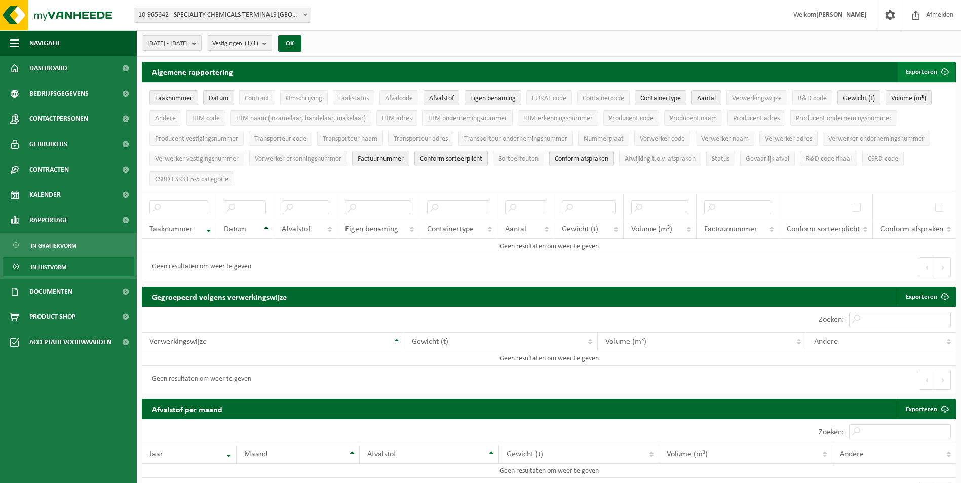
click at [916, 73] on button "Exporteren" at bounding box center [926, 72] width 57 height 20
click at [920, 112] on link "Alle beschikbare kolommen" at bounding box center [909, 112] width 92 height 20
click at [218, 14] on span "10-965642 - SPECIALITY CHEMICALS TERMINALS [GEOGRAPHIC_DATA] - [GEOGRAPHIC_DATA]" at bounding box center [222, 15] width 176 height 14
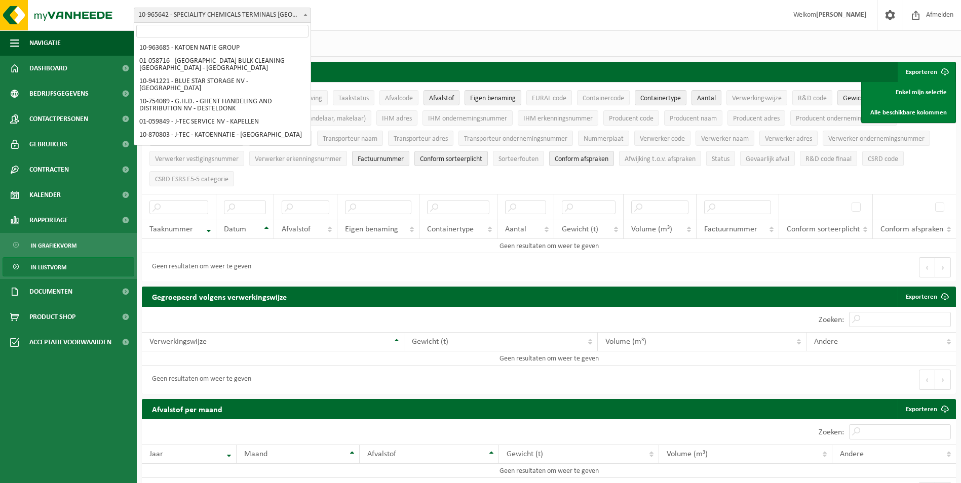
scroll to position [321, 0]
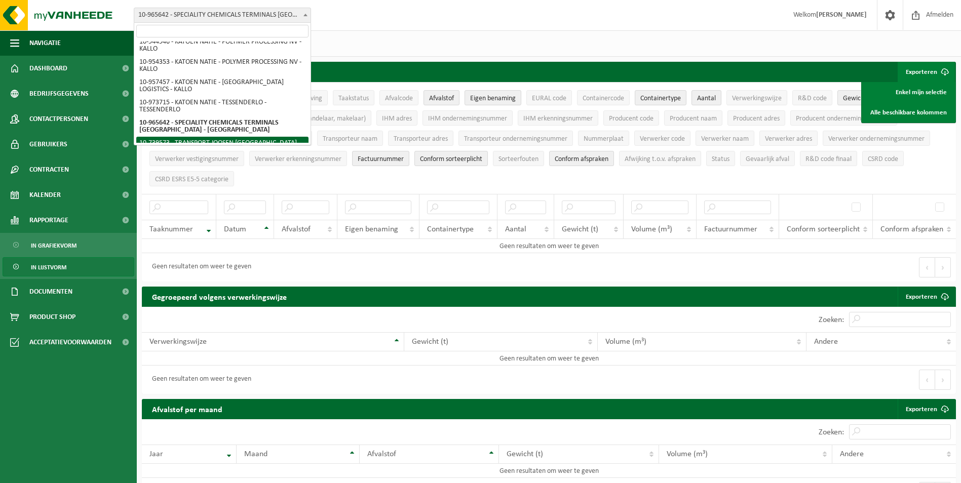
select select "84918"
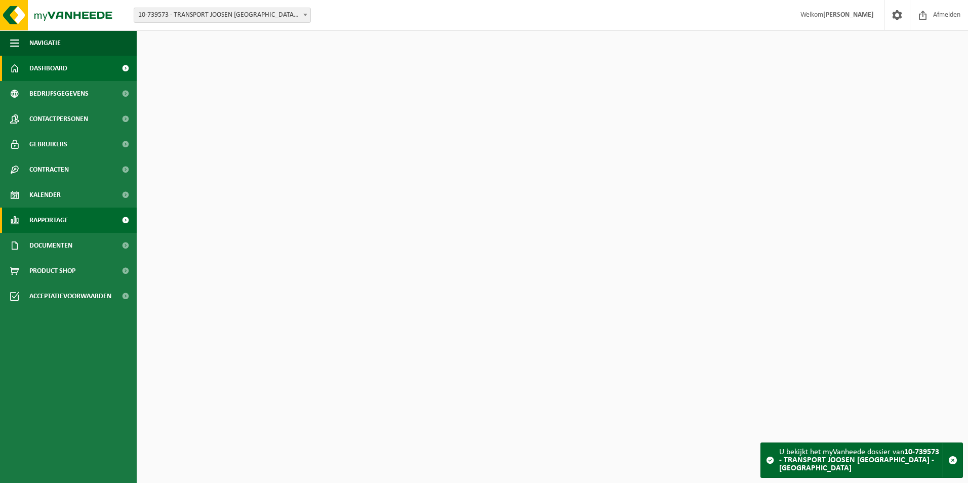
click at [68, 222] on span "Rapportage" at bounding box center [48, 220] width 39 height 25
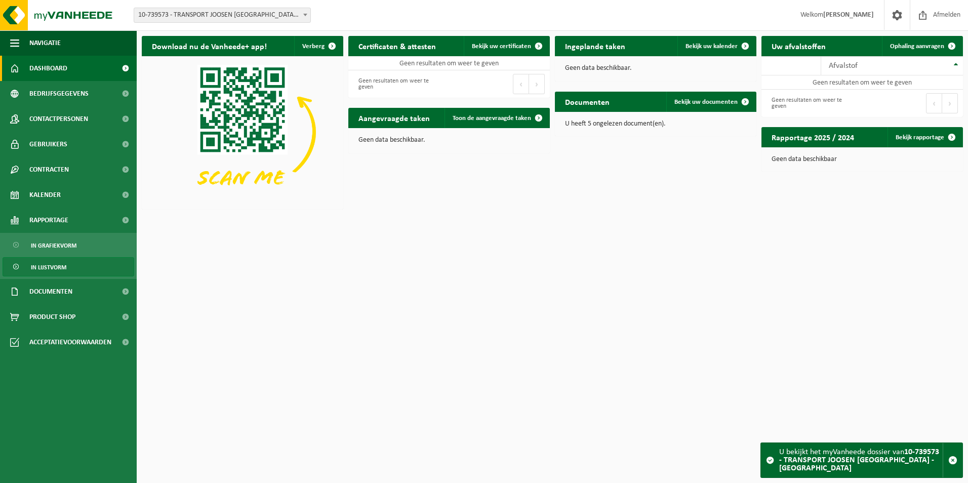
click at [59, 265] on span "In lijstvorm" at bounding box center [48, 267] width 35 height 19
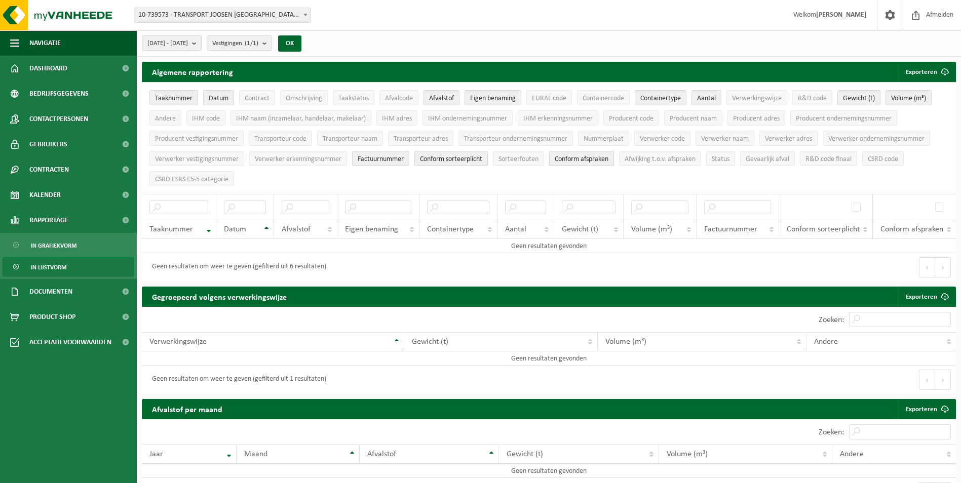
click at [188, 42] on span "[DATE] - [DATE]" at bounding box center [167, 43] width 41 height 15
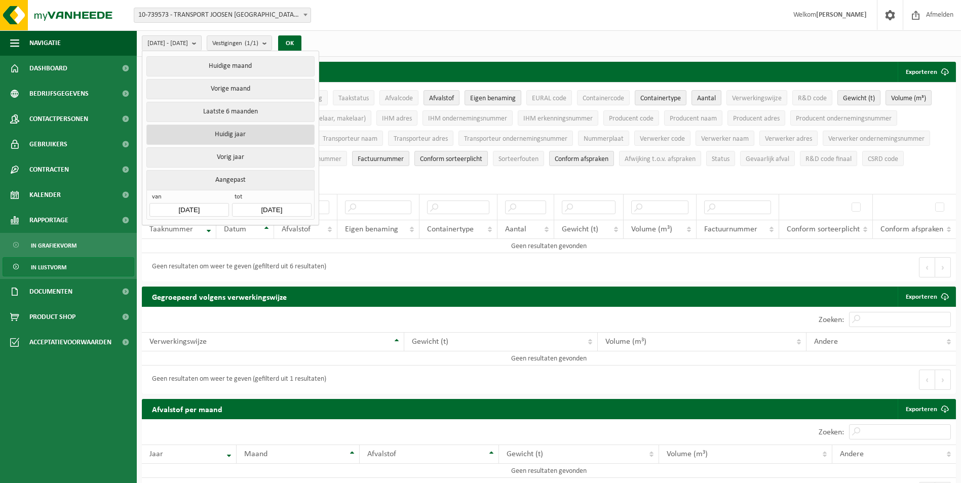
click at [212, 135] on button "Huidig jaar" at bounding box center [230, 135] width 168 height 20
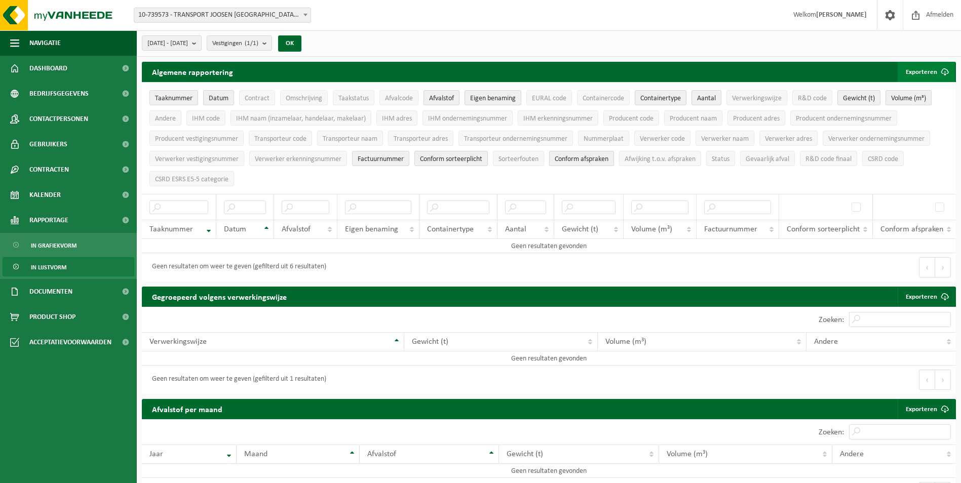
click at [918, 64] on button "Exporteren" at bounding box center [926, 72] width 57 height 20
click at [923, 113] on link "Alle beschikbare kolommen" at bounding box center [909, 112] width 92 height 20
click at [629, 34] on div "[DATE] - [DATE] Huidige maand Vorige maand Laatste 6 maanden Huidig jaar Vorig …" at bounding box center [549, 43] width 824 height 26
click at [905, 115] on link "Alle beschikbare kolommen" at bounding box center [909, 112] width 92 height 20
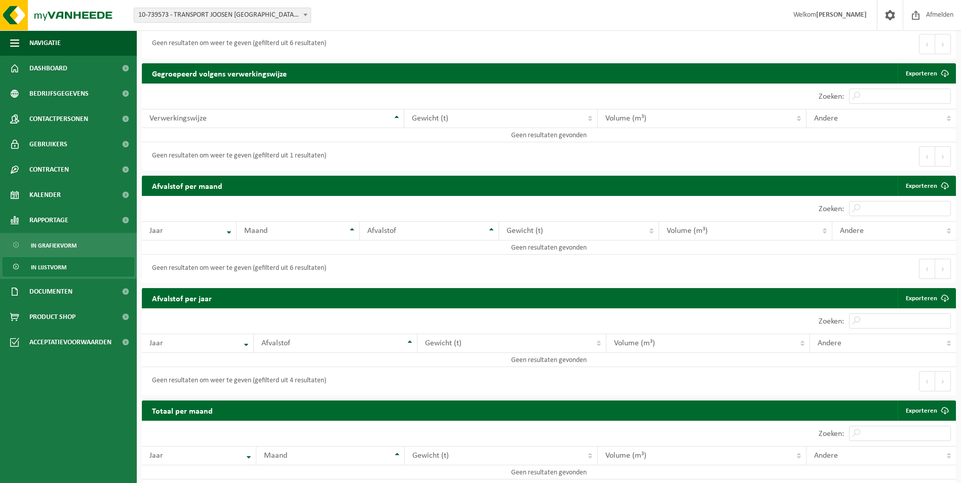
scroll to position [250, 0]
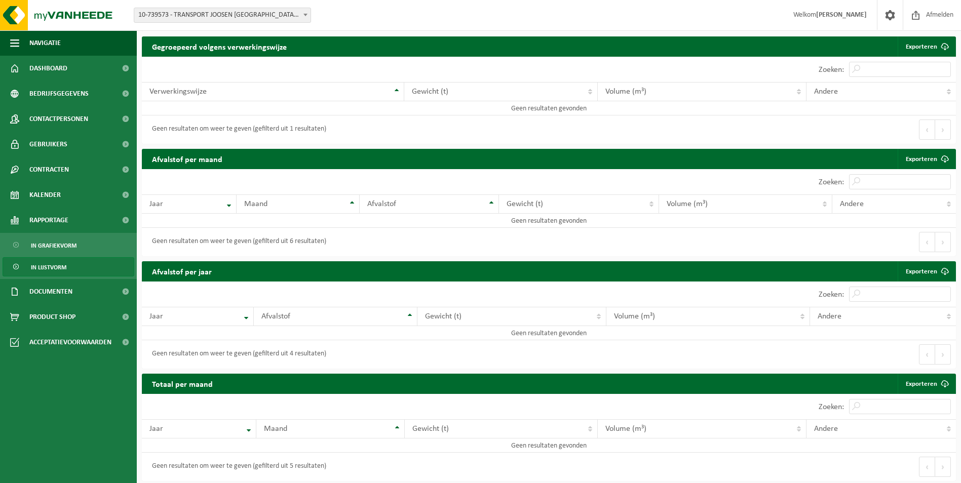
click at [223, 23] on div "Vestiging: 10-963685 - KATOEN NATIE GROUP 01-058716 - [GEOGRAPHIC_DATA] BULK CL…" at bounding box center [480, 15] width 961 height 31
click at [227, 19] on span "10-739573 - TRANSPORT JOOSEN [GEOGRAPHIC_DATA] - [GEOGRAPHIC_DATA]" at bounding box center [222, 15] width 176 height 14
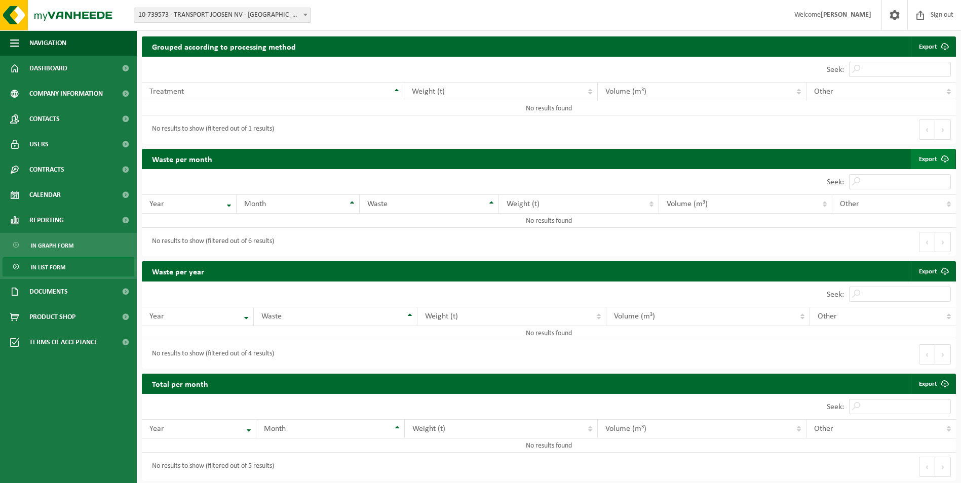
click at [940, 155] on span at bounding box center [945, 159] width 20 height 20
drag, startPoint x: 940, startPoint y: 82, endPoint x: 945, endPoint y: 61, distance: 20.9
click at [940, 82] on th "Other" at bounding box center [880, 91] width 149 height 19
click at [946, 47] on span at bounding box center [945, 46] width 20 height 20
click at [65, 265] on link "In list form" at bounding box center [69, 266] width 132 height 19
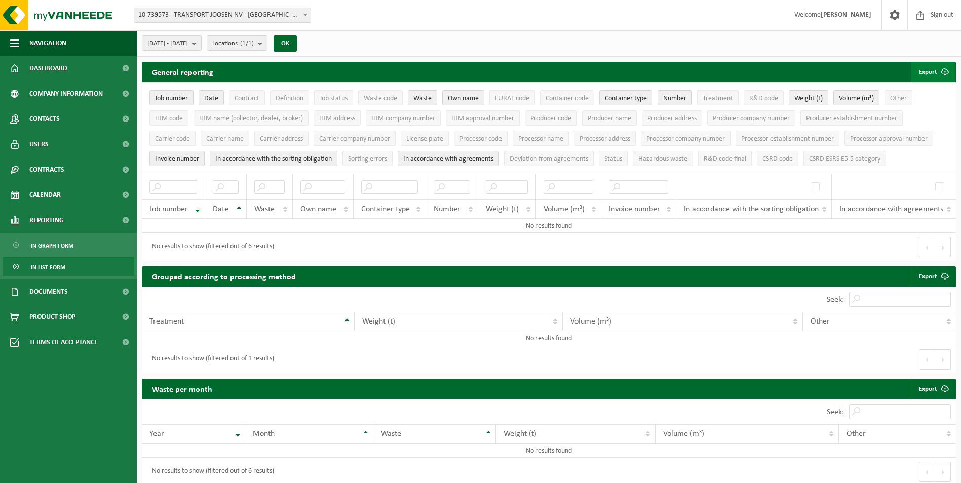
click at [939, 69] on span "submit" at bounding box center [945, 72] width 20 height 20
click at [169, 13] on span "10-739573 - TRANSPORT JOOSEN NV - [GEOGRAPHIC_DATA]" at bounding box center [222, 15] width 176 height 14
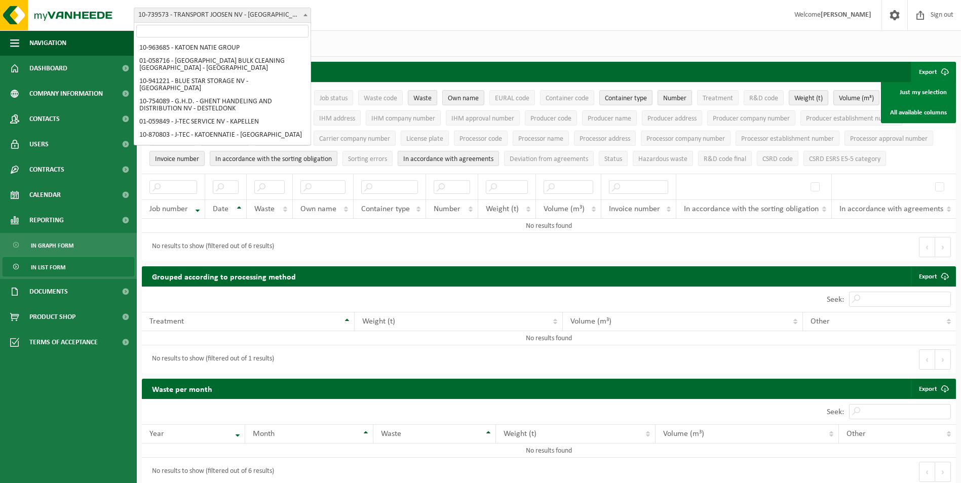
scroll to position [314, 0]
